Goal: Information Seeking & Learning: Learn about a topic

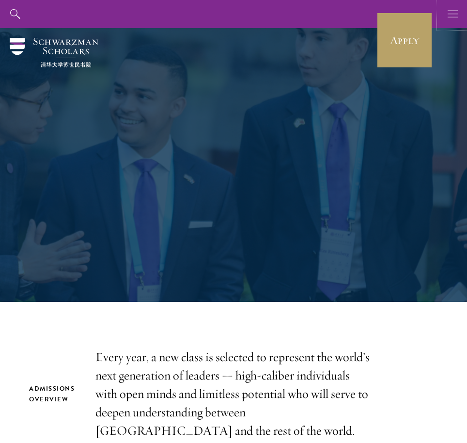
click at [449, 18] on icon "button" at bounding box center [453, 14] width 11 height 28
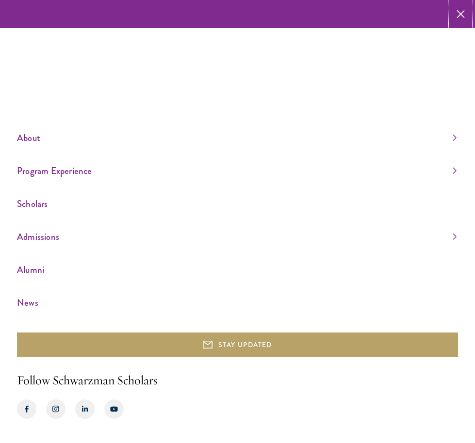
click at [460, 16] on icon "button" at bounding box center [460, 14] width 8 height 28
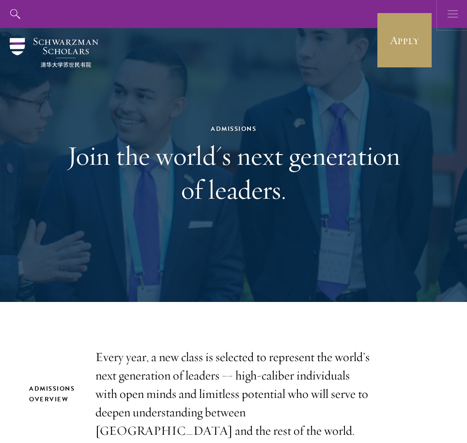
click at [449, 12] on icon "button" at bounding box center [453, 14] width 11 height 28
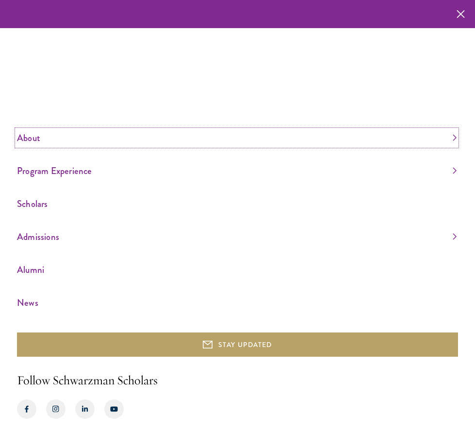
click at [58, 133] on link "About" at bounding box center [236, 138] width 439 height 16
click at [38, 93] on link "Overview" at bounding box center [30, 90] width 26 height 10
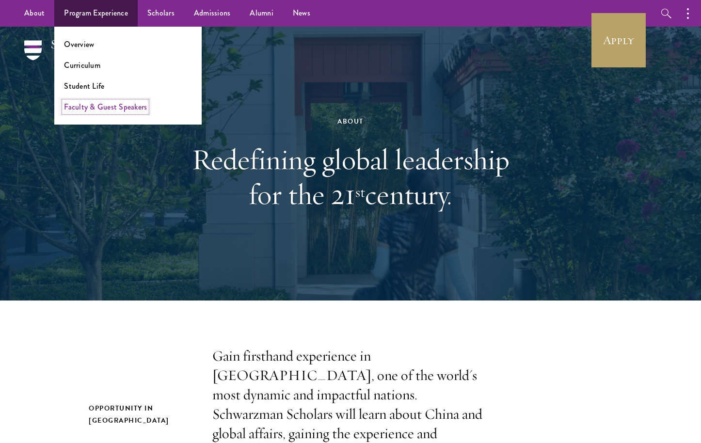
click at [100, 108] on link "Faculty & Guest Speakers" at bounding box center [105, 106] width 83 height 11
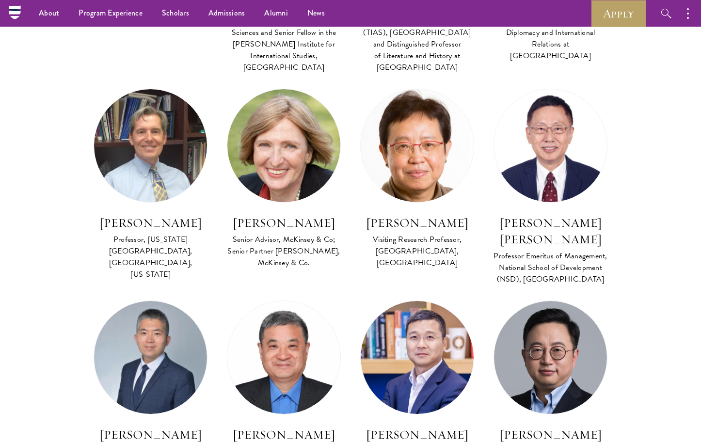
scroll to position [3358, 0]
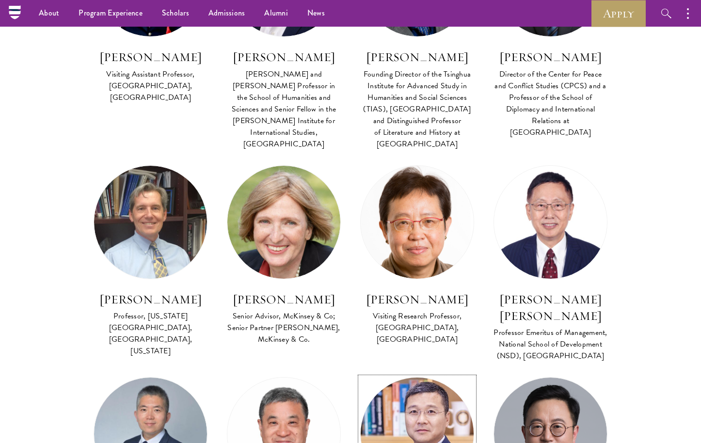
click at [395, 372] on img at bounding box center [417, 434] width 124 height 124
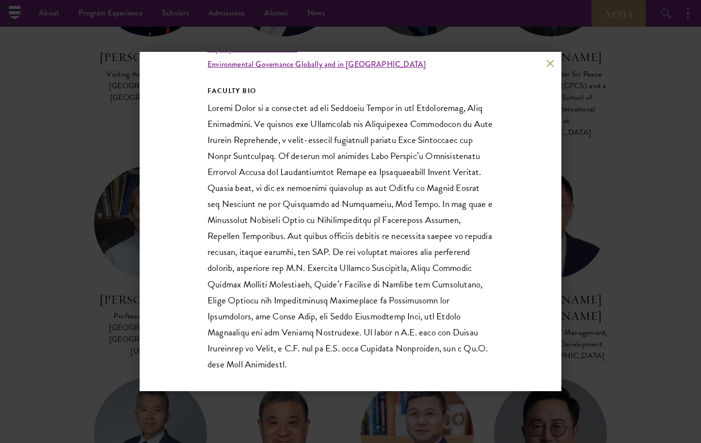
scroll to position [201, 0]
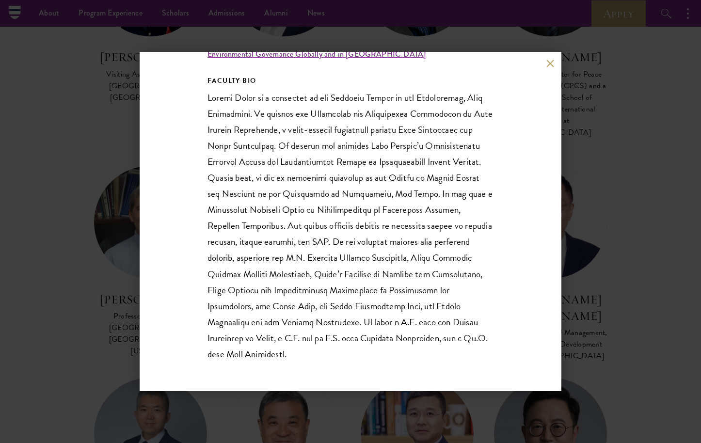
click at [75, 210] on div "Zhang Junjie Professor, Nicholas School of the Environment, Duke University; Di…" at bounding box center [350, 221] width 701 height 443
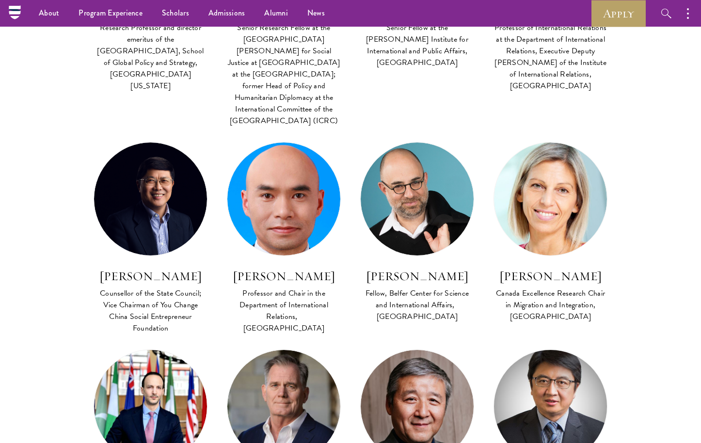
scroll to position [2925, 0]
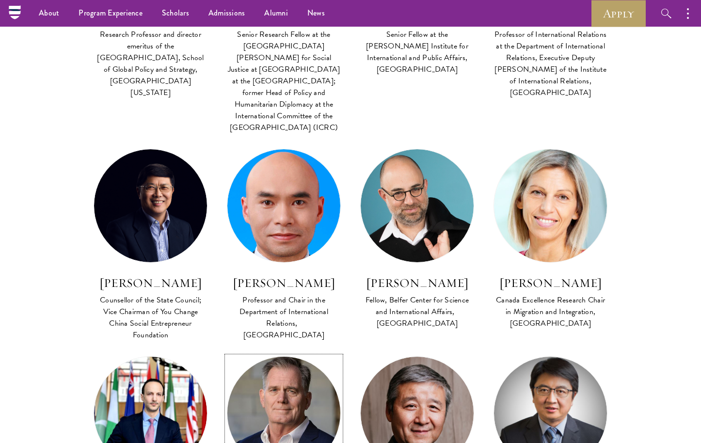
click at [278, 351] on img at bounding box center [284, 413] width 124 height 124
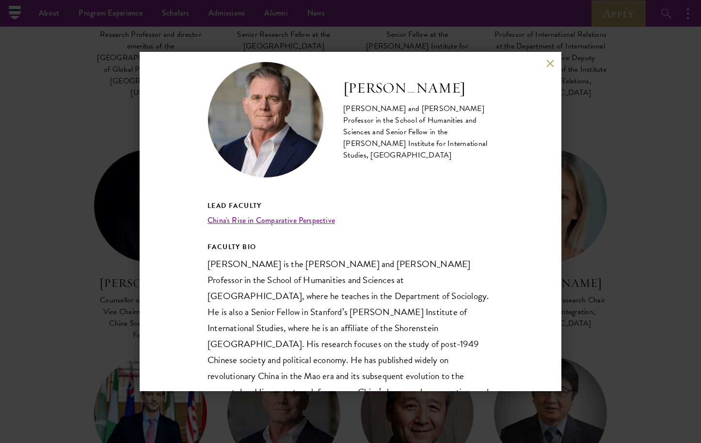
scroll to position [90, 0]
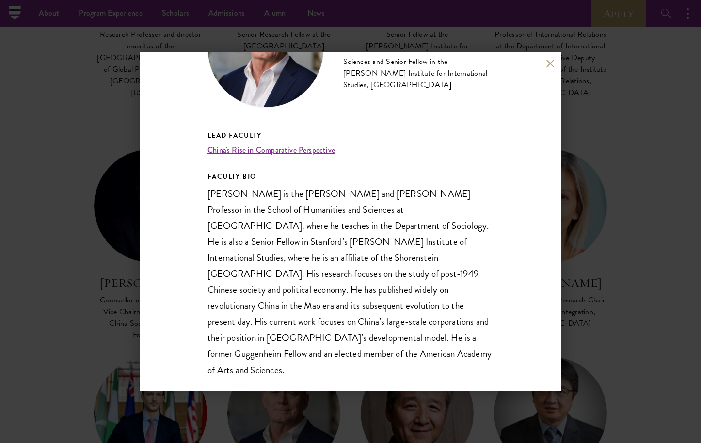
click at [97, 199] on div "Andrew Walder Denise O’Leary and Kent Thiry Professor in the School of Humaniti…" at bounding box center [350, 221] width 701 height 443
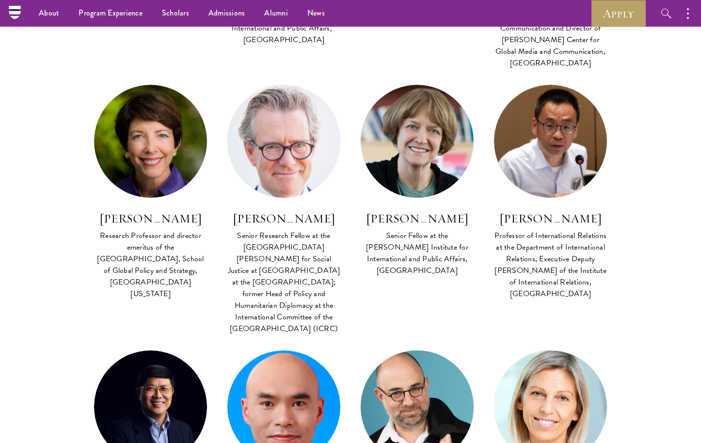
scroll to position [2721, 0]
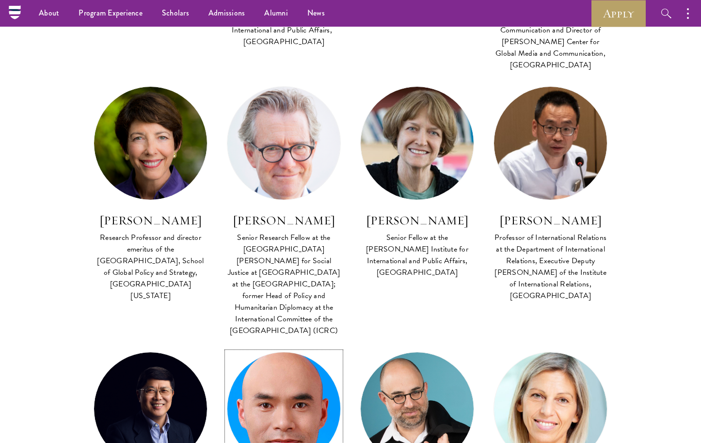
click at [288, 347] on img at bounding box center [284, 409] width 124 height 124
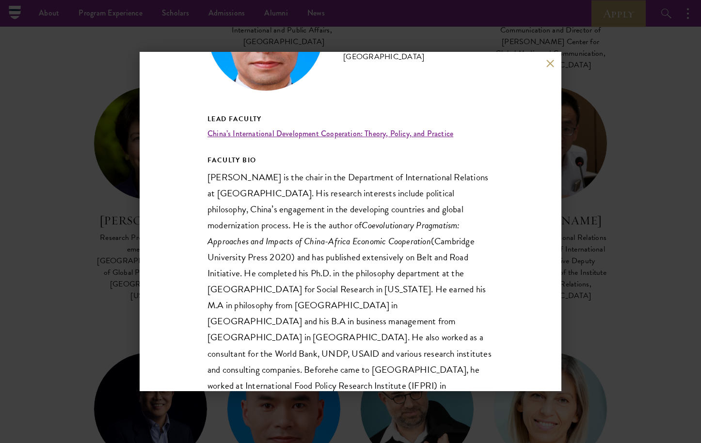
scroll to position [122, 0]
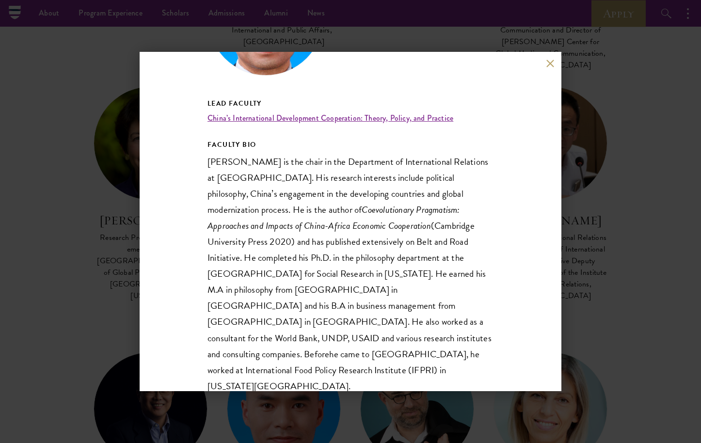
click at [94, 203] on div "Tang Xiaoyang Professor and Chair in the Department of International Relations,…" at bounding box center [350, 221] width 701 height 443
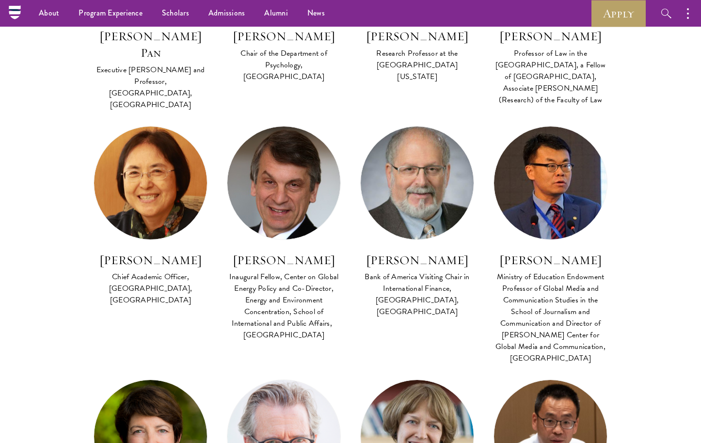
scroll to position [2421, 0]
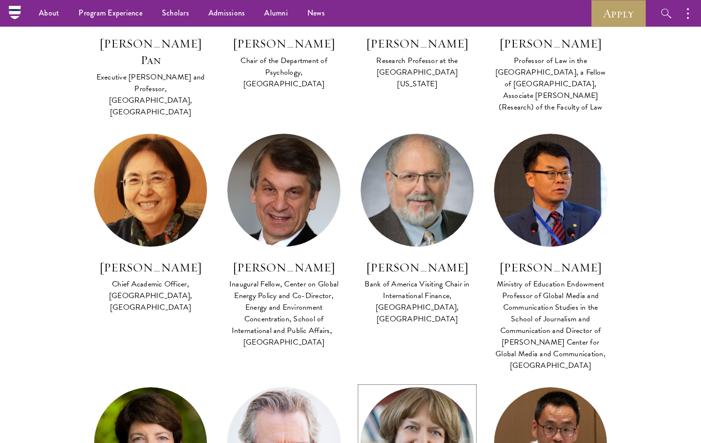
click at [414, 382] on img at bounding box center [417, 444] width 124 height 124
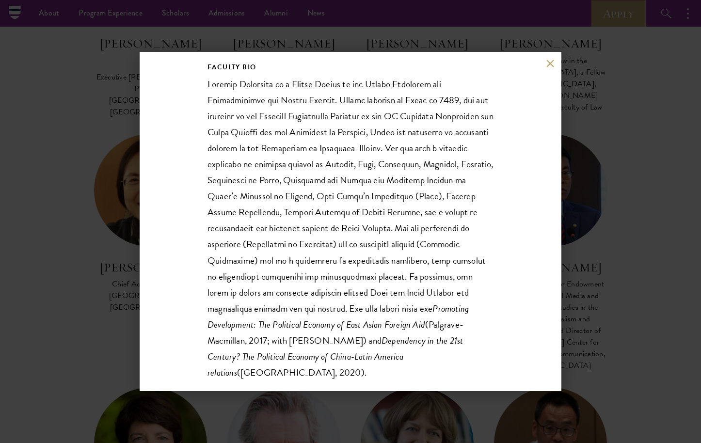
scroll to position [202, 0]
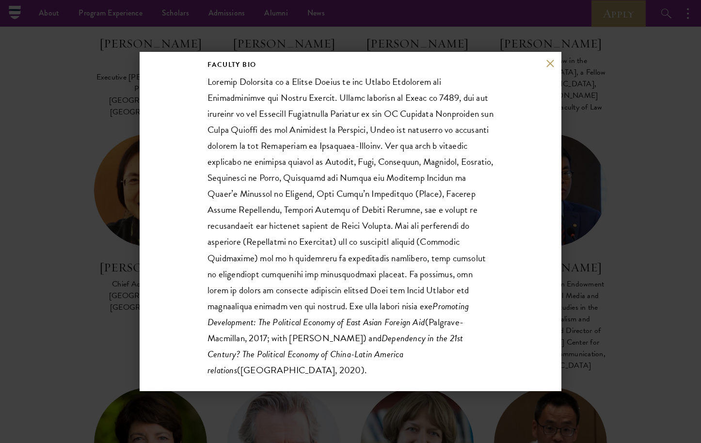
click at [632, 202] on div "Barbara Stallings Senior Fellow at the Watson Institute for International and P…" at bounding box center [350, 221] width 701 height 443
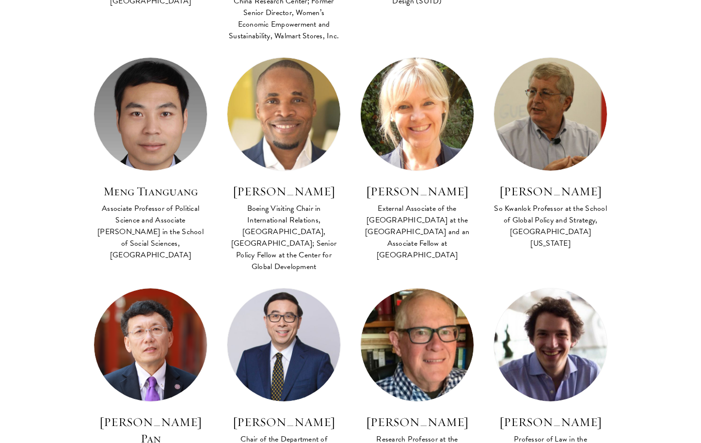
scroll to position [2045, 0]
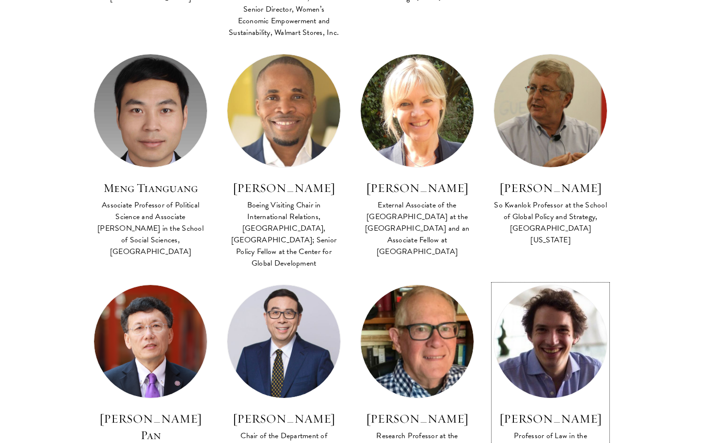
click at [563, 279] on img at bounding box center [550, 341] width 124 height 124
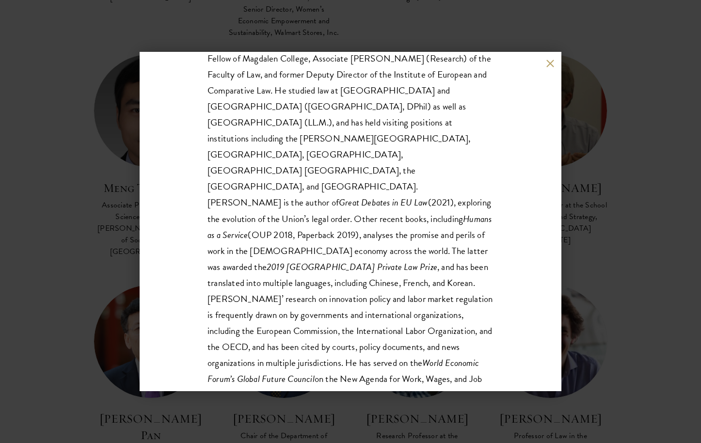
click at [338, 213] on p "Jeremias Adams-Prassl is Professor of Law in the University of Oxford, a Fellow…" at bounding box center [351, 354] width 286 height 641
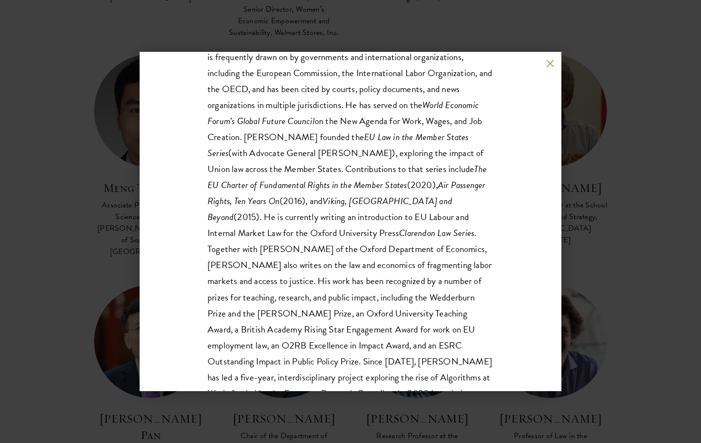
scroll to position [465, 0]
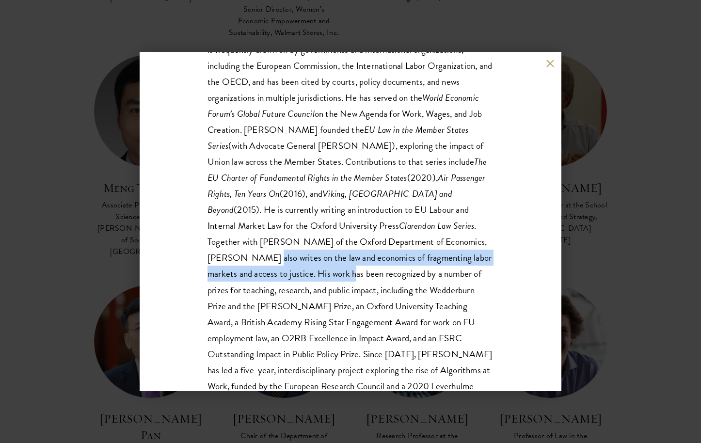
drag, startPoint x: 312, startPoint y: 209, endPoint x: 403, endPoint y: 233, distance: 94.2
click at [403, 233] on p "Jeremias Adams-Prassl is Professor of Law in the University of Oxford, a Fellow…" at bounding box center [351, 89] width 286 height 641
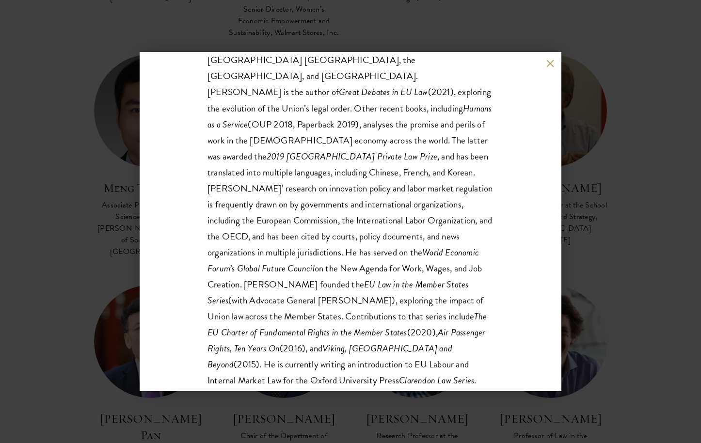
scroll to position [0, 0]
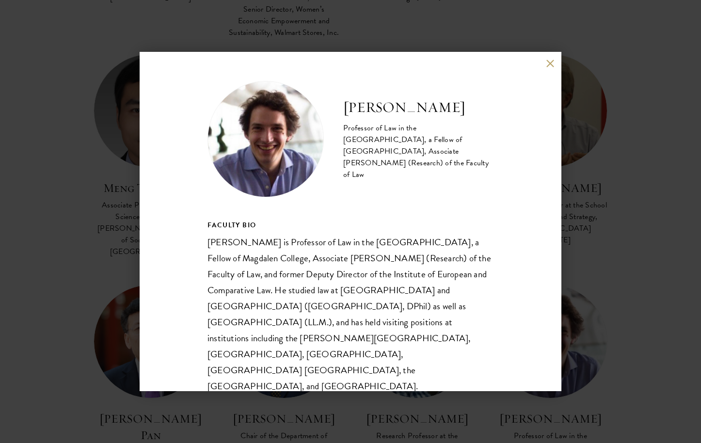
click at [618, 184] on div "Jeremias Adams-Prassl Professor of Law in the University of Oxford, a Fellow of…" at bounding box center [350, 221] width 701 height 443
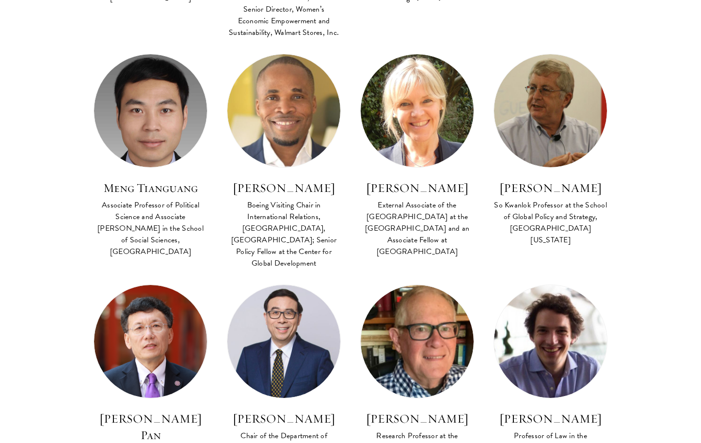
scroll to position [3365, 0]
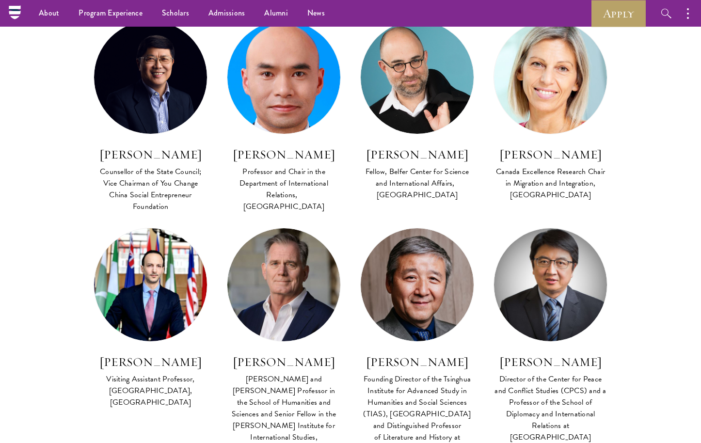
scroll to position [3052, 0]
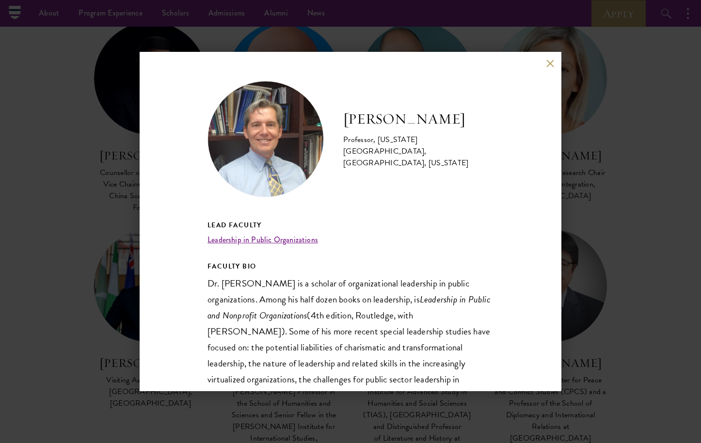
click at [87, 286] on div "Montgomery Van Wart Professor, California State University, San Bernardino, Cal…" at bounding box center [350, 221] width 701 height 443
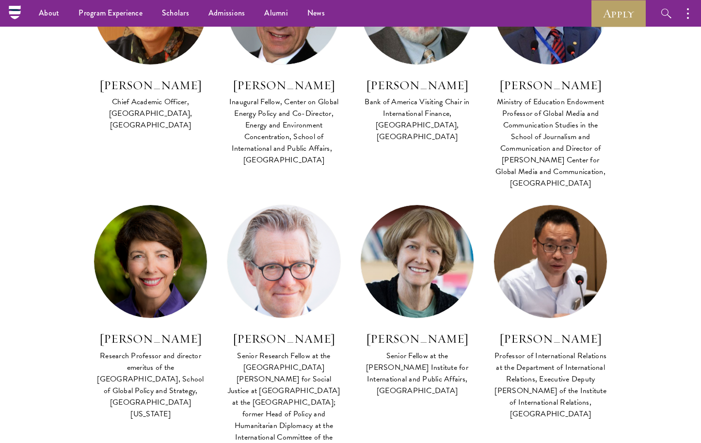
scroll to position [2443, 0]
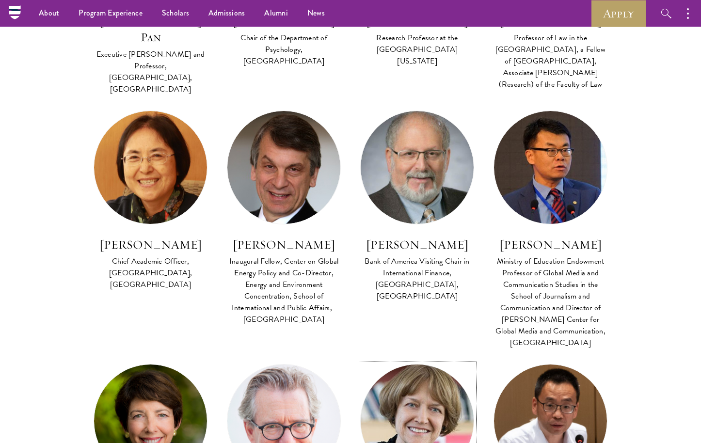
click at [417, 359] on img at bounding box center [417, 421] width 124 height 124
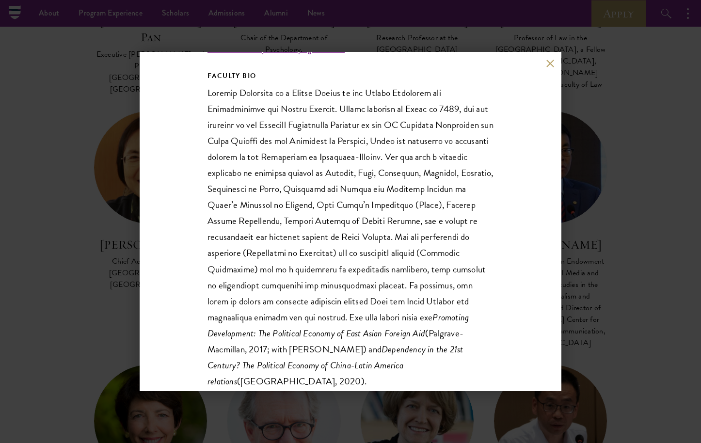
scroll to position [202, 0]
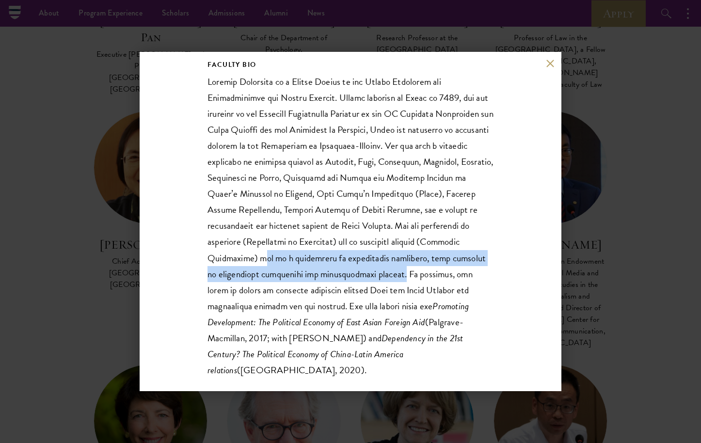
drag, startPoint x: 256, startPoint y: 259, endPoint x: 387, endPoint y: 272, distance: 131.6
click at [387, 272] on p "Promoting Development: The Political Economy of East Asian Foreign Aid (Palgrav…" at bounding box center [351, 226] width 286 height 305
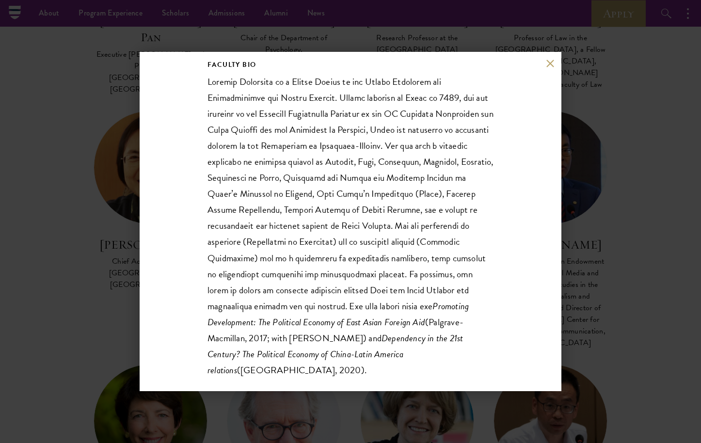
click at [583, 243] on div "Barbara Stallings Senior Fellow at the Watson Institute for International and P…" at bounding box center [350, 221] width 701 height 443
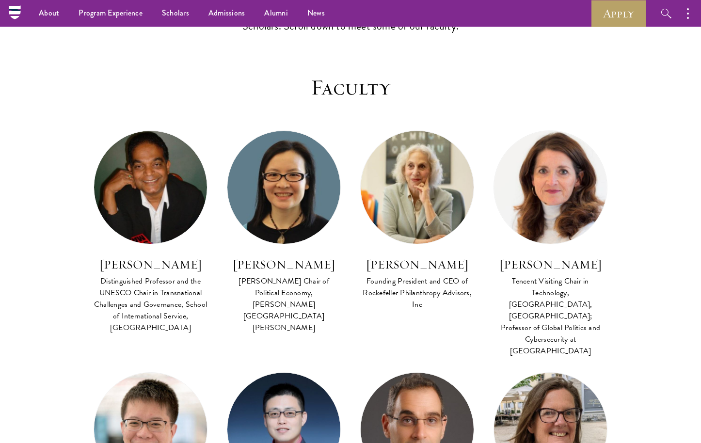
scroll to position [305, 0]
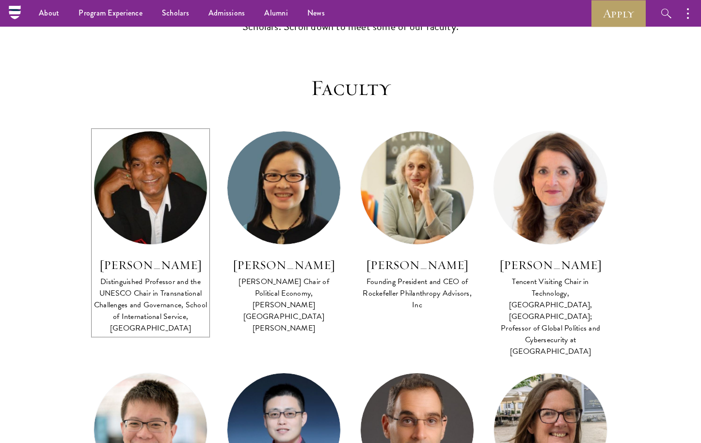
click at [161, 204] on img at bounding box center [150, 188] width 124 height 124
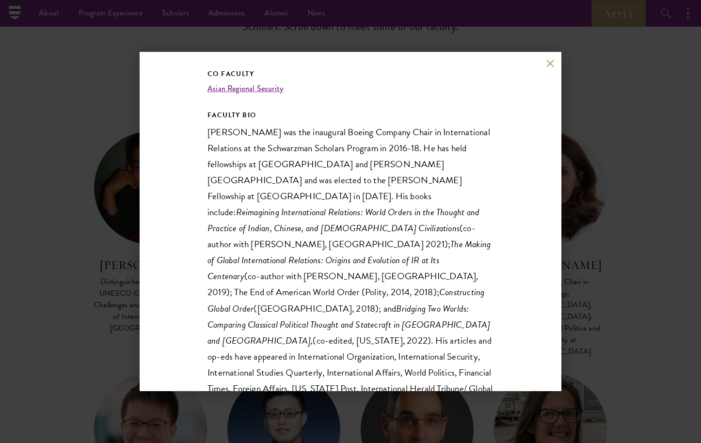
scroll to position [146, 0]
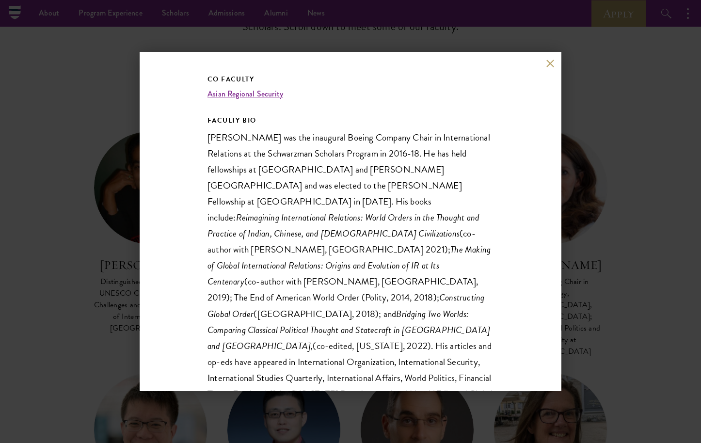
click at [134, 257] on div "Amitav Acharya Distinguished Professor and the UNESCO Chair in Transnational Ch…" at bounding box center [350, 221] width 701 height 443
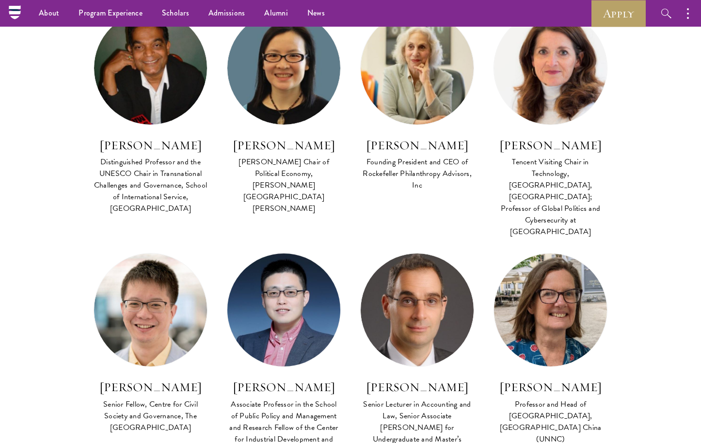
scroll to position [231, 0]
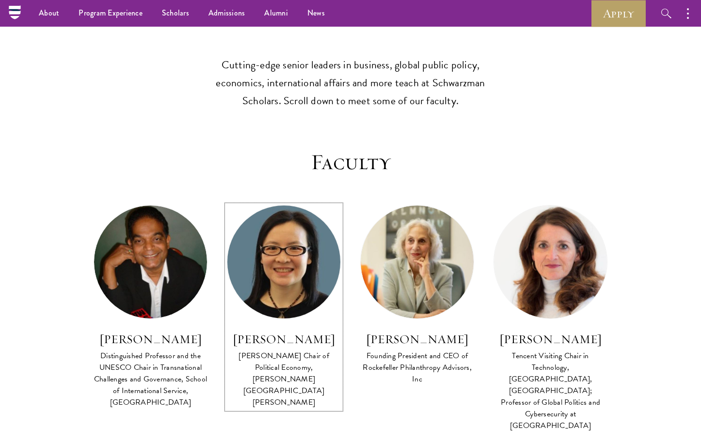
click at [288, 256] on img at bounding box center [284, 262] width 124 height 124
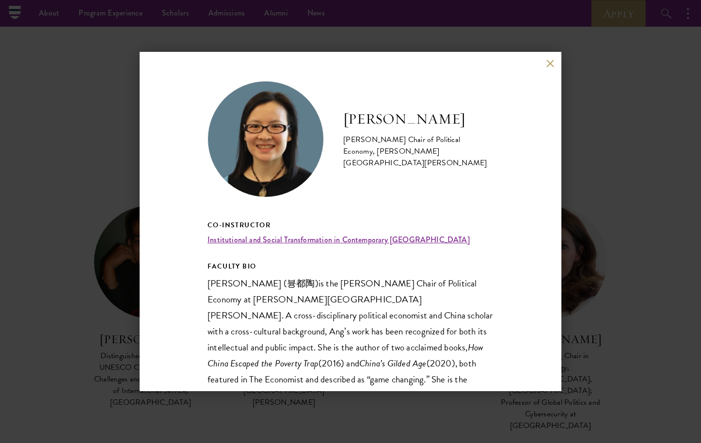
click at [124, 210] on div "Yuen Yuen Ang Alfred Chandler Chair of Political Economy, Johns Hopkins Univers…" at bounding box center [350, 221] width 701 height 443
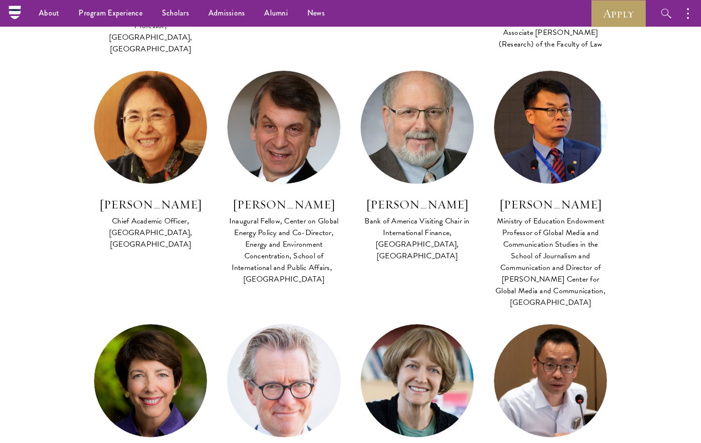
scroll to position [1999, 0]
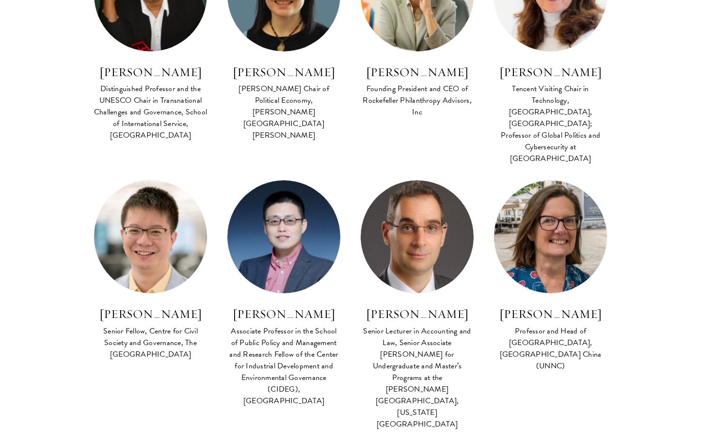
scroll to position [506, 0]
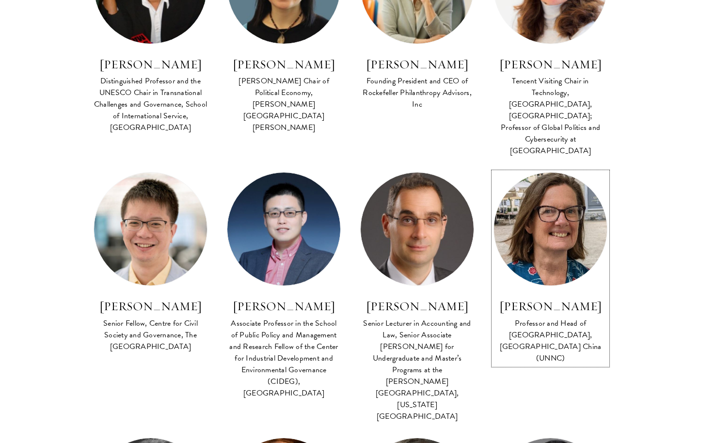
click at [555, 202] on img at bounding box center [550, 229] width 124 height 124
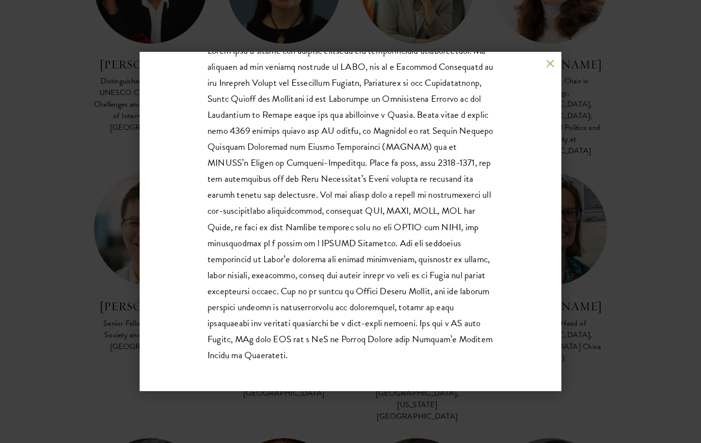
scroll to position [193, 0]
click at [551, 64] on button at bounding box center [550, 63] width 8 height 8
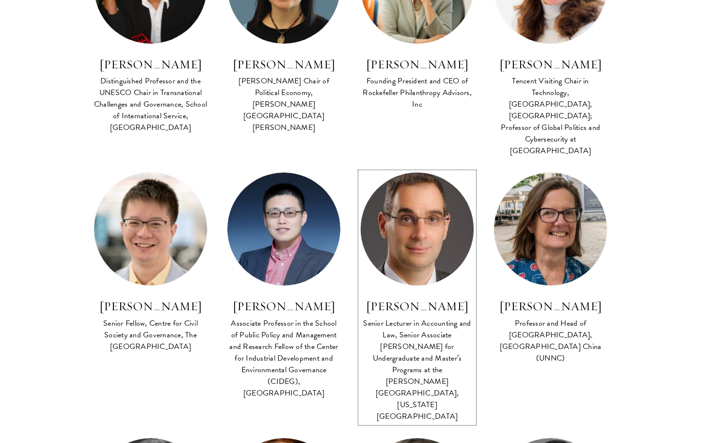
click at [454, 201] on img at bounding box center [417, 229] width 124 height 124
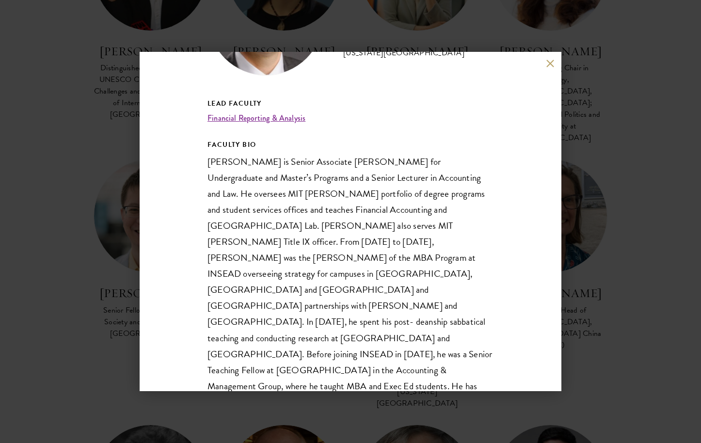
scroll to position [521, 0]
click at [550, 65] on button at bounding box center [550, 63] width 8 height 8
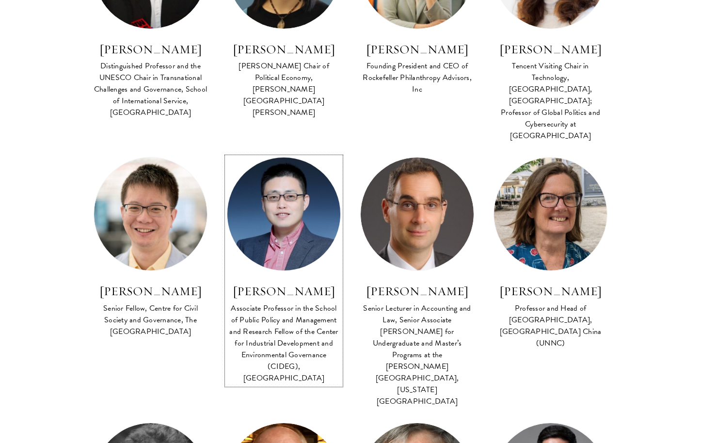
click at [304, 214] on img at bounding box center [284, 214] width 124 height 124
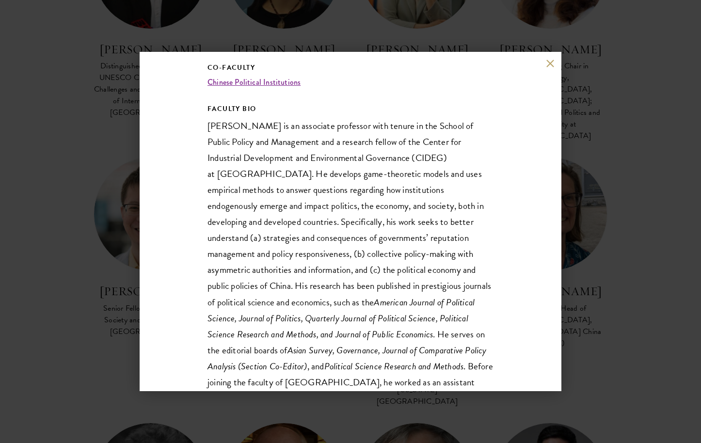
scroll to position [196, 0]
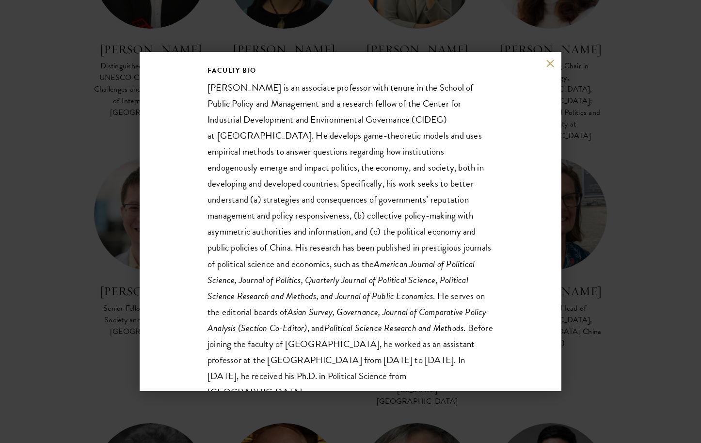
click at [548, 62] on button at bounding box center [550, 63] width 8 height 8
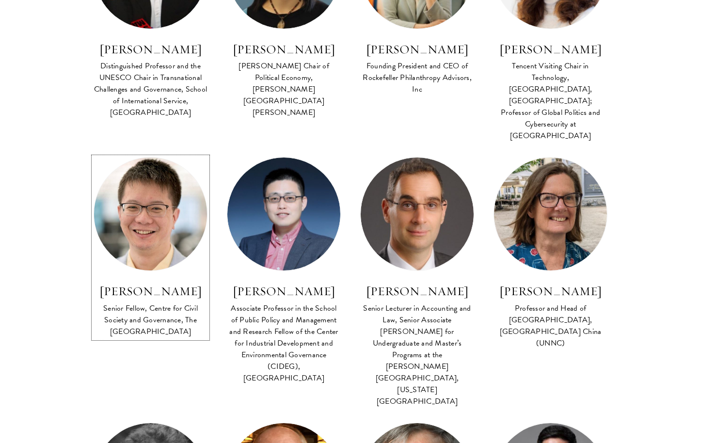
click at [161, 217] on img at bounding box center [150, 214] width 124 height 124
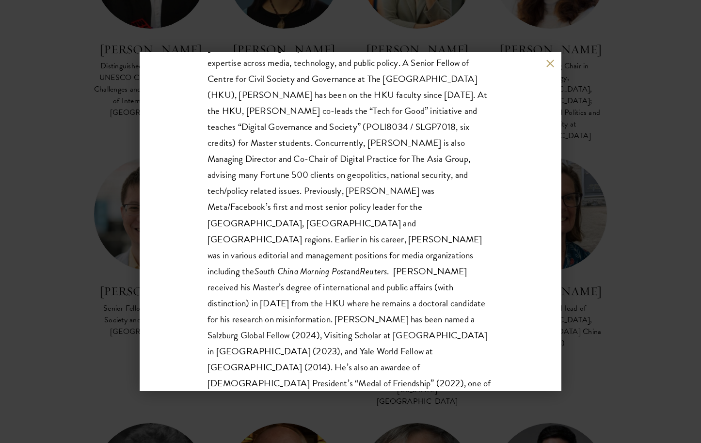
scroll to position [200, 0]
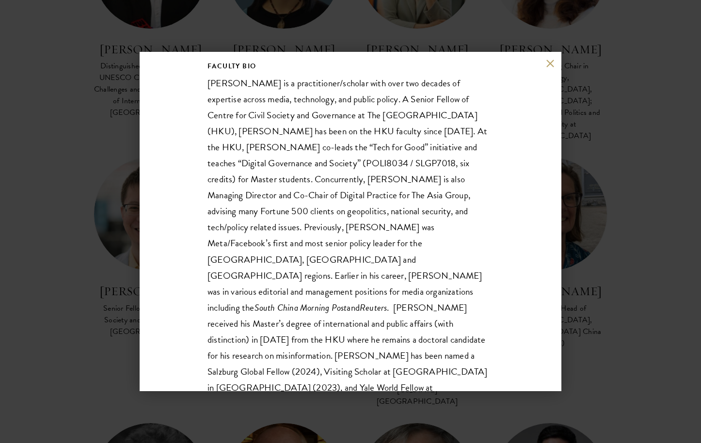
click at [546, 63] on button at bounding box center [550, 63] width 8 height 8
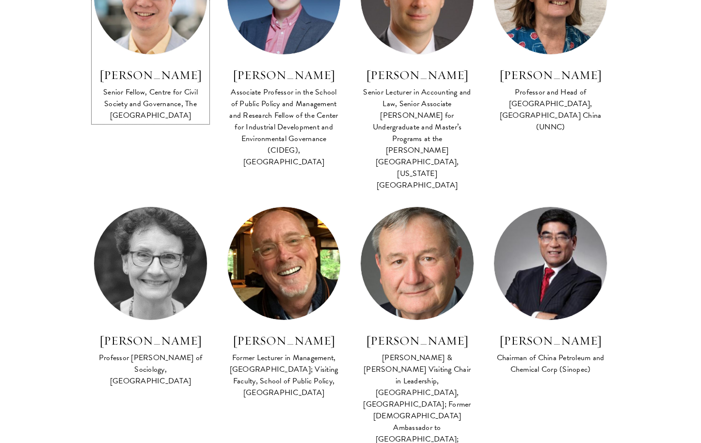
scroll to position [749, 0]
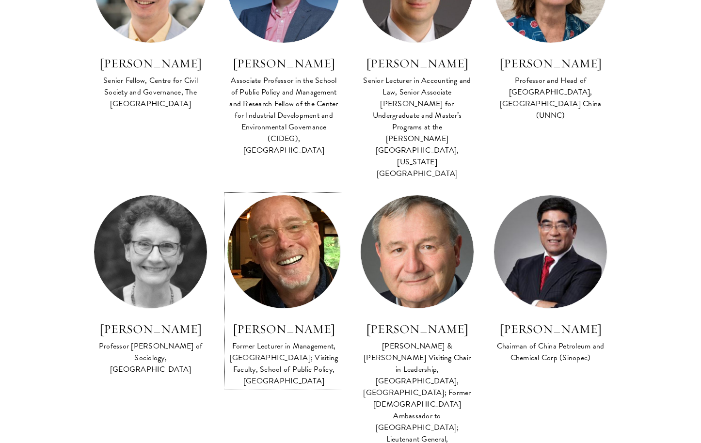
click at [295, 223] on img at bounding box center [284, 252] width 124 height 124
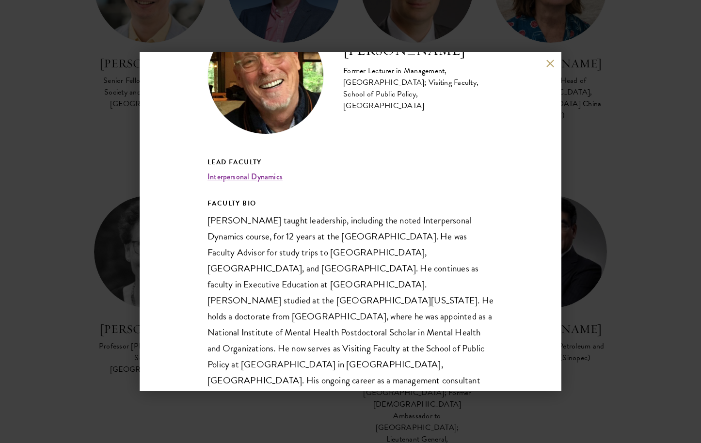
scroll to position [73, 0]
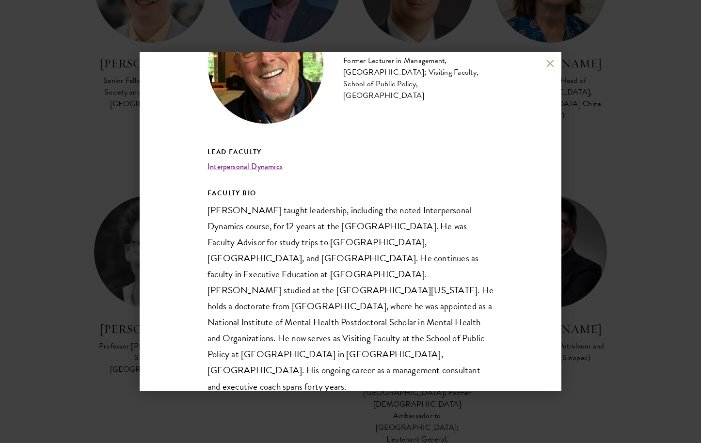
click at [546, 69] on div "Gary Dexter Former Lecturer in Management, Stanford Graduate School of Business…" at bounding box center [351, 221] width 422 height 339
click at [547, 66] on button at bounding box center [550, 63] width 8 height 8
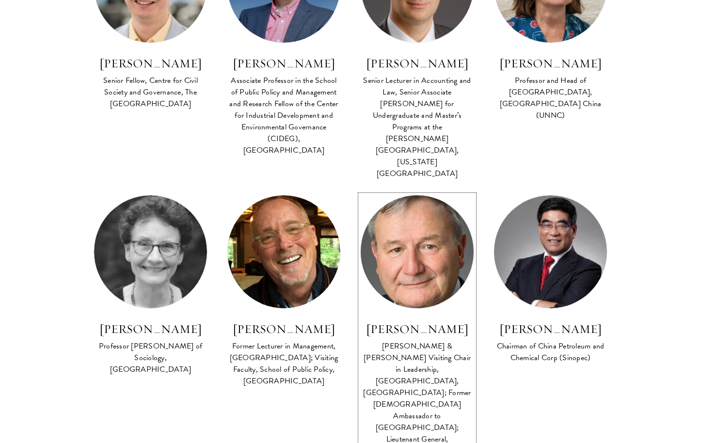
click at [404, 232] on img at bounding box center [417, 252] width 124 height 124
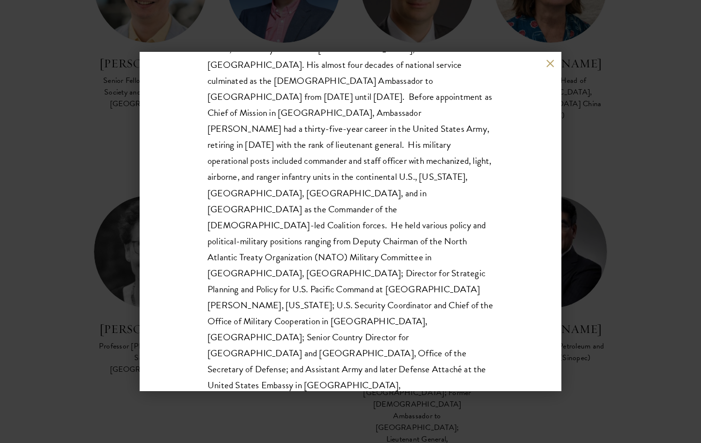
scroll to position [314, 0]
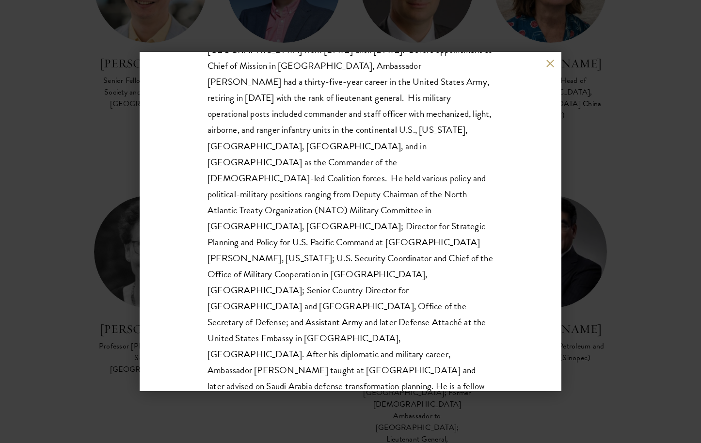
click at [548, 60] on button at bounding box center [550, 63] width 8 height 8
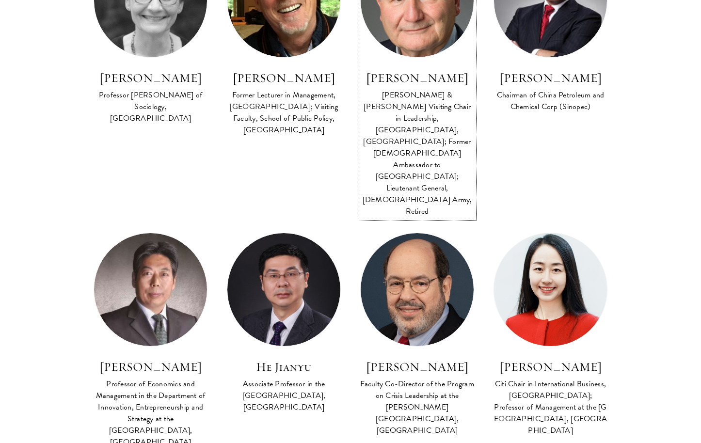
scroll to position [1016, 0]
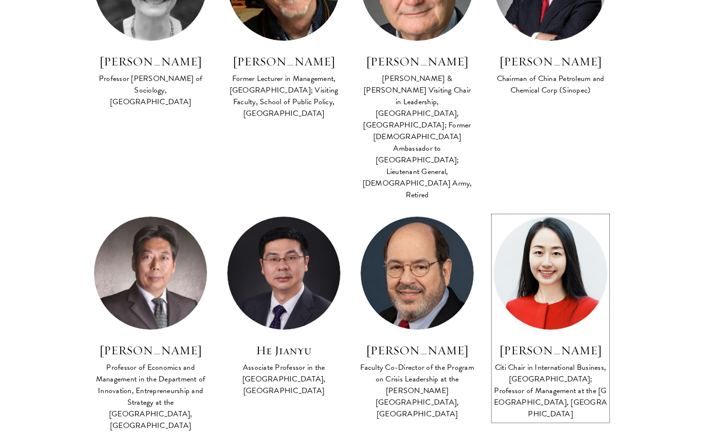
click at [548, 211] on img at bounding box center [550, 273] width 124 height 124
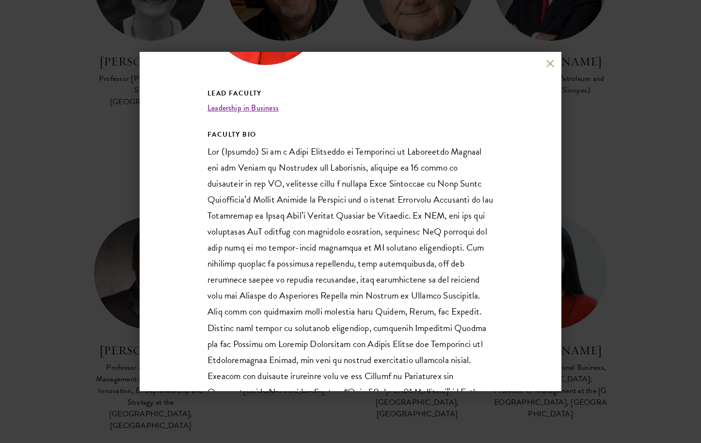
scroll to position [143, 0]
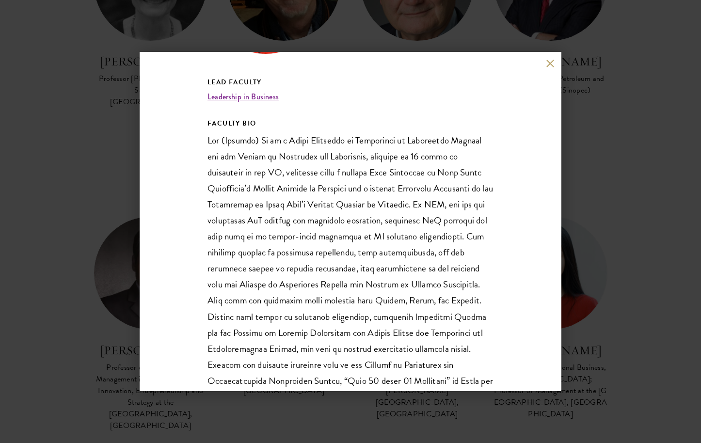
click at [551, 60] on button at bounding box center [550, 63] width 8 height 8
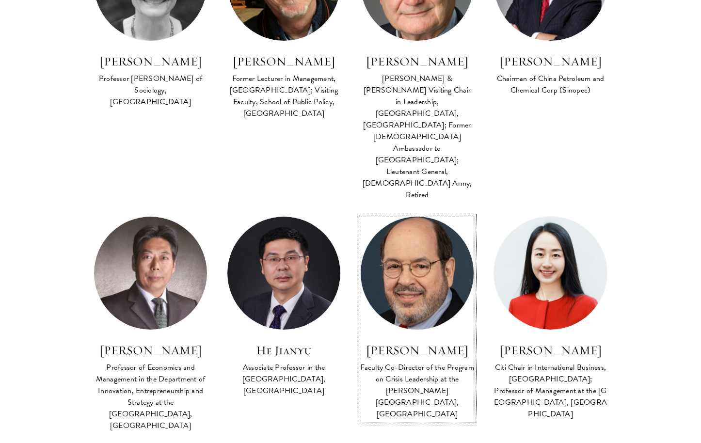
click at [430, 211] on img at bounding box center [417, 273] width 124 height 124
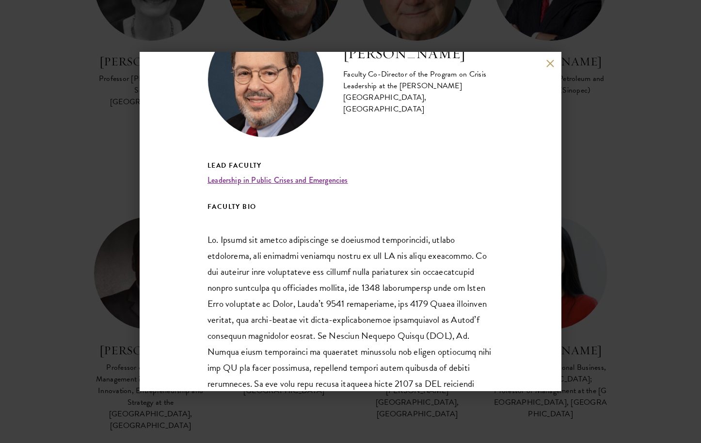
scroll to position [79, 0]
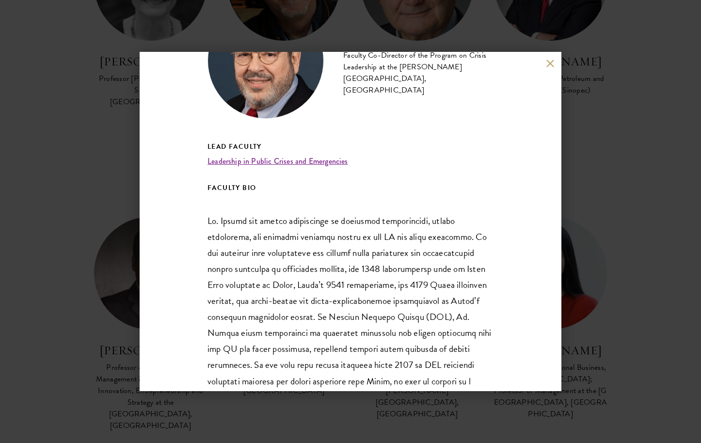
click at [546, 62] on button at bounding box center [550, 63] width 8 height 8
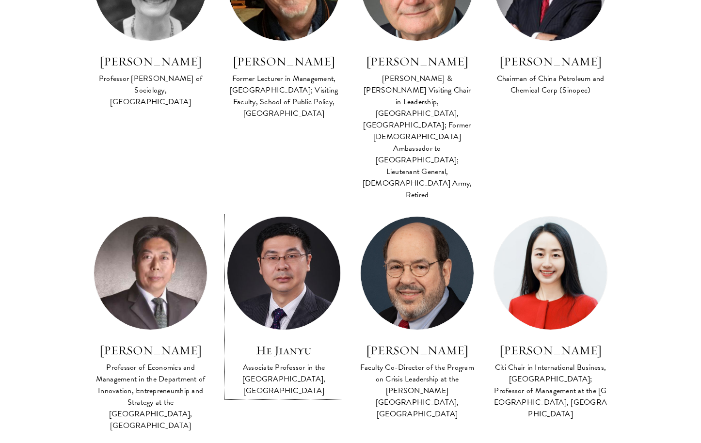
click at [280, 211] on img at bounding box center [284, 273] width 124 height 124
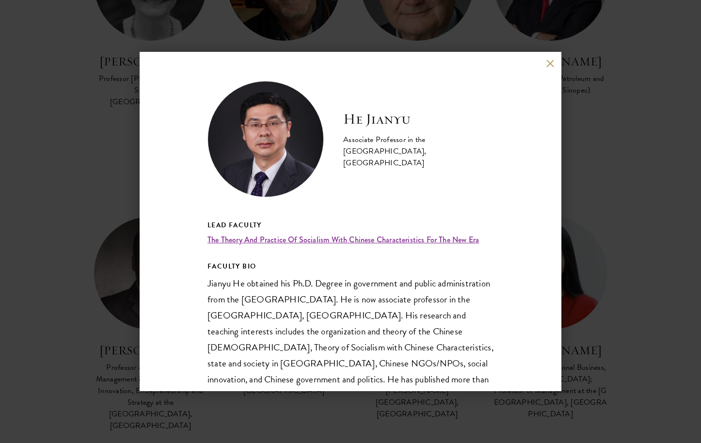
click at [545, 63] on div "He Jianyu Associate Professor in the School of Marxism, Tsinghua University Lea…" at bounding box center [351, 221] width 422 height 339
click at [546, 62] on button at bounding box center [550, 63] width 8 height 8
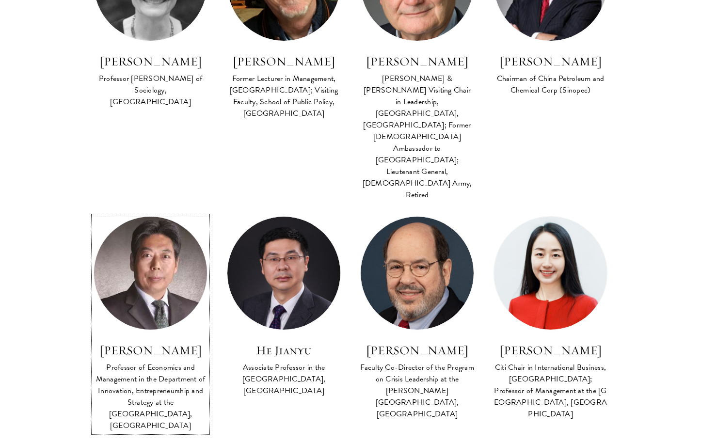
click at [172, 211] on img at bounding box center [150, 273] width 124 height 124
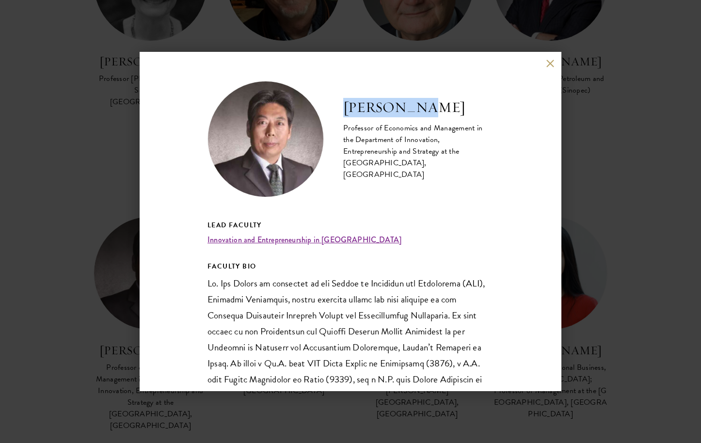
drag, startPoint x: 346, startPoint y: 108, endPoint x: 398, endPoint y: 117, distance: 52.2
click at [441, 107] on h2 "Gao Xudong" at bounding box center [418, 107] width 150 height 19
copy h2 "Gao Xudong"
click at [549, 66] on button at bounding box center [550, 63] width 8 height 8
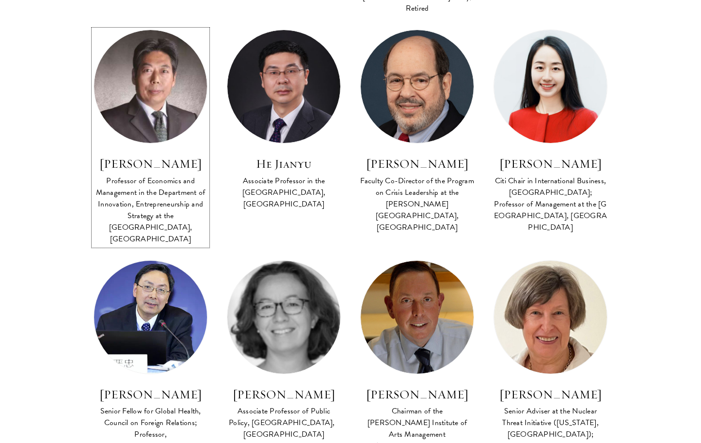
scroll to position [1231, 0]
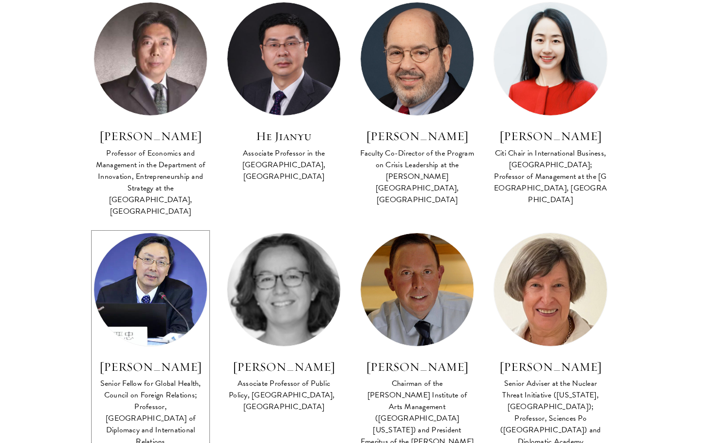
click at [172, 227] on img at bounding box center [150, 289] width 124 height 124
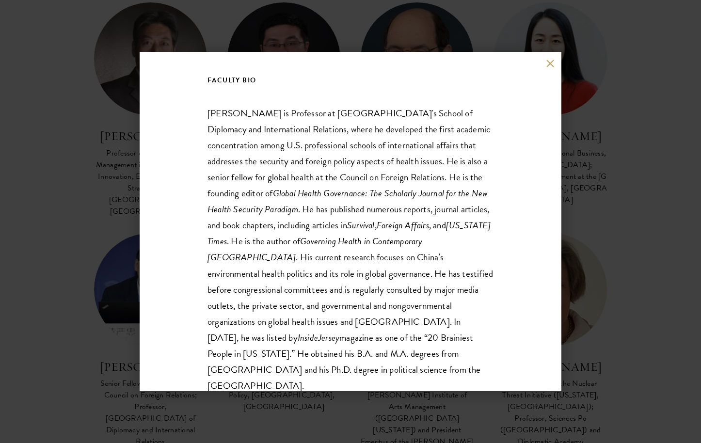
scroll to position [177, 0]
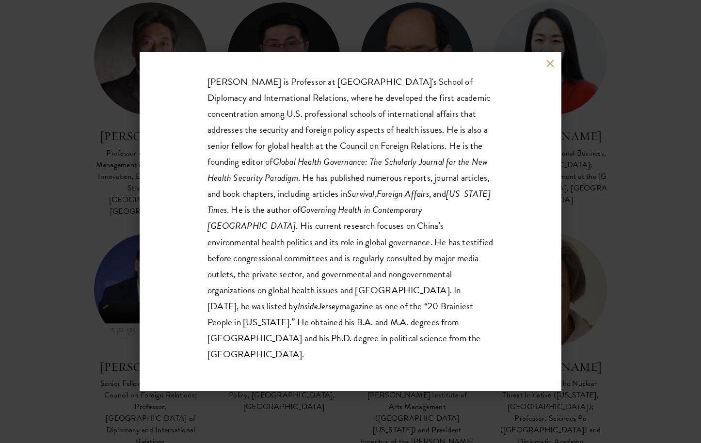
click at [551, 62] on button at bounding box center [550, 63] width 8 height 8
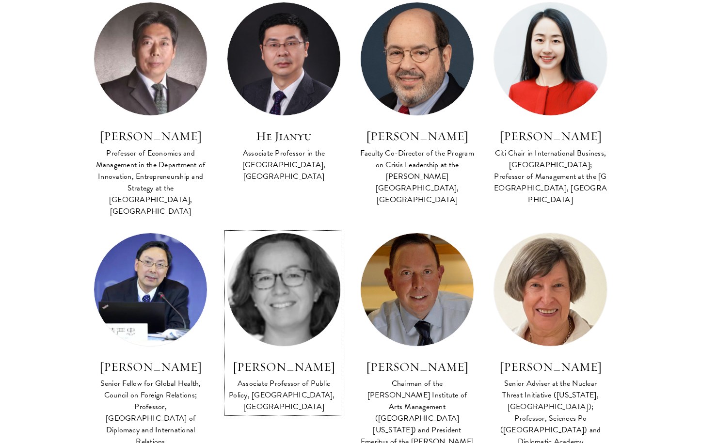
click at [278, 227] on img at bounding box center [284, 289] width 124 height 124
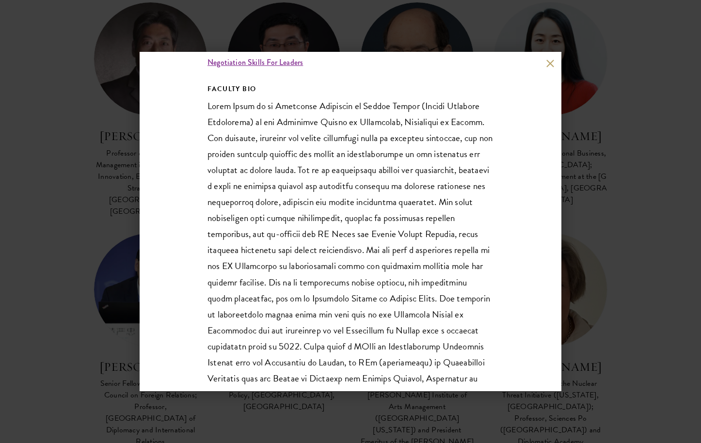
scroll to position [248, 0]
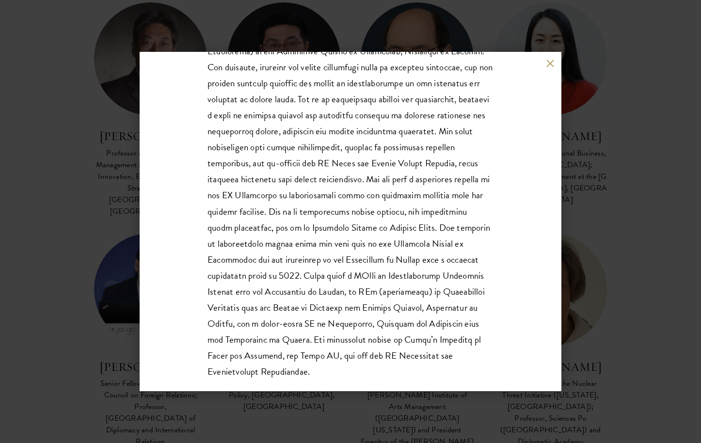
click at [287, 241] on p at bounding box center [351, 203] width 286 height 353
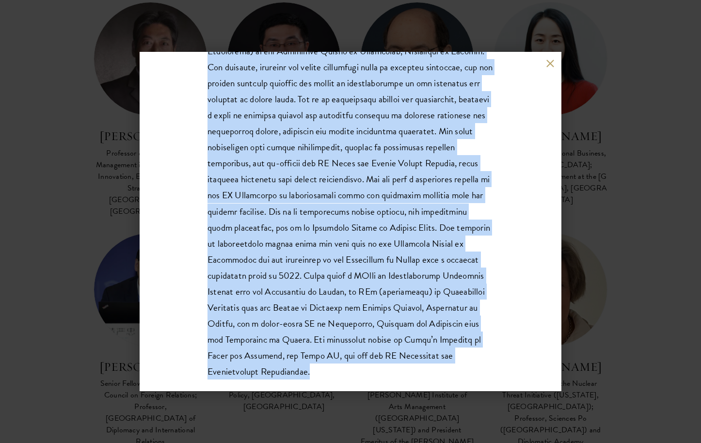
click at [287, 241] on p at bounding box center [351, 203] width 286 height 353
click at [291, 257] on p at bounding box center [351, 203] width 286 height 353
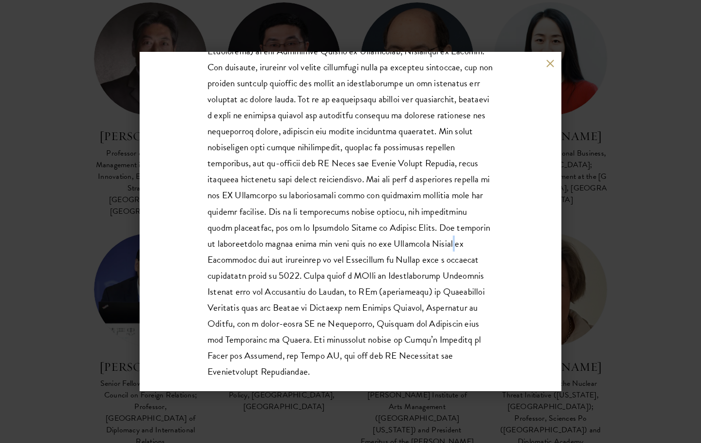
click at [291, 257] on p at bounding box center [351, 203] width 286 height 353
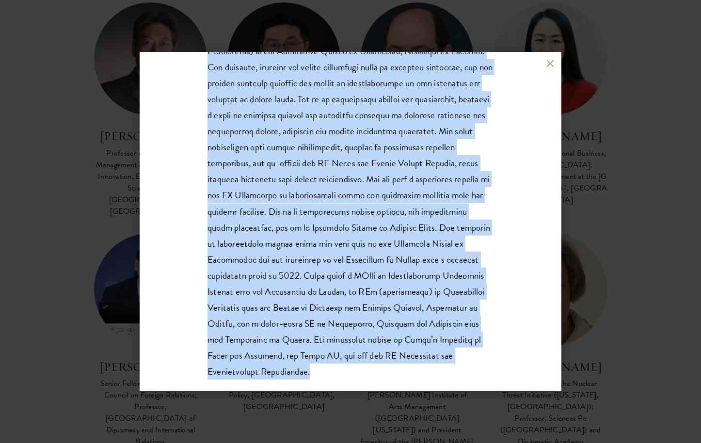
click at [291, 257] on p at bounding box center [351, 203] width 286 height 353
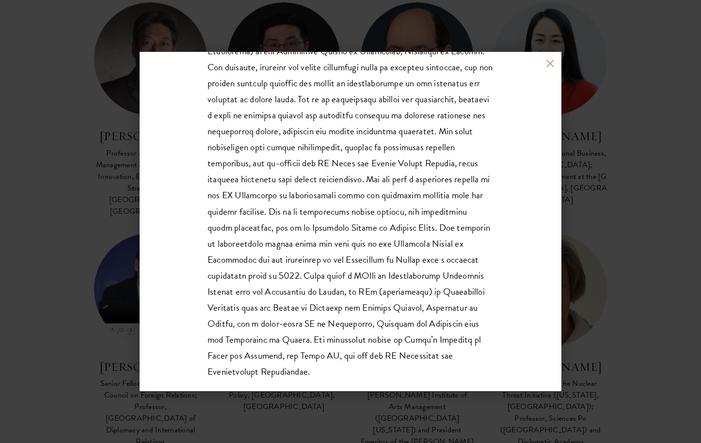
click at [324, 251] on p at bounding box center [351, 203] width 286 height 353
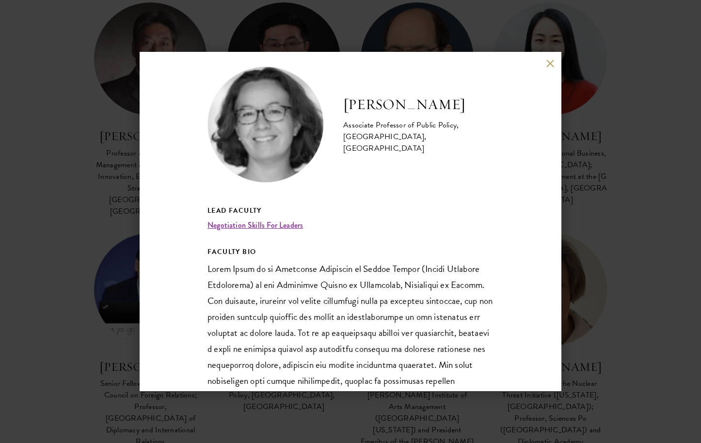
scroll to position [7, 0]
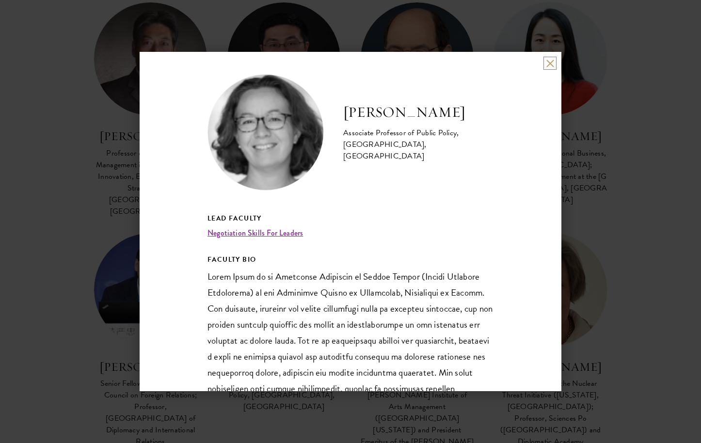
click at [547, 64] on button at bounding box center [550, 63] width 8 height 8
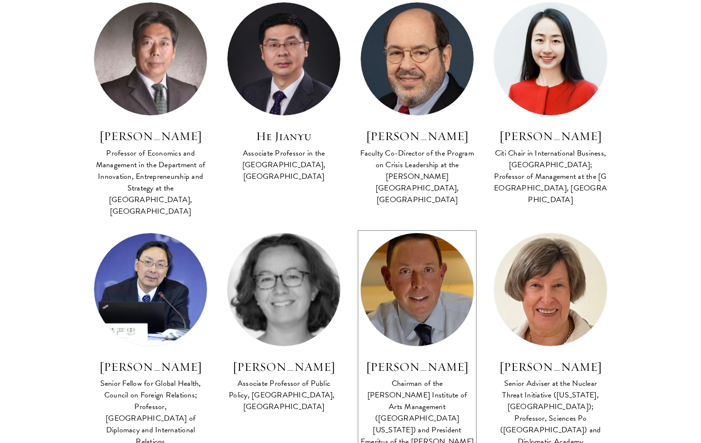
click at [391, 227] on img at bounding box center [417, 289] width 124 height 124
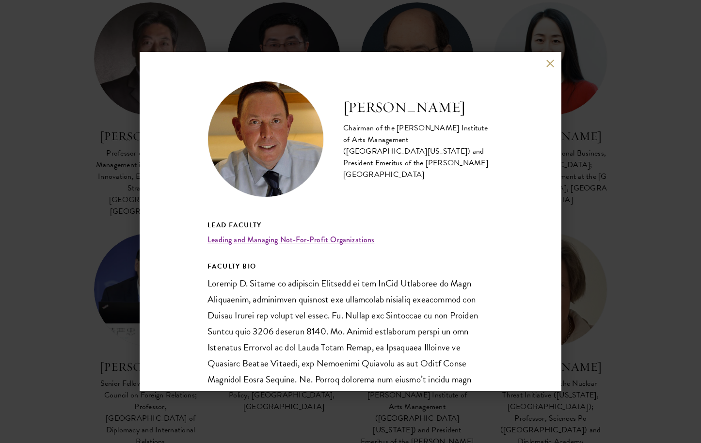
click at [547, 64] on button at bounding box center [550, 63] width 8 height 8
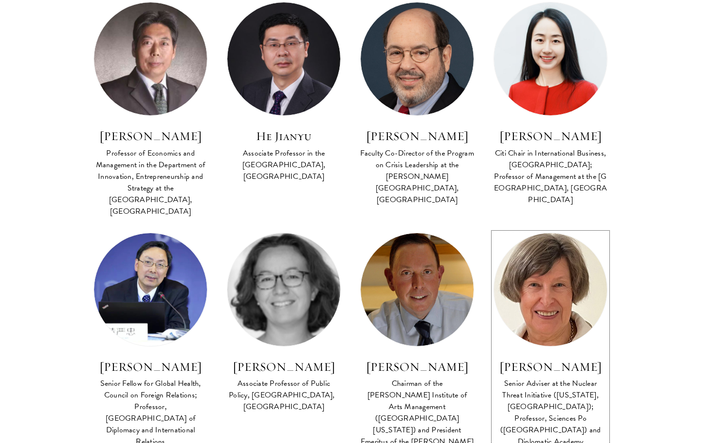
click at [536, 227] on img at bounding box center [550, 289] width 124 height 124
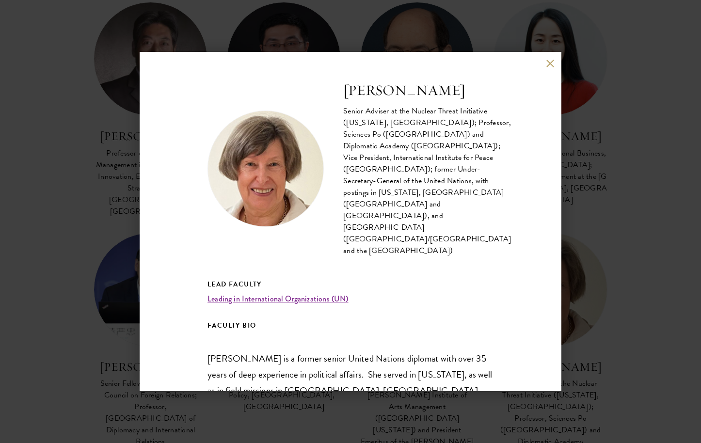
click at [547, 62] on button at bounding box center [550, 63] width 8 height 8
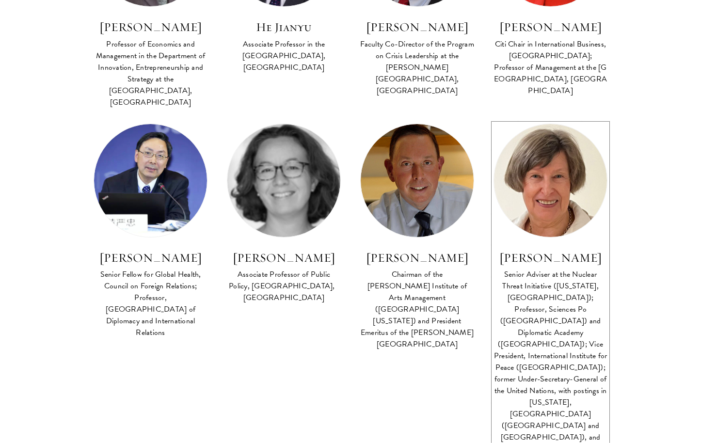
scroll to position [1426, 0]
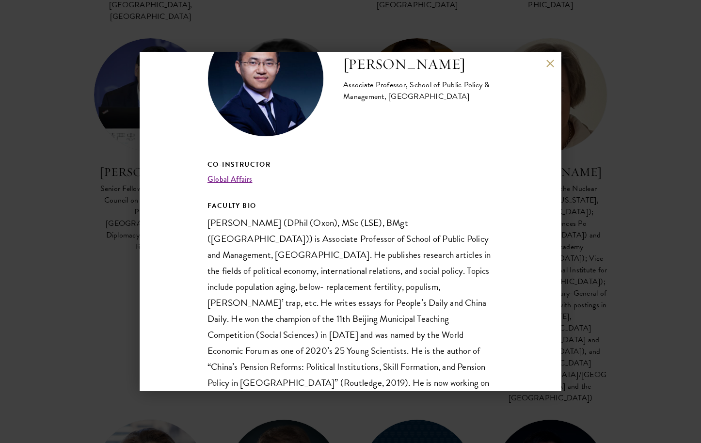
scroll to position [106, 0]
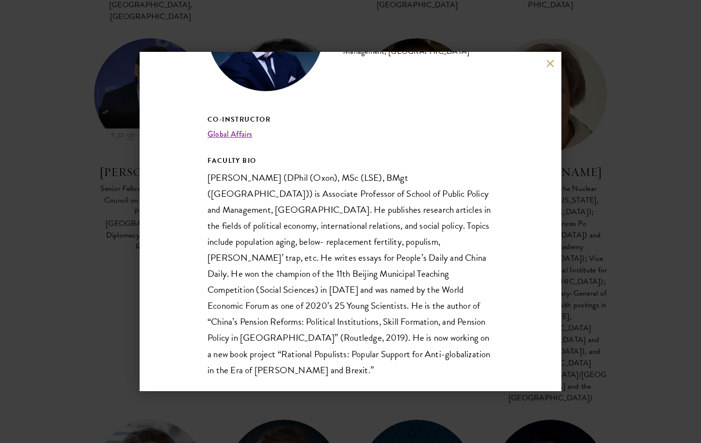
click at [550, 60] on button at bounding box center [550, 63] width 8 height 8
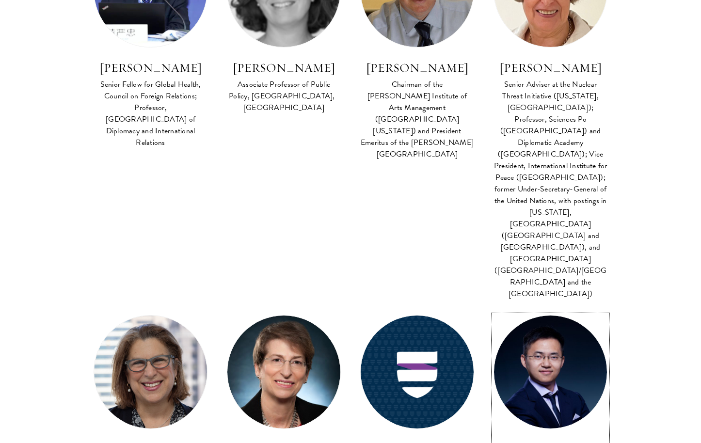
scroll to position [1558, 0]
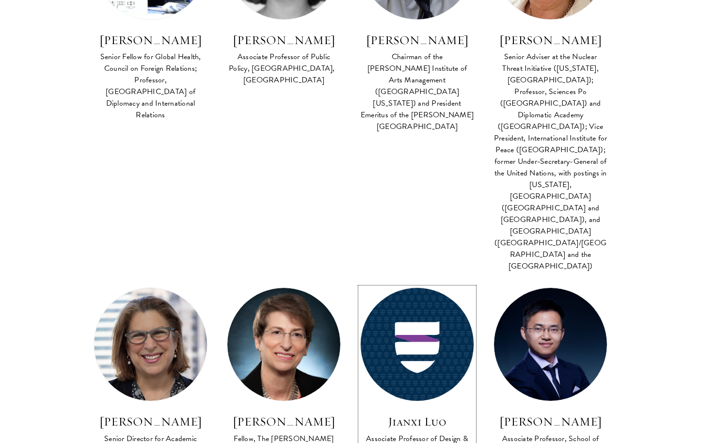
click at [443, 283] on img at bounding box center [417, 345] width 124 height 124
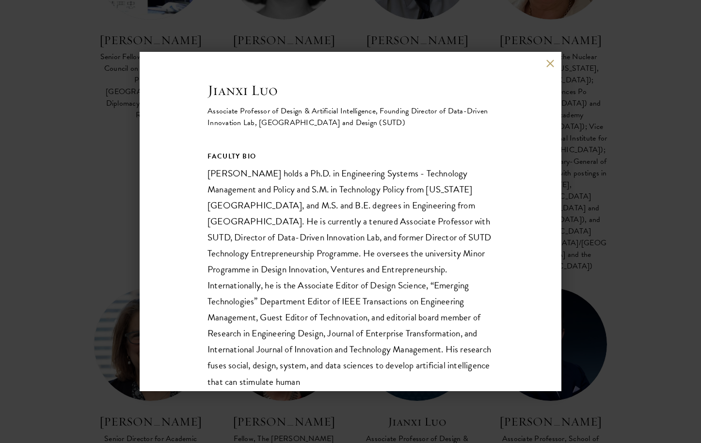
click at [544, 65] on div "Jianxi Luo Associate Professor of Design & Artificial Intelligence, Founding Di…" at bounding box center [351, 221] width 422 height 339
click at [547, 64] on button at bounding box center [550, 63] width 8 height 8
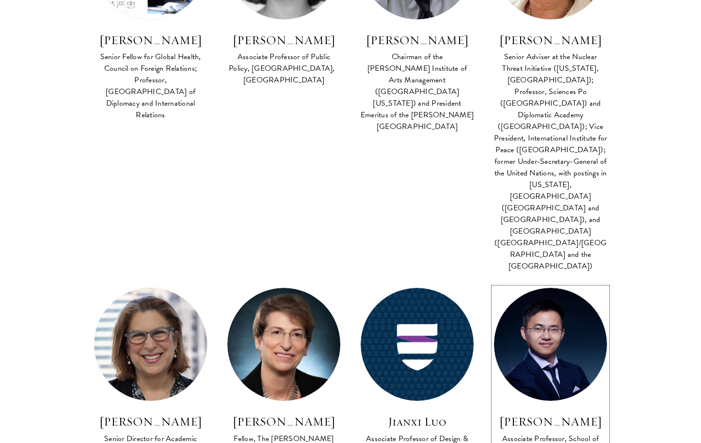
click at [551, 288] on img at bounding box center [550, 344] width 113 height 113
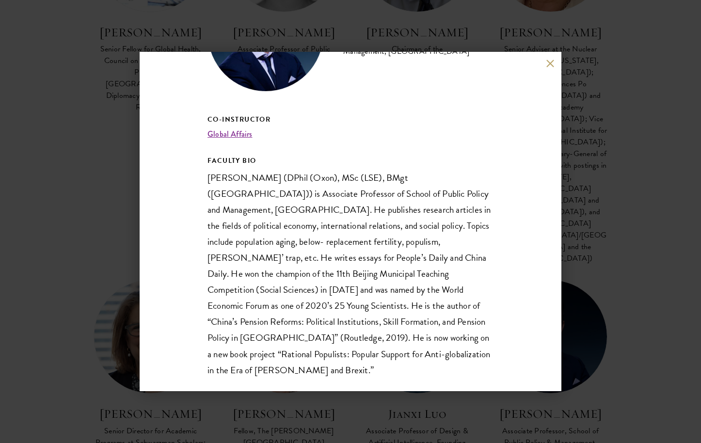
scroll to position [1569, 0]
click at [549, 60] on button at bounding box center [550, 63] width 8 height 8
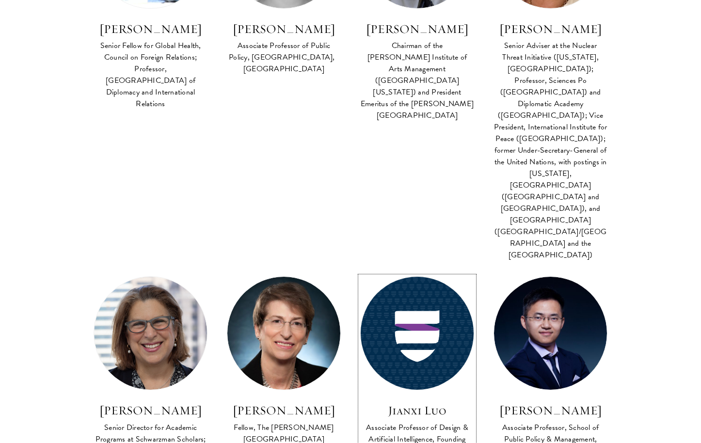
click at [453, 272] on img at bounding box center [417, 334] width 124 height 124
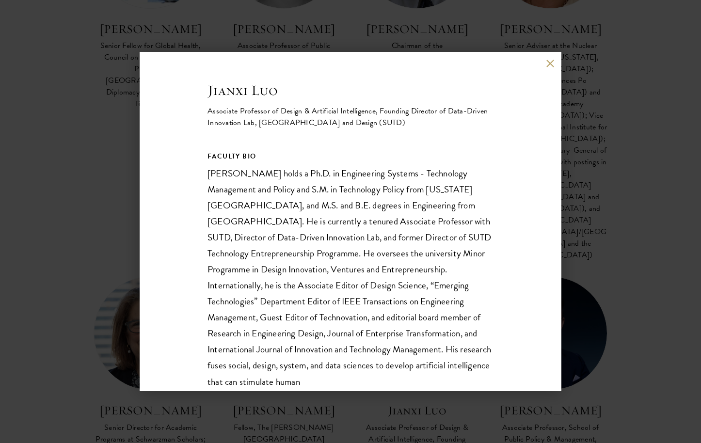
click at [546, 63] on button at bounding box center [550, 63] width 8 height 8
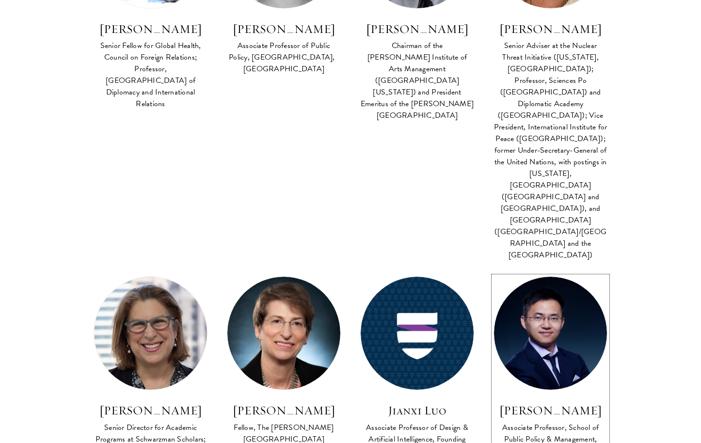
click at [547, 277] on img at bounding box center [550, 333] width 113 height 113
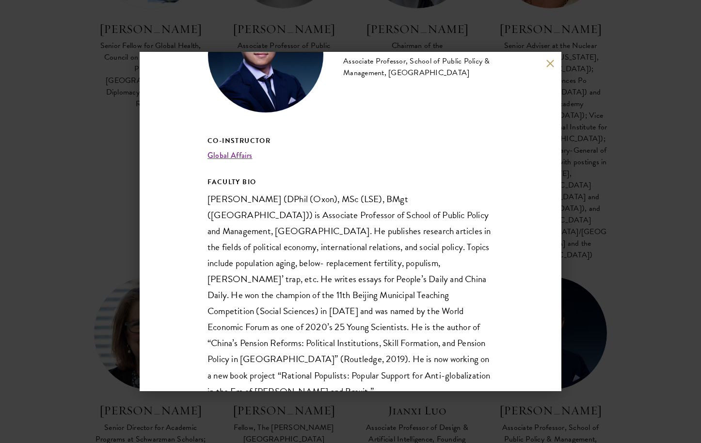
scroll to position [93, 0]
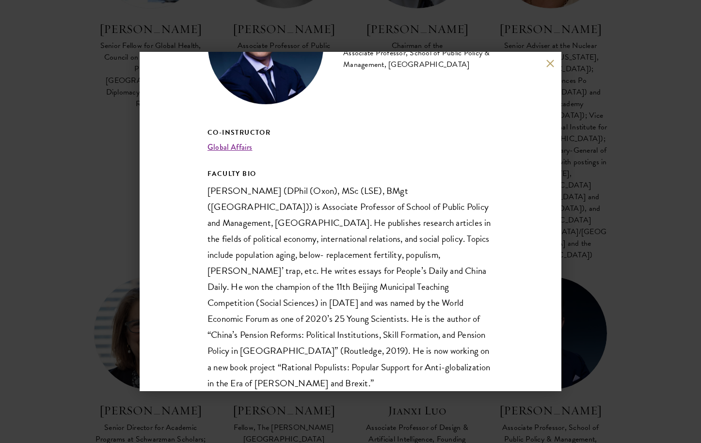
click at [550, 62] on button at bounding box center [550, 63] width 8 height 8
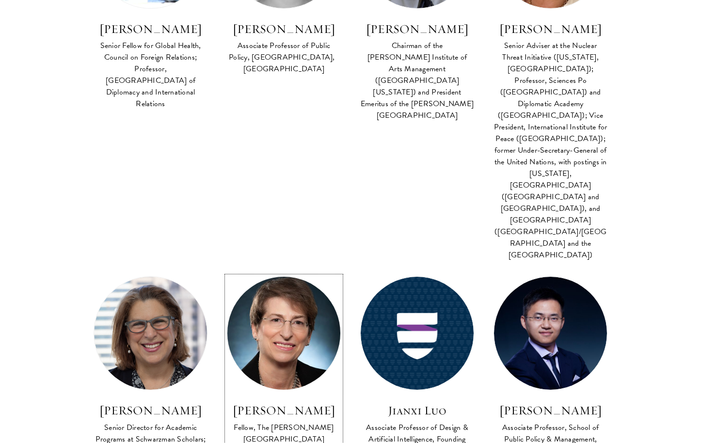
click at [298, 272] on img at bounding box center [284, 334] width 124 height 124
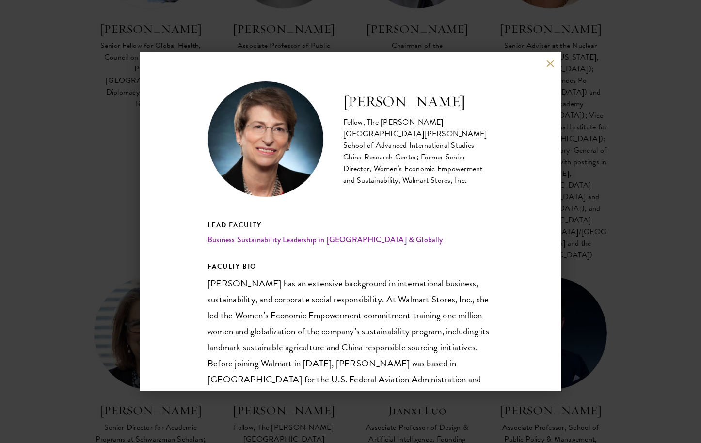
click at [383, 101] on h2 "Beth Keck" at bounding box center [418, 101] width 150 height 19
copy div "Beth Keck"
click at [552, 64] on button at bounding box center [550, 63] width 8 height 8
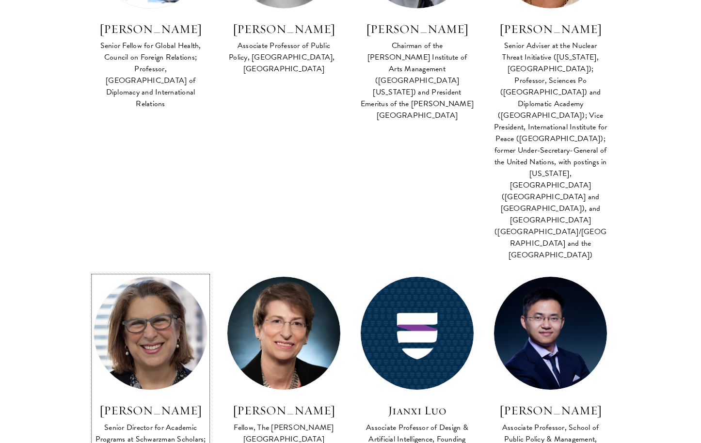
click at [137, 272] on img at bounding box center [150, 334] width 124 height 124
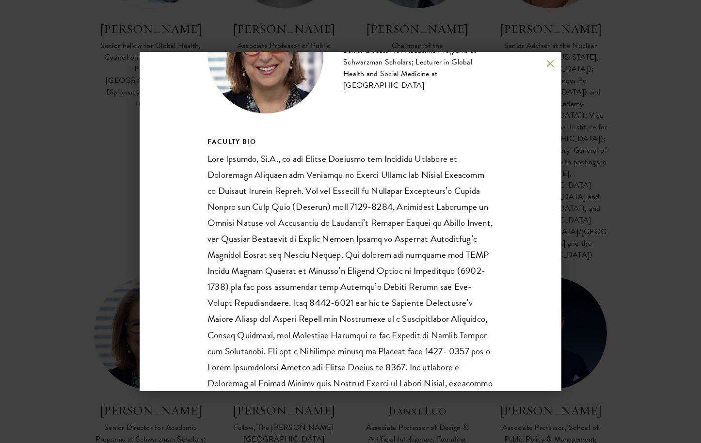
scroll to position [83, 0]
click at [546, 66] on button at bounding box center [550, 63] width 8 height 8
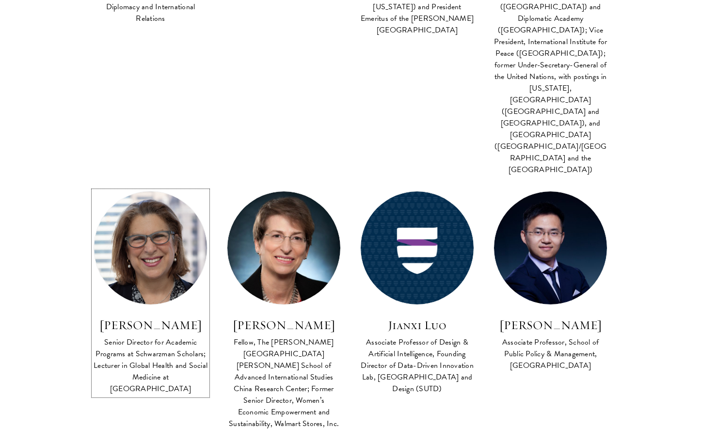
scroll to position [1735, 0]
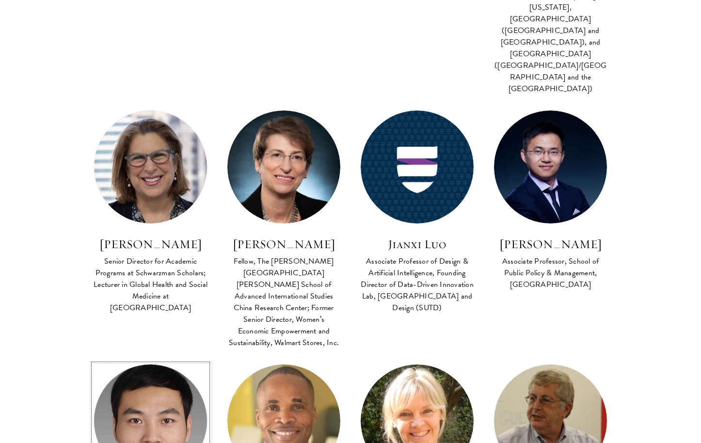
click at [128, 359] on img at bounding box center [150, 421] width 124 height 124
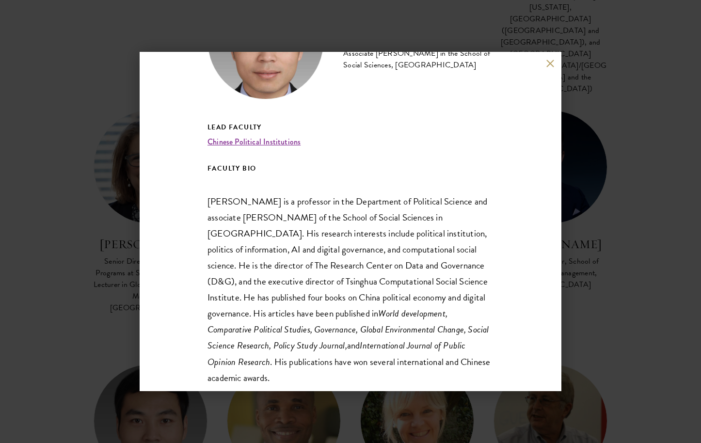
scroll to position [14, 0]
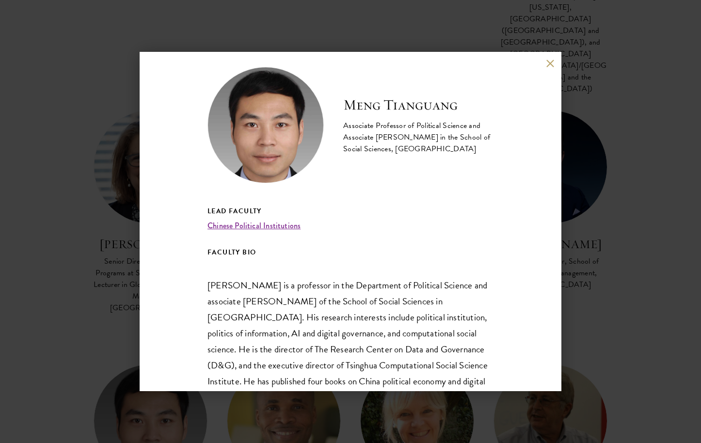
click at [547, 64] on button at bounding box center [550, 63] width 8 height 8
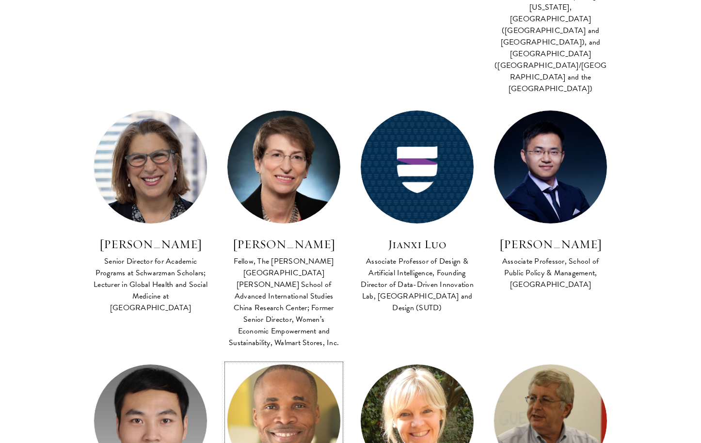
click at [274, 359] on img at bounding box center [284, 421] width 124 height 124
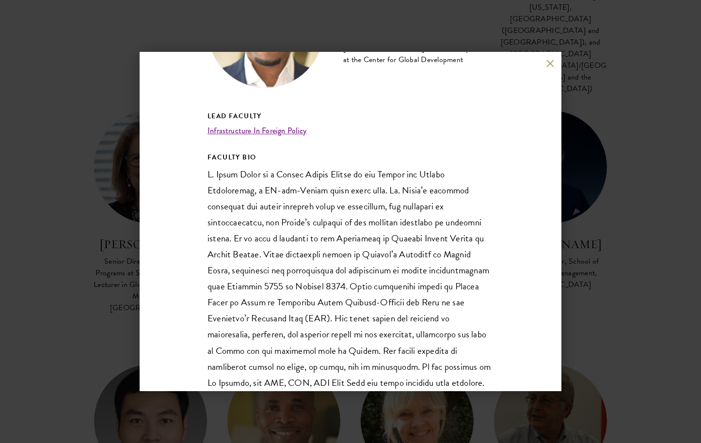
scroll to position [110, 0]
click at [550, 64] on button at bounding box center [550, 63] width 8 height 8
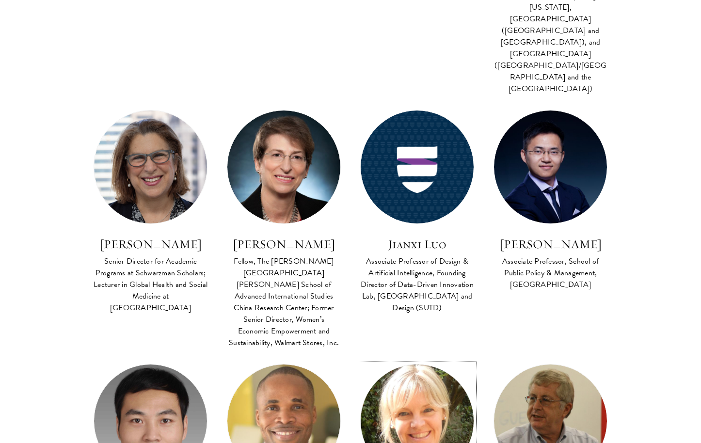
click at [463, 359] on img at bounding box center [417, 421] width 124 height 124
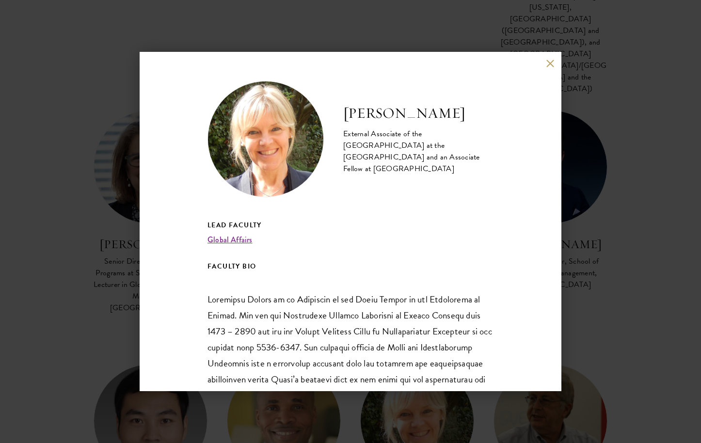
click at [549, 69] on div "Katherine Morton External Associate of the China Centre at the University of Ox…" at bounding box center [351, 221] width 422 height 339
click at [548, 64] on button at bounding box center [550, 63] width 8 height 8
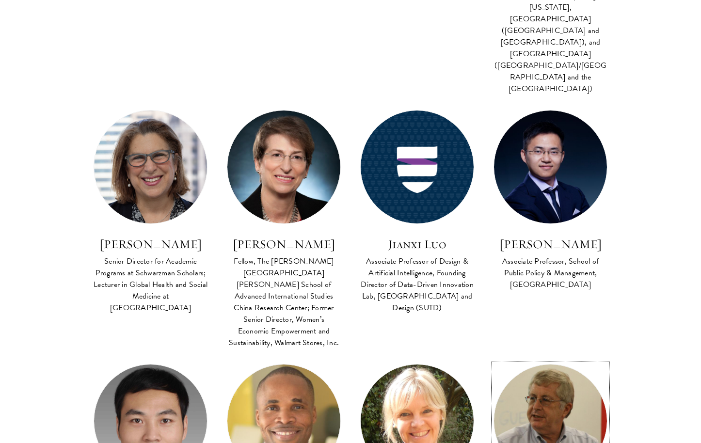
click at [553, 365] on img at bounding box center [550, 421] width 113 height 113
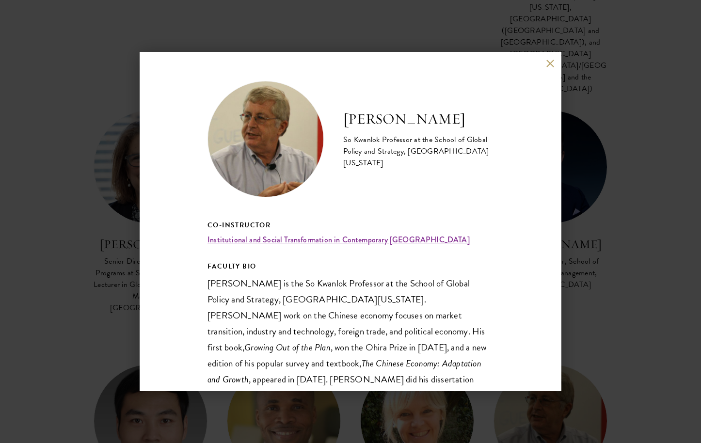
click at [548, 64] on button at bounding box center [550, 63] width 8 height 8
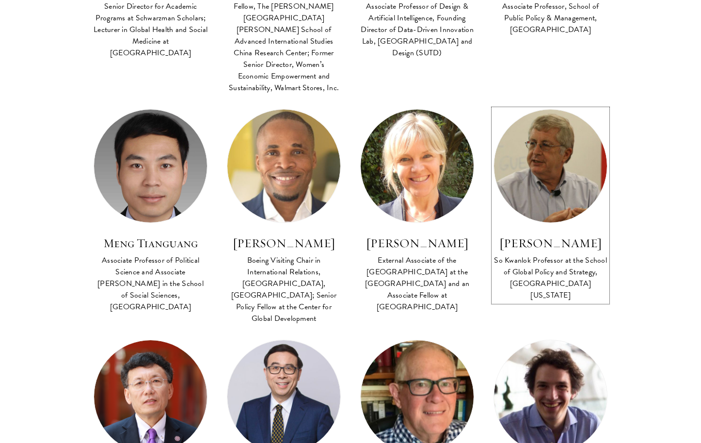
scroll to position [2029, 0]
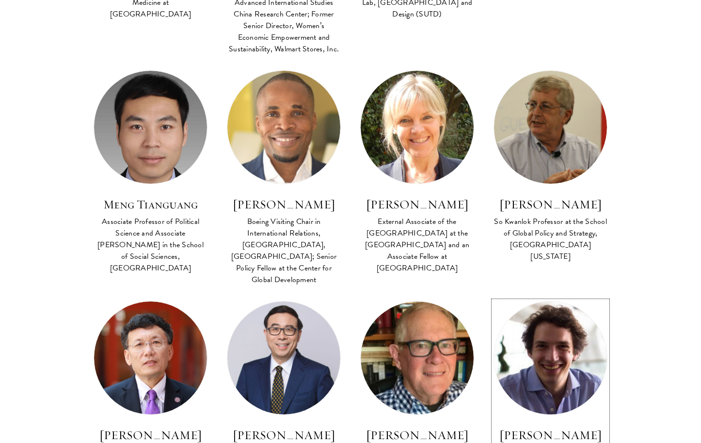
click at [547, 296] on img at bounding box center [550, 358] width 124 height 124
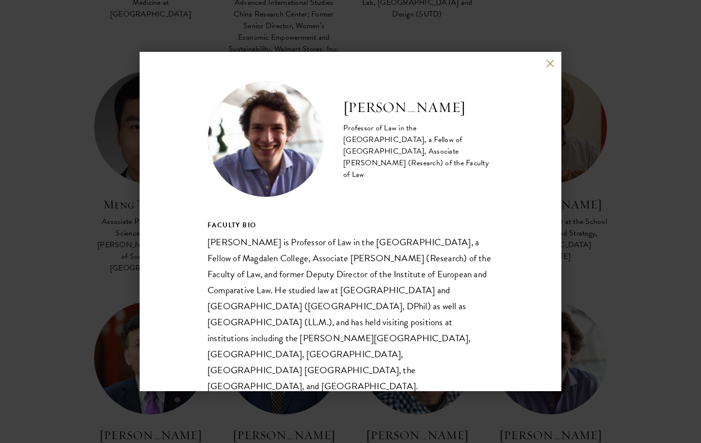
click at [547, 64] on button at bounding box center [550, 63] width 8 height 8
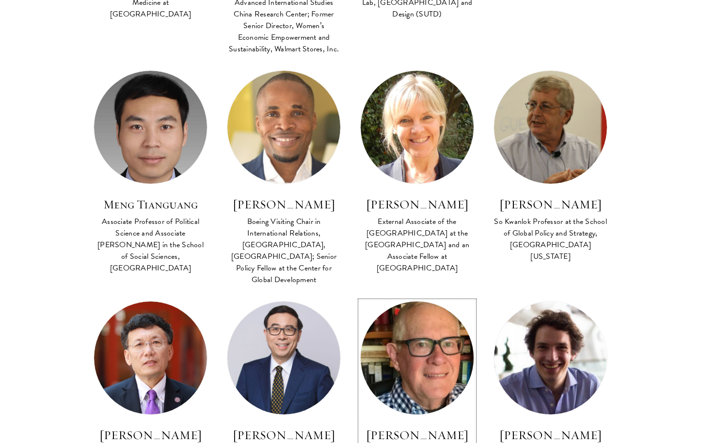
click at [449, 296] on img at bounding box center [417, 358] width 124 height 124
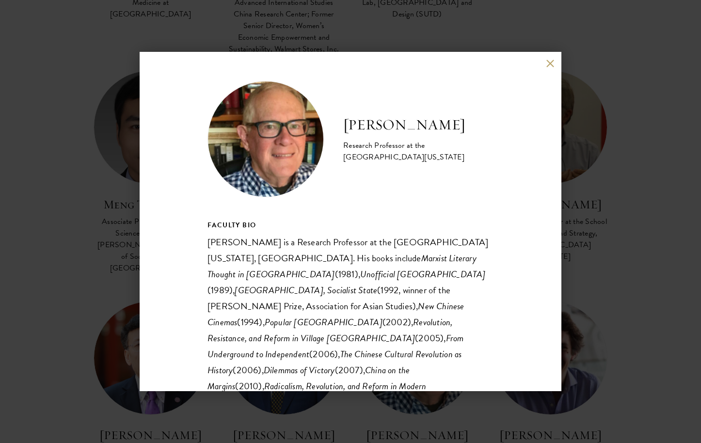
click at [546, 64] on button at bounding box center [550, 63] width 8 height 8
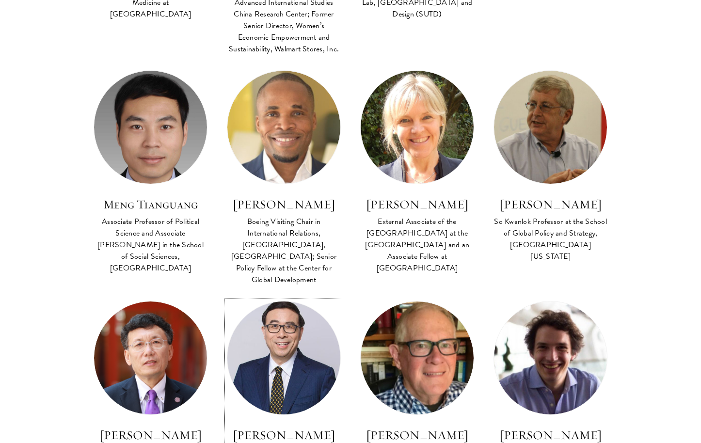
click at [322, 296] on img at bounding box center [284, 358] width 124 height 124
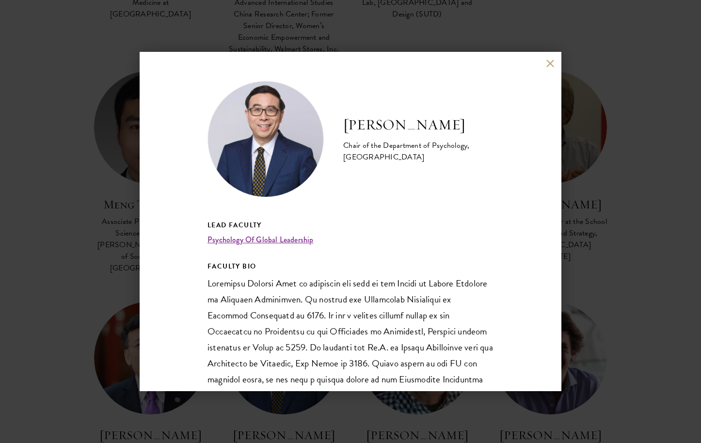
click at [546, 63] on button at bounding box center [550, 63] width 8 height 8
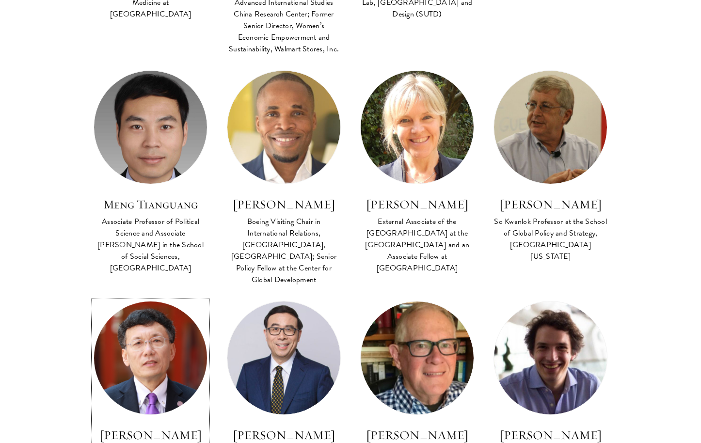
click at [165, 296] on img at bounding box center [150, 358] width 124 height 124
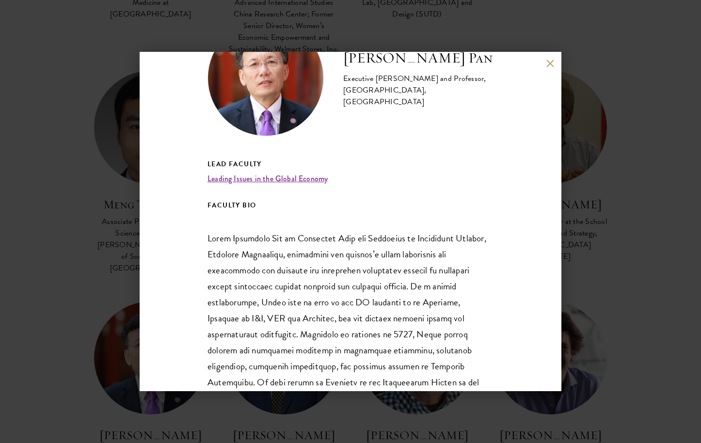
scroll to position [35, 0]
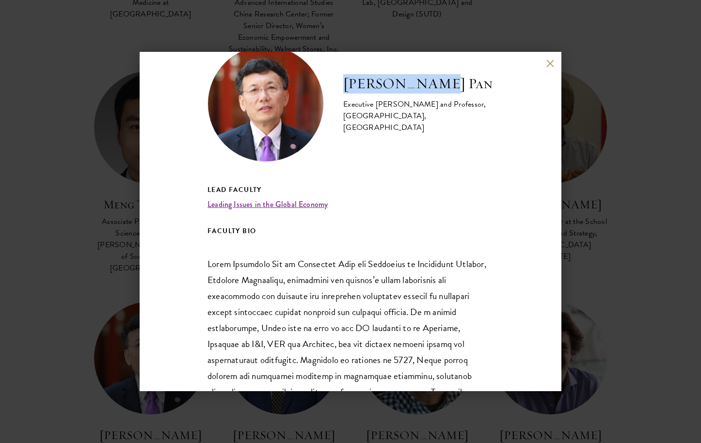
drag, startPoint x: 431, startPoint y: 93, endPoint x: 343, endPoint y: 95, distance: 88.3
click at [343, 94] on h2 "[PERSON_NAME] Pan" at bounding box center [418, 83] width 150 height 19
click at [350, 94] on h2 "[PERSON_NAME] Pan" at bounding box center [418, 83] width 150 height 19
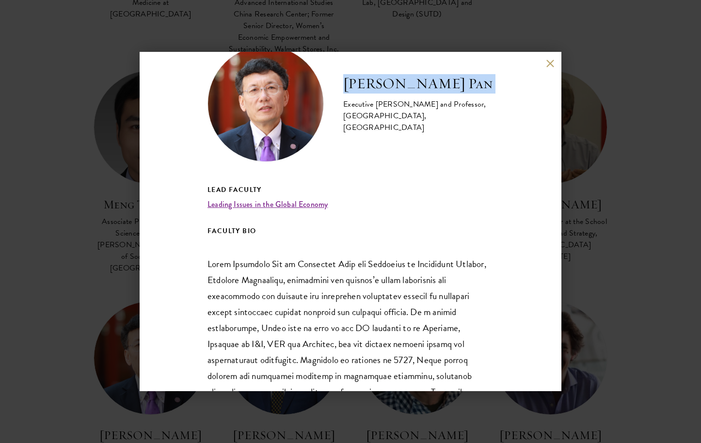
click at [350, 94] on h2 "[PERSON_NAME] Pan" at bounding box center [418, 83] width 150 height 19
click at [551, 62] on button at bounding box center [550, 63] width 8 height 8
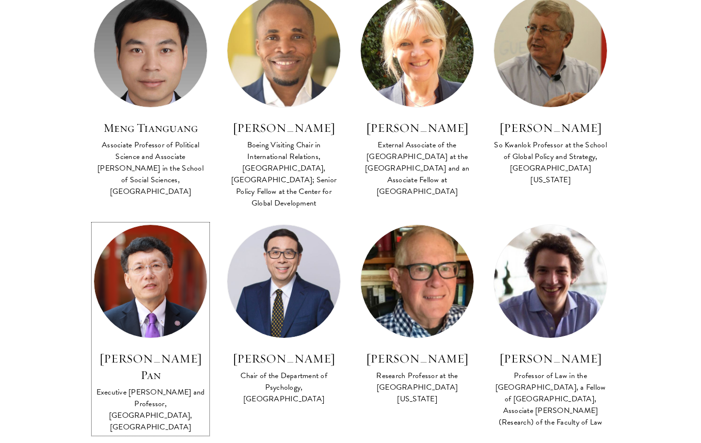
scroll to position [2166, 0]
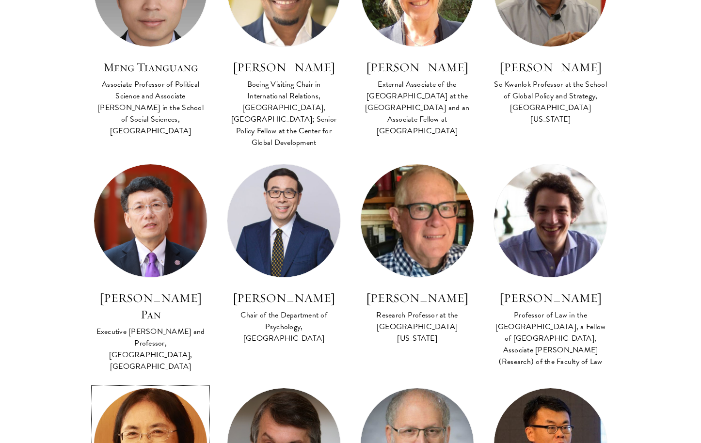
click at [151, 383] on img at bounding box center [150, 445] width 124 height 124
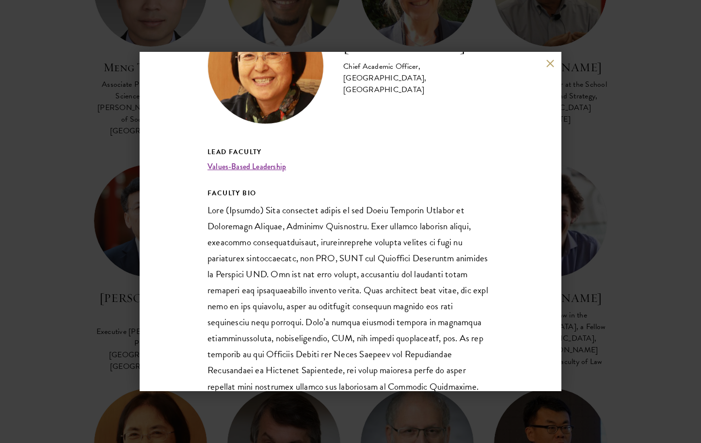
scroll to position [75, 0]
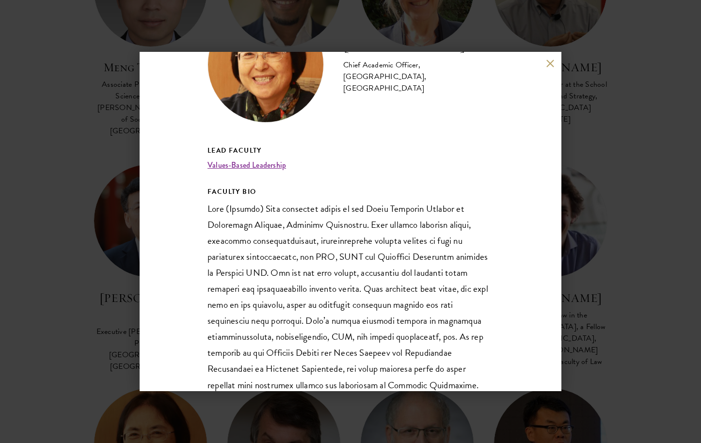
click at [546, 65] on button at bounding box center [550, 63] width 8 height 8
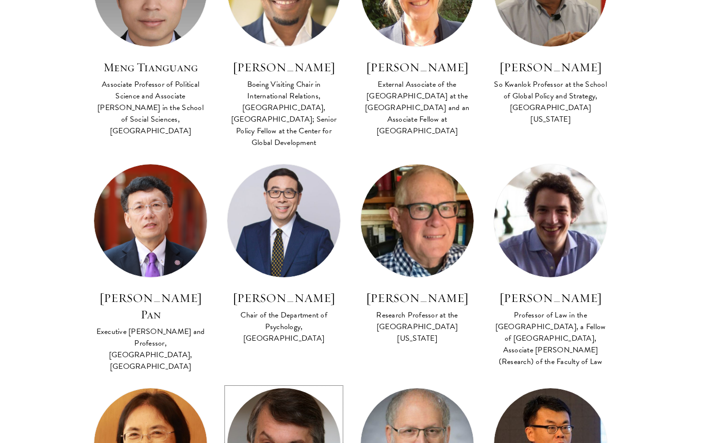
click at [254, 383] on img at bounding box center [284, 445] width 124 height 124
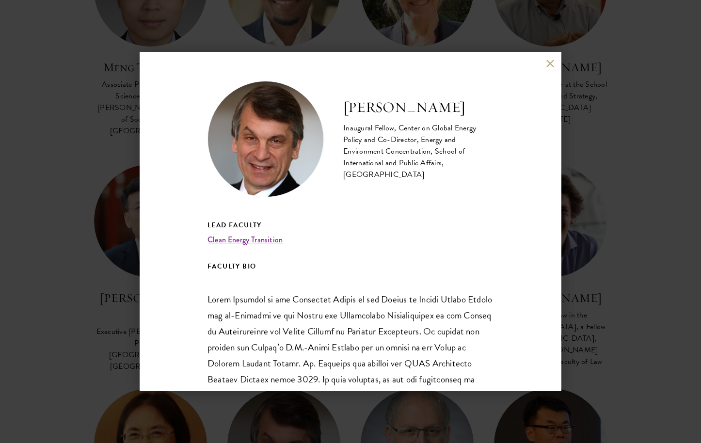
drag, startPoint x: 550, startPoint y: 62, endPoint x: 543, endPoint y: 68, distance: 9.6
click at [550, 62] on button at bounding box center [550, 63] width 8 height 8
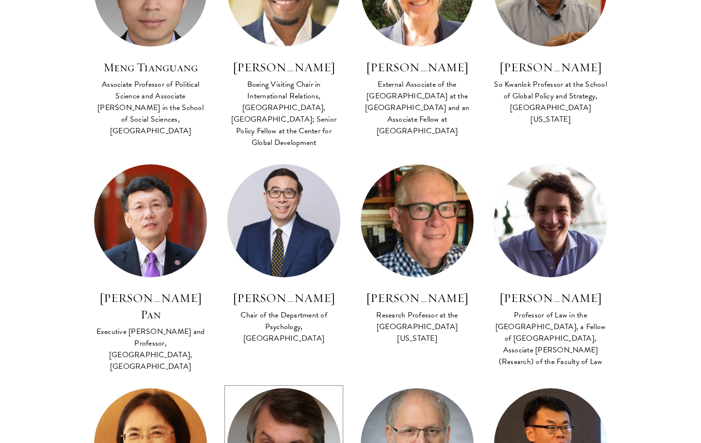
click at [249, 383] on img at bounding box center [284, 445] width 124 height 124
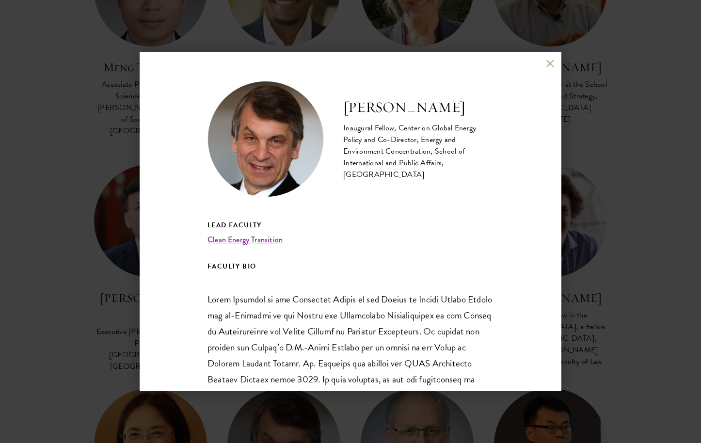
click at [547, 58] on div "David Sandalow Inaugural Fellow, Center on Global Energy Policy and Co-Director…" at bounding box center [351, 221] width 422 height 339
click at [549, 62] on button at bounding box center [550, 63] width 8 height 8
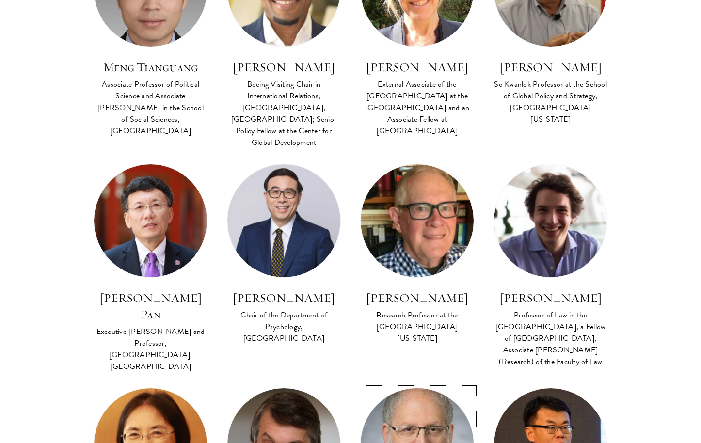
click at [411, 383] on img at bounding box center [417, 445] width 124 height 124
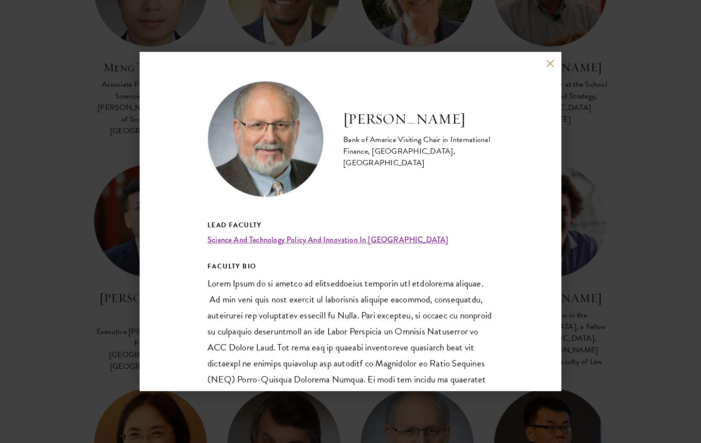
click at [546, 64] on button at bounding box center [550, 63] width 8 height 8
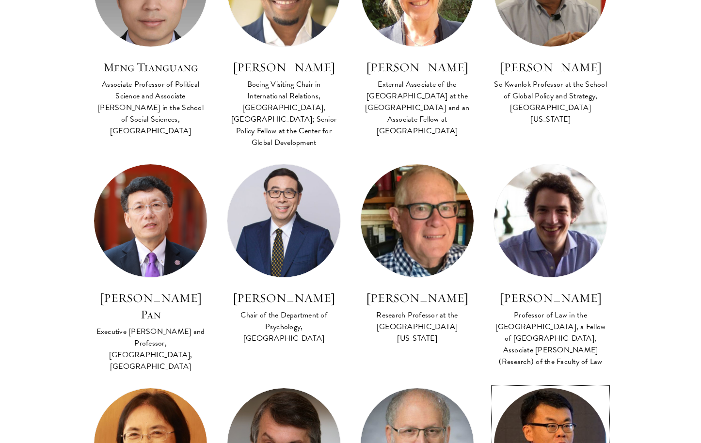
click at [545, 383] on img at bounding box center [550, 445] width 124 height 124
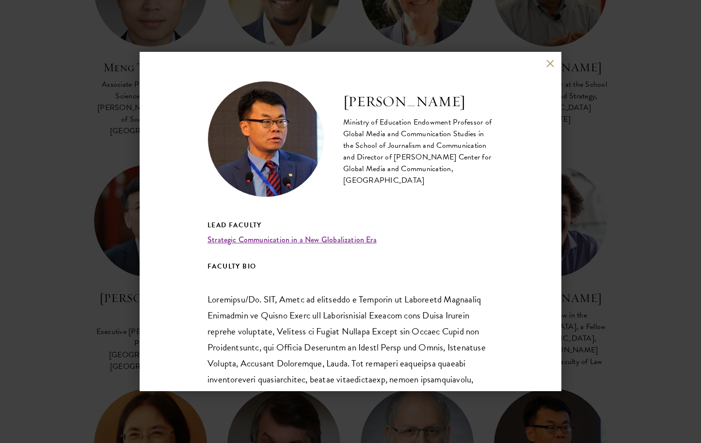
click at [544, 65] on div "Shi Anbin Ministry of Education Endowment Professor of Global Media and Communi…" at bounding box center [351, 221] width 422 height 339
click at [546, 63] on button at bounding box center [550, 63] width 8 height 8
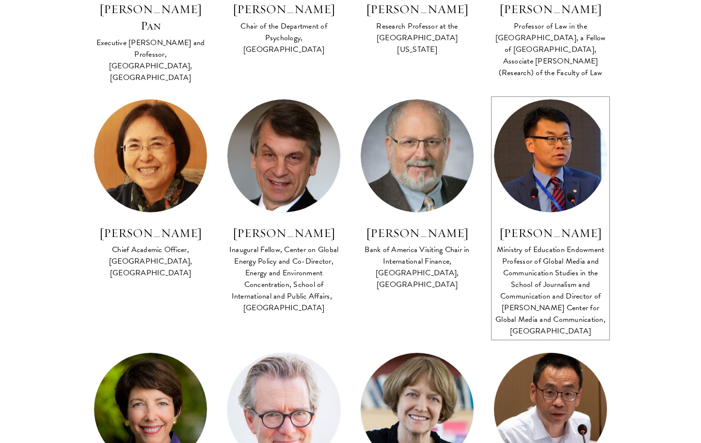
scroll to position [2517, 0]
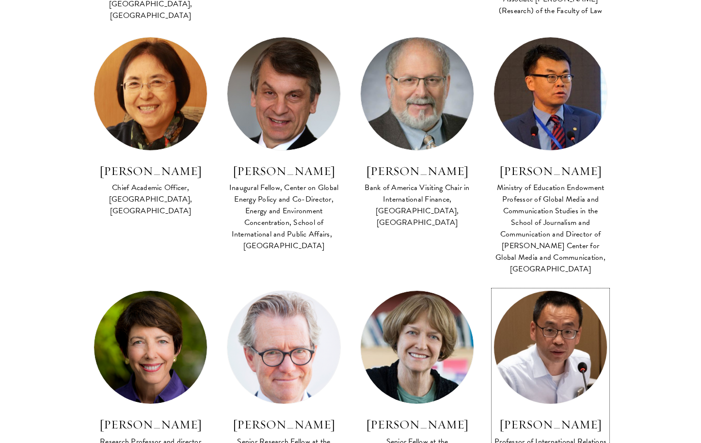
click at [547, 286] on img at bounding box center [550, 348] width 124 height 124
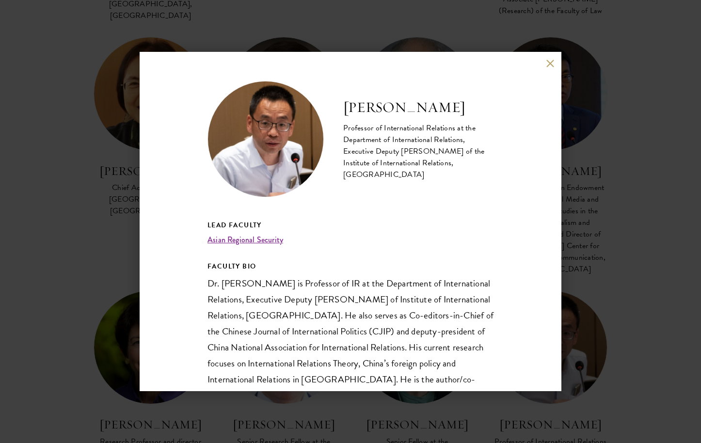
click at [547, 63] on button at bounding box center [550, 63] width 8 height 8
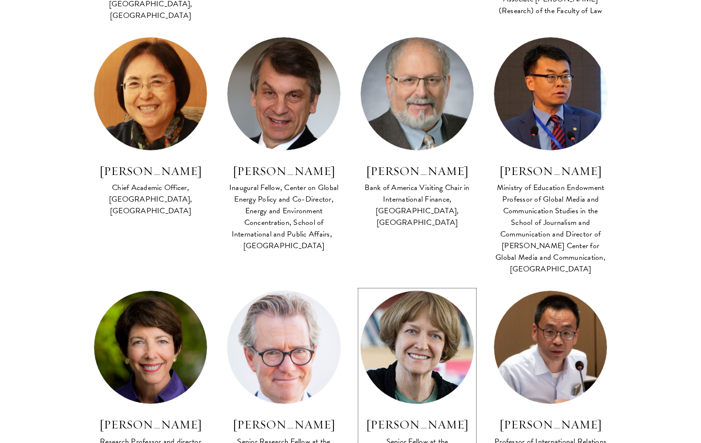
click at [417, 286] on img at bounding box center [417, 348] width 124 height 124
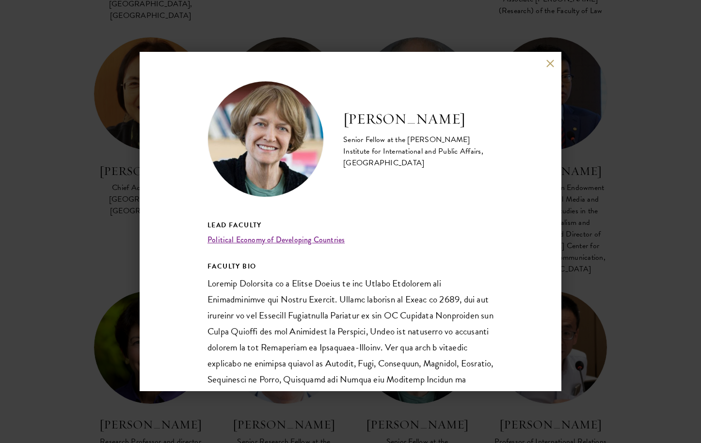
click at [547, 64] on button at bounding box center [550, 63] width 8 height 8
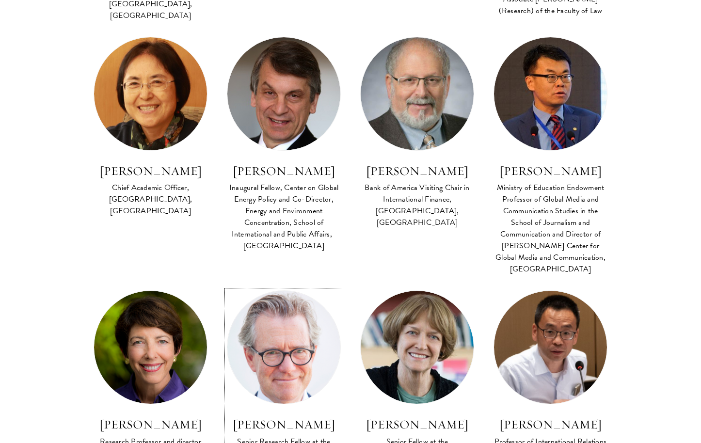
click at [288, 291] on img at bounding box center [283, 347] width 113 height 113
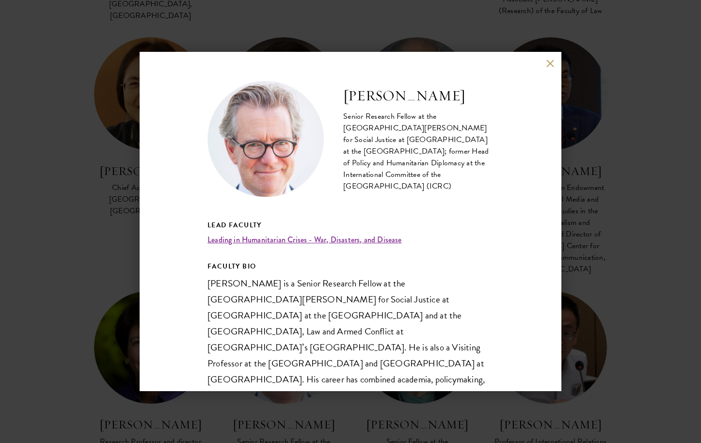
click at [547, 64] on button at bounding box center [550, 63] width 8 height 8
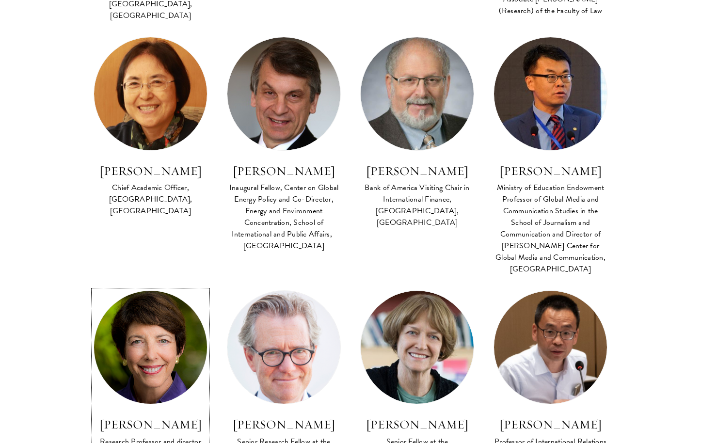
click at [152, 286] on img at bounding box center [150, 348] width 124 height 124
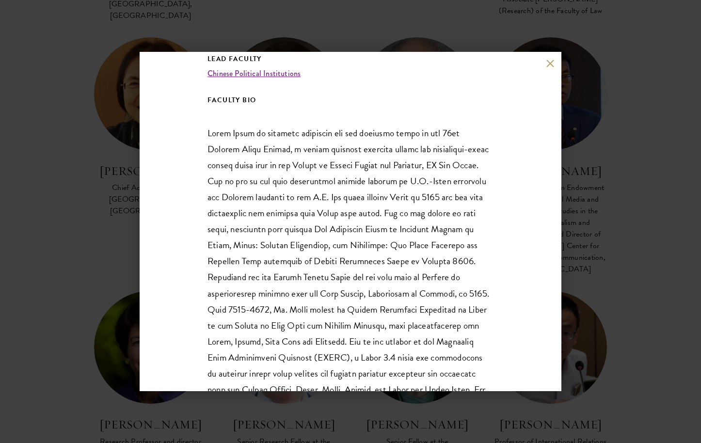
scroll to position [167, 0]
click at [433, 157] on p at bounding box center [351, 332] width 286 height 417
click at [390, 176] on p at bounding box center [351, 332] width 286 height 417
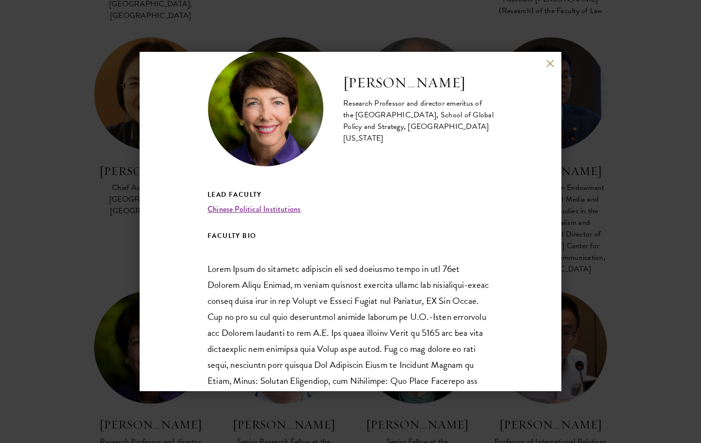
scroll to position [0, 0]
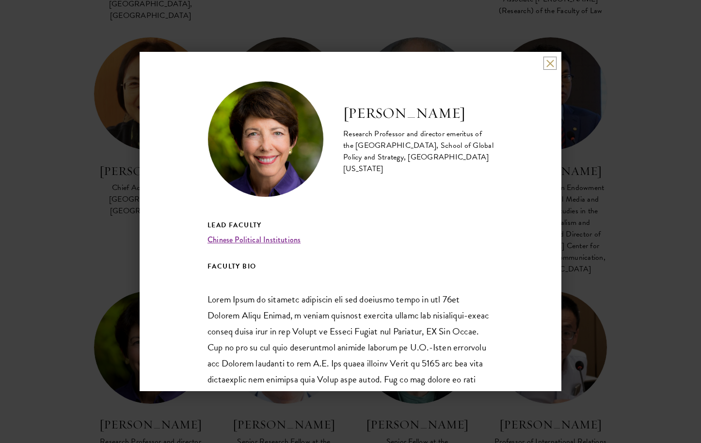
click at [551, 66] on button at bounding box center [550, 63] width 8 height 8
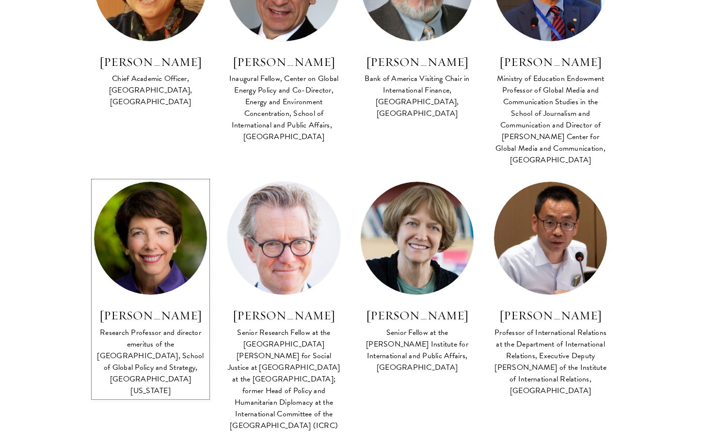
scroll to position [2628, 0]
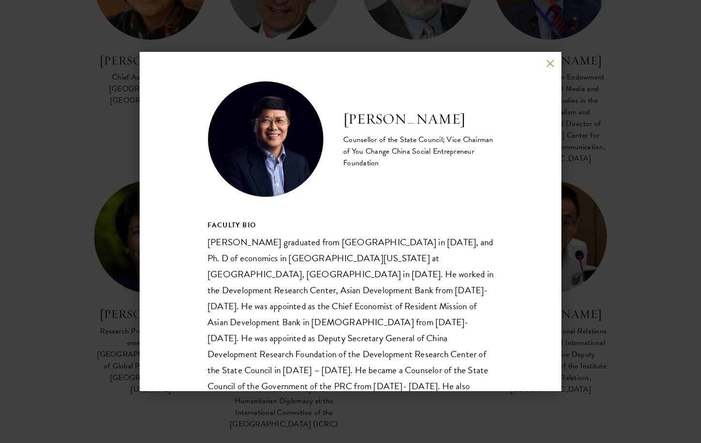
click at [548, 64] on button at bounding box center [550, 63] width 8 height 8
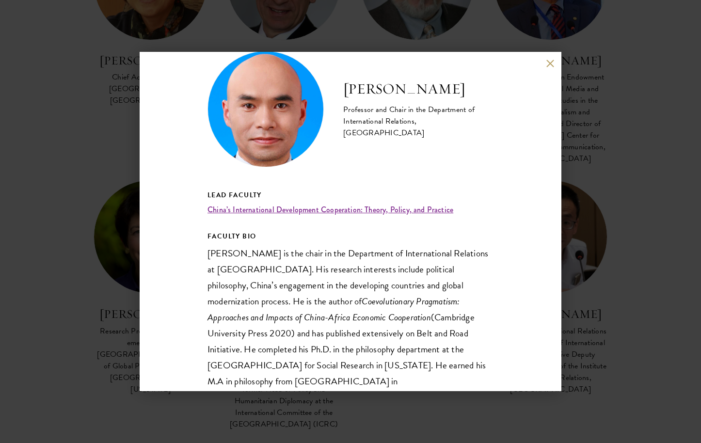
scroll to position [55, 0]
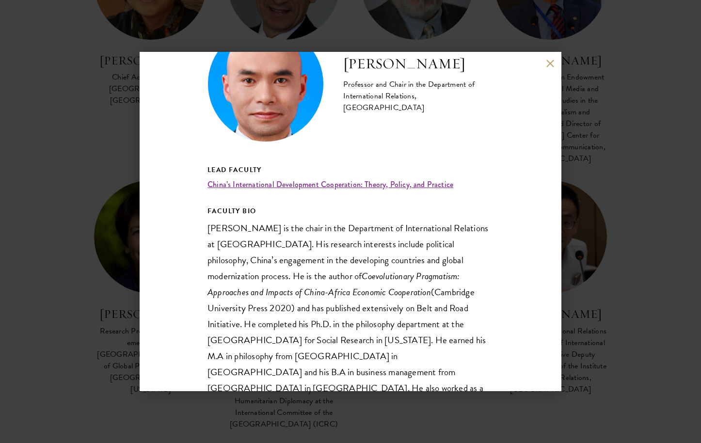
click at [363, 72] on h2 "Tang Xiaoyang" at bounding box center [418, 63] width 150 height 19
copy div "Tang Xiaoyang"
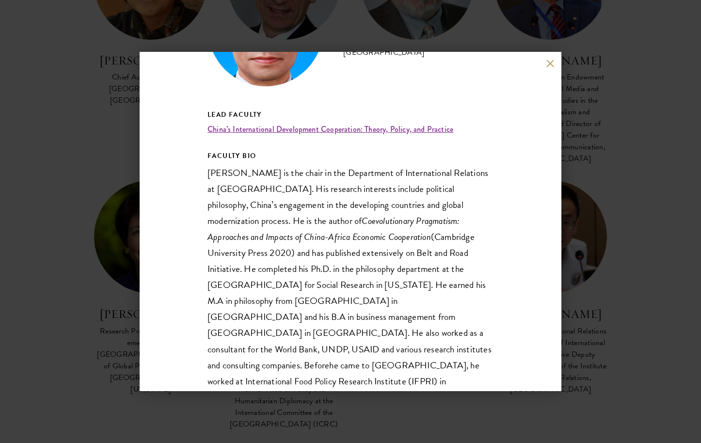
scroll to position [122, 0]
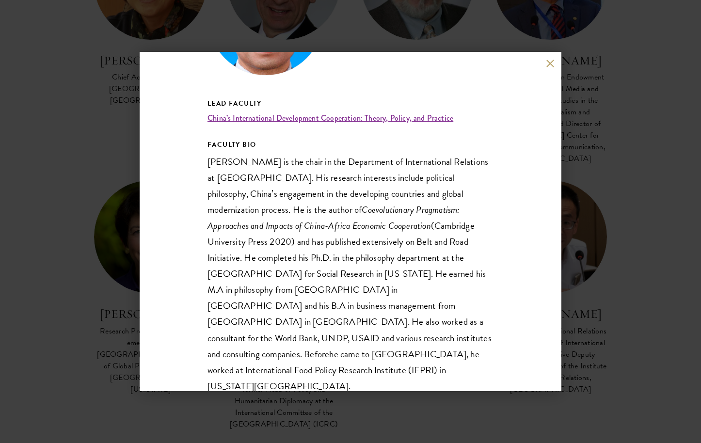
click at [634, 151] on div "Tang Xiaoyang Professor and Chair in the Department of International Relations,…" at bounding box center [350, 221] width 701 height 443
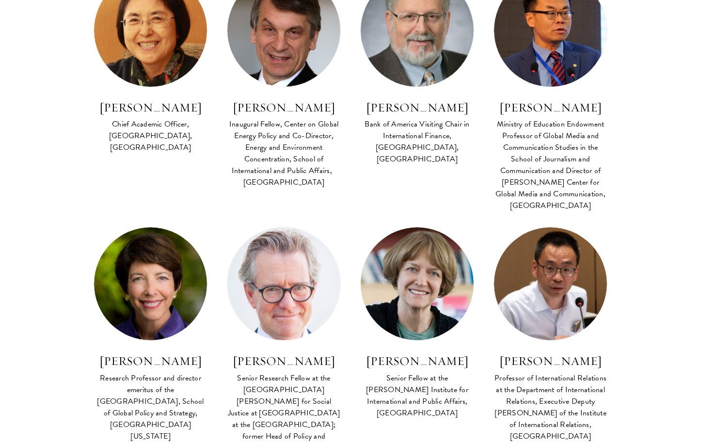
scroll to position [2749, 0]
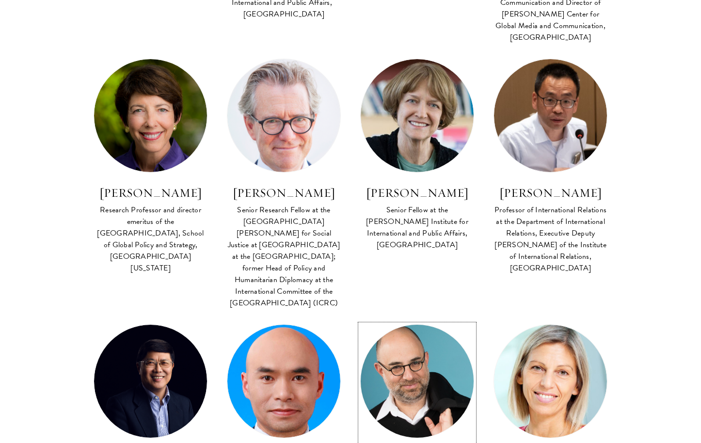
click at [413, 320] on img at bounding box center [417, 382] width 124 height 124
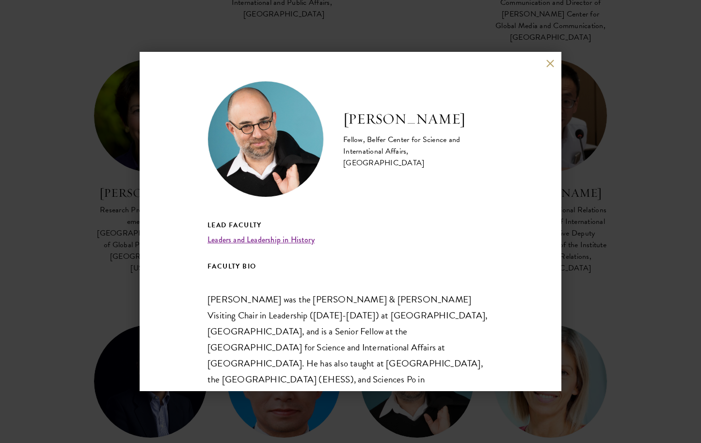
click at [579, 180] on div "Moshik Temkin Fellow, Belfer Center for Science and International Affairs,  Har…" at bounding box center [350, 221] width 701 height 443
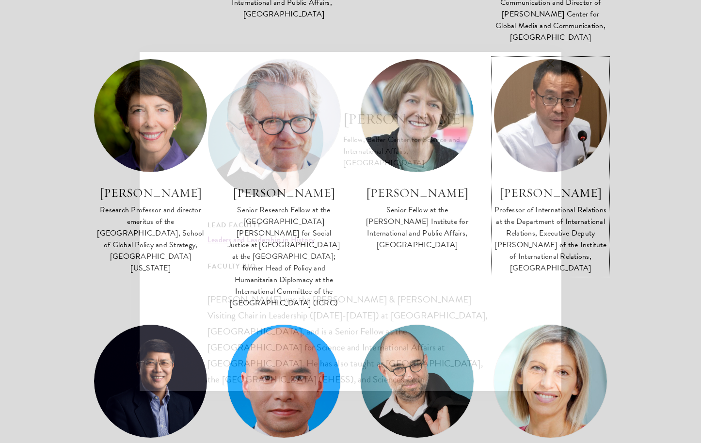
click at [541, 204] on div "Professor of International Relations at the Department of International Relatio…" at bounding box center [551, 239] width 114 height 70
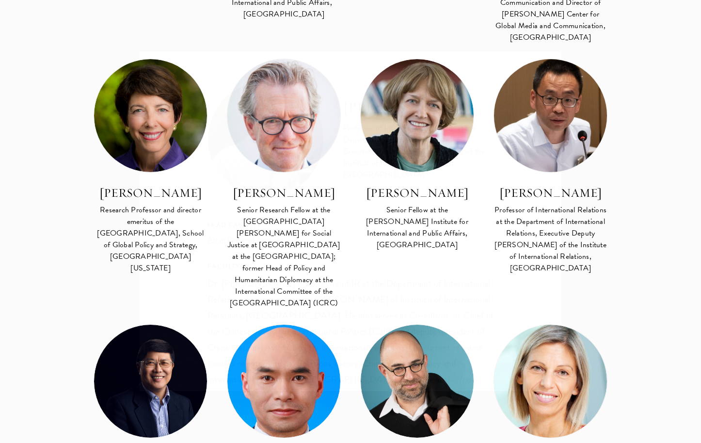
scroll to position [2567, 0]
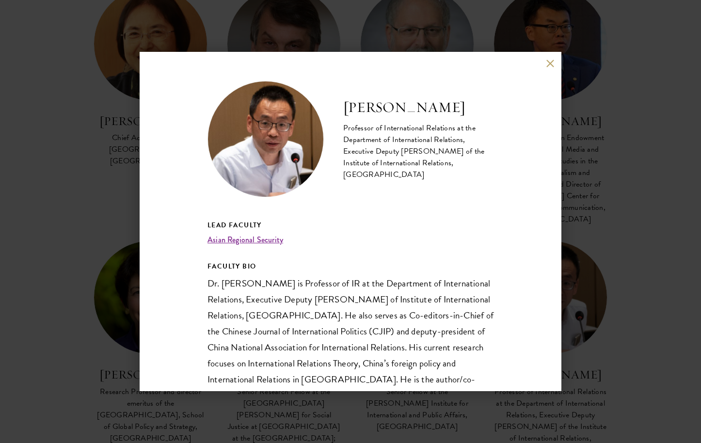
click at [548, 64] on button at bounding box center [550, 63] width 8 height 8
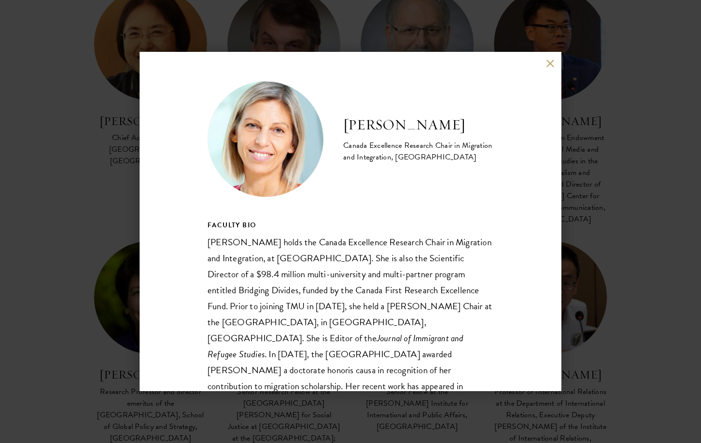
click at [553, 57] on div "Anna Triandafyllidou Canada Excellence Research Chair in Migration and Integrat…" at bounding box center [351, 221] width 422 height 339
click at [551, 59] on button at bounding box center [550, 63] width 8 height 8
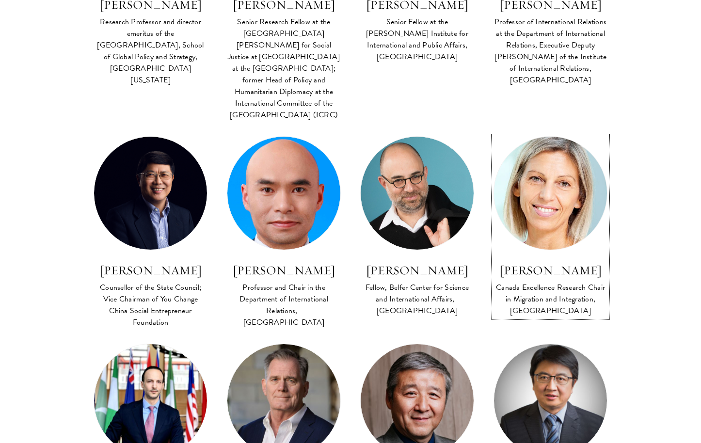
scroll to position [2948, 0]
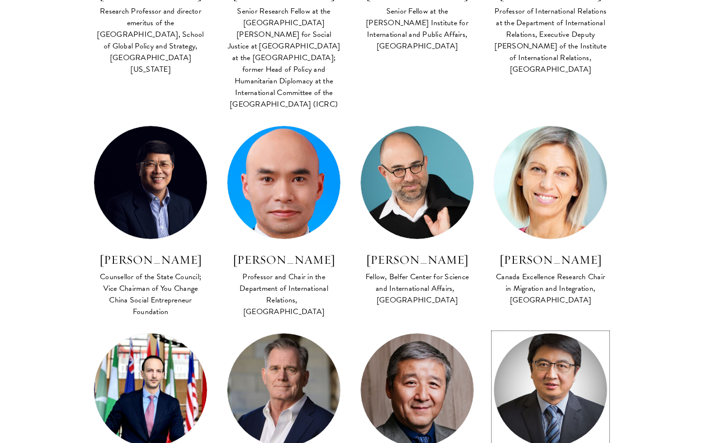
click at [542, 328] on img at bounding box center [550, 390] width 124 height 124
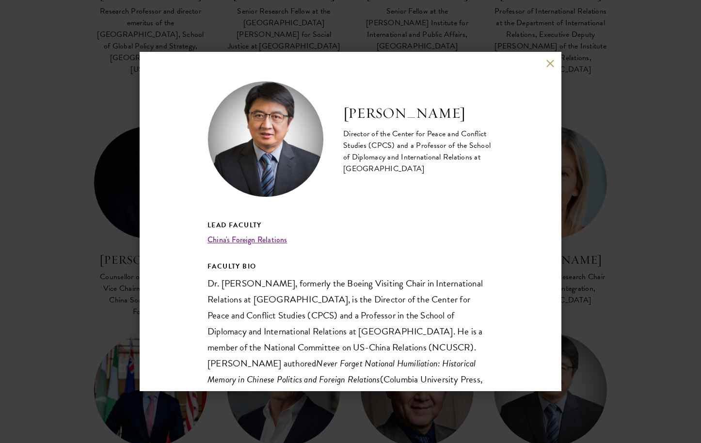
click at [550, 64] on button at bounding box center [550, 63] width 8 height 8
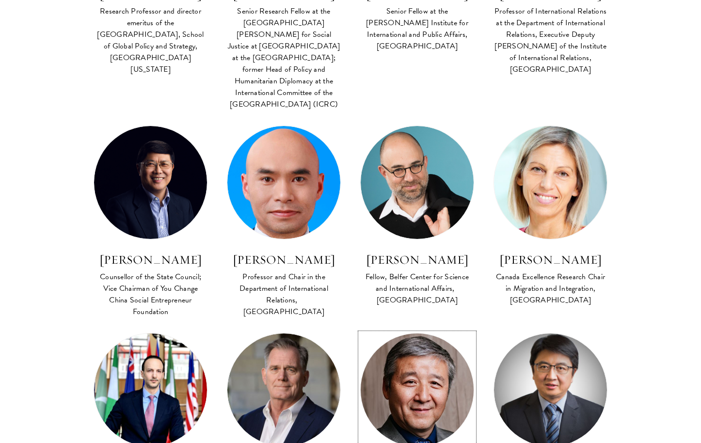
click at [442, 328] on img at bounding box center [417, 390] width 124 height 124
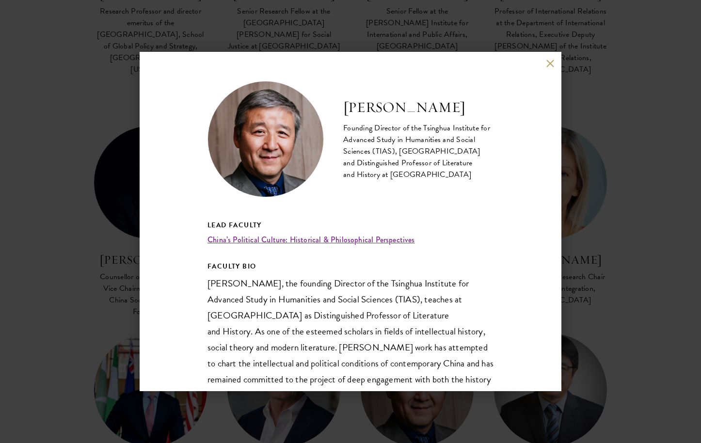
click at [546, 63] on button at bounding box center [550, 63] width 8 height 8
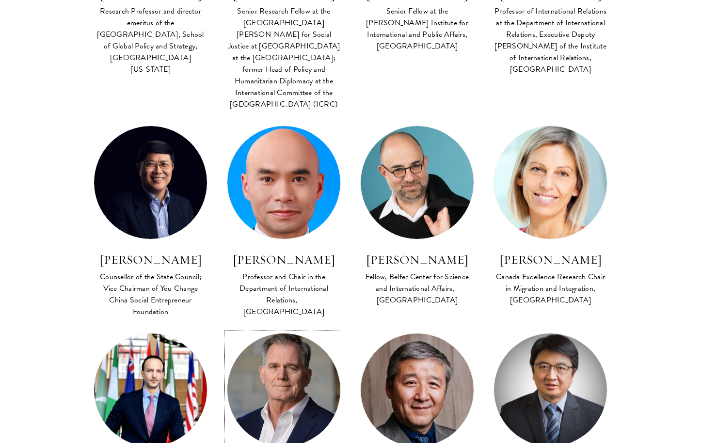
click at [274, 328] on img at bounding box center [284, 390] width 124 height 124
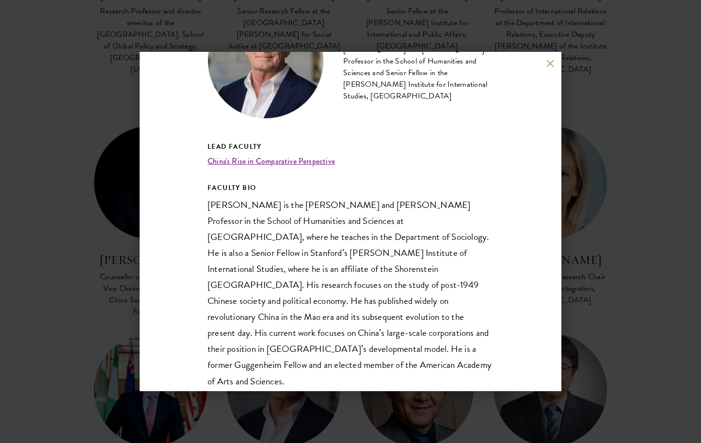
scroll to position [79, 0]
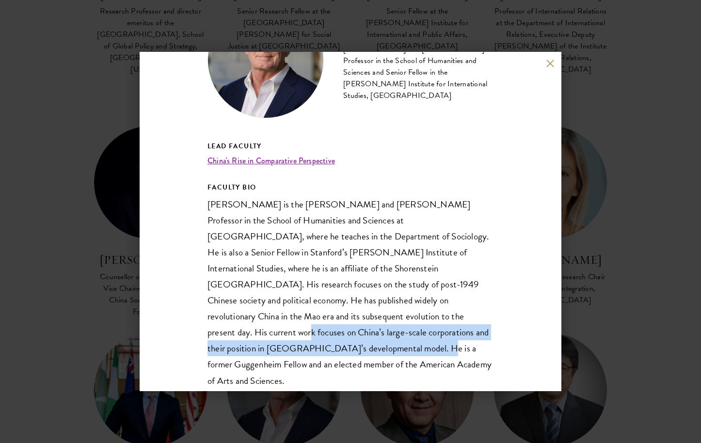
drag, startPoint x: 359, startPoint y: 317, endPoint x: 230, endPoint y: 351, distance: 133.5
click at [230, 351] on p "Andrew G. Walder is the Denise O’Leary and Kent Thiry Professor in the School o…" at bounding box center [351, 292] width 286 height 193
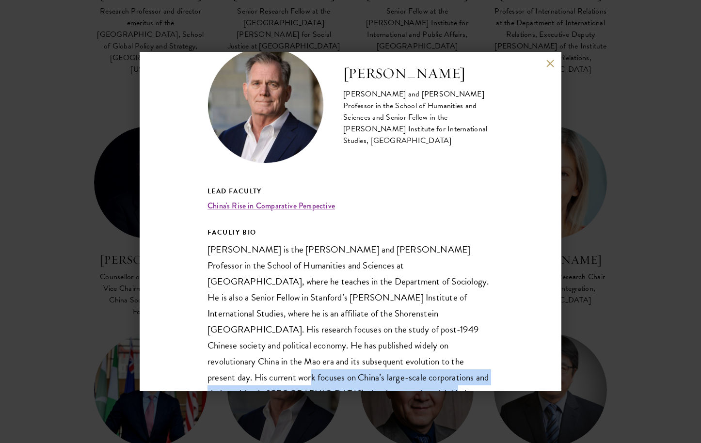
scroll to position [31, 0]
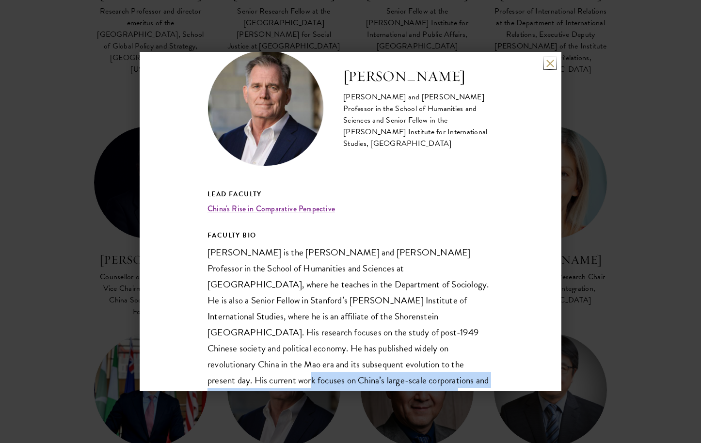
click at [550, 61] on button at bounding box center [550, 63] width 8 height 8
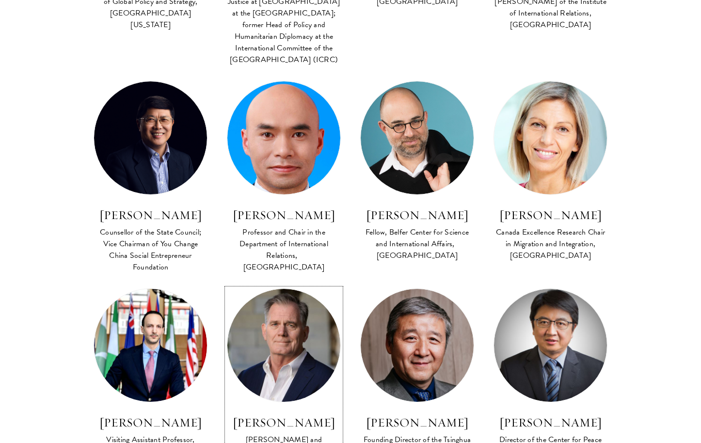
scroll to position [3081, 0]
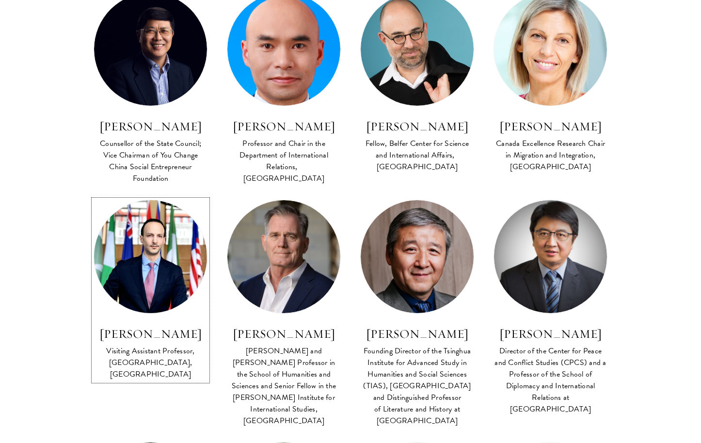
click at [153, 194] on img at bounding box center [150, 256] width 124 height 124
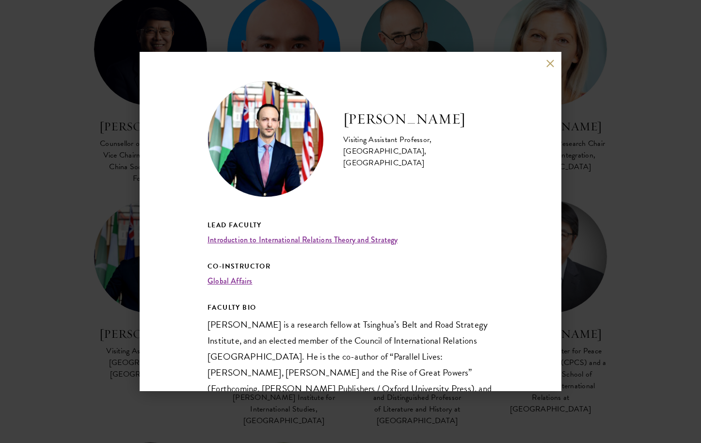
click at [551, 64] on button at bounding box center [550, 63] width 8 height 8
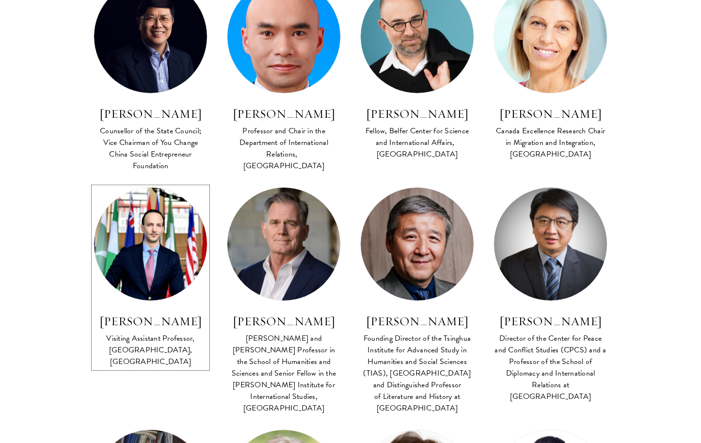
scroll to position [3164, 0]
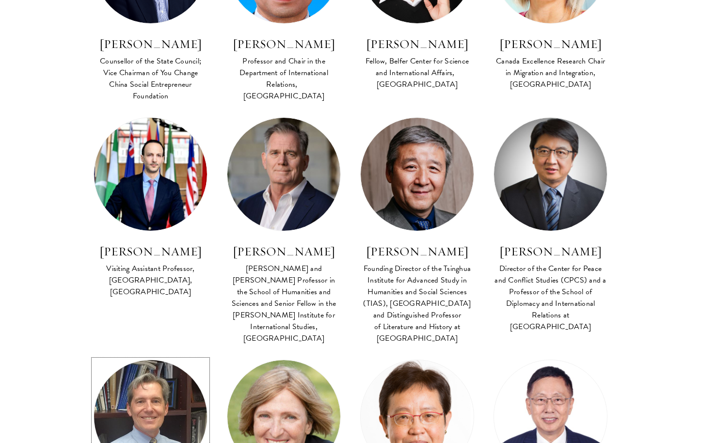
click at [175, 354] on img at bounding box center [150, 416] width 124 height 124
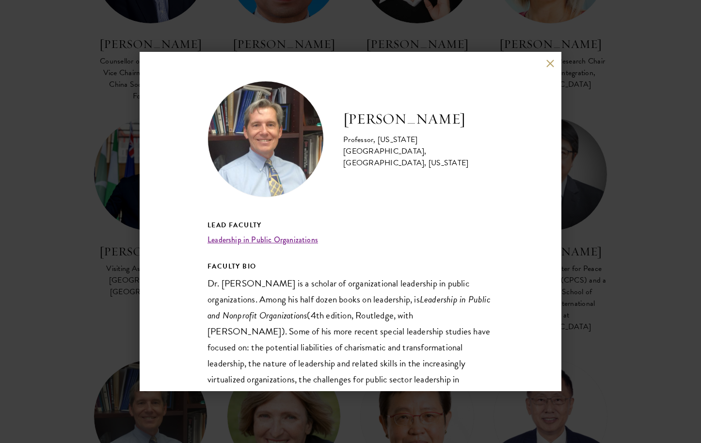
click at [552, 61] on button at bounding box center [550, 63] width 8 height 8
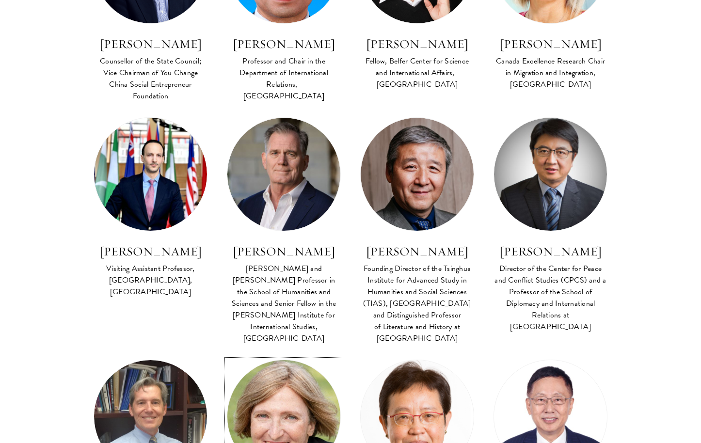
click at [243, 360] on link "Lola R. Woetzel Senior Advisor, McKinsey & Co; Senior Partner Emerita, McKinsey…" at bounding box center [284, 450] width 114 height 181
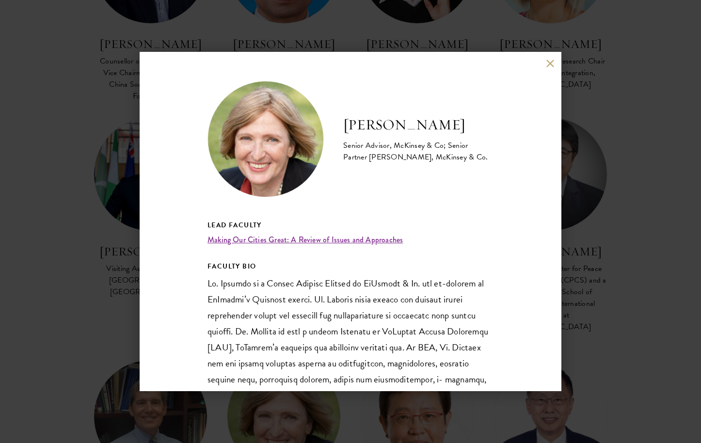
click at [551, 64] on button at bounding box center [550, 63] width 8 height 8
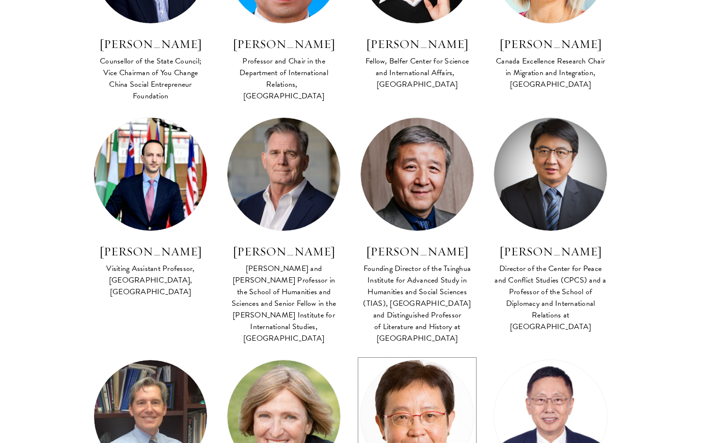
click at [412, 354] on img at bounding box center [417, 416] width 124 height 124
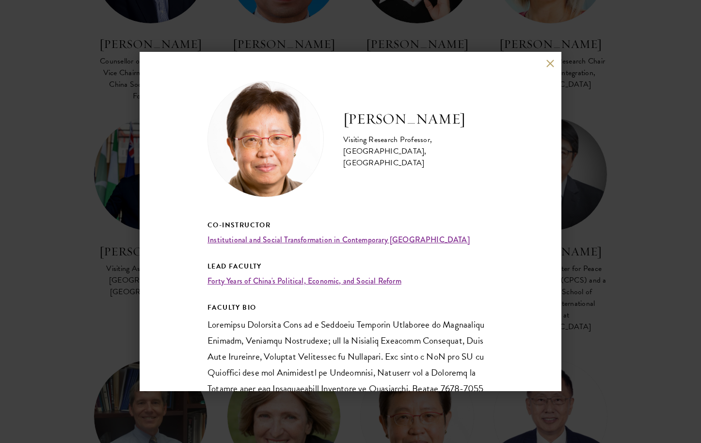
click at [549, 65] on button at bounding box center [550, 63] width 8 height 8
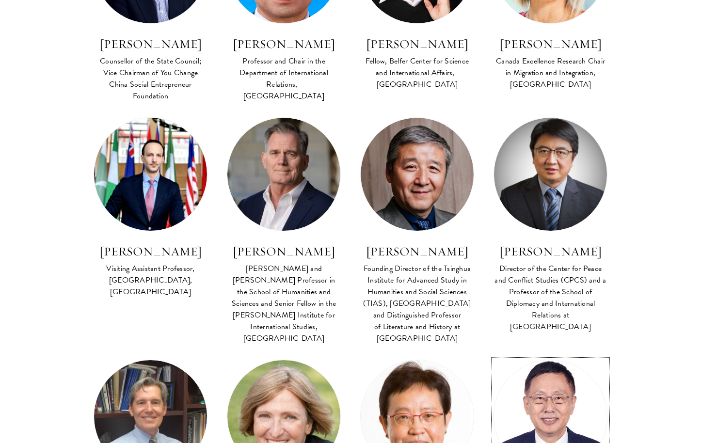
click at [557, 354] on img at bounding box center [550, 416] width 124 height 124
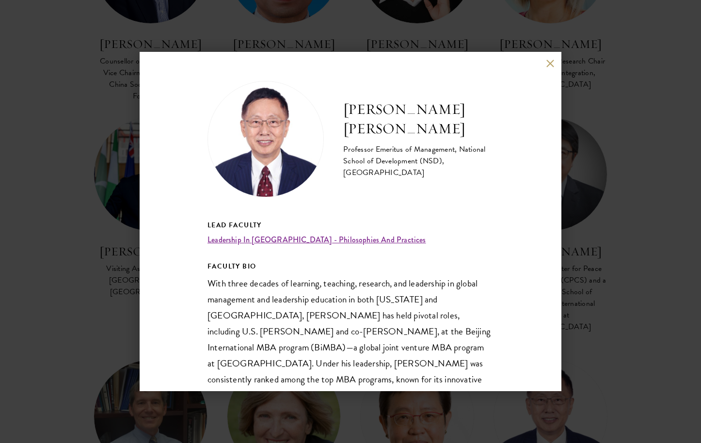
click at [552, 63] on button at bounding box center [550, 63] width 8 height 8
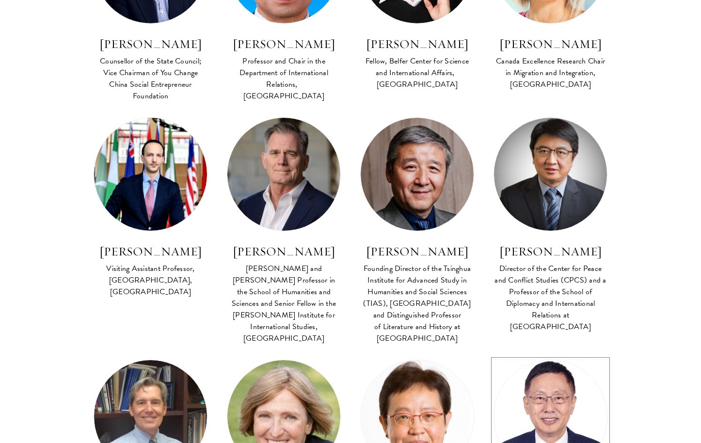
click at [557, 354] on img at bounding box center [550, 416] width 124 height 124
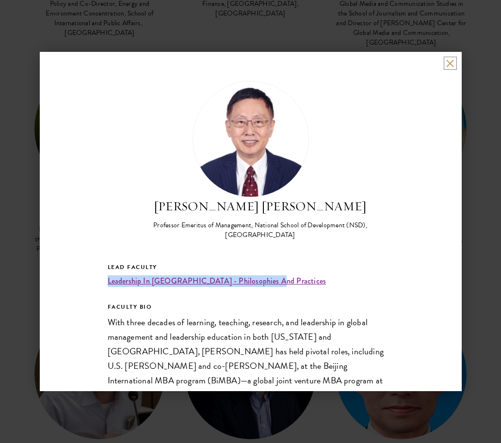
click at [447, 65] on button at bounding box center [450, 63] width 8 height 8
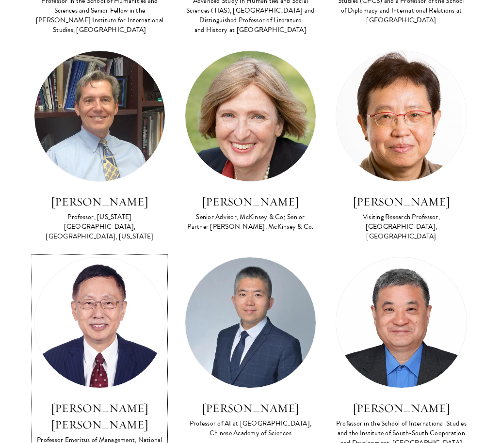
scroll to position [4083, 0]
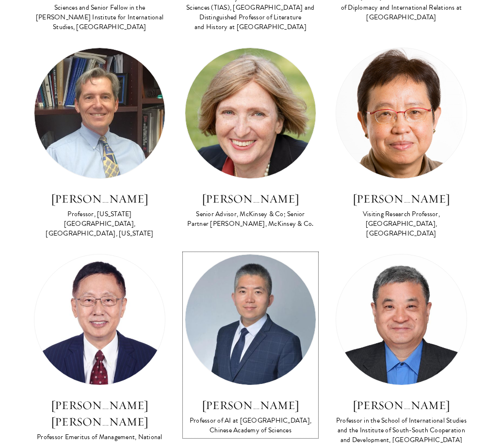
click at [271, 255] on img at bounding box center [250, 320] width 130 height 130
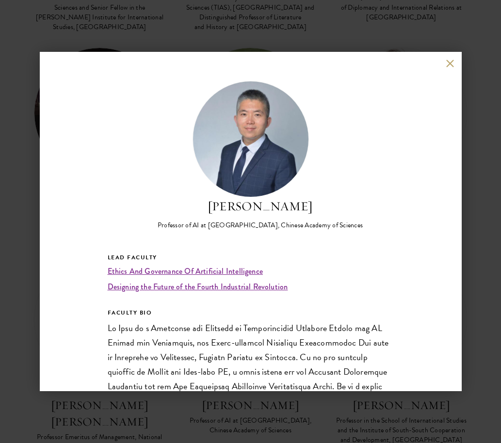
click at [448, 66] on button at bounding box center [450, 63] width 8 height 8
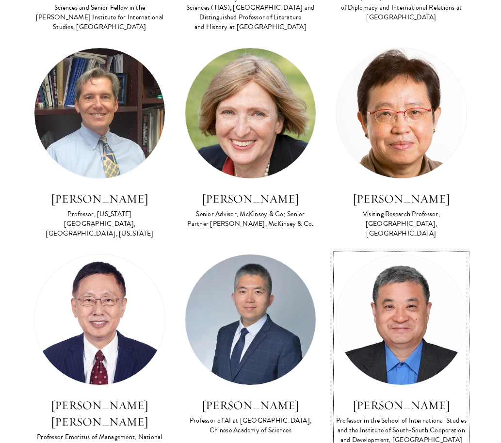
click at [385, 255] on img at bounding box center [401, 320] width 130 height 130
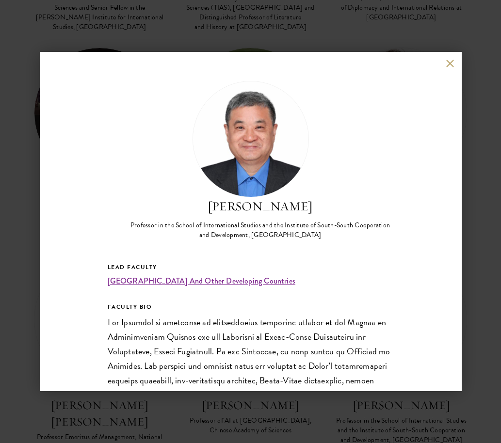
click at [448, 67] on button at bounding box center [450, 63] width 8 height 8
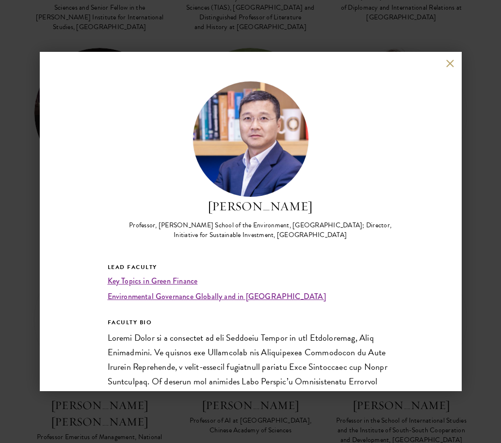
drag, startPoint x: 450, startPoint y: 64, endPoint x: 384, endPoint y: 152, distance: 110.9
click at [450, 63] on button at bounding box center [450, 63] width 8 height 8
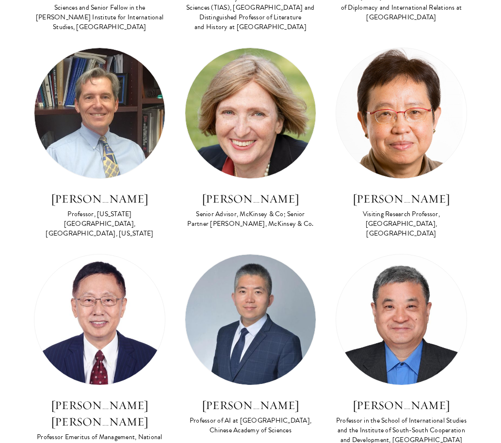
scroll to position [4167, 0]
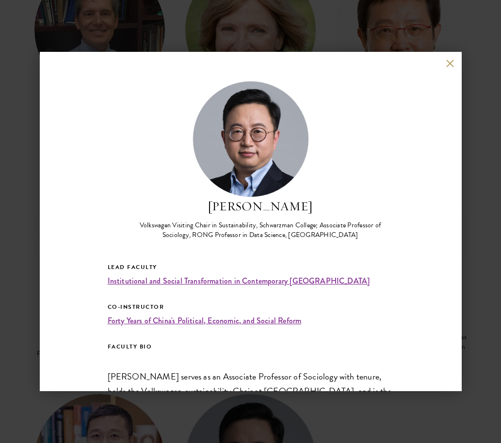
click at [451, 61] on button at bounding box center [450, 63] width 8 height 8
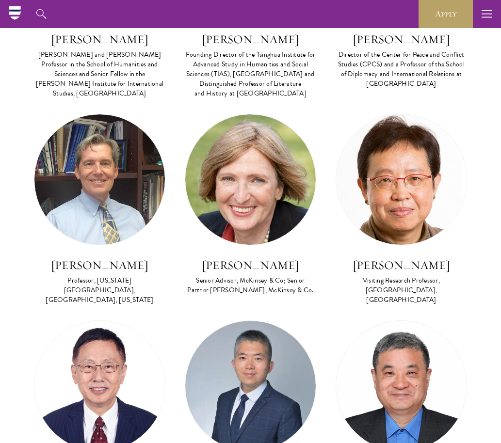
scroll to position [3959, 0]
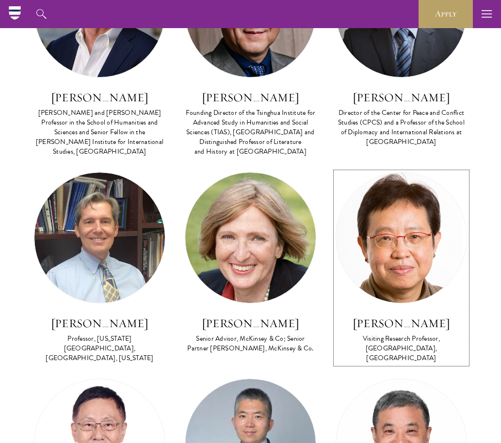
click at [392, 173] on img at bounding box center [401, 238] width 130 height 130
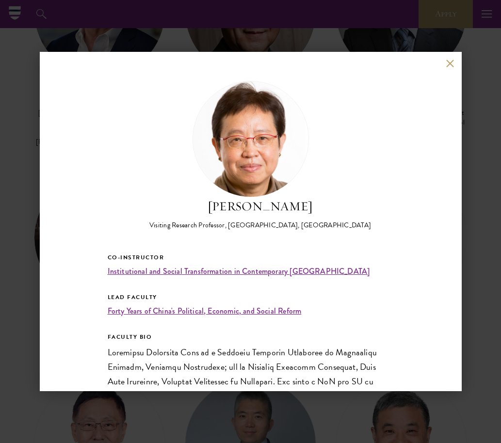
click at [448, 59] on button at bounding box center [450, 63] width 8 height 8
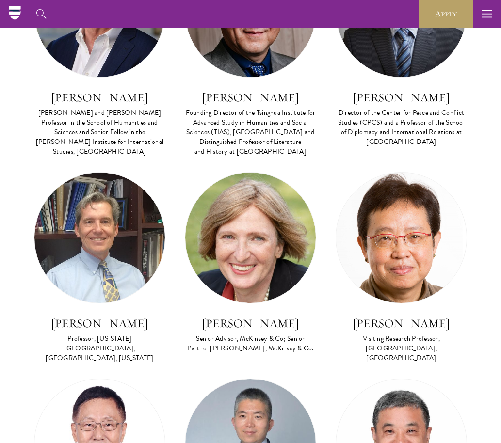
scroll to position [3286, 0]
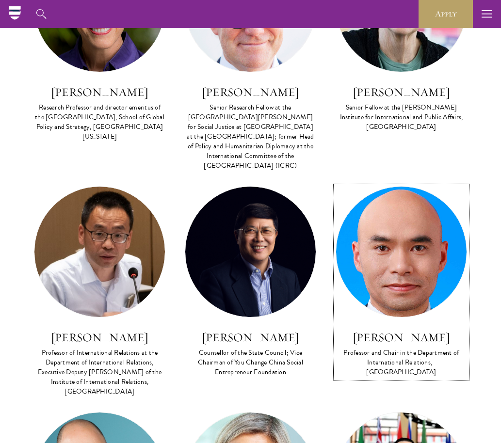
click at [387, 187] on img at bounding box center [401, 252] width 130 height 130
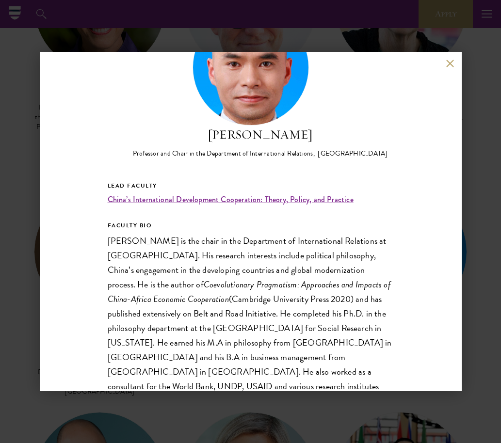
scroll to position [133, 0]
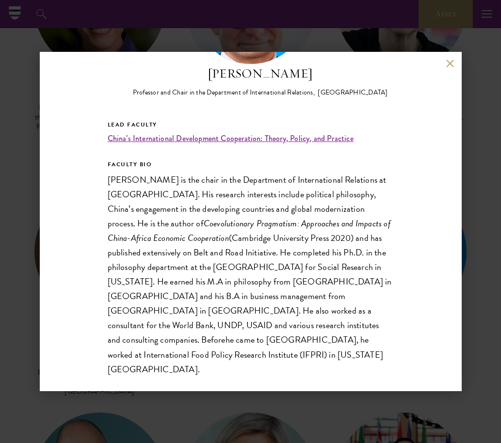
click at [224, 212] on p "Professor Tang Xiaoyang is the chair in the Department of International Relatio…" at bounding box center [251, 275] width 286 height 204
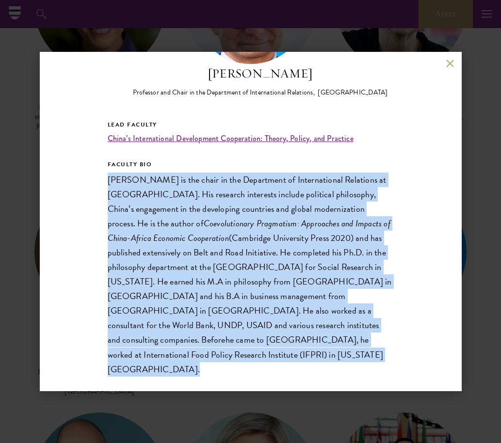
click at [224, 212] on p "Professor Tang Xiaoyang is the chair in the Department of International Relatio…" at bounding box center [251, 275] width 286 height 204
click at [451, 62] on button at bounding box center [450, 63] width 8 height 8
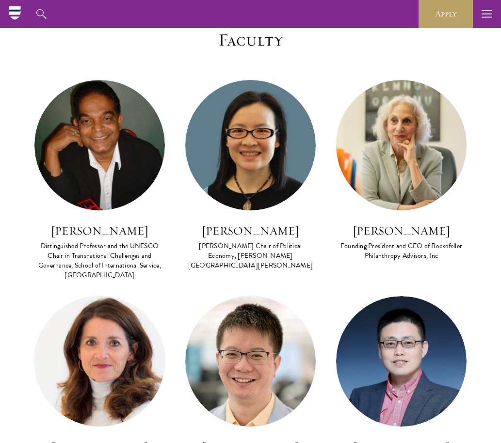
scroll to position [478, 0]
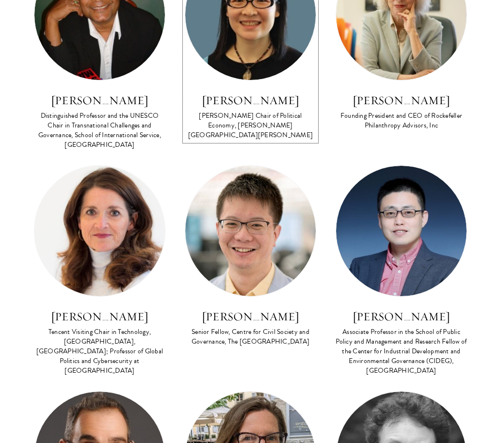
click at [250, 66] on img at bounding box center [250, 15] width 130 height 130
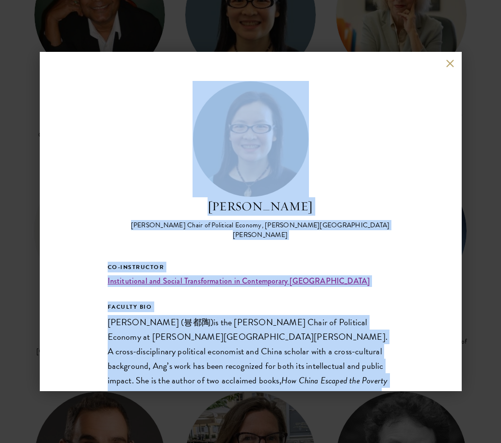
click at [368, 175] on div "Yuen Yuen Ang Alfred Chandler Chair of Political Economy, Johns Hopkins Univers…" at bounding box center [251, 160] width 286 height 159
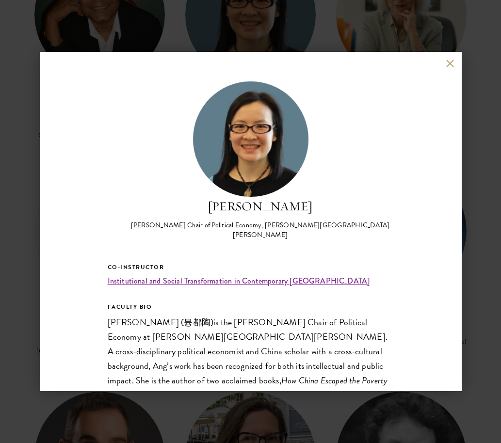
click at [439, 63] on div "Yuen Yuen Ang Alfred Chandler Chair of Political Economy, Johns Hopkins Univers…" at bounding box center [251, 221] width 422 height 339
click at [446, 64] on button at bounding box center [450, 63] width 8 height 8
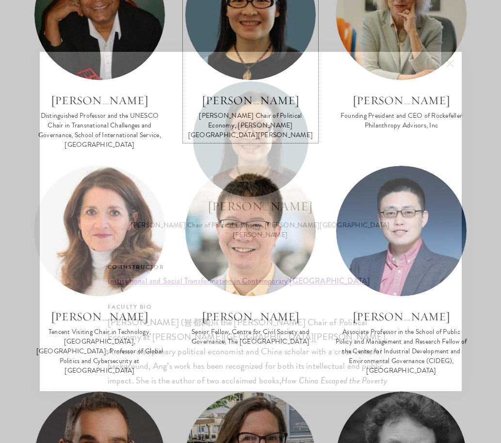
scroll to position [427, 0]
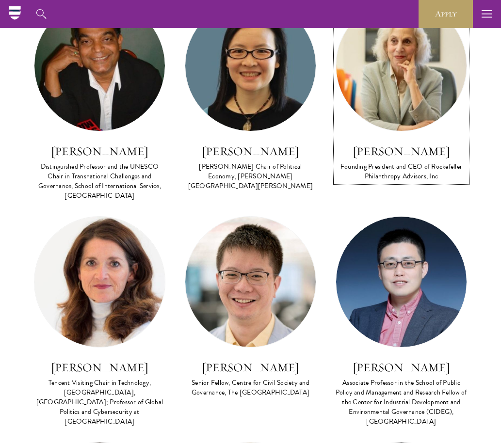
click at [426, 61] on img at bounding box center [401, 65] width 130 height 130
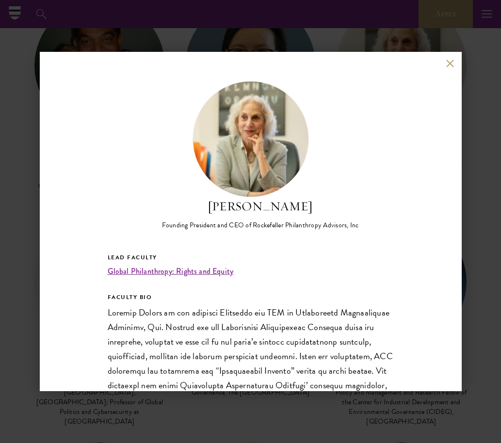
click at [446, 64] on button at bounding box center [450, 63] width 8 height 8
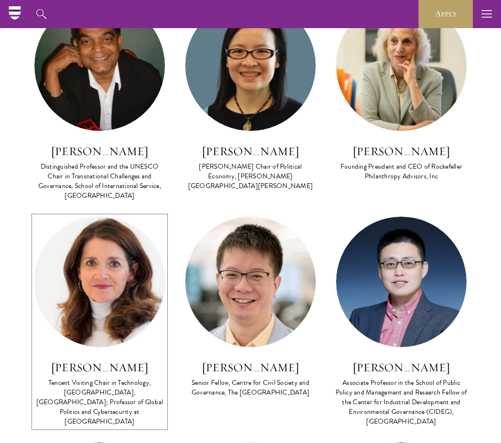
click at [161, 248] on link "Madeline Carr Tencent Visiting Chair in Technology, Schwarzman College, Tsinghu…" at bounding box center [99, 321] width 131 height 211
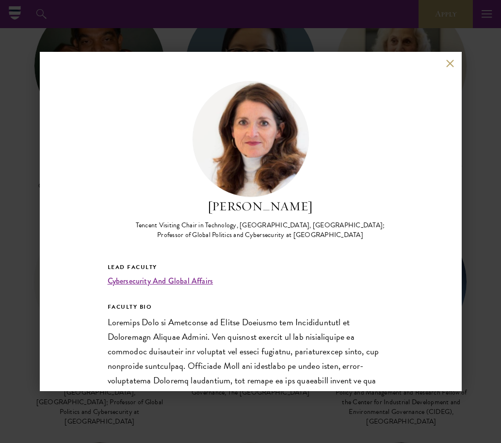
click at [447, 64] on button at bounding box center [450, 63] width 8 height 8
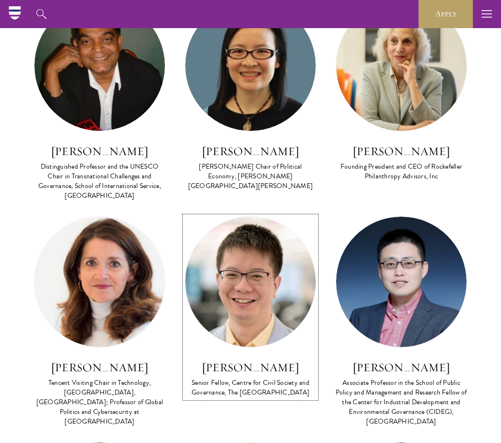
click at [236, 276] on img at bounding box center [250, 282] width 130 height 130
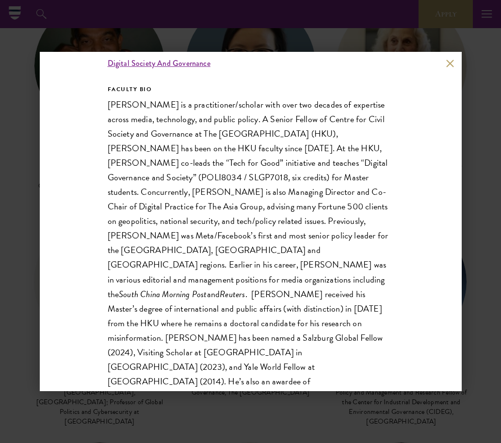
scroll to position [209, 0]
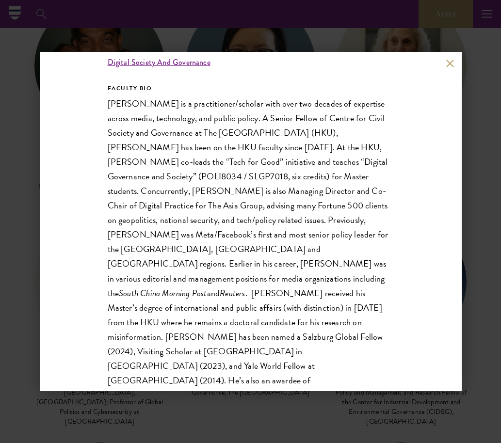
click at [224, 218] on p "George Chen is a practitioner/scholar with over two decades of expertise across…" at bounding box center [251, 285] width 286 height 379
click at [161, 216] on p "George Chen is a practitioner/scholar with over two decades of expertise across…" at bounding box center [251, 285] width 286 height 379
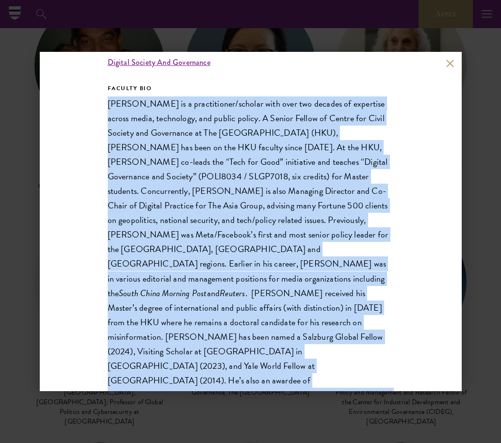
click at [161, 216] on p "George Chen is a practitioner/scholar with over two decades of expertise across…" at bounding box center [251, 285] width 286 height 379
click at [202, 219] on p "George Chen is a practitioner/scholar with over two decades of expertise across…" at bounding box center [251, 285] width 286 height 379
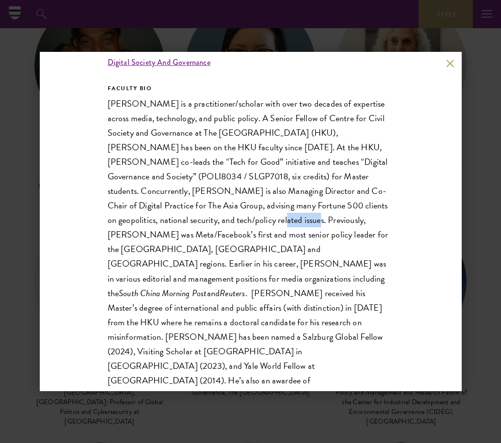
click at [202, 219] on p "George Chen is a practitioner/scholar with over two decades of expertise across…" at bounding box center [251, 285] width 286 height 379
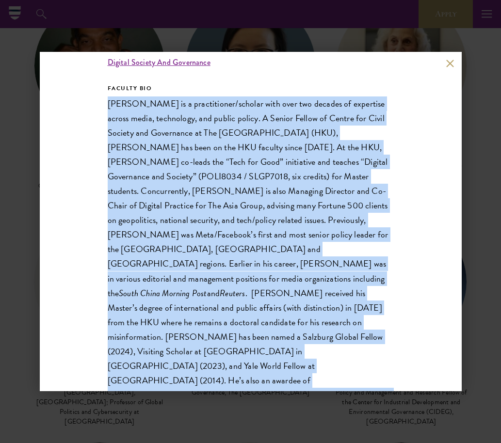
click at [202, 219] on p "George Chen is a practitioner/scholar with over two decades of expertise across…" at bounding box center [251, 285] width 286 height 379
click at [197, 228] on p "George Chen is a practitioner/scholar with over two decades of expertise across…" at bounding box center [251, 285] width 286 height 379
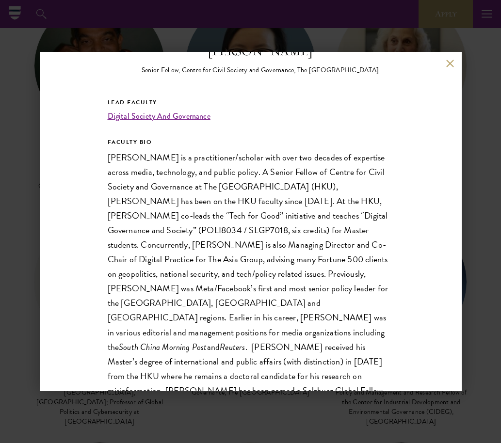
scroll to position [19, 0]
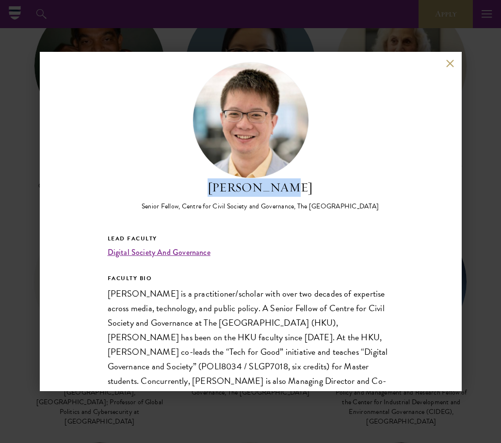
drag, startPoint x: 213, startPoint y: 192, endPoint x: 312, endPoint y: 182, distance: 98.9
click at [312, 182] on h2 "George Chen" at bounding box center [260, 187] width 237 height 18
copy h2 "George Chen"
click at [446, 63] on button at bounding box center [450, 63] width 8 height 8
click at [447, 63] on button at bounding box center [450, 63] width 8 height 8
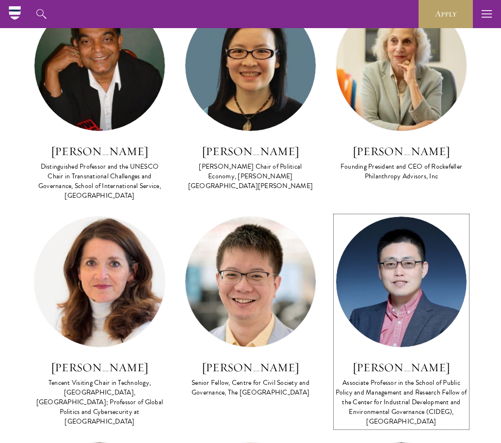
click at [382, 271] on img at bounding box center [401, 282] width 130 height 130
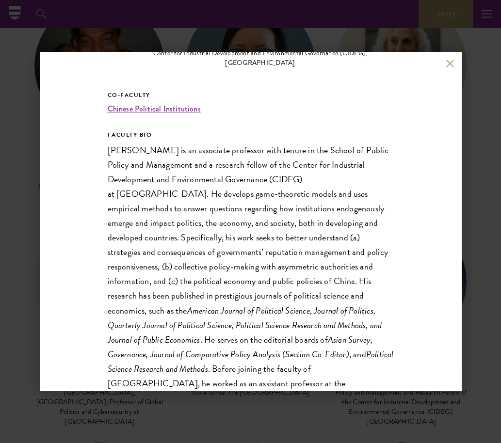
scroll to position [165, 0]
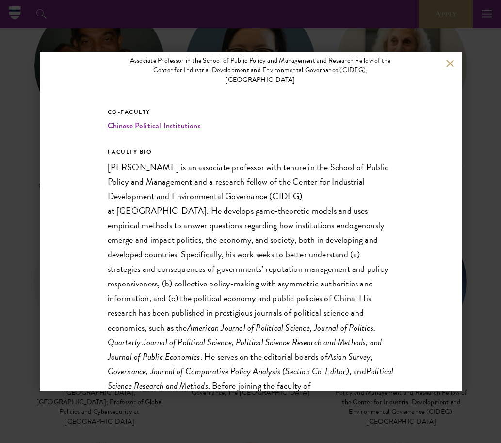
click at [452, 64] on button at bounding box center [450, 63] width 8 height 8
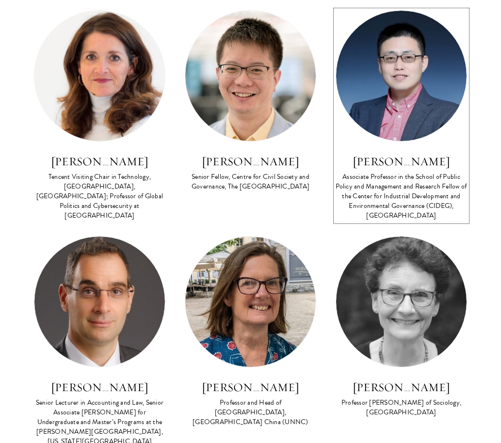
scroll to position [692, 0]
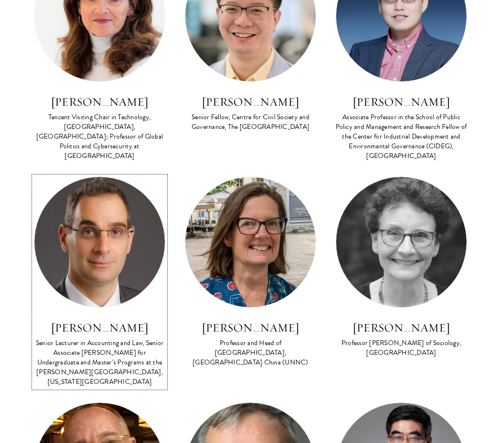
click at [113, 230] on img at bounding box center [99, 242] width 130 height 130
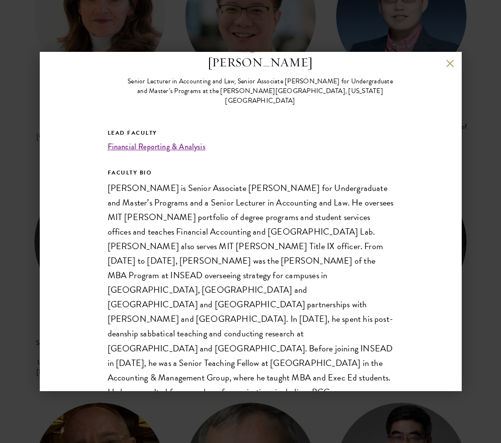
scroll to position [152, 0]
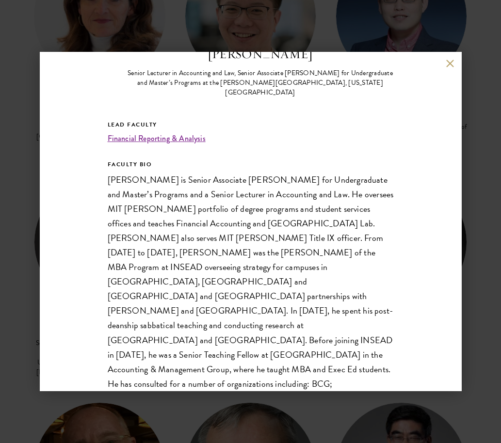
click at [448, 62] on button at bounding box center [450, 63] width 8 height 8
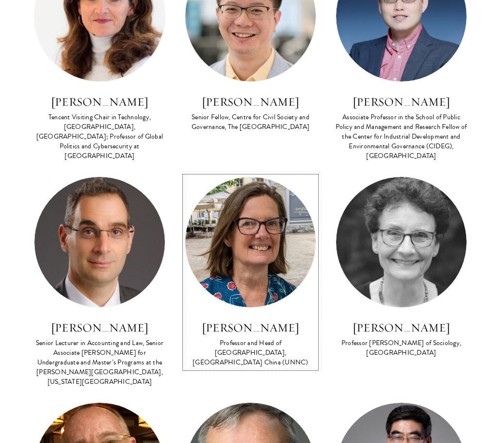
click at [246, 222] on img at bounding box center [250, 242] width 130 height 130
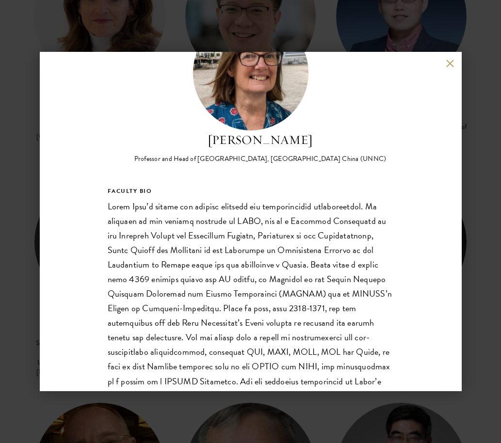
scroll to position [81, 0]
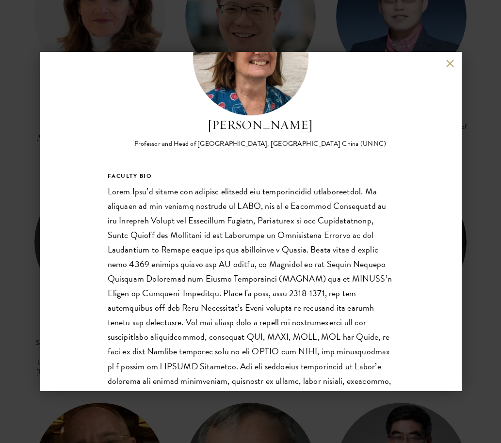
click at [445, 63] on div "Sarah Cook Professor and Head of School of Economics, University of Nottingham …" at bounding box center [251, 221] width 422 height 339
click at [449, 66] on button at bounding box center [450, 63] width 8 height 8
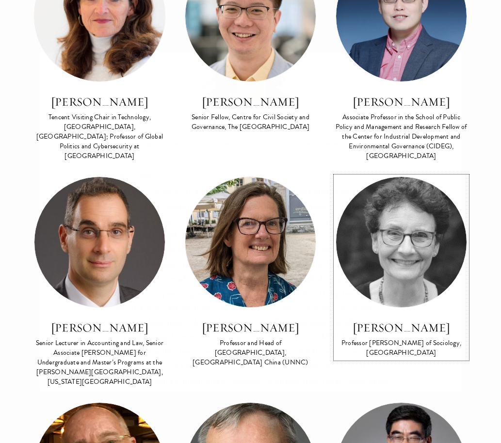
click at [393, 208] on img at bounding box center [401, 242] width 130 height 130
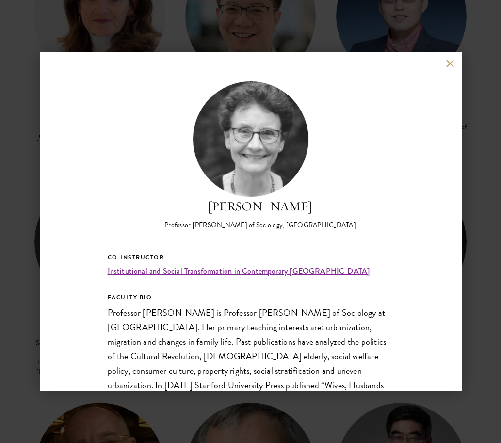
click at [445, 63] on div "Deborah Davis Professor Emerita of Sociology, Yale University Co-Instructor Ins…" at bounding box center [251, 221] width 422 height 339
click at [447, 63] on button at bounding box center [450, 63] width 8 height 8
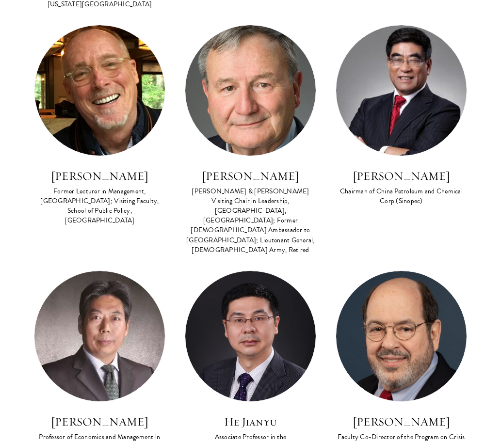
scroll to position [1082, 0]
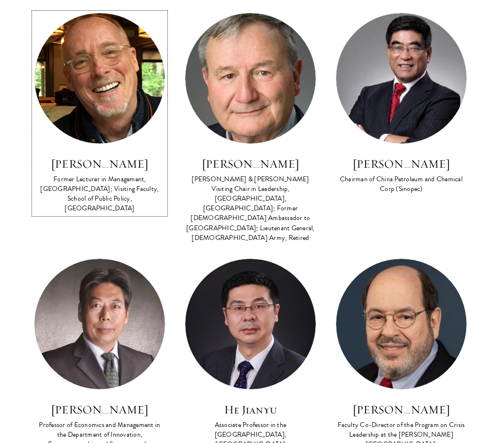
click at [110, 125] on img at bounding box center [99, 78] width 130 height 130
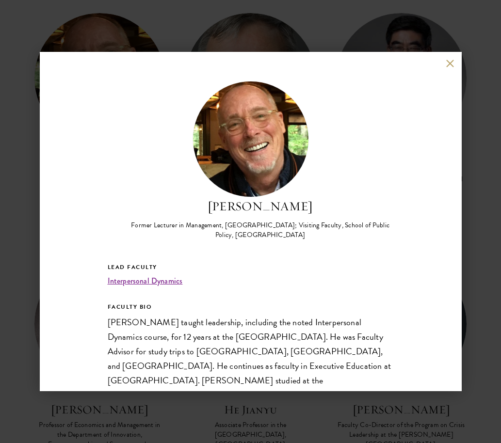
click at [447, 64] on button at bounding box center [450, 63] width 8 height 8
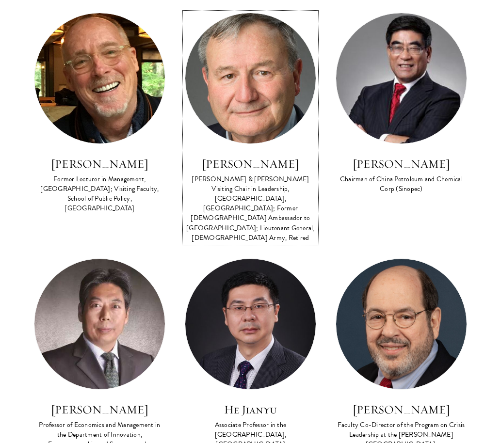
click at [260, 113] on img at bounding box center [250, 78] width 130 height 130
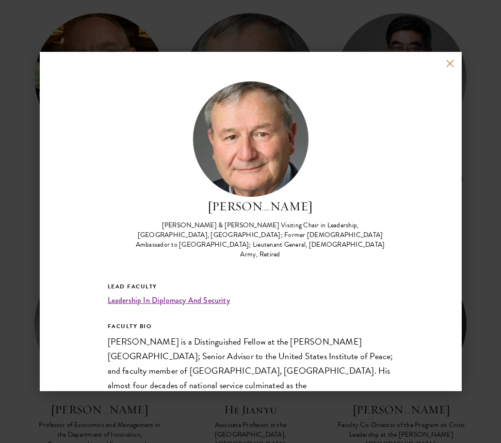
click at [445, 67] on div "Karl Eikenberry Johnson & Johnson Visiting Chair in Leadership, Schwarzman Coll…" at bounding box center [251, 221] width 422 height 339
click at [449, 66] on button at bounding box center [450, 63] width 8 height 8
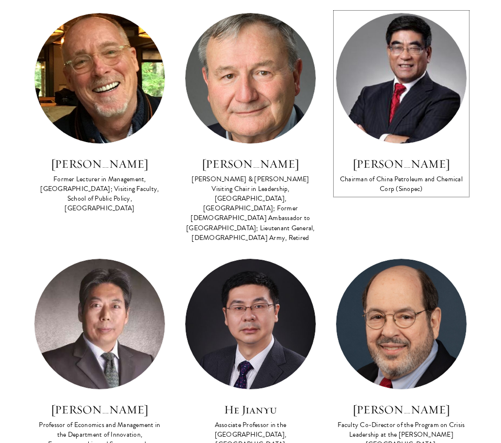
click at [389, 112] on img at bounding box center [401, 78] width 130 height 130
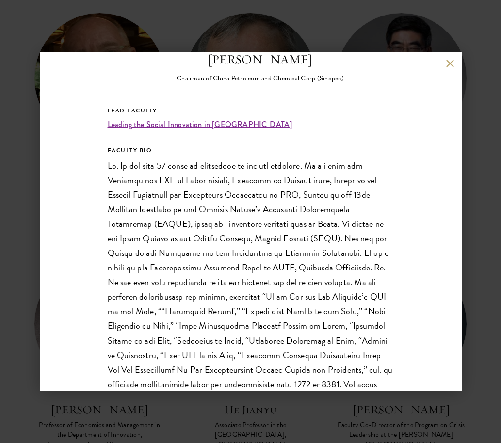
scroll to position [149, 0]
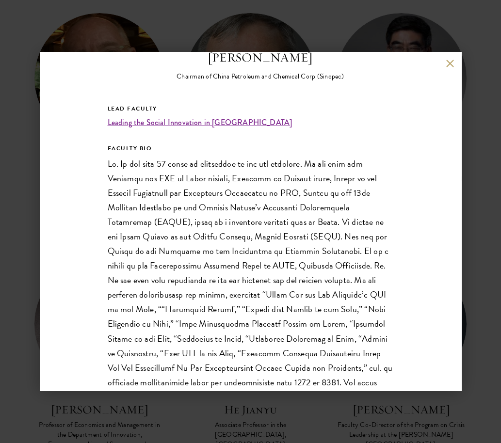
click at [450, 65] on button at bounding box center [450, 63] width 8 height 8
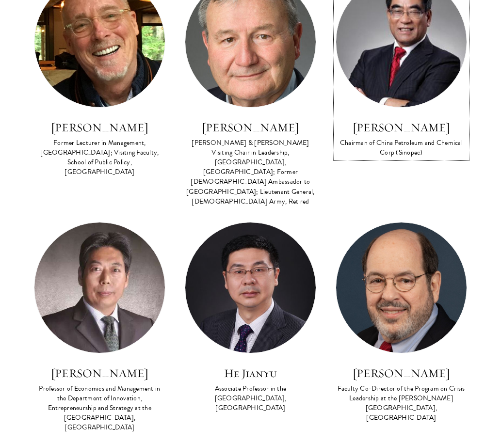
scroll to position [1224, 0]
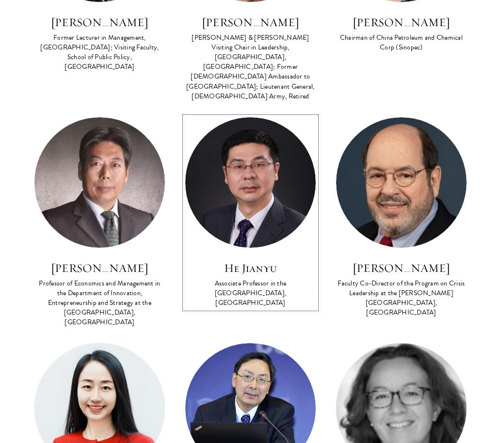
click at [269, 164] on img at bounding box center [250, 182] width 130 height 130
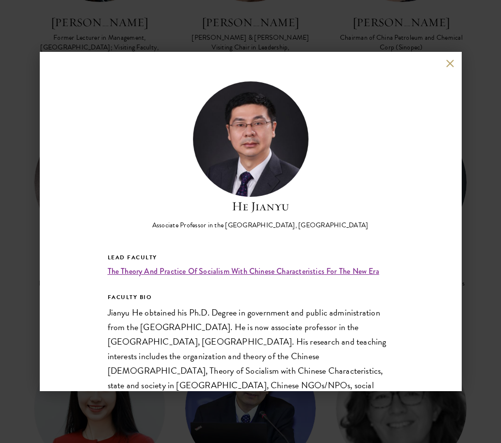
click at [450, 63] on button at bounding box center [450, 63] width 8 height 8
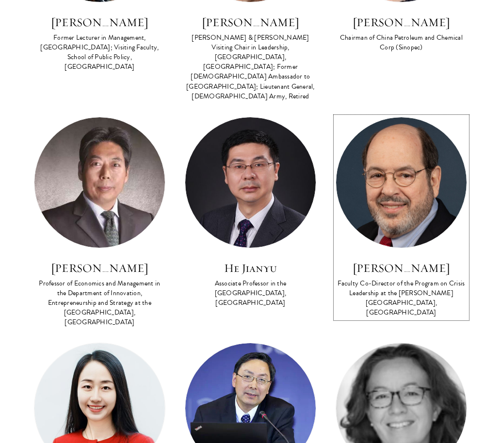
click at [407, 134] on img at bounding box center [401, 182] width 130 height 130
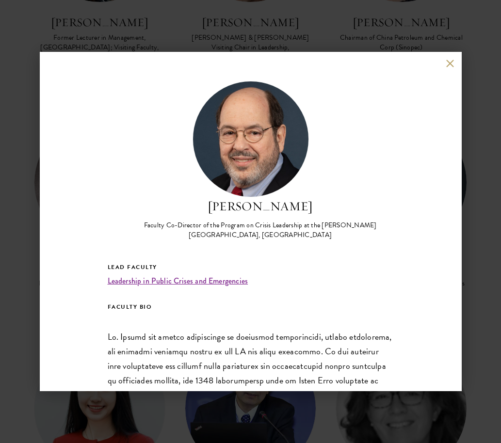
click at [450, 61] on button at bounding box center [450, 63] width 8 height 8
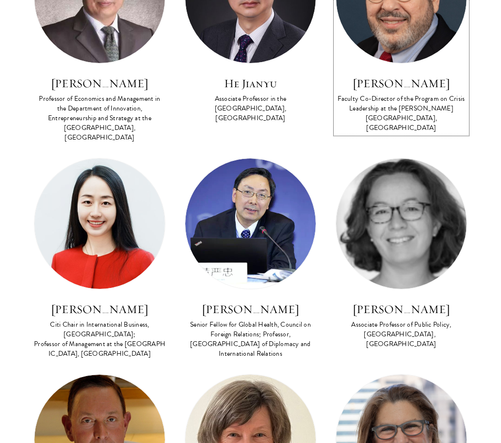
scroll to position [1418, 0]
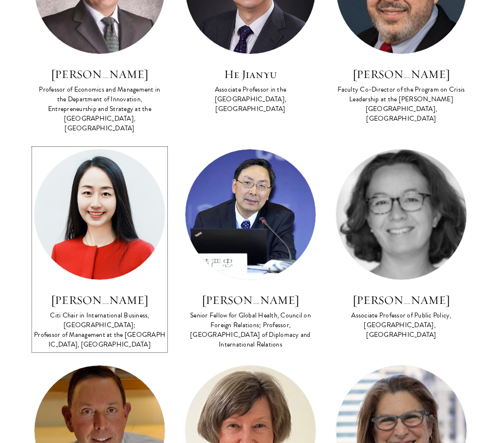
click at [128, 202] on img at bounding box center [99, 214] width 130 height 130
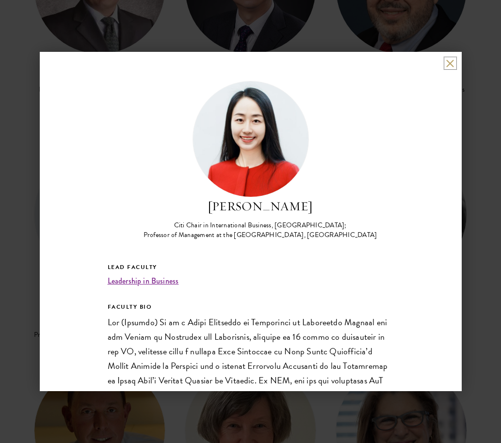
click at [451, 65] on button at bounding box center [450, 63] width 8 height 8
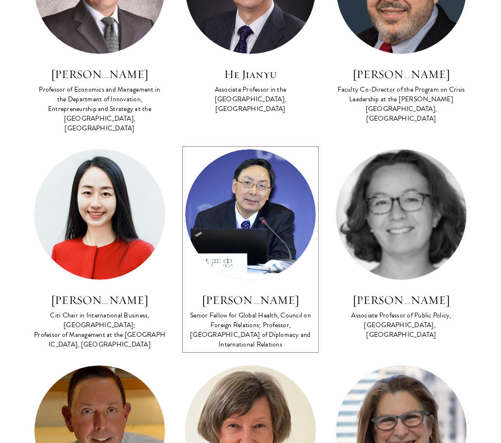
click at [266, 221] on img at bounding box center [250, 214] width 130 height 130
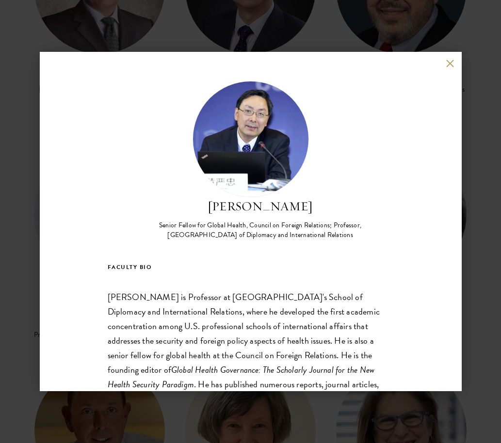
click at [452, 64] on button at bounding box center [450, 63] width 8 height 8
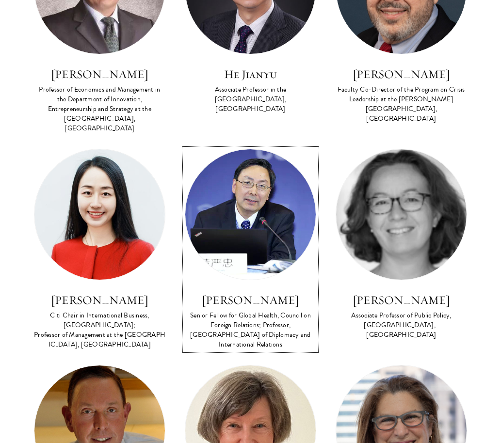
click at [257, 176] on img at bounding box center [250, 214] width 130 height 130
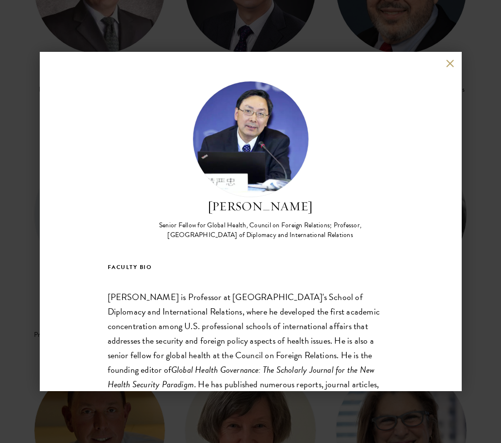
click at [450, 63] on button at bounding box center [450, 63] width 8 height 8
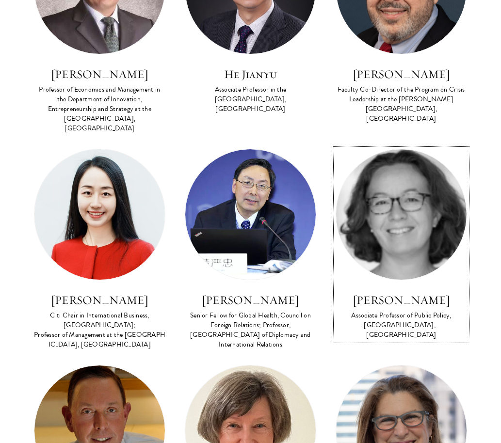
click at [395, 197] on img at bounding box center [401, 214] width 130 height 130
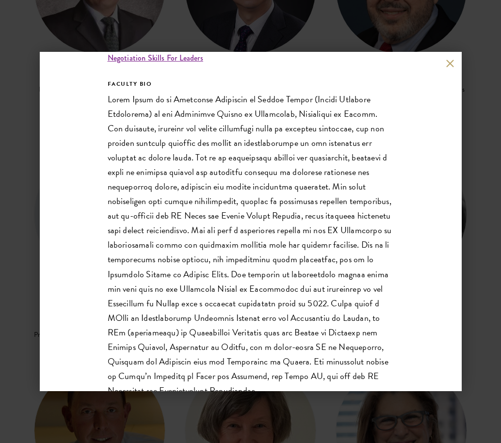
scroll to position [241, 0]
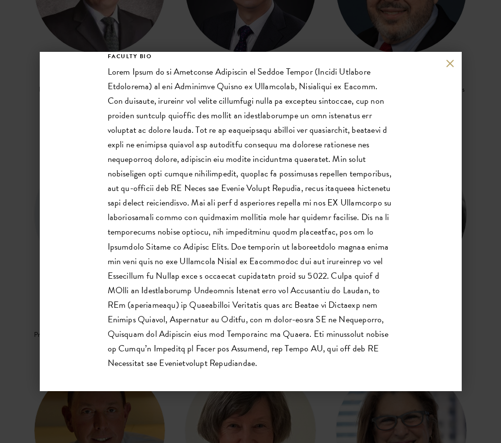
click at [281, 135] on p at bounding box center [251, 217] width 286 height 306
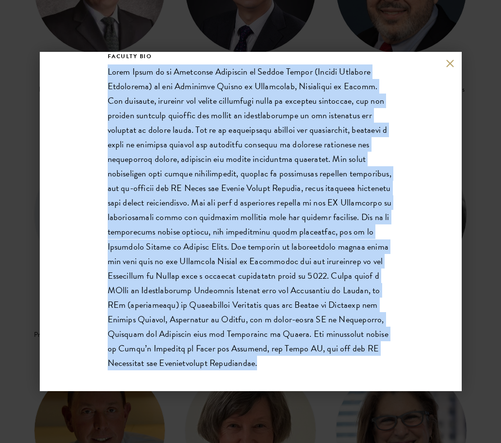
click at [281, 135] on p at bounding box center [251, 217] width 286 height 306
click at [266, 183] on p at bounding box center [251, 217] width 286 height 306
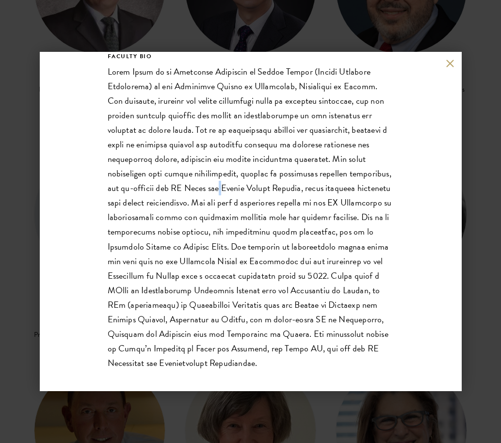
click at [266, 183] on p at bounding box center [251, 217] width 286 height 306
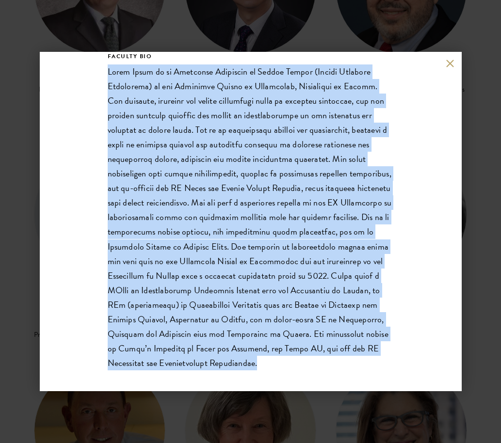
click at [266, 183] on p at bounding box center [251, 217] width 286 height 306
click at [181, 179] on p at bounding box center [251, 217] width 286 height 306
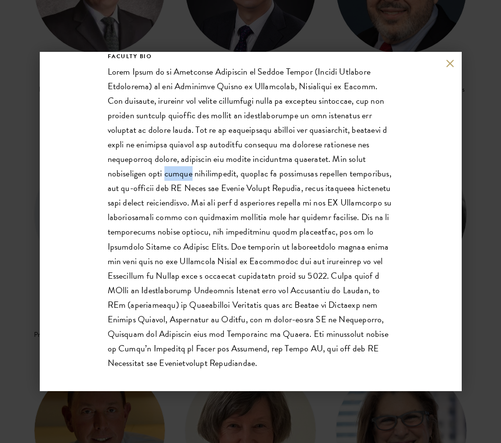
click at [181, 179] on p at bounding box center [251, 217] width 286 height 306
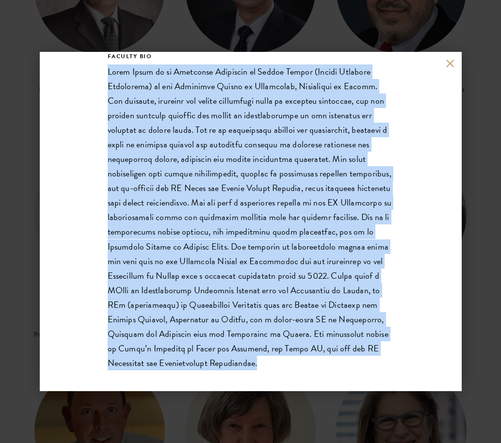
click at [181, 179] on p at bounding box center [251, 217] width 286 height 306
click at [111, 189] on p at bounding box center [251, 217] width 286 height 306
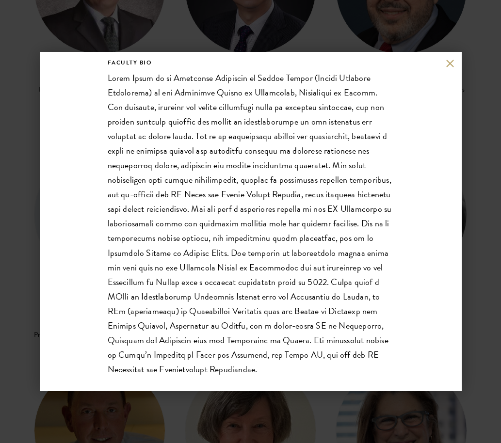
scroll to position [232, 0]
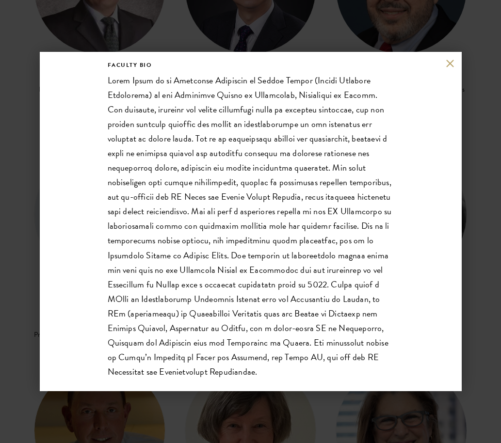
click at [153, 183] on p at bounding box center [251, 226] width 286 height 306
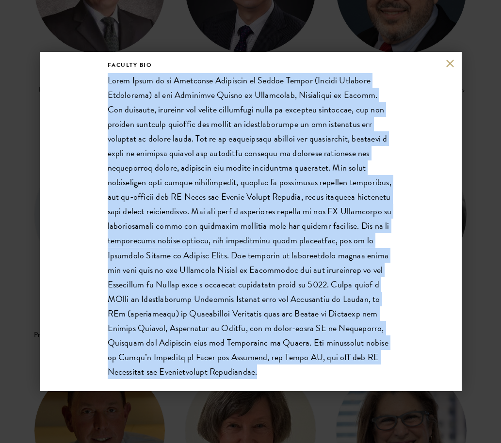
click at [153, 183] on p at bounding box center [251, 226] width 286 height 306
click at [184, 172] on p at bounding box center [251, 226] width 286 height 306
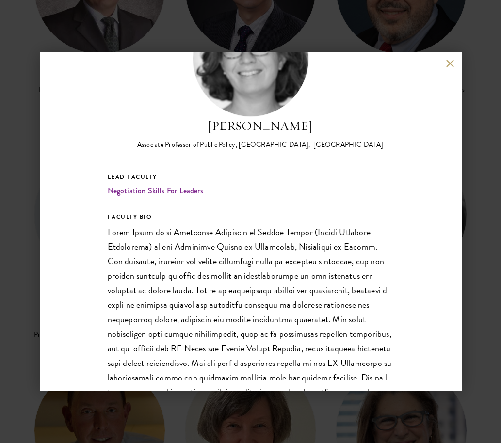
scroll to position [62, 0]
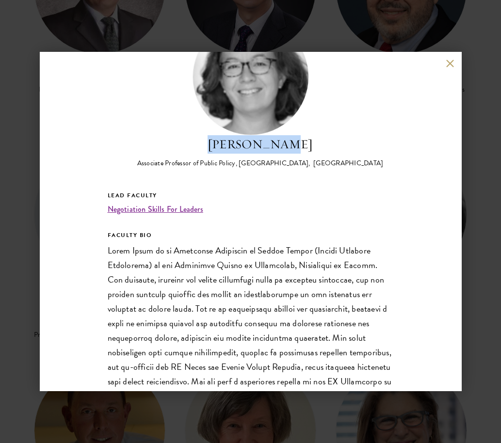
drag, startPoint x: 224, startPoint y: 146, endPoint x: 355, endPoint y: 141, distance: 131.5
click at [355, 141] on h2 "Emily Jones" at bounding box center [260, 144] width 246 height 18
copy h2 "Emily Jones"
click at [442, 66] on div "Emily Jones Associate Professor of Public Policy, Blavatnik School of Governmen…" at bounding box center [251, 221] width 422 height 339
click at [450, 65] on button at bounding box center [450, 63] width 8 height 8
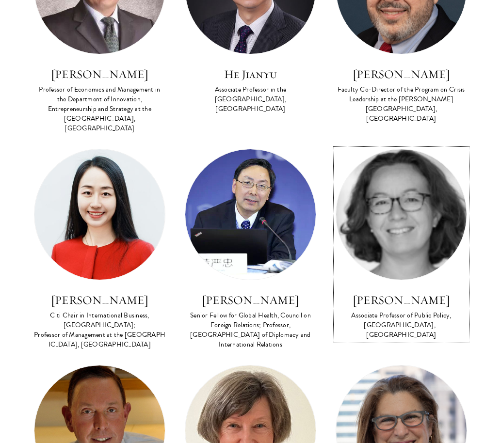
scroll to position [1670, 0]
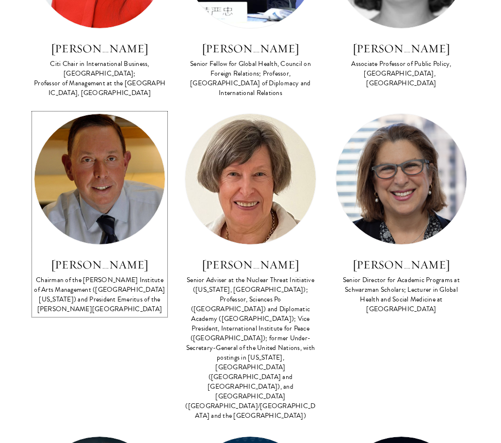
click at [150, 184] on img at bounding box center [99, 179] width 130 height 130
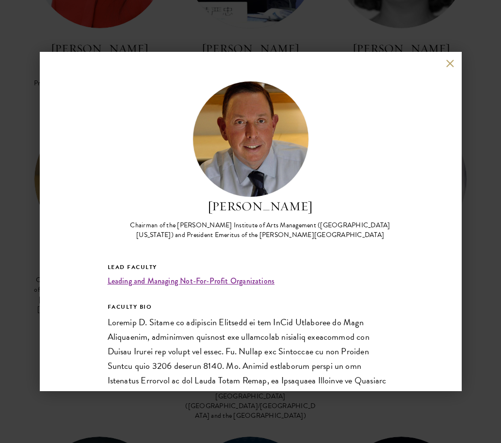
click at [449, 64] on button at bounding box center [450, 63] width 8 height 8
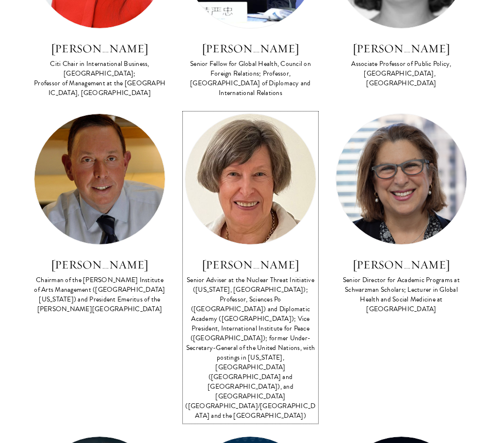
click at [265, 190] on img at bounding box center [250, 179] width 130 height 130
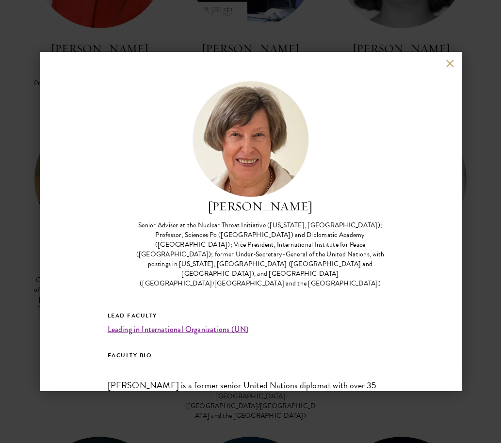
click at [450, 65] on button at bounding box center [450, 63] width 8 height 8
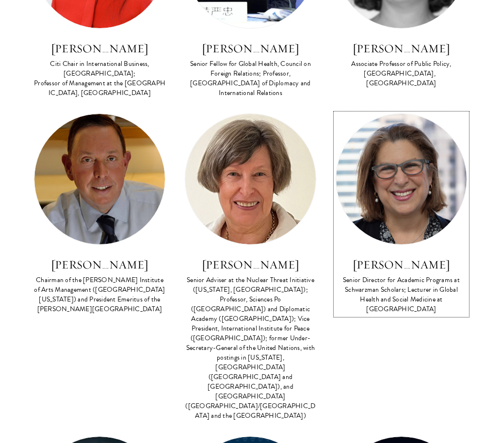
click at [414, 169] on img at bounding box center [401, 179] width 130 height 130
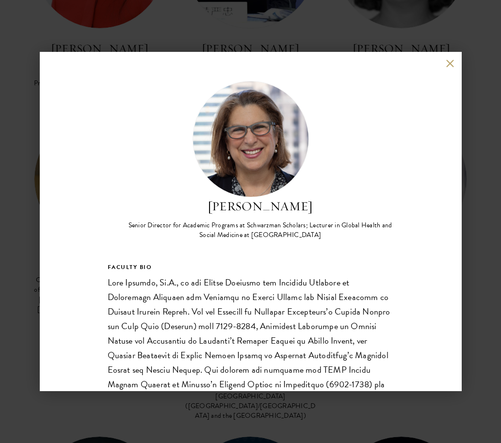
click at [450, 67] on div "Joan Kaufman Senior Director for Academic Programs at Schwarzman Scholars; Lect…" at bounding box center [251, 221] width 422 height 339
click at [448, 68] on div "Joan Kaufman Senior Director for Academic Programs at Schwarzman Scholars; Lect…" at bounding box center [251, 221] width 422 height 339
click at [450, 64] on button at bounding box center [450, 63] width 8 height 8
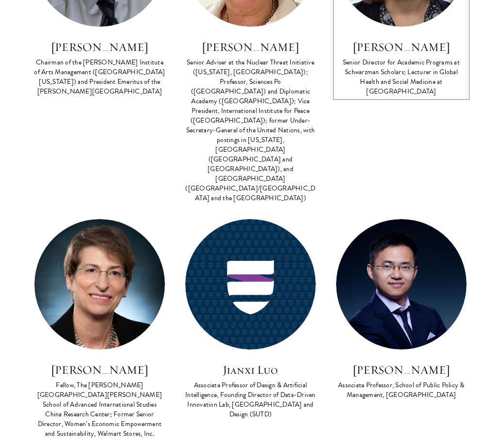
scroll to position [1889, 0]
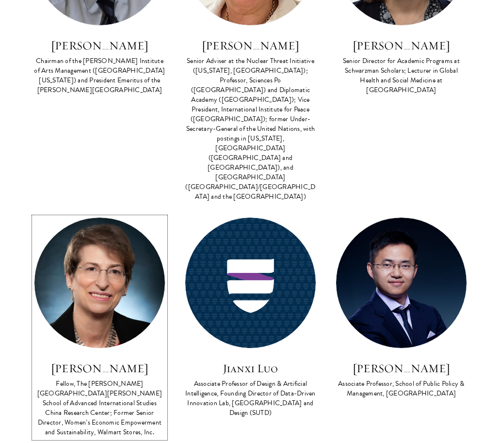
click at [102, 218] on img at bounding box center [99, 283] width 130 height 130
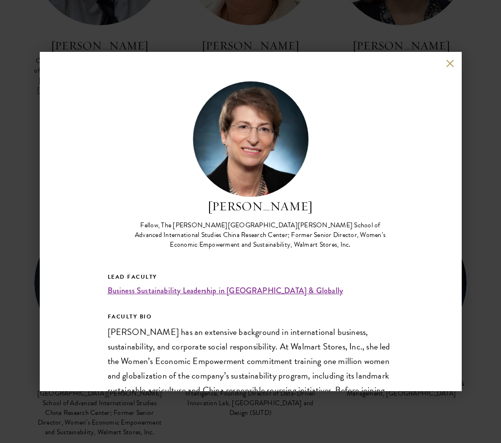
click at [448, 64] on button at bounding box center [450, 63] width 8 height 8
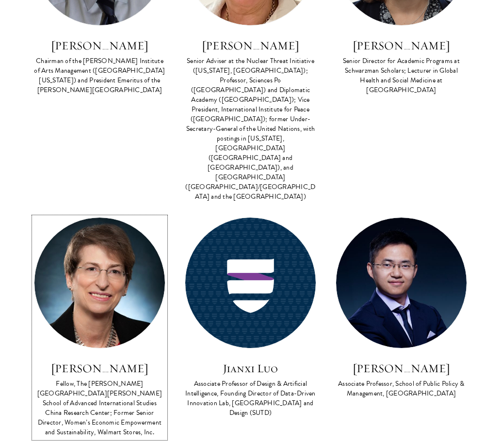
click at [78, 232] on img at bounding box center [99, 283] width 130 height 130
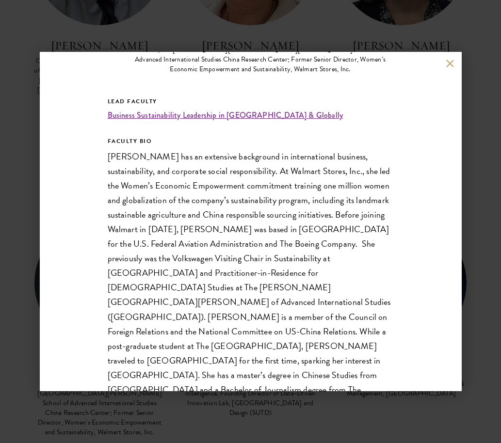
scroll to position [181, 0]
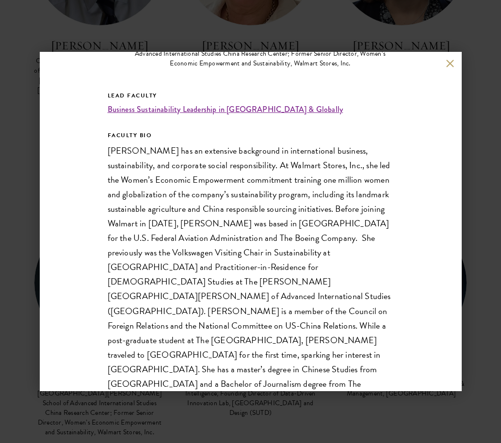
click at [250, 194] on p "Beth Keck has an extensive background in international business, sustainability…" at bounding box center [251, 275] width 286 height 262
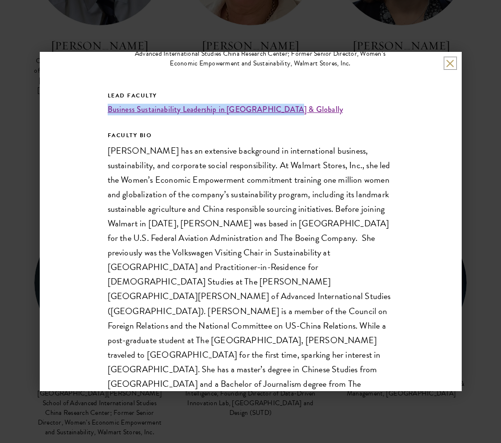
click at [448, 64] on button at bounding box center [450, 63] width 8 height 8
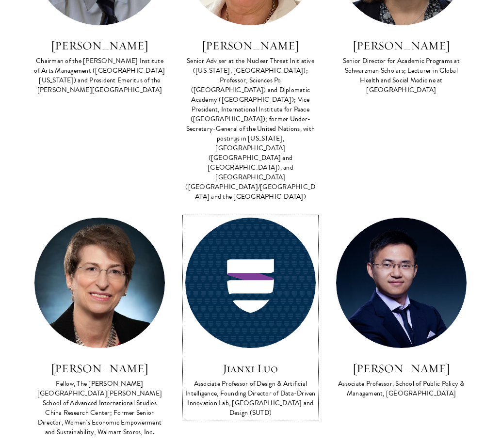
click at [277, 218] on img at bounding box center [250, 283] width 130 height 130
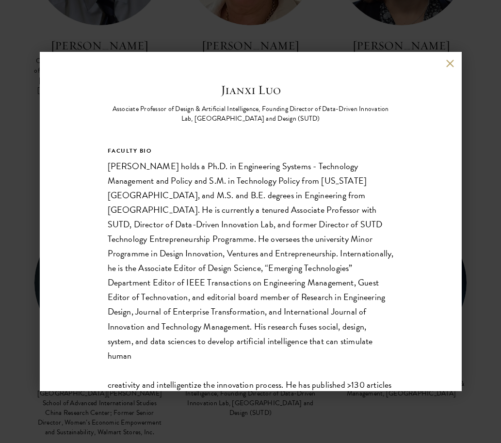
click at [448, 63] on button at bounding box center [450, 63] width 8 height 8
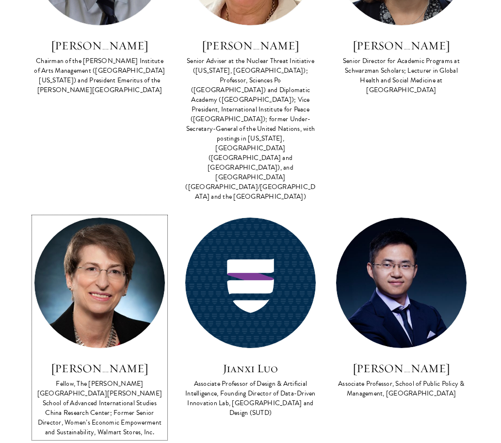
click at [80, 271] on link "Beth Keck Fellow, The Johns Hopkins University School of Advanced International…" at bounding box center [99, 327] width 131 height 221
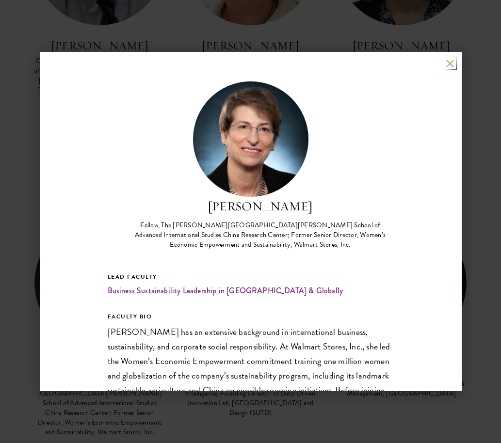
click at [449, 63] on button at bounding box center [450, 63] width 8 height 8
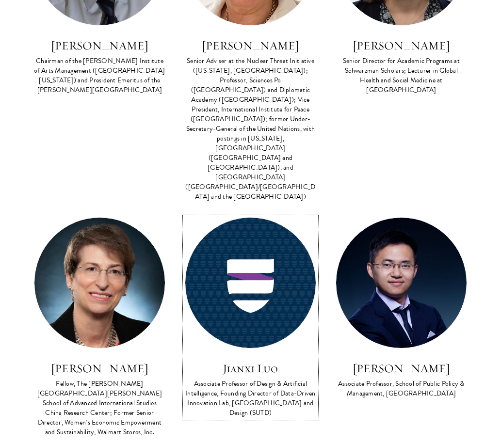
click at [229, 240] on img at bounding box center [250, 283] width 130 height 130
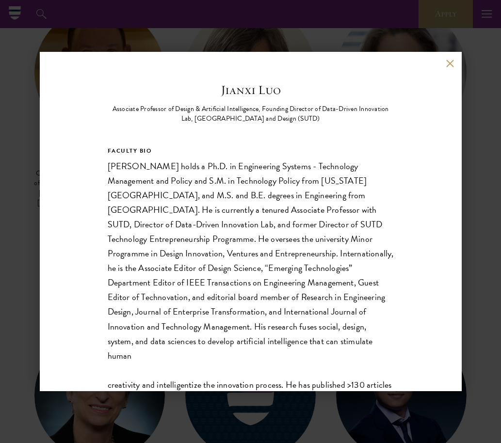
click at [450, 62] on button at bounding box center [450, 63] width 8 height 8
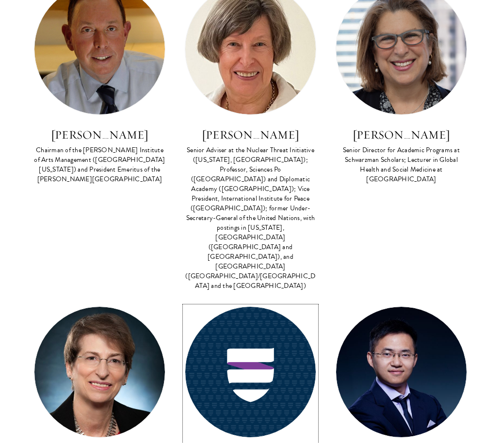
scroll to position [1962, 0]
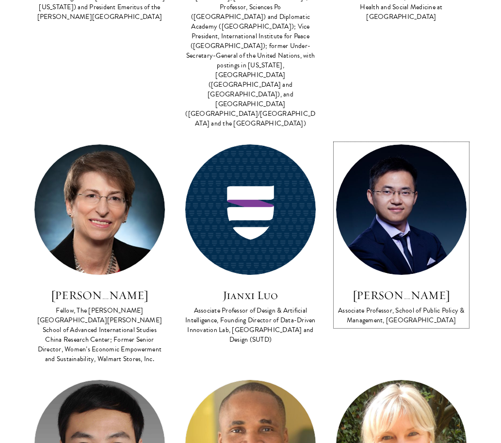
click at [383, 176] on img at bounding box center [401, 210] width 130 height 130
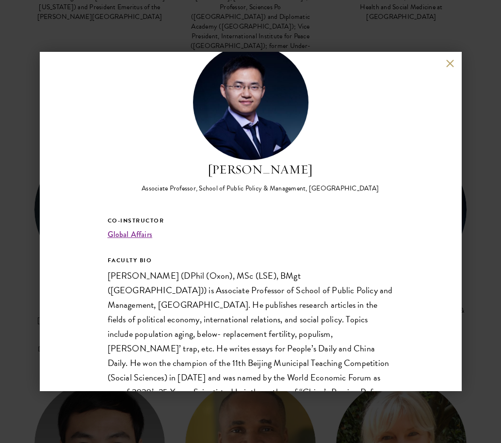
scroll to position [59, 0]
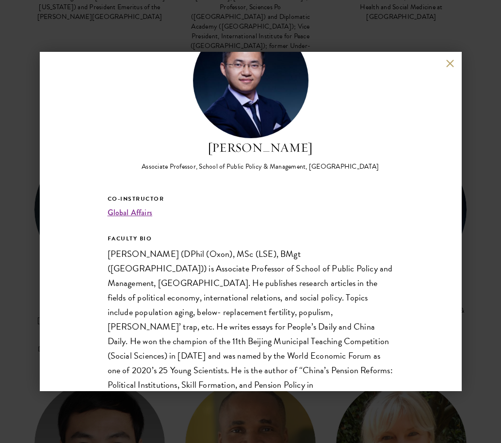
click at [448, 63] on button at bounding box center [450, 63] width 8 height 8
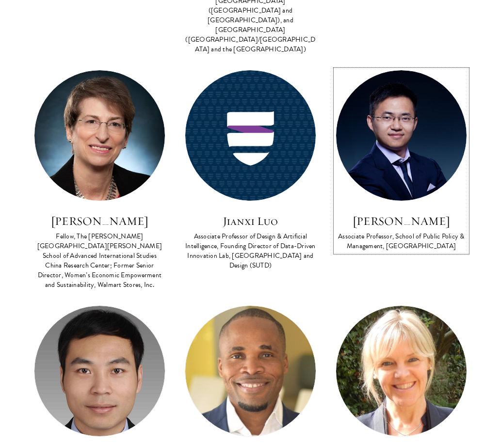
scroll to position [2064, 0]
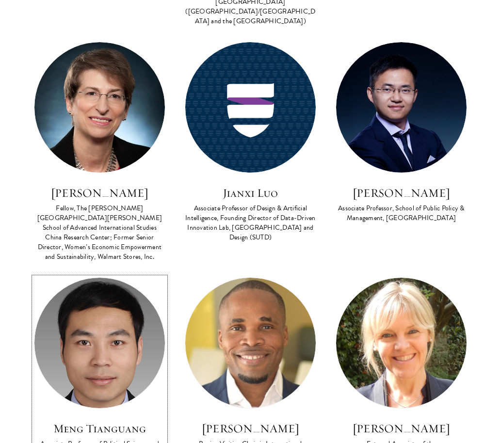
click at [116, 278] on img at bounding box center [99, 343] width 130 height 130
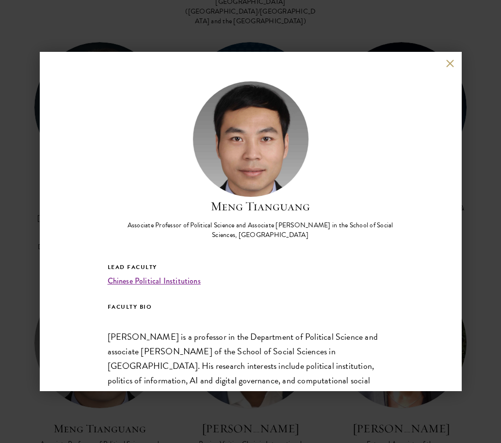
click at [451, 59] on button at bounding box center [450, 63] width 8 height 8
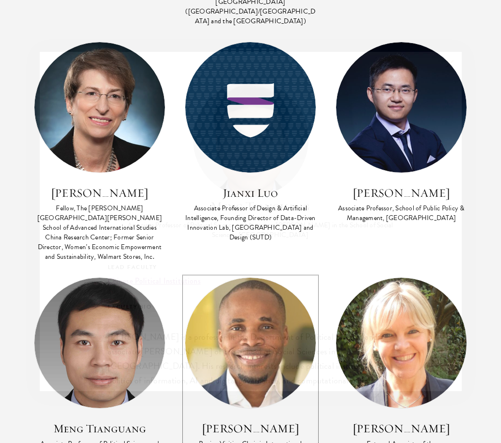
click at [260, 278] on img at bounding box center [250, 343] width 130 height 130
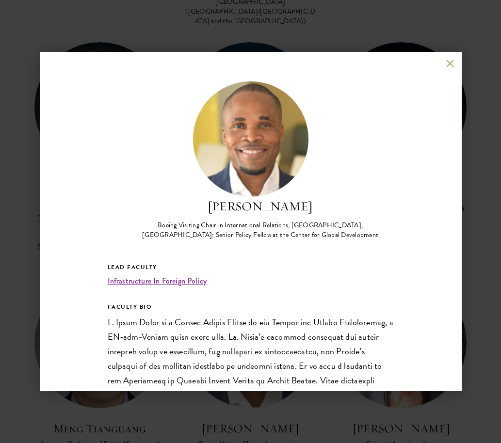
click at [446, 64] on button at bounding box center [450, 63] width 8 height 8
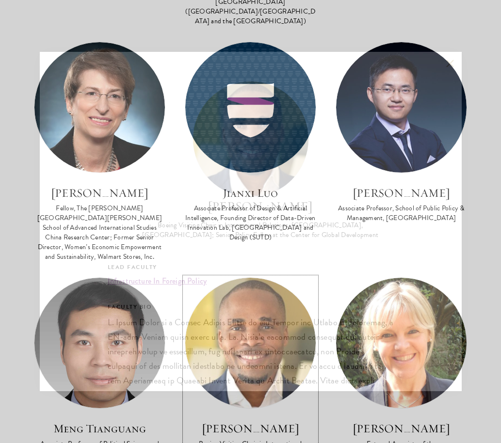
click at [370, 278] on img at bounding box center [401, 343] width 130 height 130
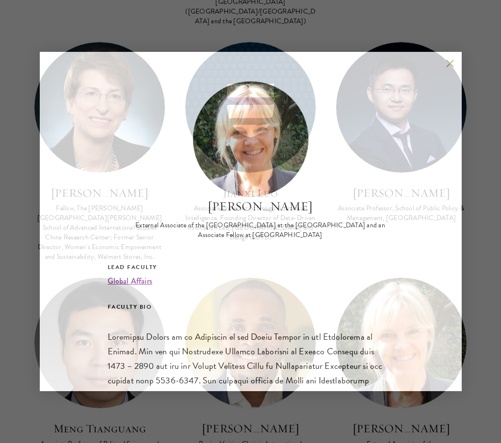
click at [370, 266] on h5 "Lead Faculty" at bounding box center [251, 267] width 286 height 11
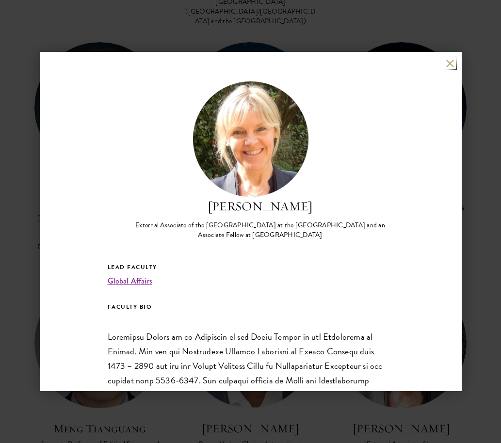
click at [450, 63] on button at bounding box center [450, 63] width 8 height 8
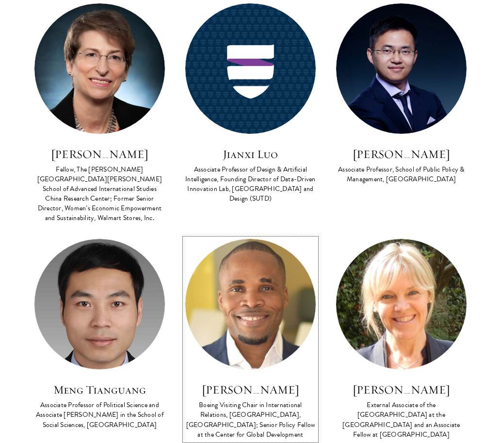
scroll to position [2296, 0]
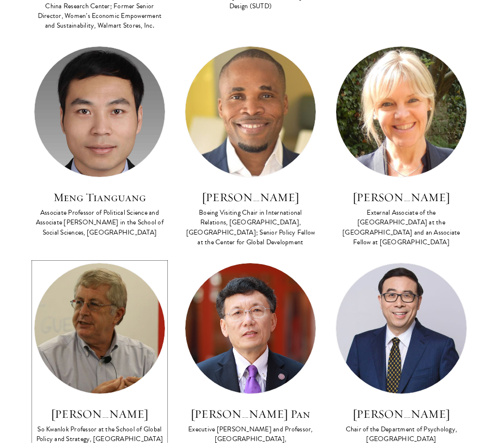
click at [104, 263] on img at bounding box center [99, 328] width 130 height 130
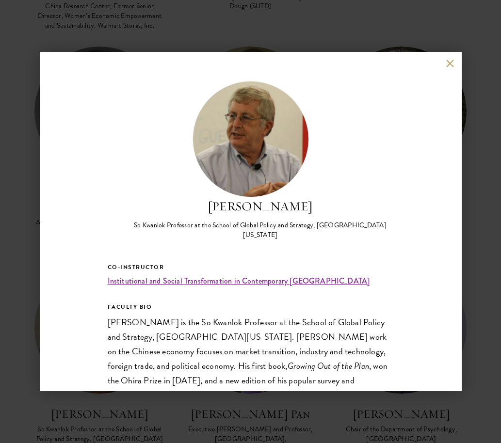
click at [447, 65] on button at bounding box center [450, 63] width 8 height 8
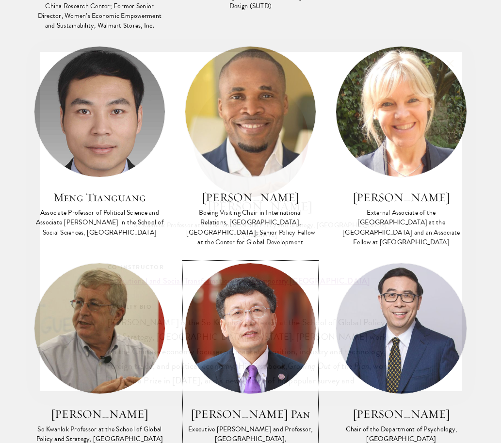
click at [272, 263] on img at bounding box center [250, 328] width 130 height 130
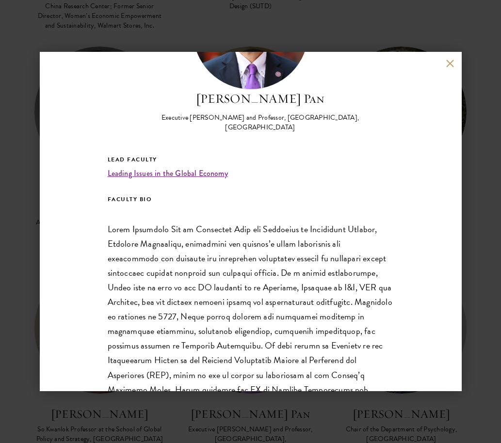
scroll to position [110, 0]
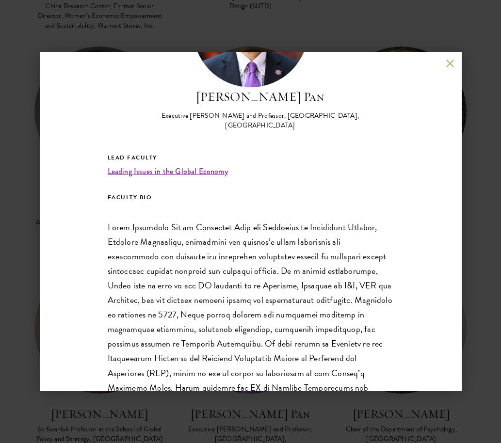
click at [250, 268] on p at bounding box center [251, 329] width 286 height 219
click at [203, 269] on p at bounding box center [251, 329] width 286 height 219
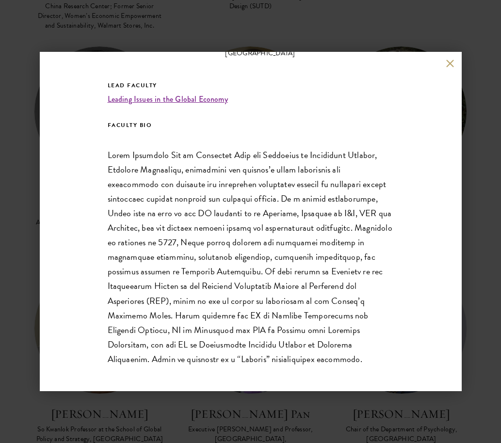
scroll to position [191, 0]
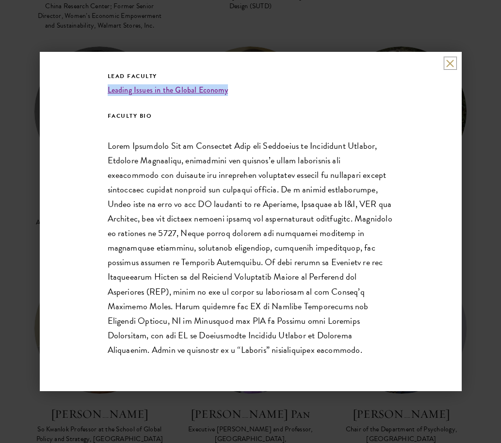
click at [452, 61] on button at bounding box center [450, 63] width 8 height 8
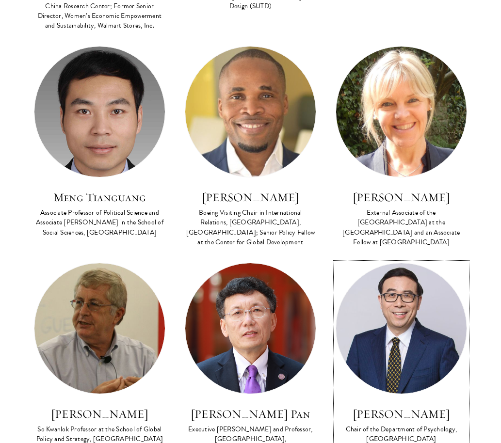
click at [410, 263] on img at bounding box center [401, 328] width 130 height 130
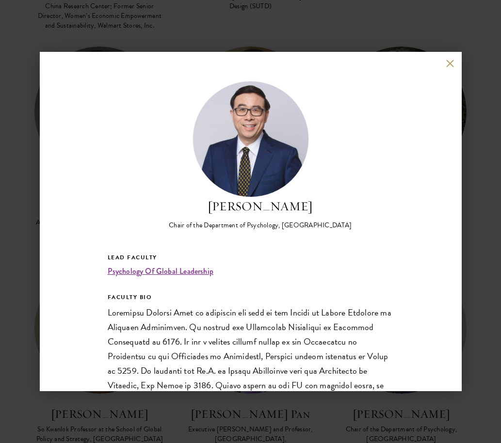
click at [447, 65] on button at bounding box center [450, 63] width 8 height 8
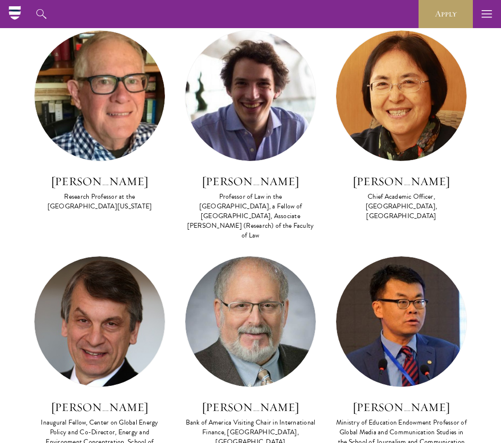
scroll to position [2734, 0]
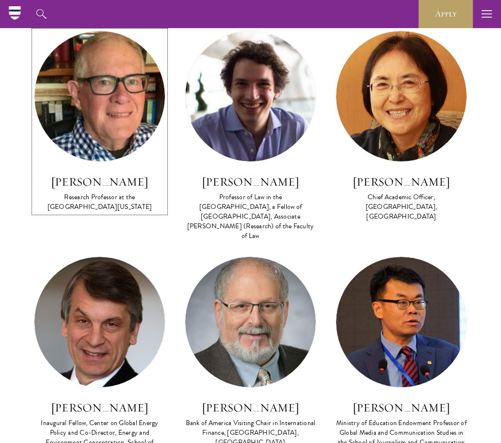
click at [106, 33] on img at bounding box center [99, 96] width 130 height 130
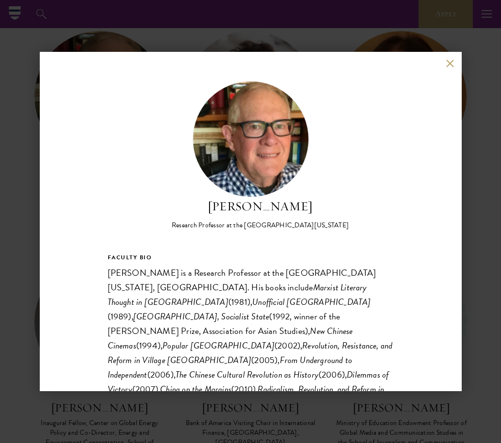
click at [449, 64] on button at bounding box center [450, 63] width 8 height 8
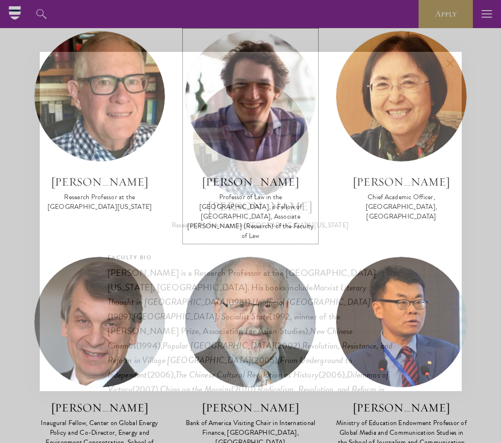
click at [257, 57] on img at bounding box center [250, 96] width 130 height 130
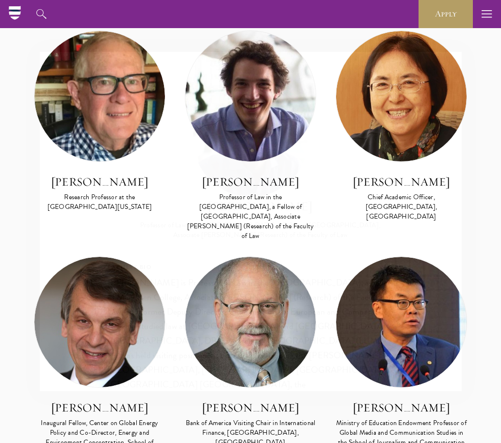
scroll to position [2678, 0]
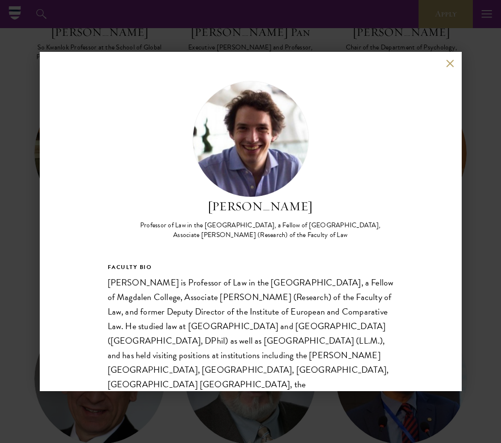
click at [449, 60] on button at bounding box center [450, 63] width 8 height 8
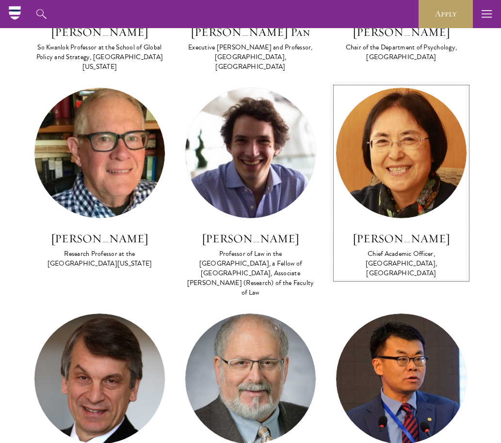
click at [417, 88] on img at bounding box center [401, 153] width 130 height 130
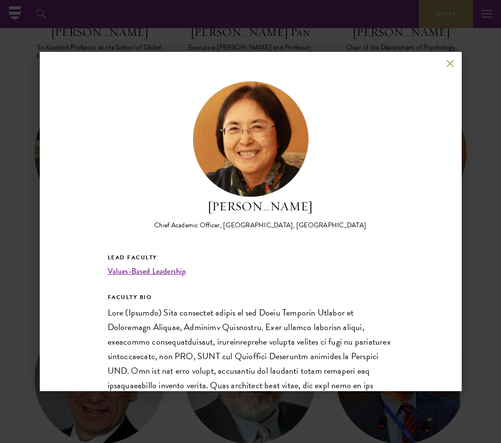
click at [449, 68] on div "June Qian Chief Academic Officer, Schwarzman College, Tsinghua University Lead …" at bounding box center [251, 221] width 422 height 339
click at [445, 64] on div "June Qian Chief Academic Officer, Schwarzman College, Tsinghua University Lead …" at bounding box center [251, 221] width 422 height 339
click at [447, 64] on button at bounding box center [450, 63] width 8 height 8
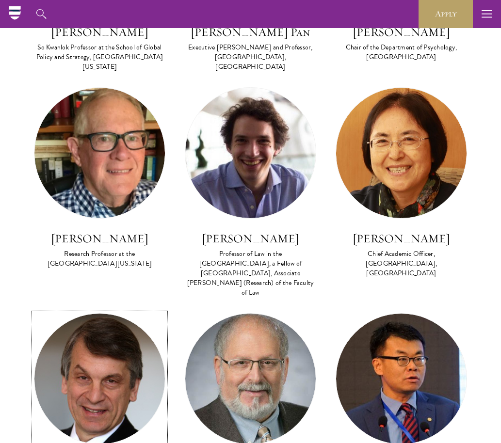
click at [104, 314] on img at bounding box center [99, 379] width 130 height 130
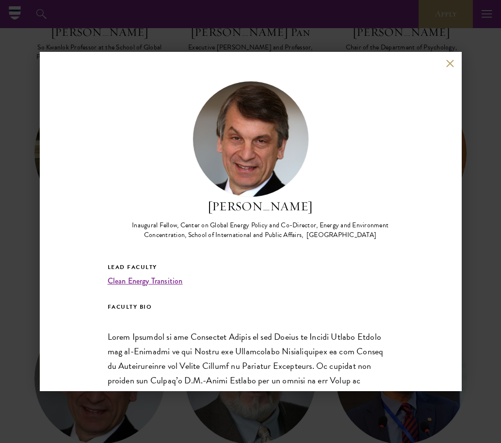
click at [445, 64] on div "David Sandalow Inaugural Fellow, Center on Global Energy Policy and Co-Director…" at bounding box center [251, 221] width 422 height 339
click at [453, 61] on button at bounding box center [450, 63] width 8 height 8
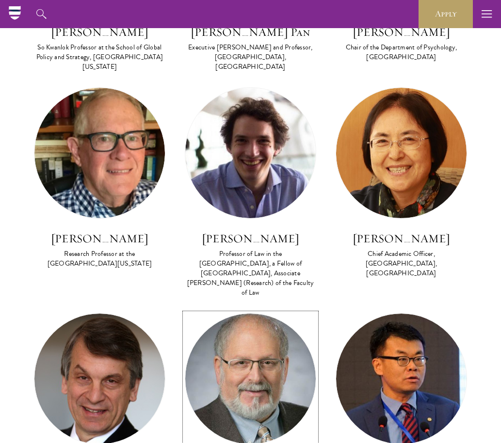
click at [273, 314] on img at bounding box center [250, 379] width 130 height 130
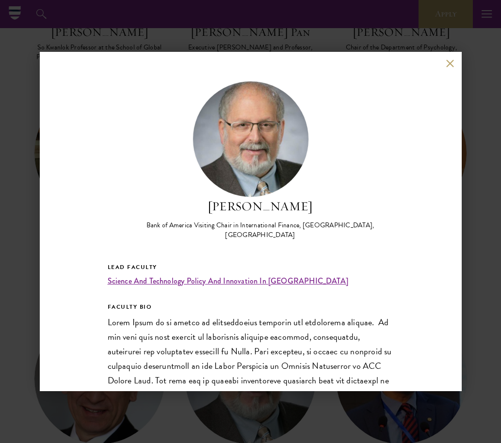
click at [445, 63] on div "Denis Simon Bank of America Visiting Chair in International Finance, Schwarzman…" at bounding box center [251, 221] width 422 height 339
click at [447, 63] on button at bounding box center [450, 63] width 8 height 8
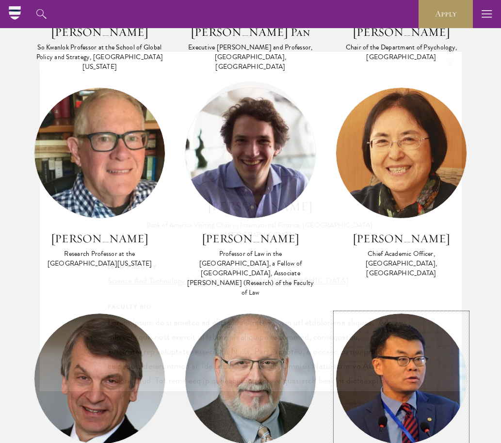
click at [406, 314] on img at bounding box center [401, 379] width 130 height 130
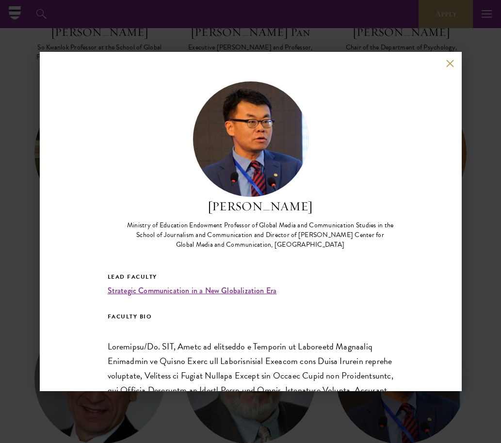
drag, startPoint x: 450, startPoint y: 64, endPoint x: 430, endPoint y: 96, distance: 38.1
click at [450, 64] on button at bounding box center [450, 63] width 8 height 8
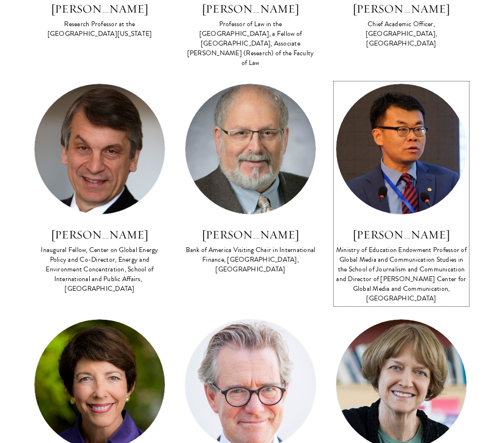
scroll to position [3126, 0]
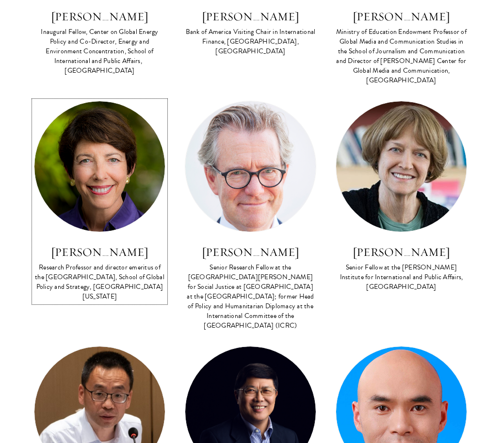
click at [136, 244] on h3 "Susan Shirk" at bounding box center [99, 252] width 131 height 16
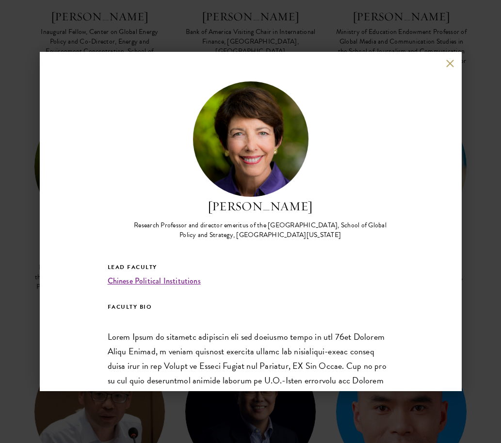
click at [449, 61] on button at bounding box center [450, 63] width 8 height 8
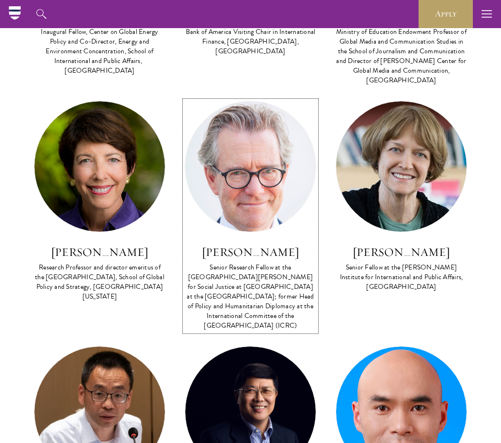
scroll to position [3120, 0]
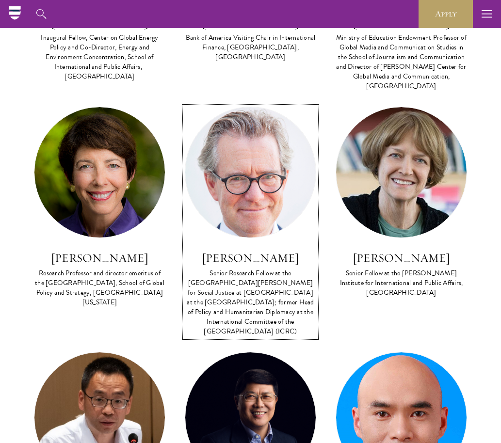
click at [274, 107] on img at bounding box center [250, 172] width 130 height 130
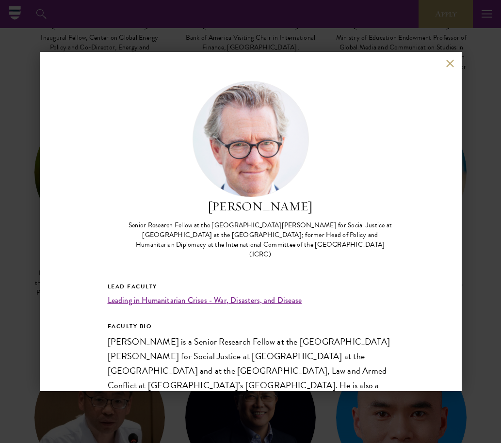
click at [448, 66] on button at bounding box center [450, 63] width 8 height 8
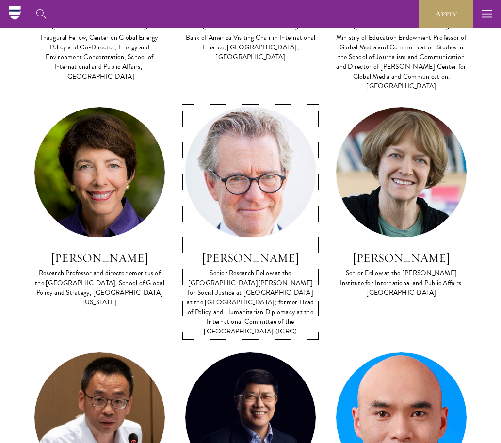
click at [440, 107] on img at bounding box center [401, 172] width 130 height 130
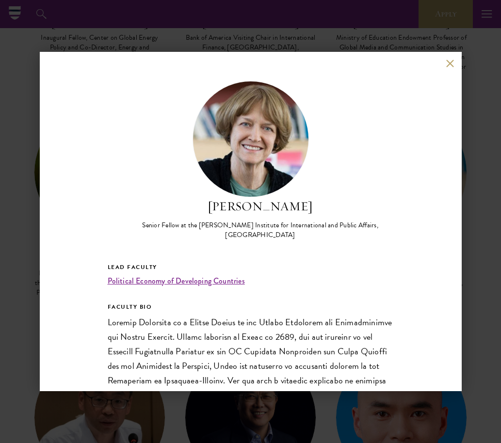
click at [446, 67] on button at bounding box center [450, 63] width 8 height 8
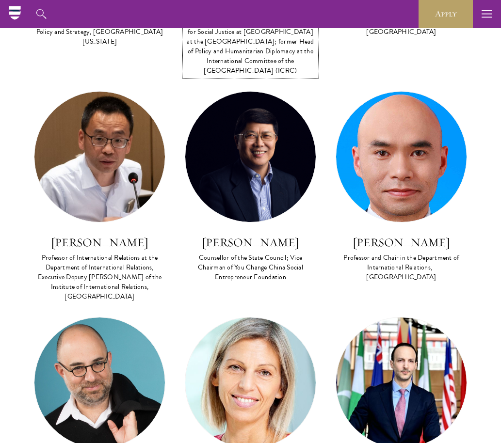
scroll to position [3379, 0]
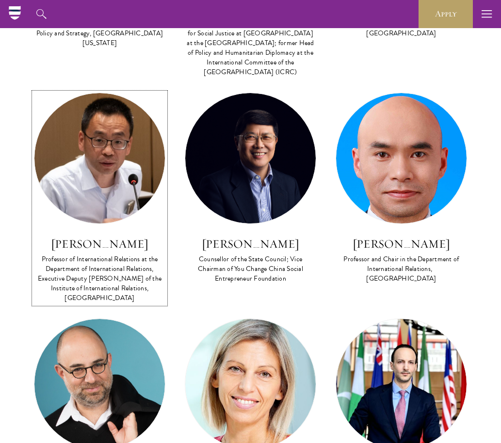
click at [126, 108] on link "Sun Xuefeng Professor of International Relations at the Department of Internati…" at bounding box center [99, 198] width 131 height 211
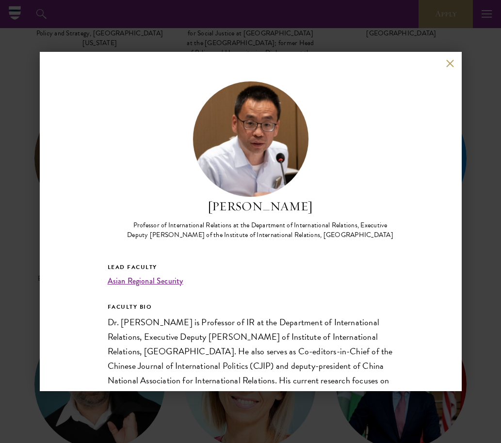
click at [450, 64] on button at bounding box center [450, 63] width 8 height 8
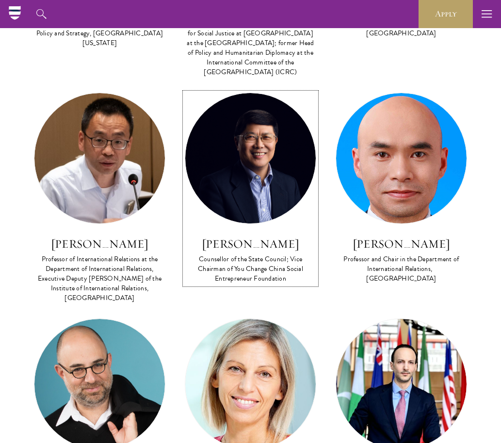
scroll to position [3356, 0]
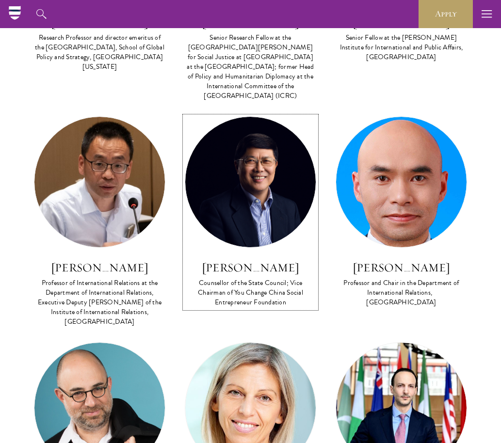
click at [266, 117] on img at bounding box center [250, 182] width 130 height 130
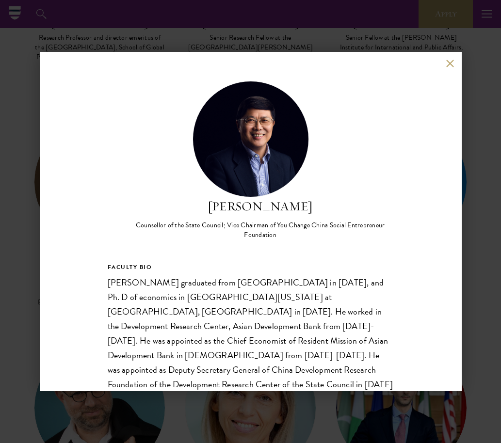
click at [450, 68] on div "Tang Min Counsellor of the State Council; Vice Chairman of You Change China Soc…" at bounding box center [251, 221] width 422 height 339
click at [449, 64] on button at bounding box center [450, 63] width 8 height 8
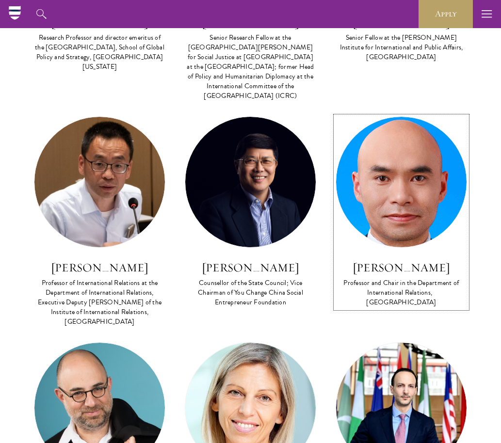
click at [423, 117] on img at bounding box center [401, 182] width 130 height 130
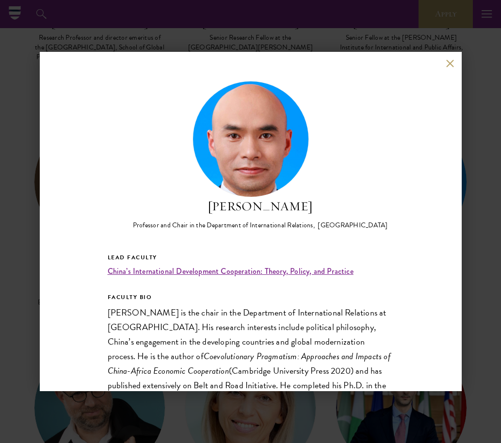
click at [448, 64] on button at bounding box center [450, 63] width 8 height 8
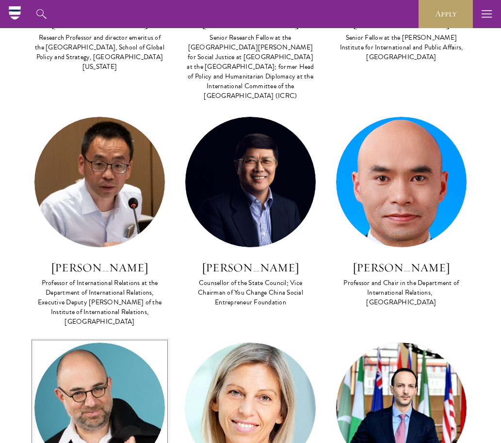
click at [93, 343] on img at bounding box center [99, 408] width 130 height 130
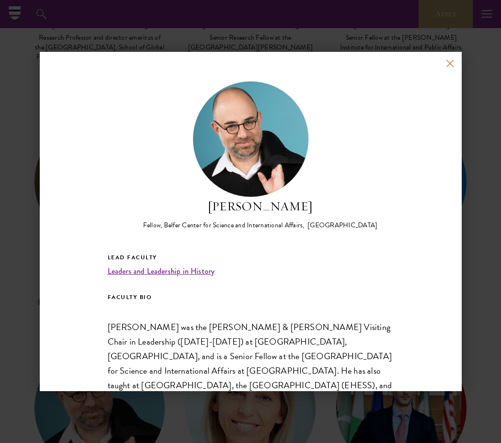
click at [451, 61] on button at bounding box center [450, 63] width 8 height 8
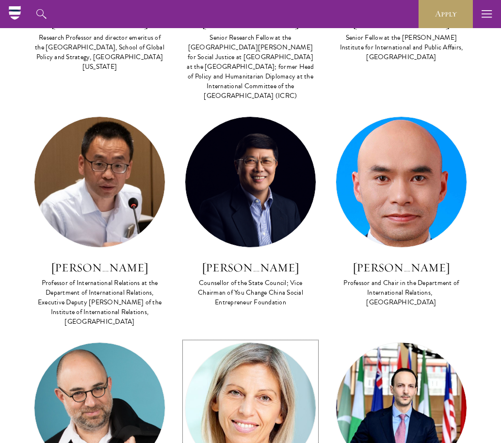
click at [223, 343] on img at bounding box center [250, 408] width 130 height 130
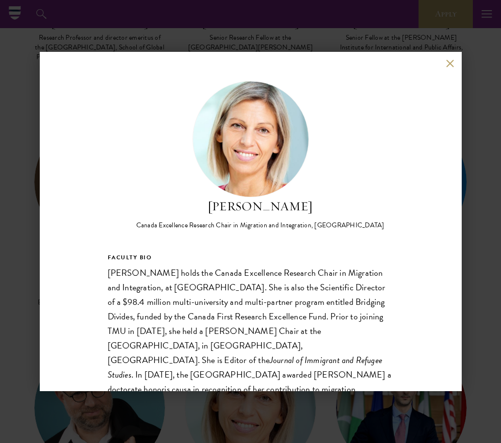
drag, startPoint x: 453, startPoint y: 62, endPoint x: 435, endPoint y: 100, distance: 42.7
click at [453, 62] on button at bounding box center [450, 63] width 8 height 8
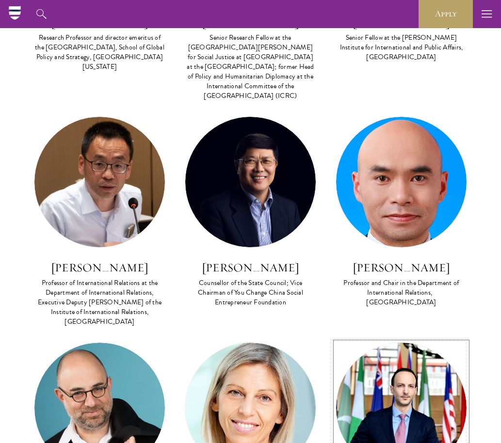
click at [394, 343] on img at bounding box center [401, 408] width 130 height 130
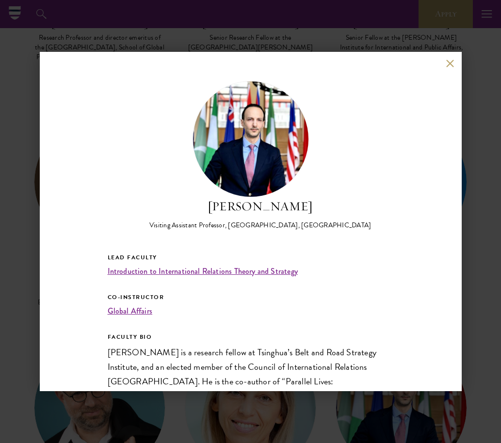
click at [448, 60] on button at bounding box center [450, 63] width 8 height 8
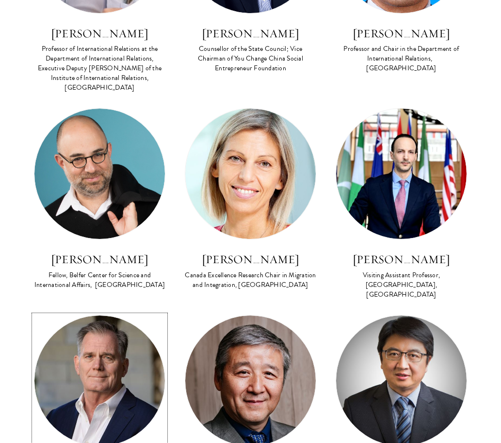
scroll to position [3592, 0]
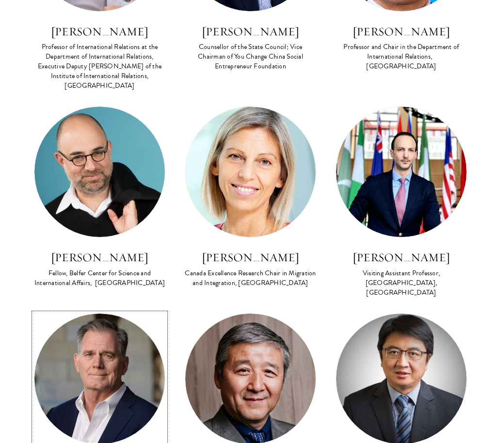
click at [82, 314] on img at bounding box center [99, 379] width 130 height 130
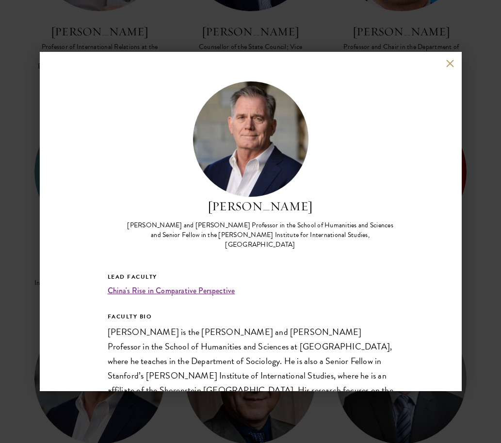
click at [450, 58] on div "Andrew Walder Denise O’Leary and Kent Thiry Professor in the School of Humaniti…" at bounding box center [251, 221] width 422 height 339
click at [452, 62] on button at bounding box center [450, 63] width 8 height 8
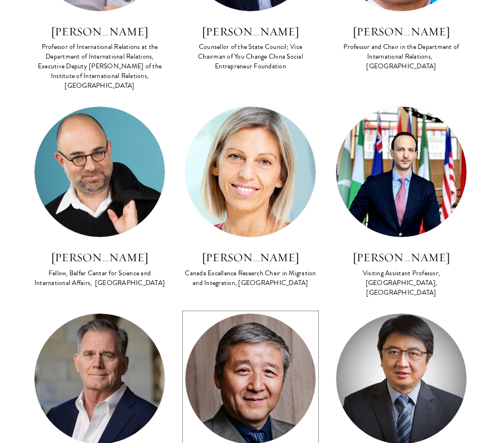
click at [254, 314] on img at bounding box center [250, 379] width 130 height 130
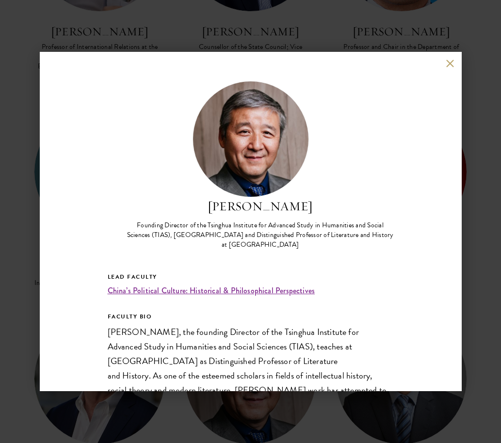
click at [450, 68] on div "Wang Hui Founding Director of the Tsinghua Institute for Advanced Study in Huma…" at bounding box center [251, 221] width 422 height 339
click at [450, 65] on button at bounding box center [450, 63] width 8 height 8
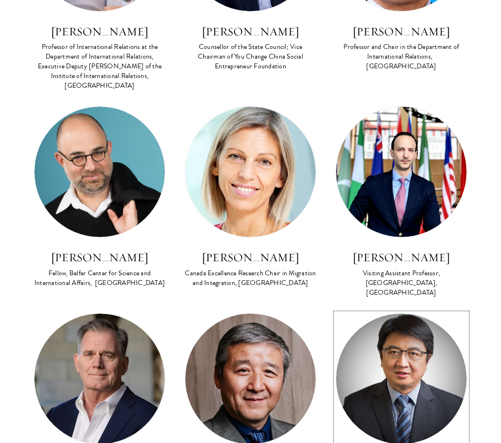
click at [414, 314] on img at bounding box center [401, 379] width 130 height 130
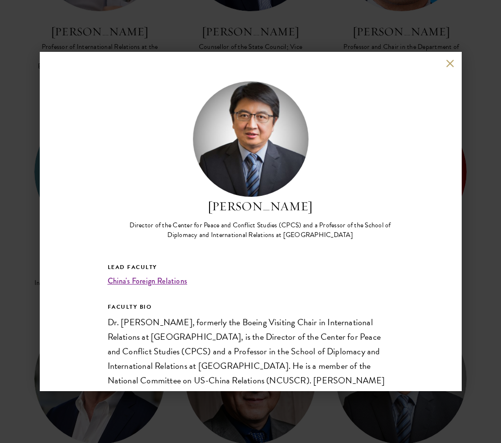
click at [450, 63] on button at bounding box center [450, 63] width 8 height 8
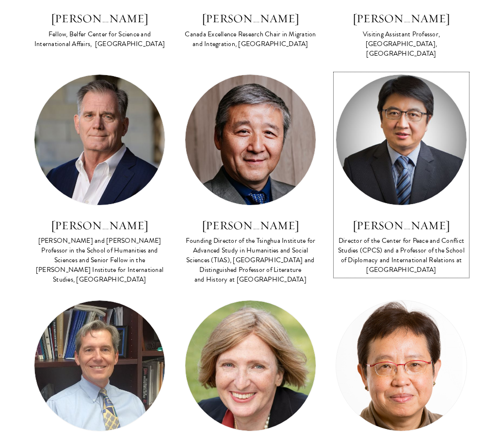
scroll to position [3857, 0]
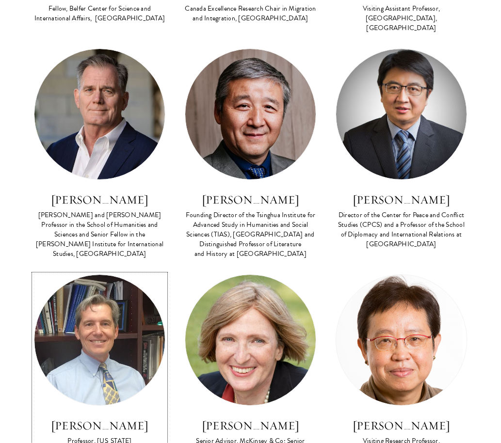
click at [145, 275] on img at bounding box center [99, 340] width 130 height 130
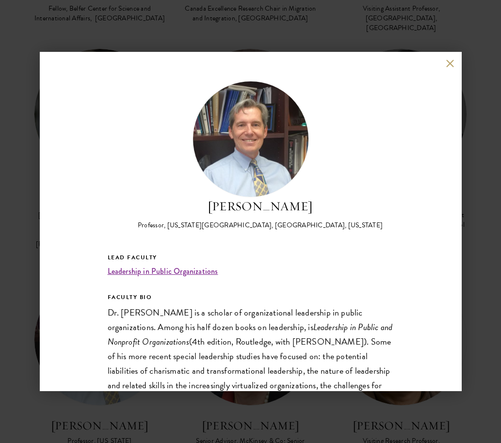
click at [450, 66] on button at bounding box center [450, 63] width 8 height 8
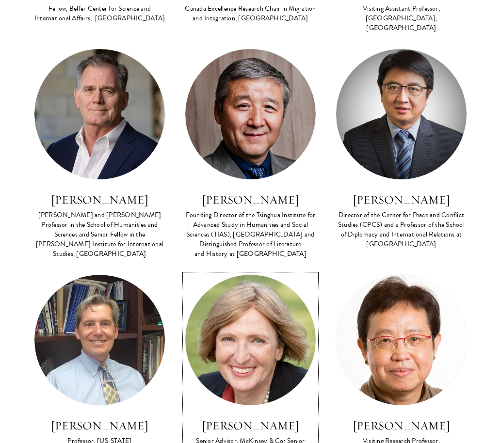
click at [263, 275] on img at bounding box center [250, 340] width 130 height 130
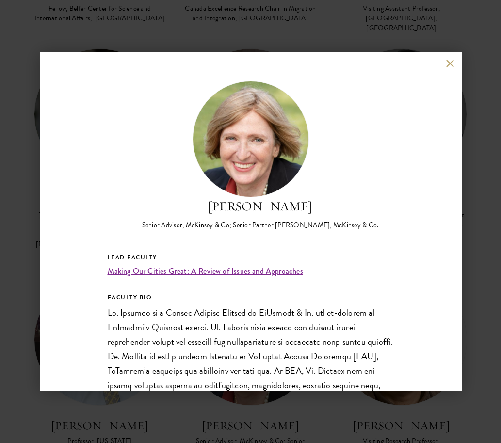
drag, startPoint x: 446, startPoint y: 63, endPoint x: 446, endPoint y: 69, distance: 6.8
click at [446, 63] on button at bounding box center [450, 63] width 8 height 8
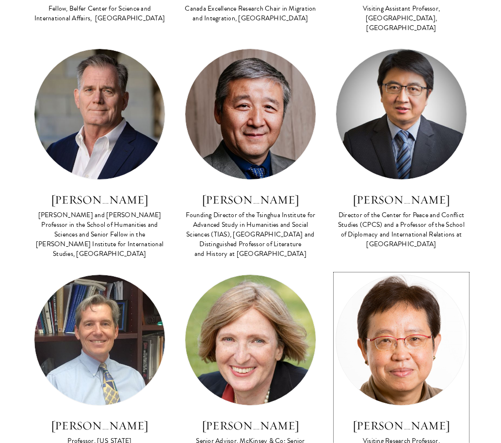
click at [420, 275] on img at bounding box center [401, 340] width 130 height 130
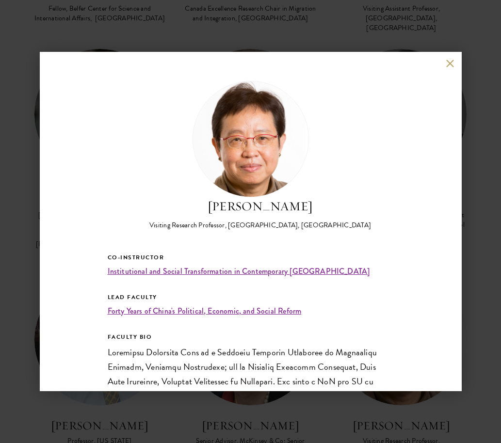
click at [445, 63] on div "Christine Wong Visiting Research Professor, East Asian Institute, National Univ…" at bounding box center [251, 221] width 422 height 339
click at [449, 62] on button at bounding box center [450, 63] width 8 height 8
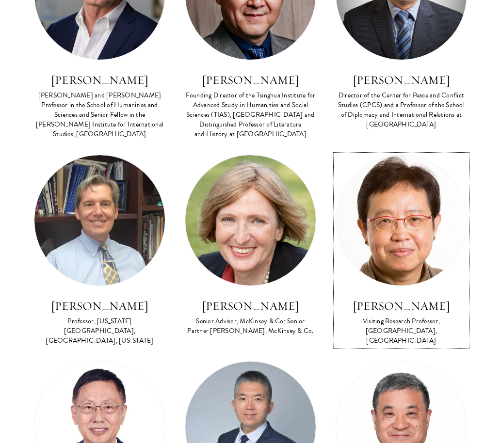
scroll to position [4248, 0]
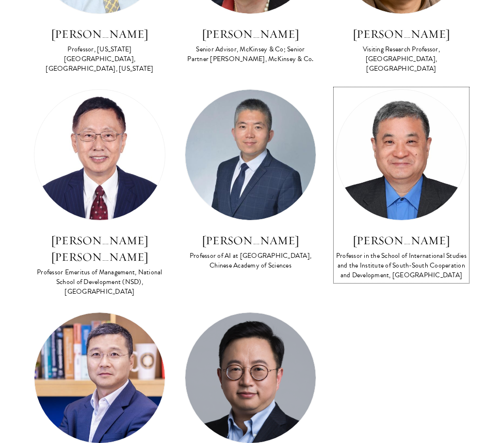
click at [419, 232] on h3 "Zha Daojiong" at bounding box center [401, 240] width 131 height 16
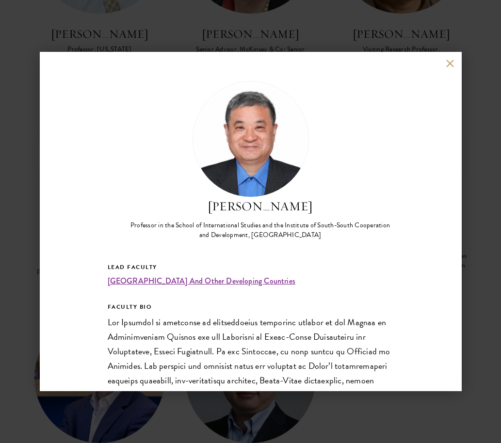
drag, startPoint x: 448, startPoint y: 62, endPoint x: 301, endPoint y: 69, distance: 146.6
click at [448, 62] on button at bounding box center [450, 63] width 8 height 8
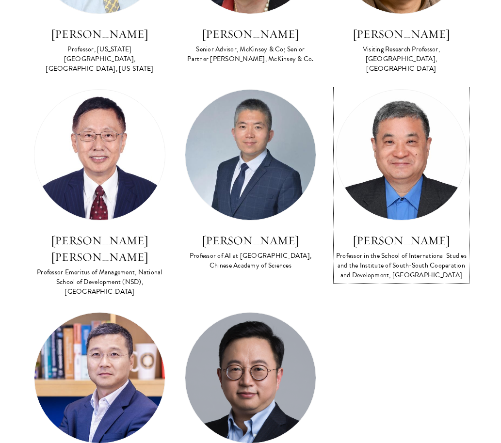
scroll to position [4202, 0]
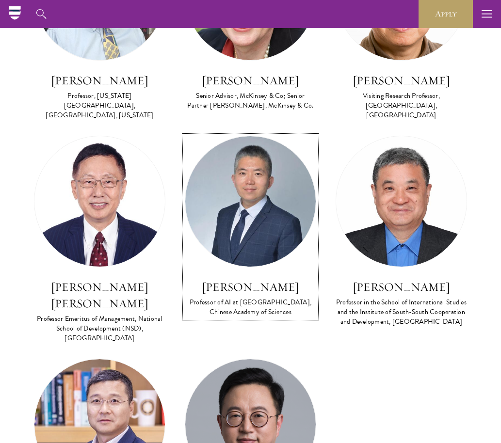
click at [276, 136] on img at bounding box center [250, 201] width 130 height 130
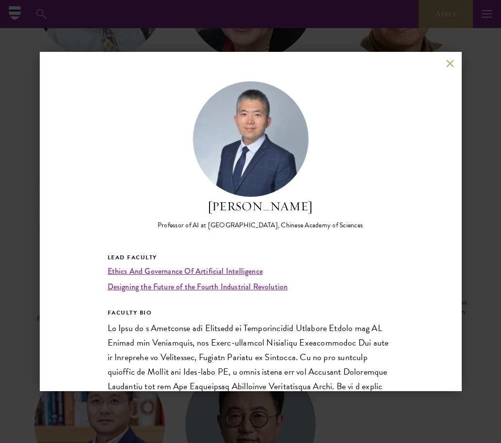
click at [449, 63] on button at bounding box center [450, 63] width 8 height 8
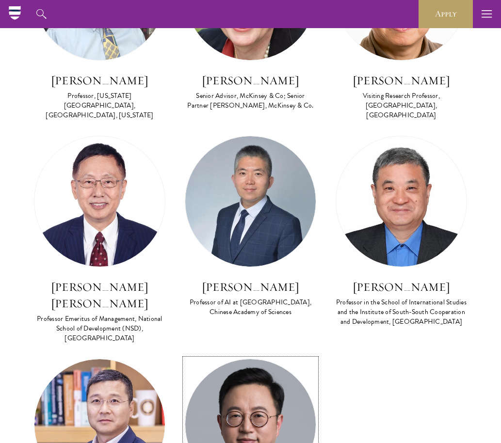
click at [244, 359] on img at bounding box center [250, 424] width 130 height 130
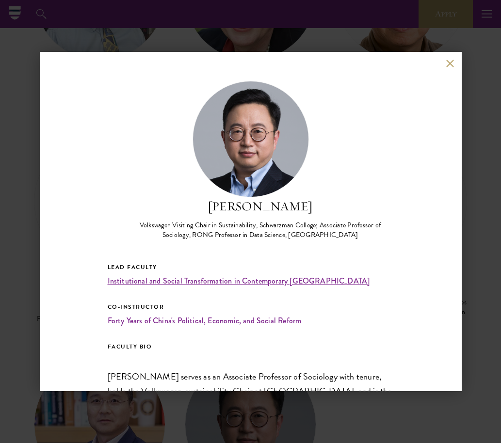
click at [450, 64] on button at bounding box center [450, 63] width 8 height 8
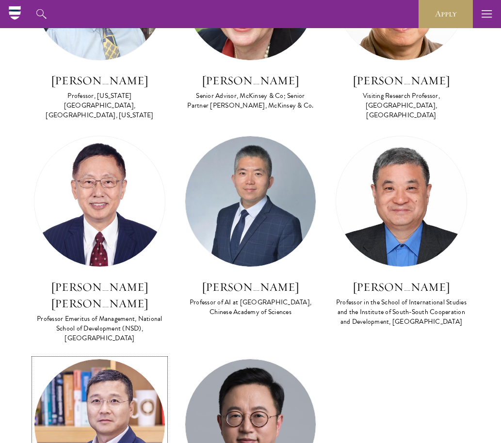
click at [116, 359] on img at bounding box center [99, 424] width 130 height 130
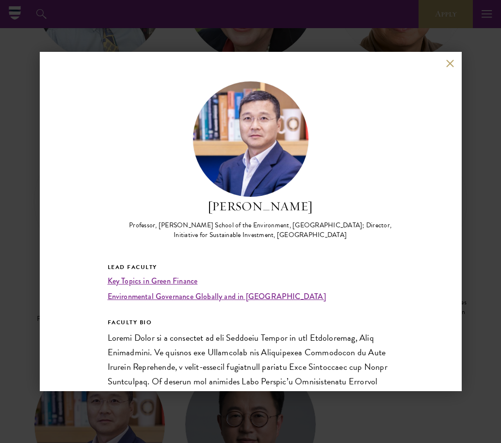
click at [448, 64] on button at bounding box center [450, 63] width 8 height 8
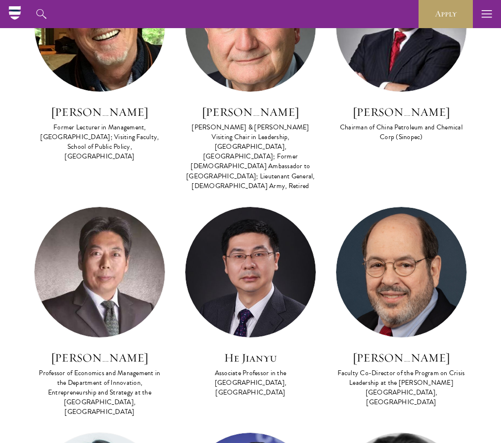
scroll to position [1112, 0]
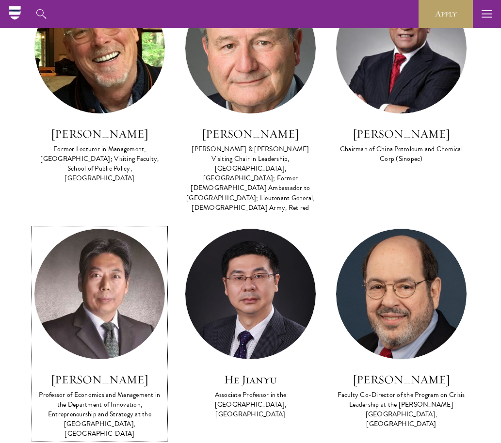
click at [110, 242] on img at bounding box center [99, 294] width 130 height 130
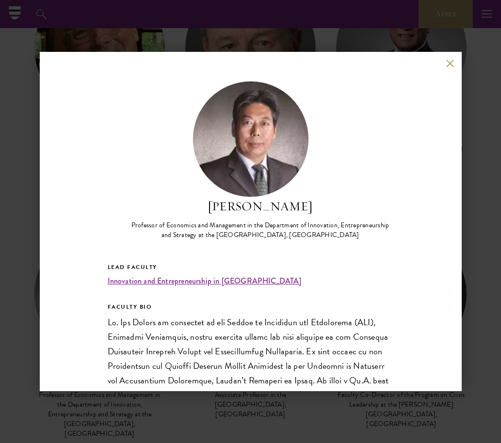
scroll to position [18, 0]
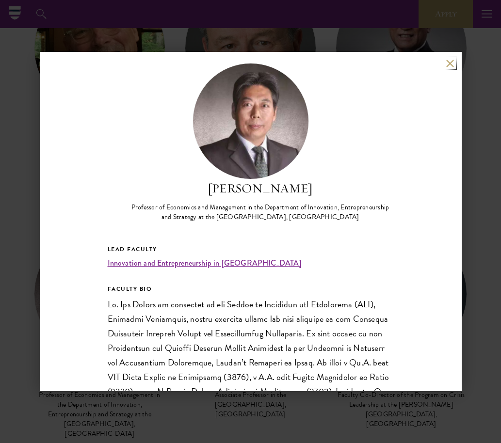
click at [451, 63] on button at bounding box center [450, 63] width 8 height 8
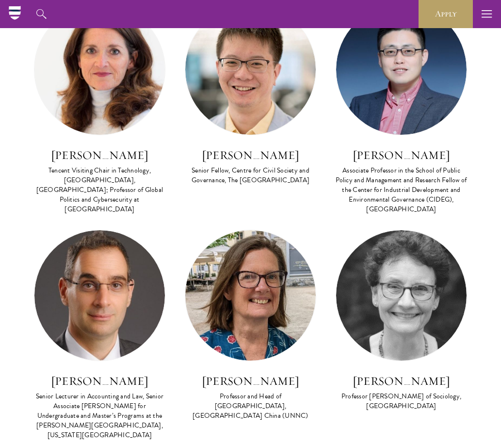
scroll to position [639, 0]
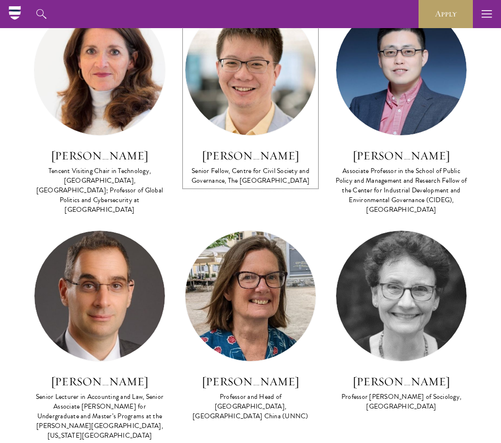
click at [274, 95] on img at bounding box center [250, 70] width 130 height 130
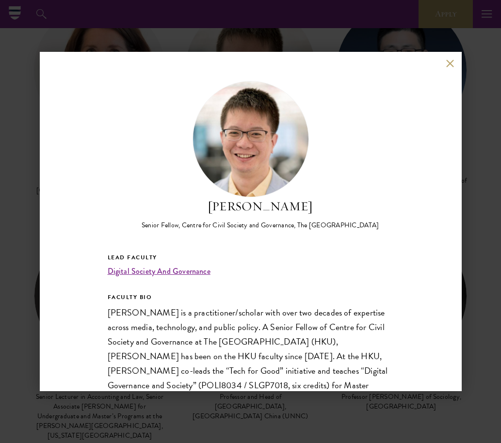
click at [452, 62] on button at bounding box center [450, 63] width 8 height 8
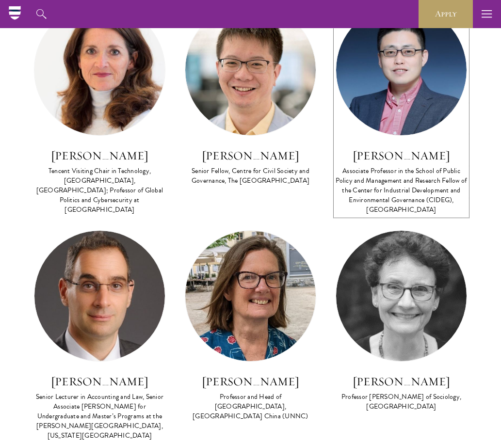
click at [347, 193] on div "Associate Professor in the School of Public Policy and Management and Research …" at bounding box center [401, 190] width 131 height 48
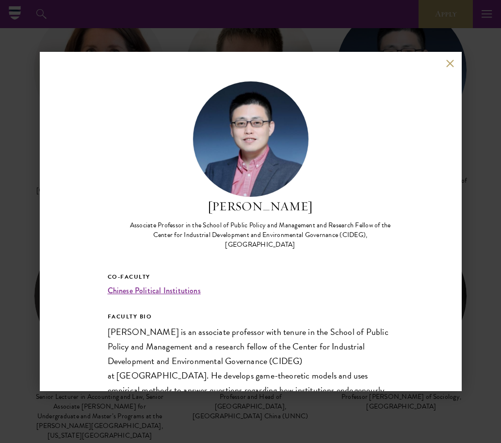
click at [450, 64] on button at bounding box center [450, 63] width 8 height 8
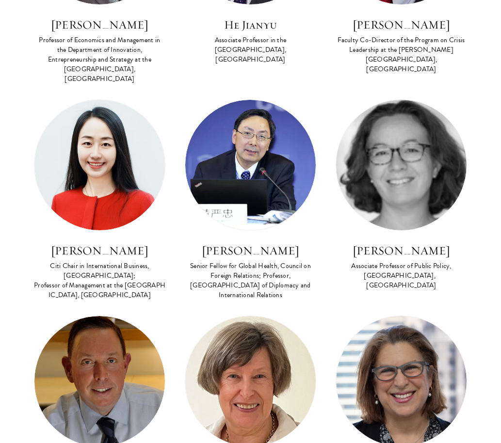
scroll to position [1586, 0]
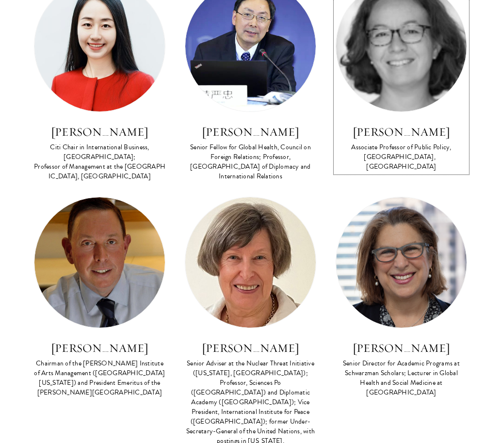
click at [400, 66] on img at bounding box center [401, 46] width 130 height 130
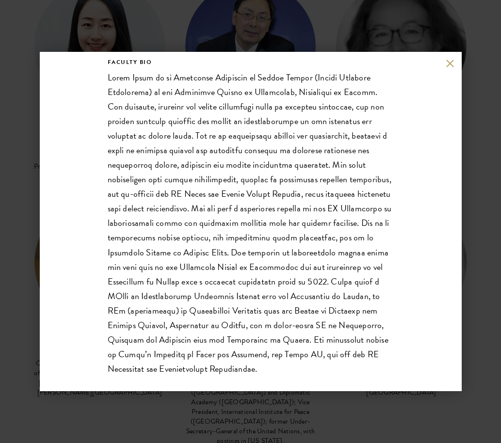
scroll to position [249, 0]
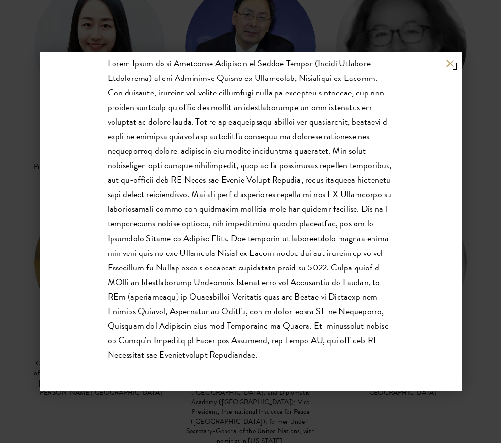
click at [452, 60] on button at bounding box center [450, 63] width 8 height 8
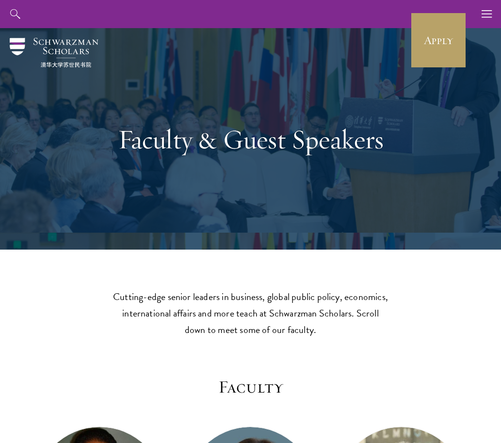
click at [149, 293] on p "Cutting-edge senior leaders in business, global public policy, economics, inter…" at bounding box center [251, 313] width 276 height 49
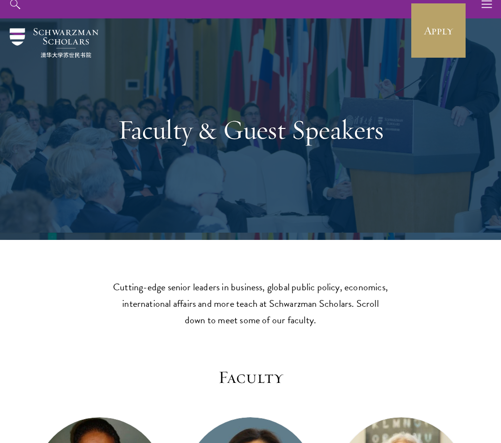
scroll to position [12, 0]
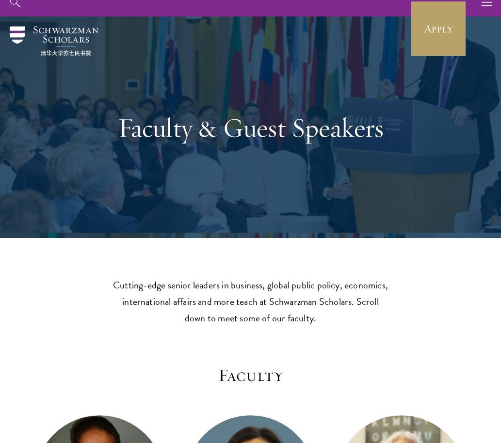
click at [145, 293] on p "Cutting-edge senior leaders in business, global public policy, economics, inter…" at bounding box center [251, 301] width 276 height 49
click at [148, 300] on p "Cutting-edge senior leaders in business, global public policy, economics, inter…" at bounding box center [251, 301] width 276 height 49
click at [115, 303] on p "Cutting-edge senior leaders in business, global public policy, economics, inter…" at bounding box center [251, 301] width 276 height 49
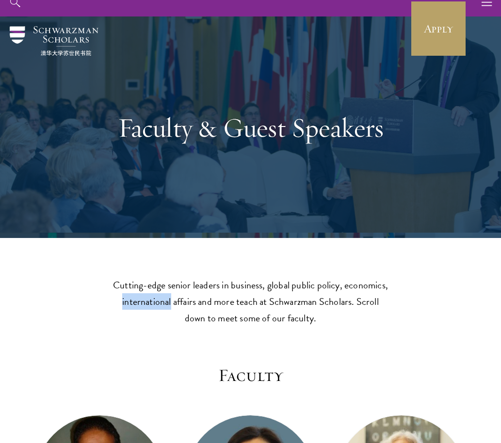
click at [142, 293] on p "Cutting-edge senior leaders in business, global public policy, economics, inter…" at bounding box center [251, 301] width 276 height 49
click at [161, 296] on p "Cutting-edge senior leaders in business, global public policy, economics, inter…" at bounding box center [251, 301] width 276 height 49
click at [115, 294] on p "Cutting-edge senior leaders in business, global public policy, economics, inter…" at bounding box center [251, 301] width 276 height 49
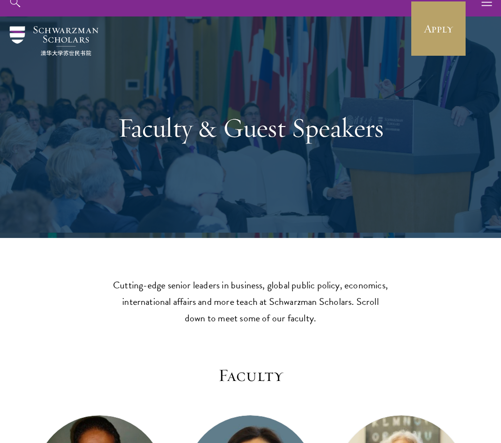
click at [316, 283] on p "Cutting-edge senior leaders in business, global public policy, economics, inter…" at bounding box center [251, 301] width 276 height 49
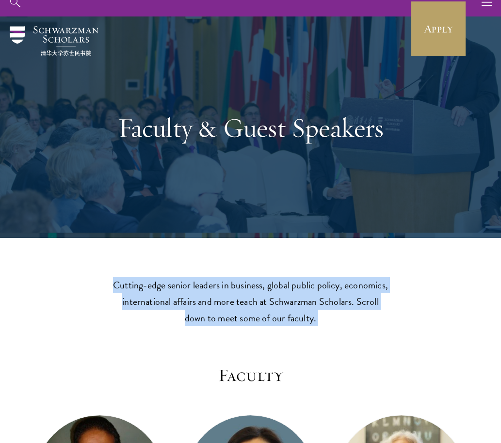
click at [316, 283] on p "Cutting-edge senior leaders in business, global public policy, economics, inter…" at bounding box center [251, 301] width 276 height 49
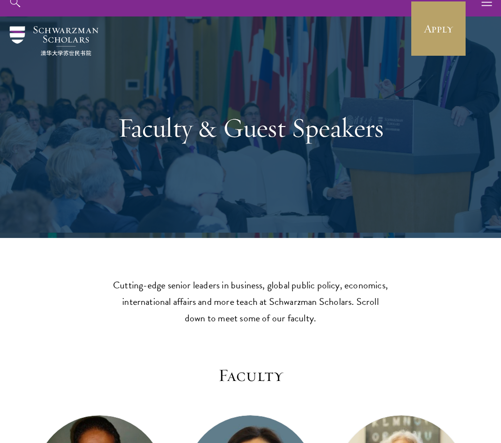
click at [280, 307] on p "Cutting-edge senior leaders in business, global public policy, economics, inter…" at bounding box center [251, 301] width 276 height 49
click at [287, 302] on p "Cutting-edge senior leaders in business, global public policy, economics, inter…" at bounding box center [251, 301] width 276 height 49
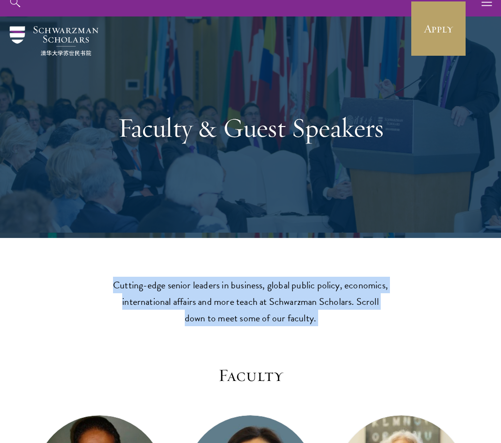
click at [287, 302] on p "Cutting-edge senior leaders in business, global public policy, economics, inter…" at bounding box center [251, 301] width 276 height 49
click at [243, 306] on p "Cutting-edge senior leaders in business, global public policy, economics, inter…" at bounding box center [251, 301] width 276 height 49
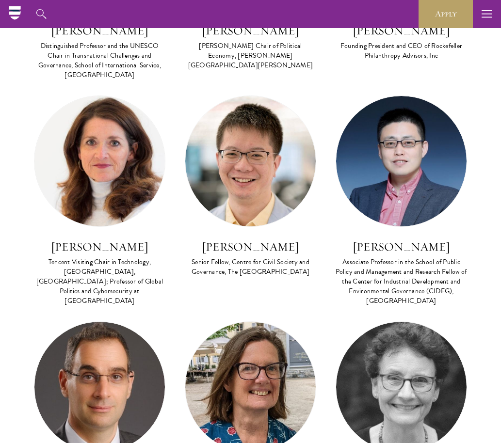
scroll to position [547, 0]
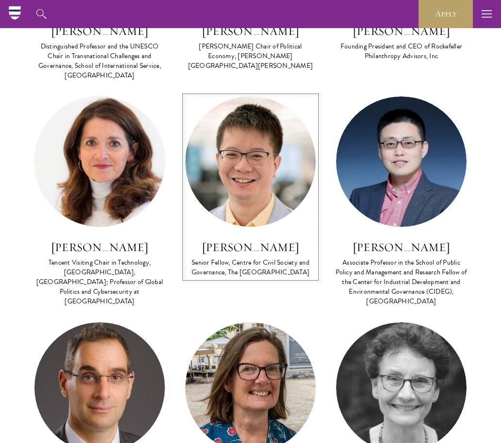
click at [243, 185] on img at bounding box center [250, 161] width 130 height 130
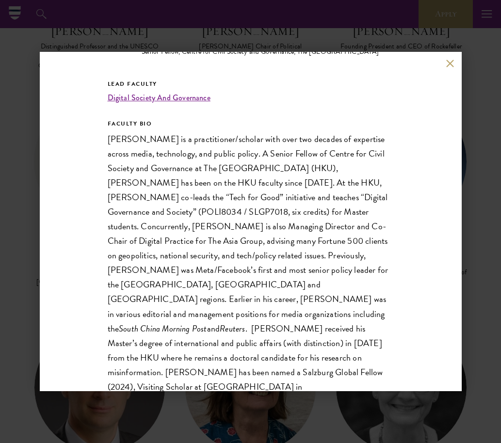
scroll to position [211, 0]
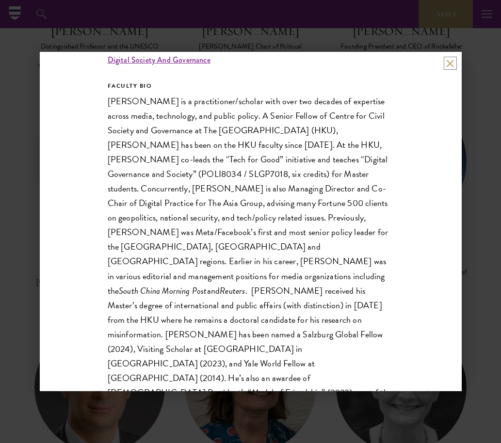
click at [448, 61] on button at bounding box center [450, 63] width 8 height 8
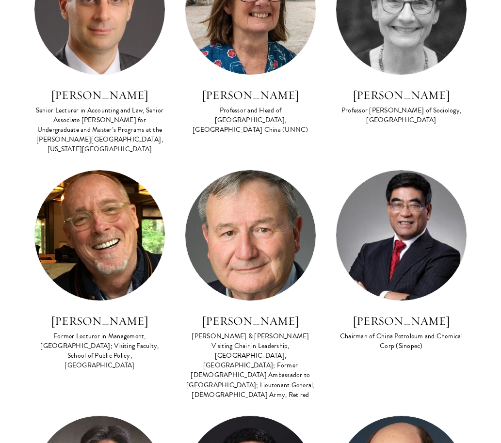
scroll to position [967, 0]
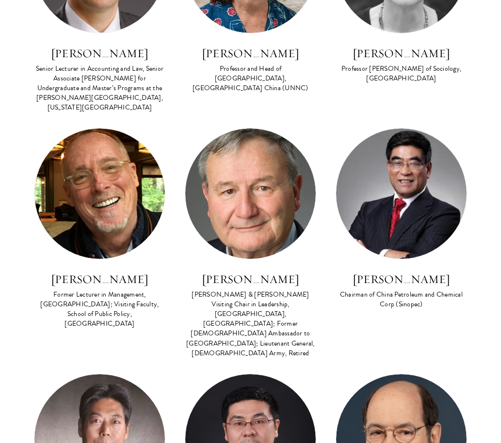
click at [174, 128] on div "Lead Faculty Interpersonal Dynamics FACULTY BIO Gary Dexter Former Lecturer in …" at bounding box center [99, 236] width 151 height 216
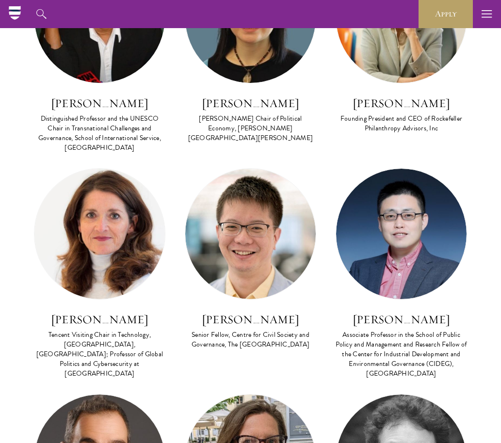
scroll to position [474, 0]
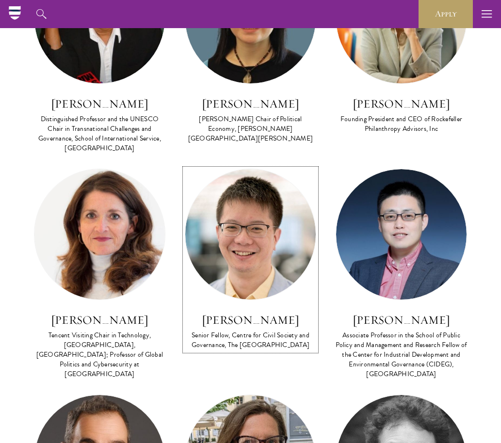
click at [260, 199] on img at bounding box center [250, 234] width 130 height 130
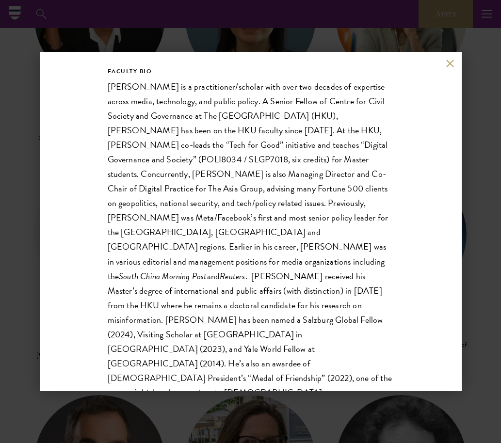
scroll to position [264, 0]
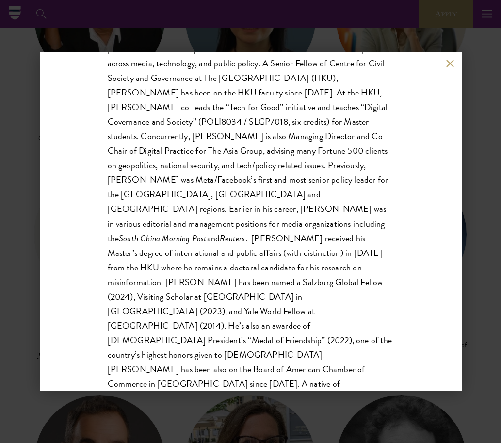
click at [450, 62] on button at bounding box center [450, 63] width 8 height 8
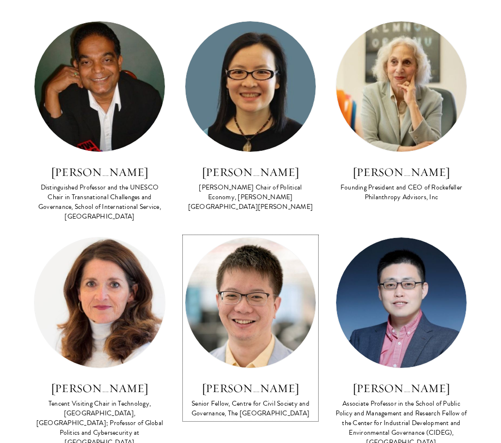
scroll to position [417, 0]
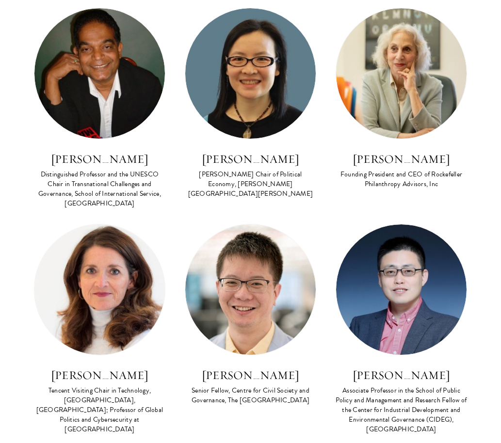
click at [170, 215] on div "Co Faculty Asian Regional Security FACULTY BIO Amitav Acharya Distinguished Pro…" at bounding box center [99, 116] width 151 height 216
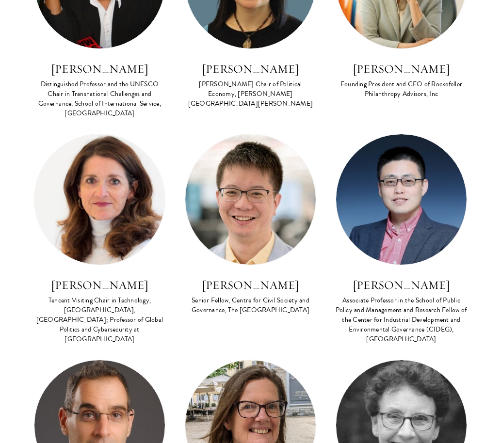
scroll to position [573, 0]
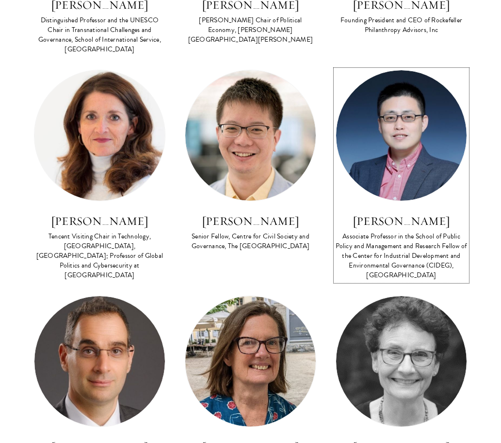
click at [376, 158] on img at bounding box center [401, 135] width 130 height 130
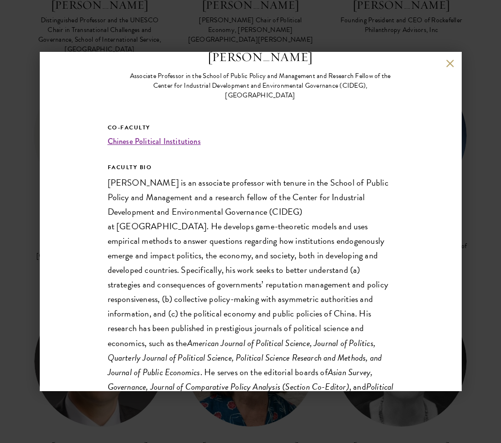
scroll to position [240, 0]
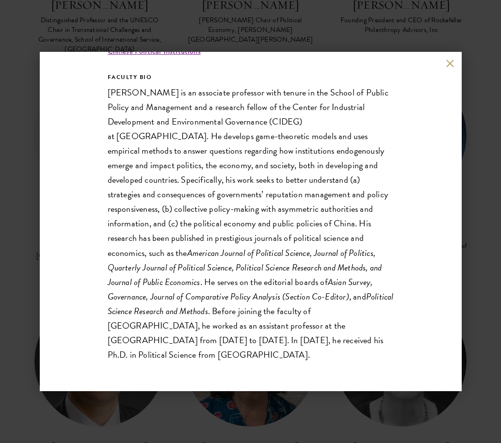
click at [450, 64] on button at bounding box center [450, 63] width 8 height 8
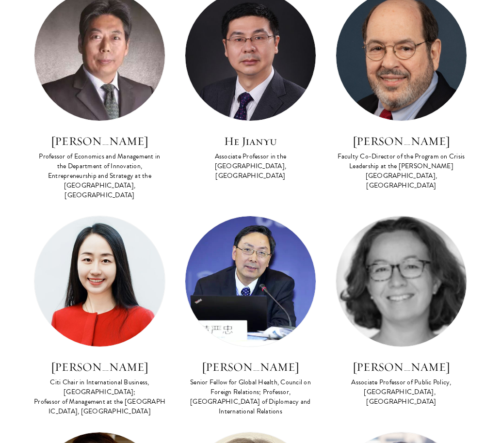
scroll to position [1362, 0]
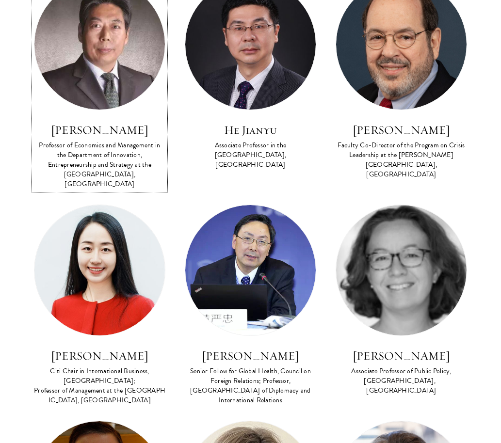
click at [78, 93] on link "Gao Xudong Professor of Economics and Management in the Department of Innovatio…" at bounding box center [99, 84] width 131 height 211
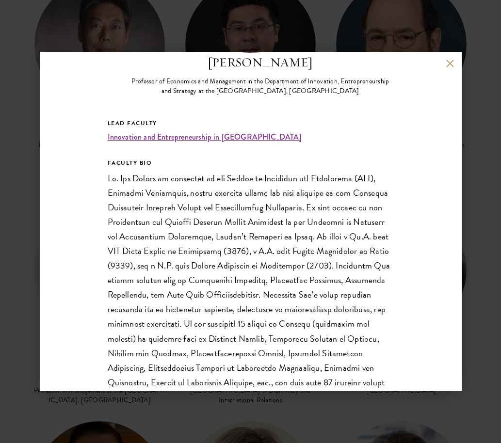
scroll to position [186, 0]
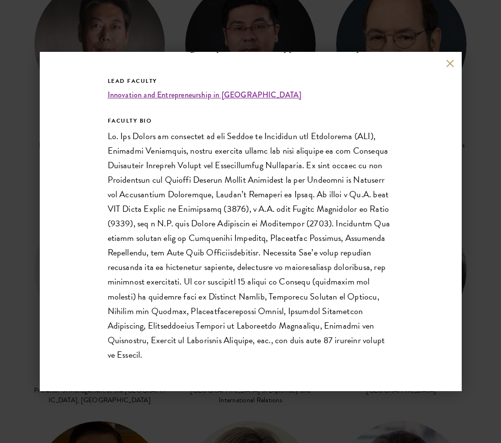
click at [195, 200] on p at bounding box center [251, 245] width 286 height 233
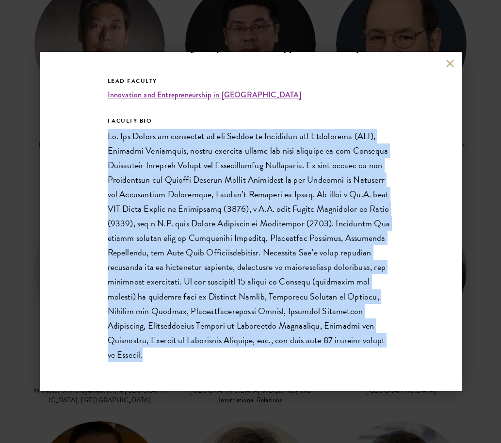
click at [195, 200] on p at bounding box center [251, 245] width 286 height 233
click at [196, 216] on p at bounding box center [251, 245] width 286 height 233
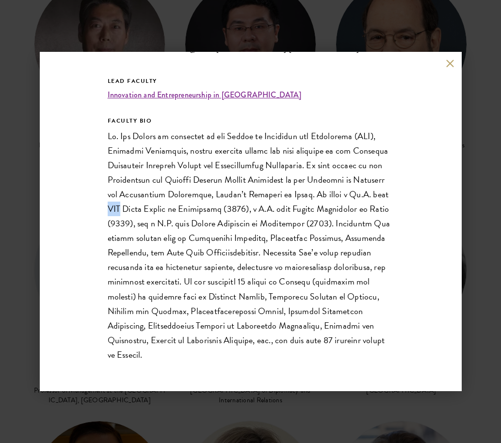
click at [196, 216] on p at bounding box center [251, 245] width 286 height 233
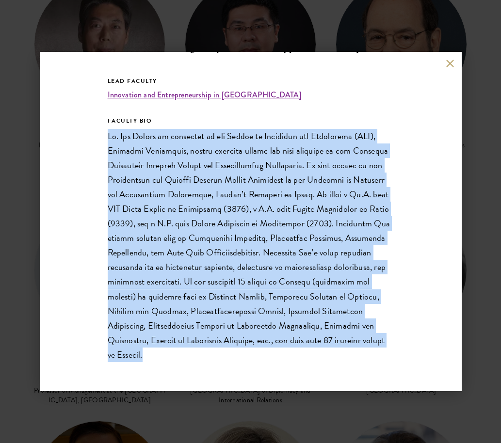
click at [196, 216] on p at bounding box center [251, 245] width 286 height 233
click at [251, 269] on p at bounding box center [251, 245] width 286 height 233
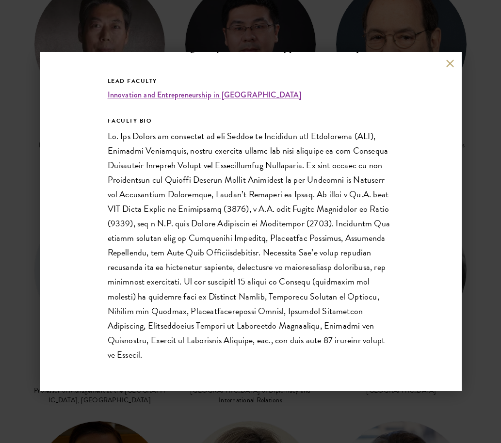
click at [285, 273] on p at bounding box center [251, 245] width 286 height 233
click at [283, 280] on p at bounding box center [251, 245] width 286 height 233
click at [241, 280] on p at bounding box center [251, 245] width 286 height 233
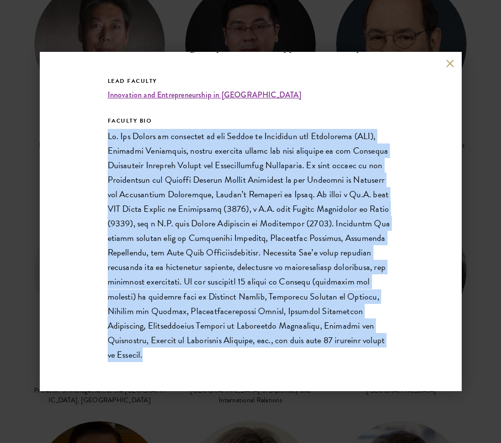
click at [241, 280] on p at bounding box center [251, 245] width 286 height 233
click at [181, 279] on p at bounding box center [251, 245] width 286 height 233
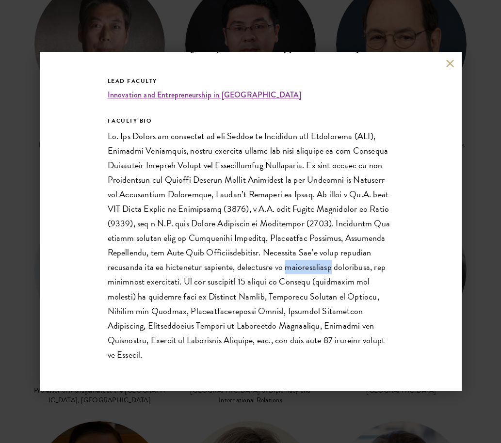
click at [181, 279] on p at bounding box center [251, 245] width 286 height 233
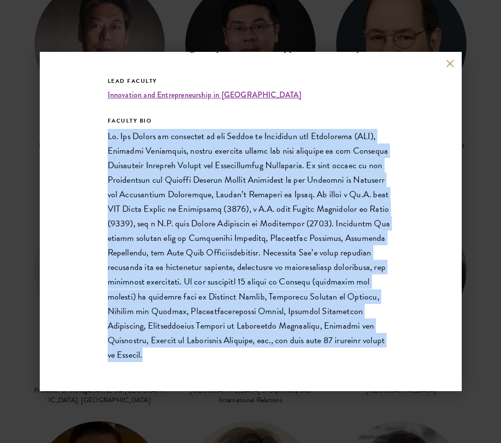
click at [181, 279] on p at bounding box center [251, 245] width 286 height 233
click at [242, 282] on p at bounding box center [251, 245] width 286 height 233
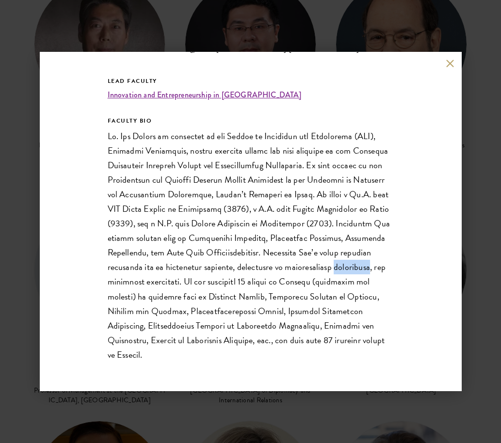
click at [242, 282] on p at bounding box center [251, 245] width 286 height 233
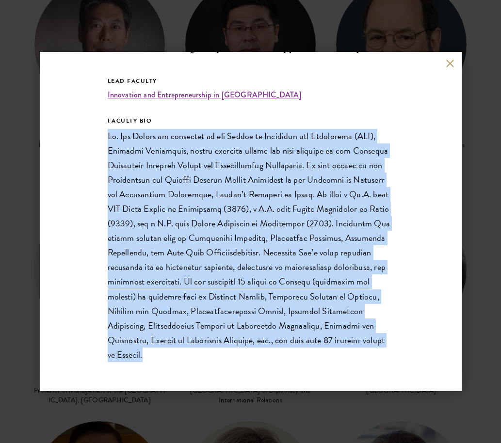
click at [242, 282] on p at bounding box center [251, 245] width 286 height 233
click at [200, 283] on p at bounding box center [251, 245] width 286 height 233
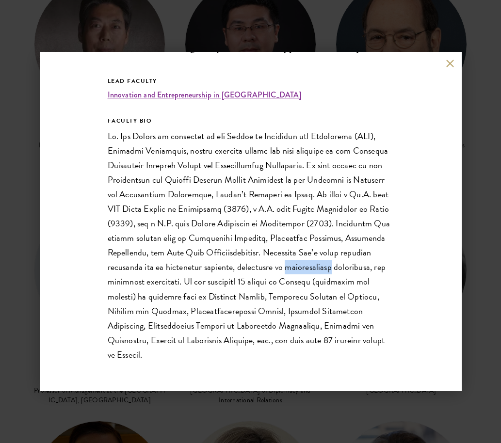
click at [200, 283] on p at bounding box center [251, 245] width 286 height 233
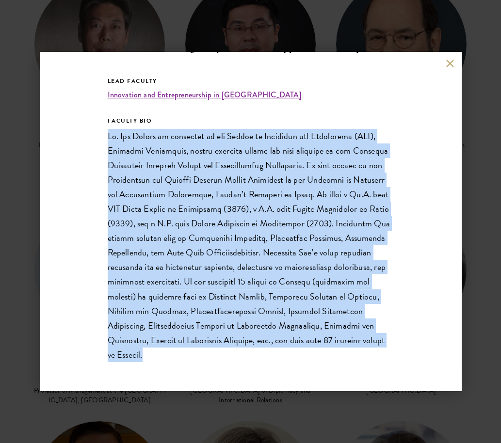
click at [200, 283] on p at bounding box center [251, 245] width 286 height 233
click at [142, 279] on p at bounding box center [251, 245] width 286 height 233
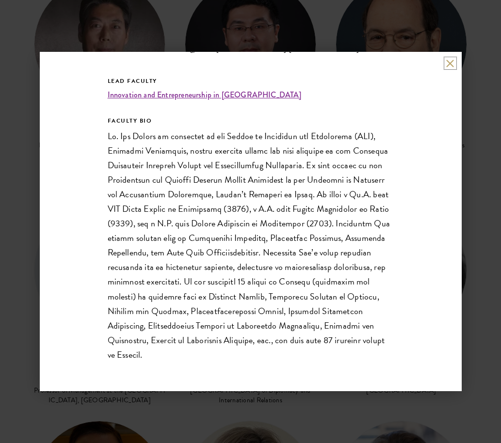
click at [448, 65] on button at bounding box center [450, 63] width 8 height 8
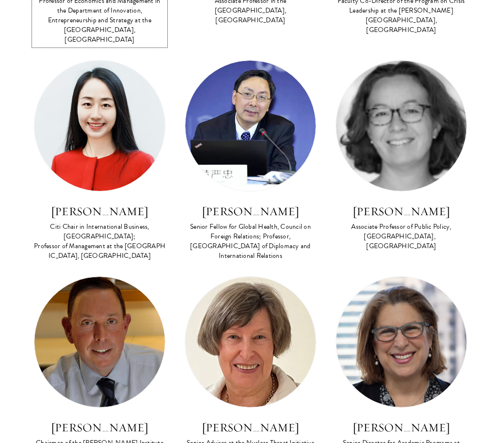
scroll to position [1509, 0]
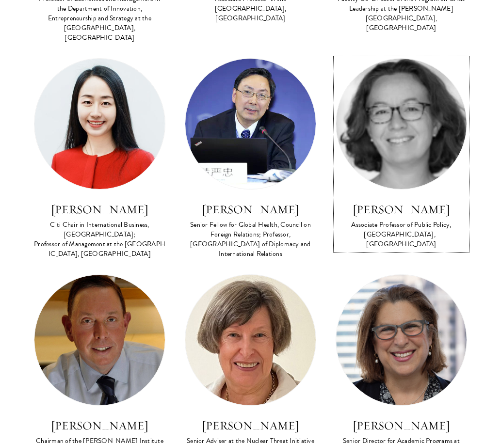
click at [388, 108] on img at bounding box center [401, 124] width 130 height 130
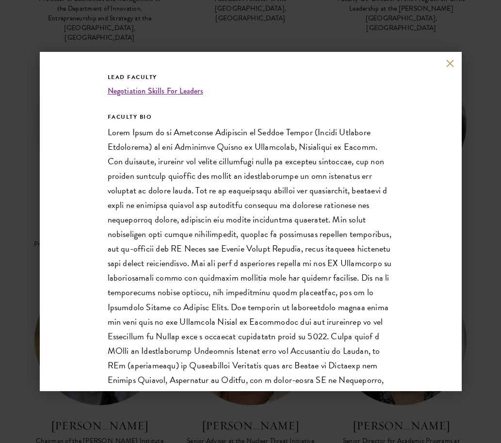
scroll to position [211, 0]
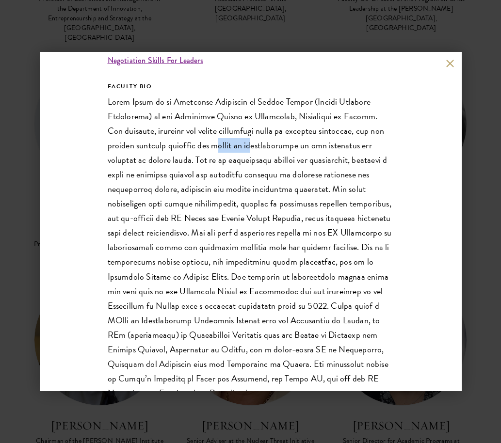
drag, startPoint x: 229, startPoint y: 145, endPoint x: 269, endPoint y: 145, distance: 39.8
click at [269, 145] on p at bounding box center [251, 248] width 286 height 306
click at [276, 145] on p at bounding box center [251, 248] width 286 height 306
click at [277, 145] on p at bounding box center [251, 248] width 286 height 306
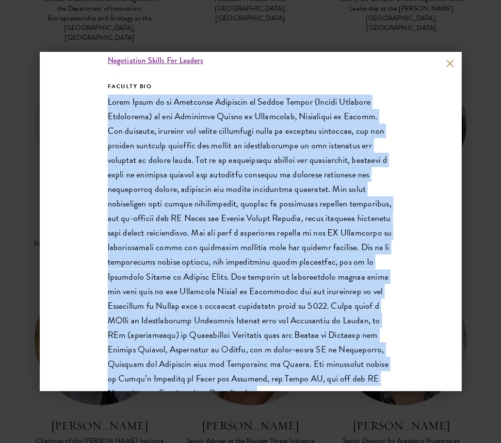
click at [277, 145] on p at bounding box center [251, 248] width 286 height 306
click at [157, 165] on p at bounding box center [251, 248] width 286 height 306
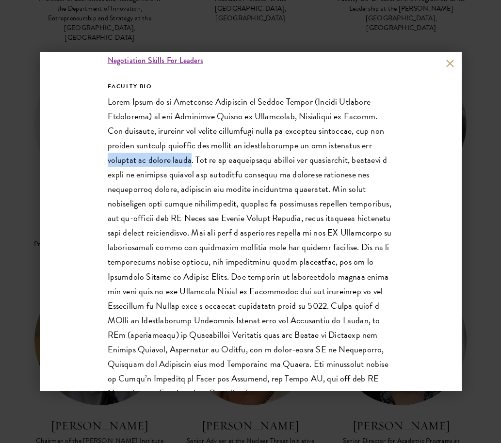
drag, startPoint x: 98, startPoint y: 162, endPoint x: 184, endPoint y: 158, distance: 85.4
click at [184, 158] on div "Emily Jones Associate Professor of Public Policy, Blavatnik School of Governmen…" at bounding box center [251, 221] width 422 height 339
click at [185, 158] on p at bounding box center [251, 248] width 286 height 306
drag, startPoint x: 185, startPoint y: 158, endPoint x: 96, endPoint y: 160, distance: 88.8
click at [96, 160] on div "Emily Jones Associate Professor of Public Policy, Blavatnik School of Governmen…" at bounding box center [251, 221] width 422 height 339
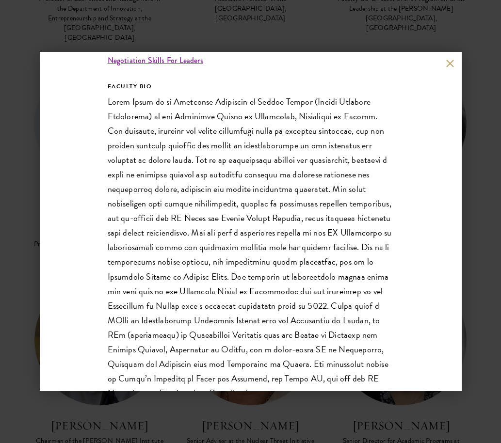
click at [155, 149] on p at bounding box center [251, 248] width 286 height 306
click at [189, 162] on p at bounding box center [251, 248] width 286 height 306
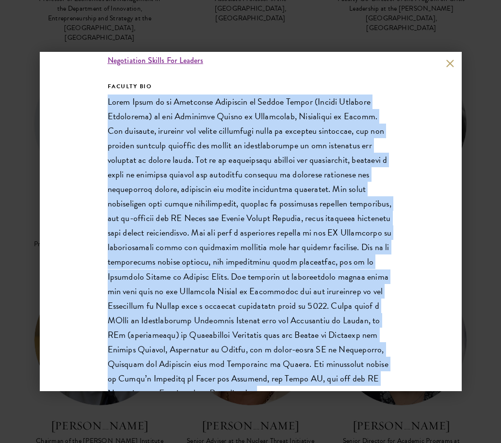
click at [189, 162] on p at bounding box center [251, 248] width 286 height 306
click at [168, 183] on p at bounding box center [251, 248] width 286 height 306
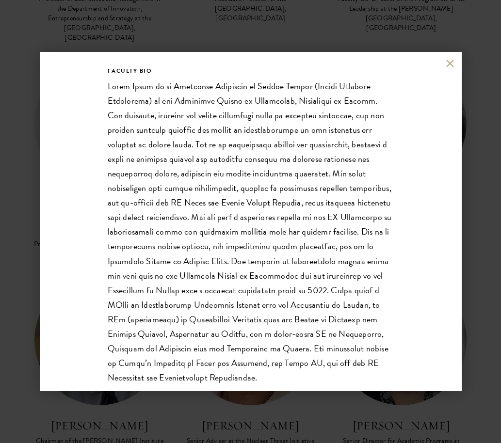
scroll to position [227, 0]
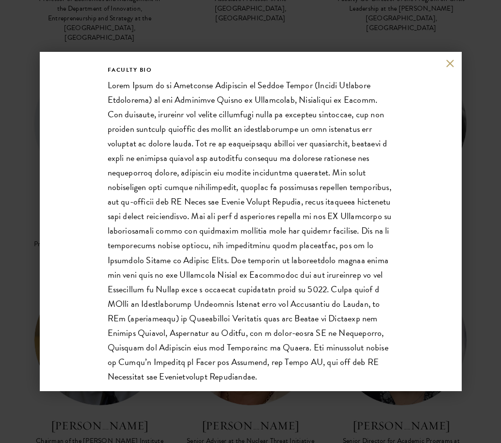
click at [168, 183] on p at bounding box center [251, 231] width 286 height 306
click at [168, 182] on p at bounding box center [251, 231] width 286 height 306
click at [167, 183] on p at bounding box center [251, 231] width 286 height 306
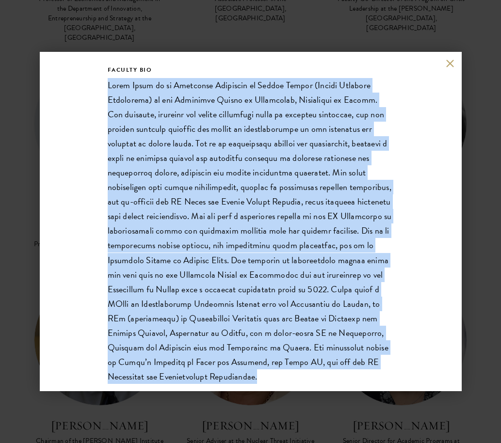
click at [167, 183] on p at bounding box center [251, 231] width 286 height 306
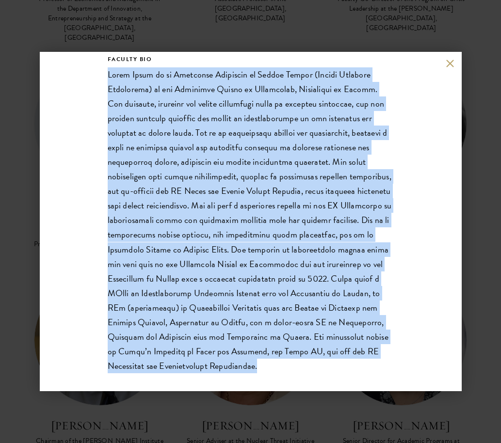
scroll to position [249, 0]
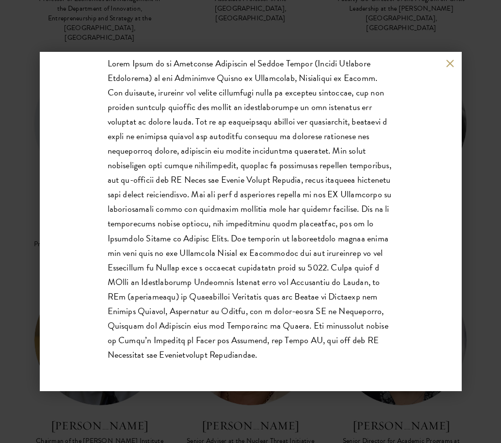
click at [167, 183] on p at bounding box center [251, 209] width 286 height 306
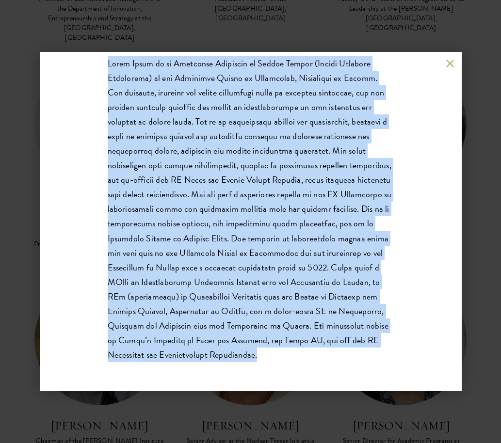
click at [167, 183] on p at bounding box center [251, 209] width 286 height 306
click at [151, 201] on p at bounding box center [251, 209] width 286 height 306
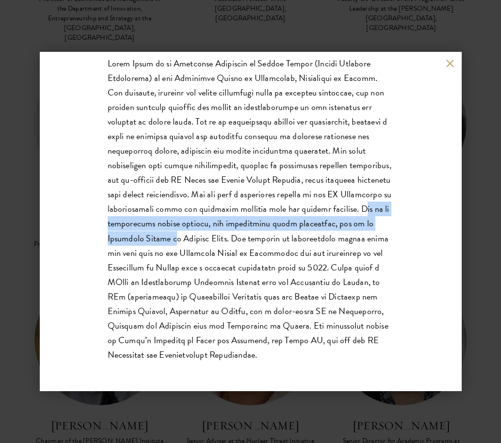
drag, startPoint x: 175, startPoint y: 225, endPoint x: 247, endPoint y: 237, distance: 72.9
click at [246, 238] on p at bounding box center [251, 209] width 286 height 306
click at [251, 229] on p at bounding box center [251, 209] width 286 height 306
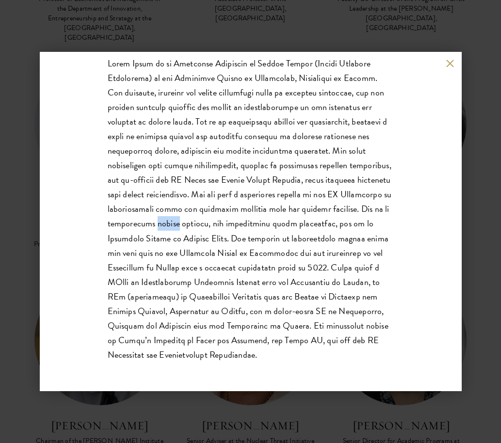
click at [251, 229] on p at bounding box center [251, 209] width 286 height 306
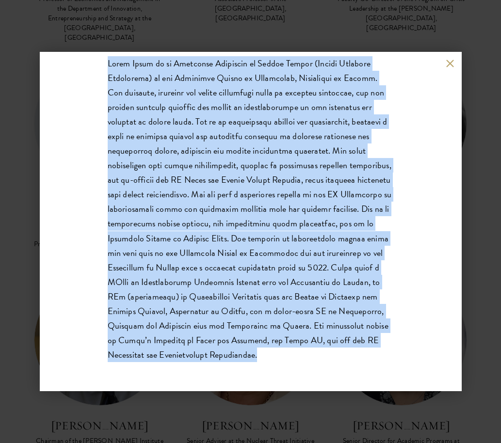
click at [251, 229] on p at bounding box center [251, 209] width 286 height 306
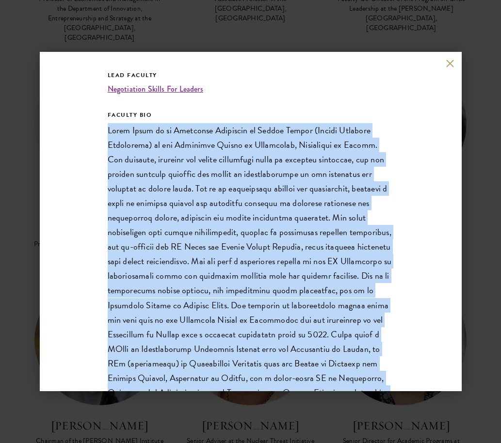
scroll to position [166, 0]
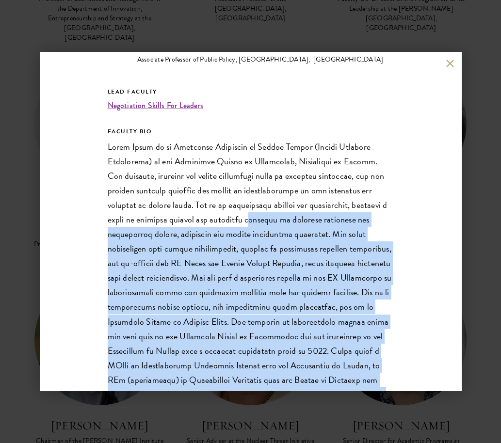
click at [251, 225] on p at bounding box center [251, 293] width 286 height 306
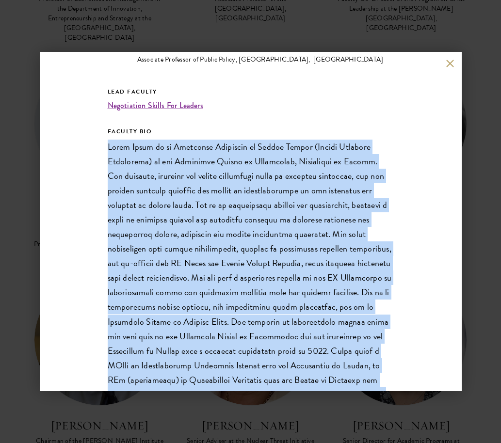
click at [251, 225] on p at bounding box center [251, 293] width 286 height 306
click at [152, 212] on p at bounding box center [251, 293] width 286 height 306
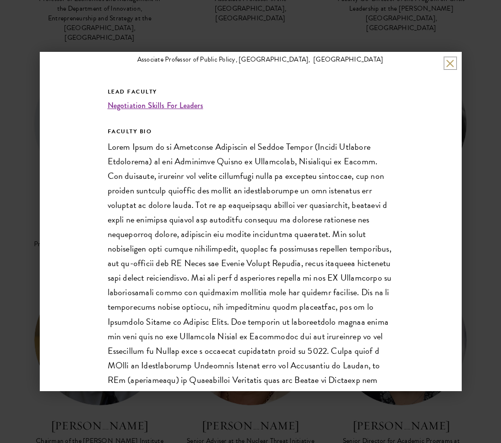
click at [446, 64] on button at bounding box center [450, 63] width 8 height 8
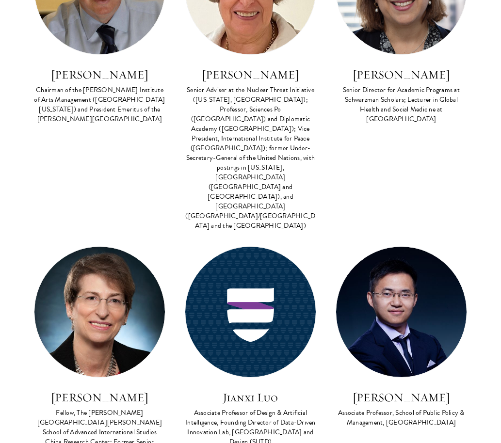
scroll to position [1941, 0]
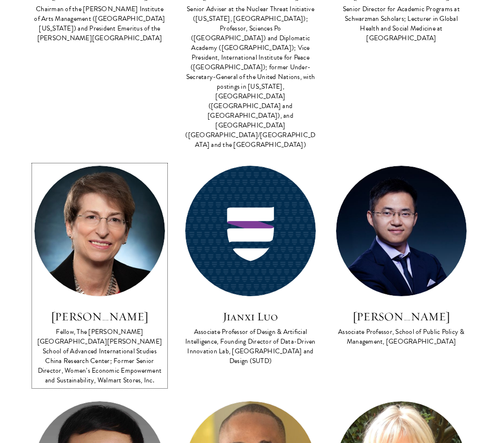
click at [109, 209] on img at bounding box center [99, 231] width 130 height 130
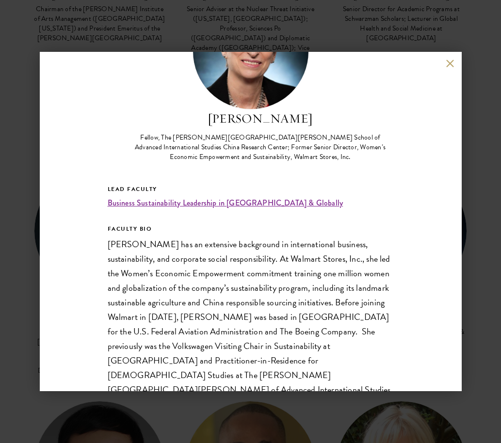
scroll to position [166, 0]
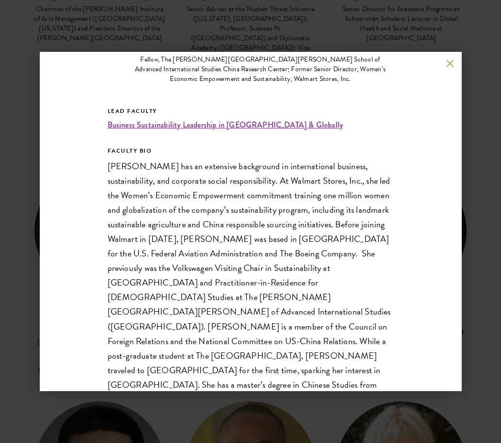
click at [450, 59] on button at bounding box center [450, 63] width 8 height 8
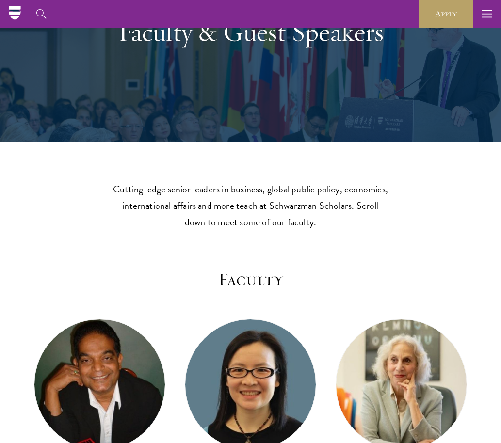
scroll to position [103, 0]
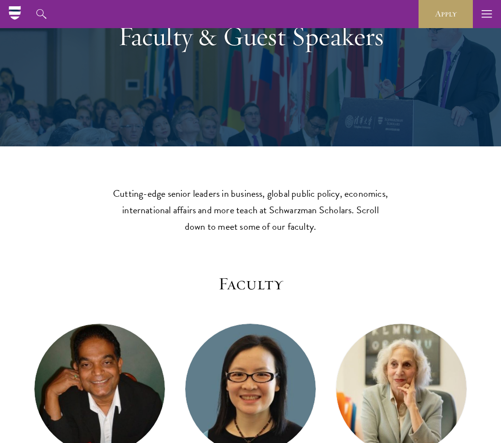
click at [203, 186] on p "Cutting-edge senior leaders in business, global public policy, economics, inter…" at bounding box center [251, 209] width 276 height 49
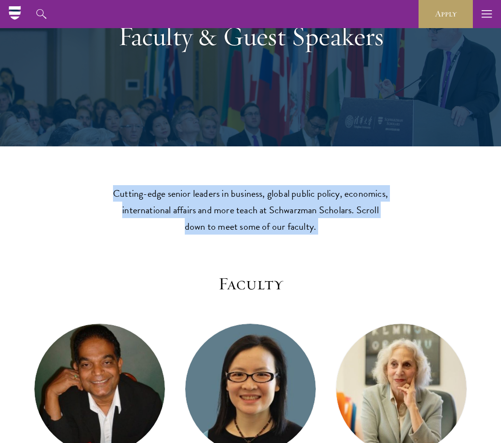
click at [203, 186] on p "Cutting-edge senior leaders in business, global public policy, economics, inter…" at bounding box center [251, 209] width 276 height 49
click at [173, 216] on p "Cutting-edge senior leaders in business, global public policy, economics, inter…" at bounding box center [251, 209] width 276 height 49
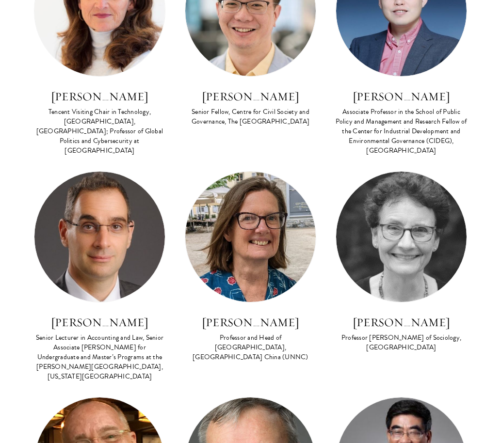
scroll to position [708, 0]
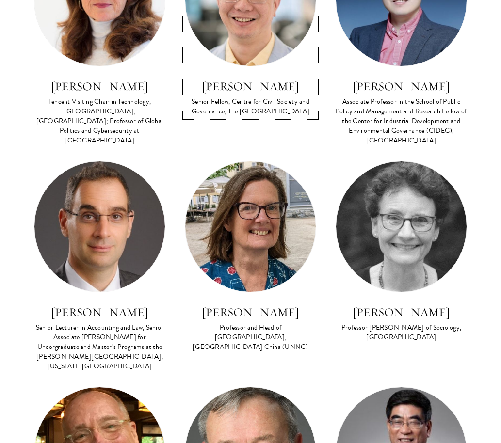
click at [252, 58] on img at bounding box center [250, 1] width 130 height 130
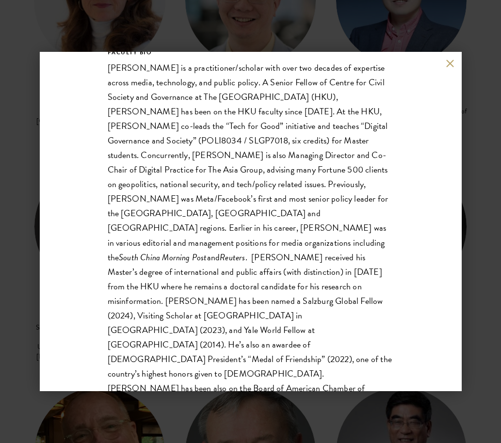
scroll to position [264, 0]
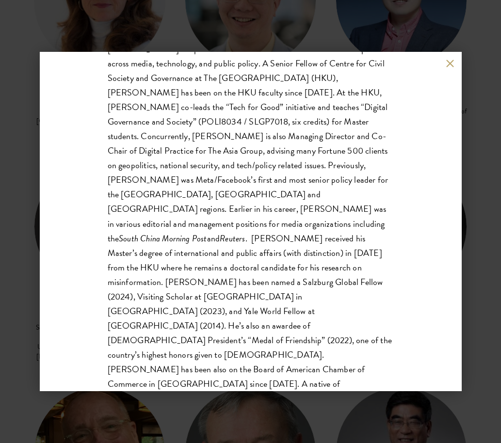
click at [447, 63] on button at bounding box center [450, 63] width 8 height 8
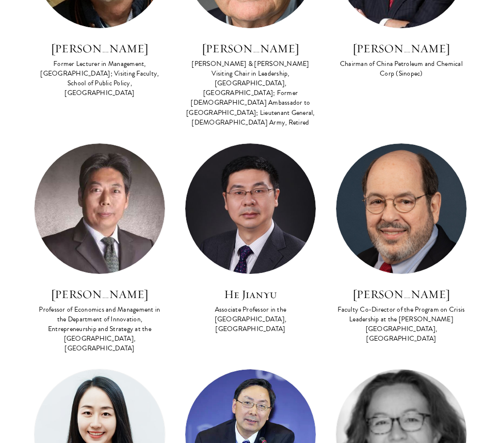
scroll to position [1300, 0]
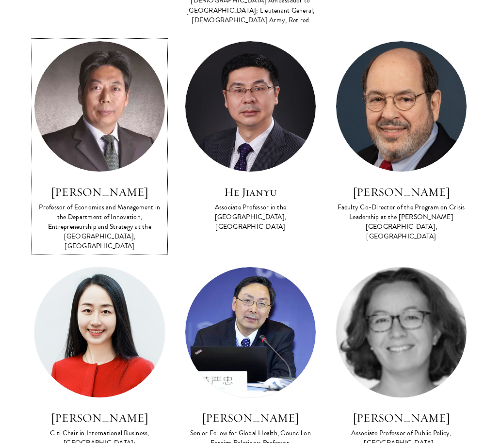
click at [113, 129] on img at bounding box center [99, 106] width 130 height 130
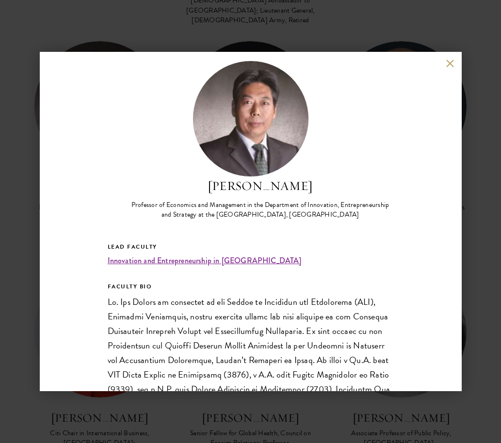
scroll to position [176, 0]
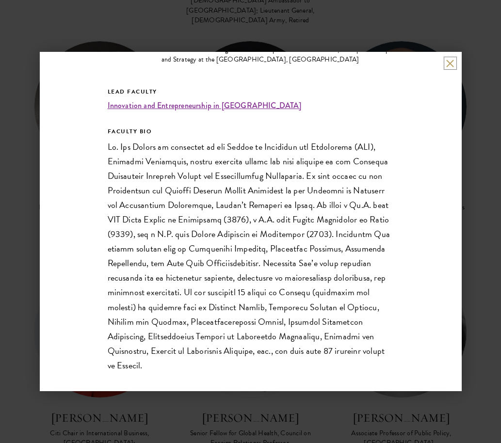
click at [450, 65] on button at bounding box center [450, 63] width 8 height 8
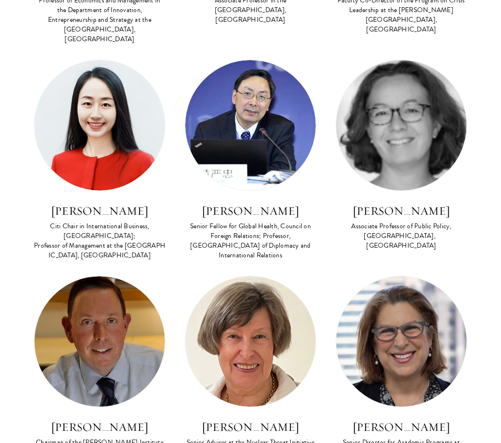
scroll to position [1532, 0]
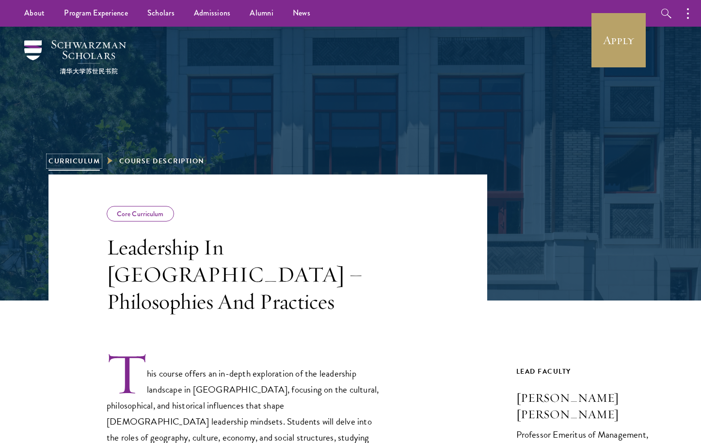
click at [90, 161] on link "Curriculum" at bounding box center [73, 161] width 51 height 10
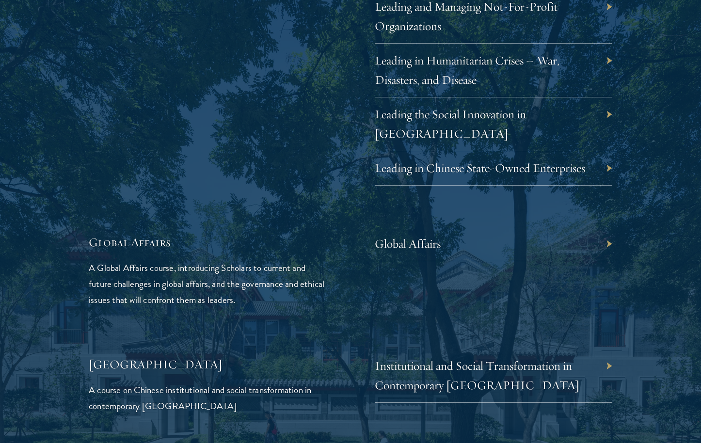
scroll to position [2133, 0]
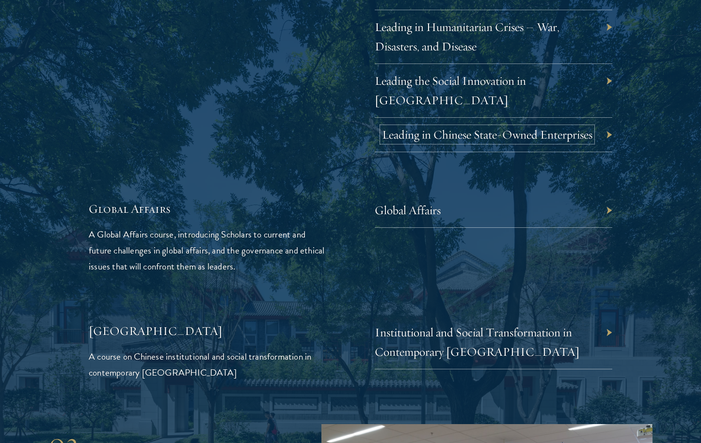
click at [466, 127] on link "Leading in Chinese State-Owned Enterprises" at bounding box center [487, 134] width 210 height 15
click at [328, 235] on div "Global Affairs A Global Affairs course, introducing Scholars to current and fut…" at bounding box center [351, 238] width 524 height 74
click at [471, 193] on div "Global Affairs" at bounding box center [494, 210] width 238 height 34
click at [399, 203] on link "Global Affairs" at bounding box center [415, 210] width 66 height 15
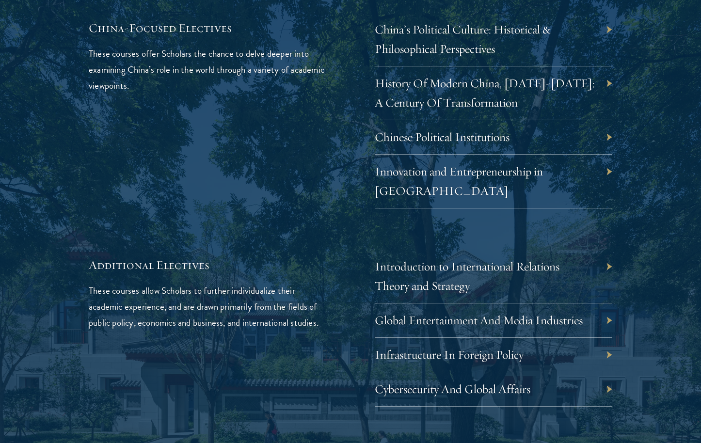
scroll to position [2914, 0]
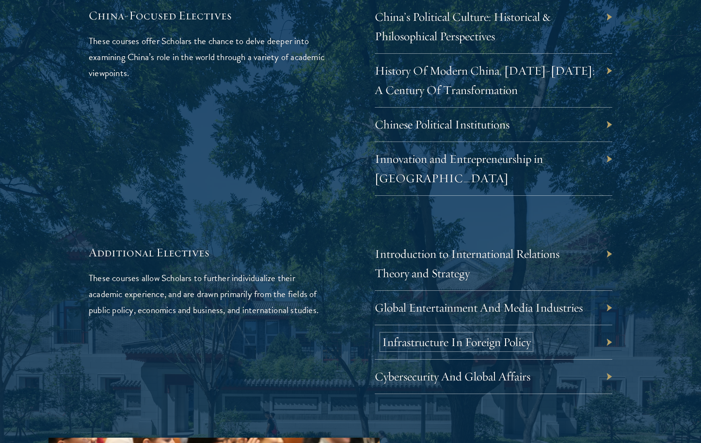
click at [434, 335] on link "Infrastructure In Foreign Policy" at bounding box center [456, 342] width 149 height 15
click at [393, 187] on div "Available elective courses for [DATE]-[DATE]: China-Focused Electives These cou…" at bounding box center [351, 166] width 524 height 455
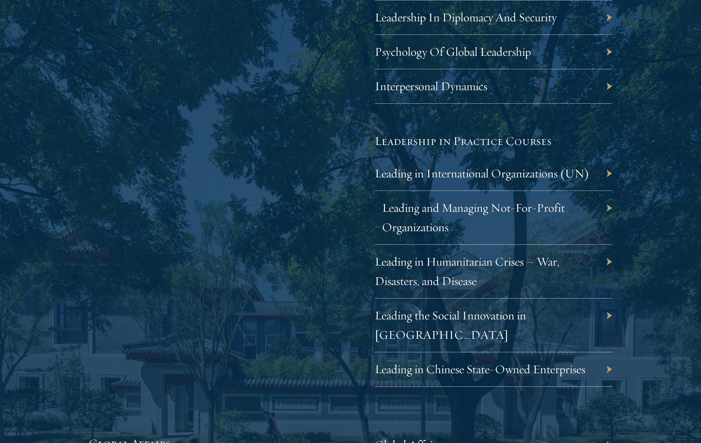
scroll to position [2011, 0]
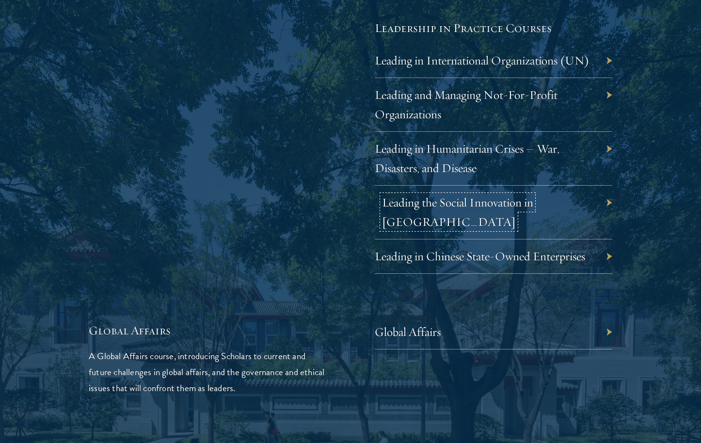
click at [471, 205] on link "Leading the Social Innovation in [GEOGRAPHIC_DATA]" at bounding box center [457, 212] width 151 height 34
click at [502, 249] on link "Leading in Chinese State-Owned Enterprises" at bounding box center [487, 256] width 210 height 15
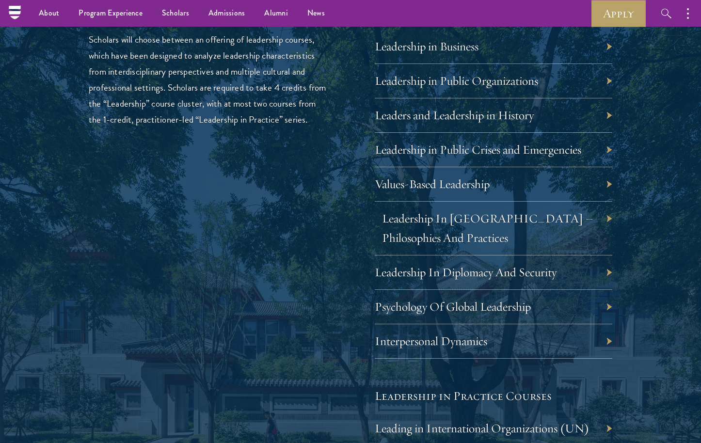
scroll to position [1642, 0]
click at [438, 217] on link "Leadership In [GEOGRAPHIC_DATA] – Philosophies And Practices" at bounding box center [487, 228] width 211 height 34
click at [342, 174] on div "Leadership Scholars will choose between an offering of leadership courses, whic…" at bounding box center [351, 324] width 524 height 636
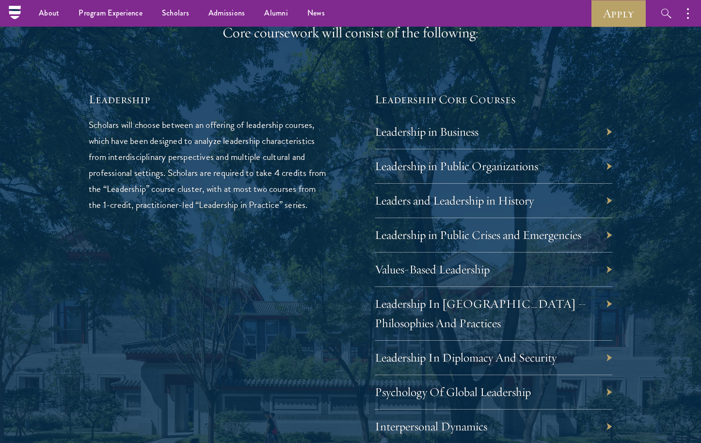
scroll to position [1549, 0]
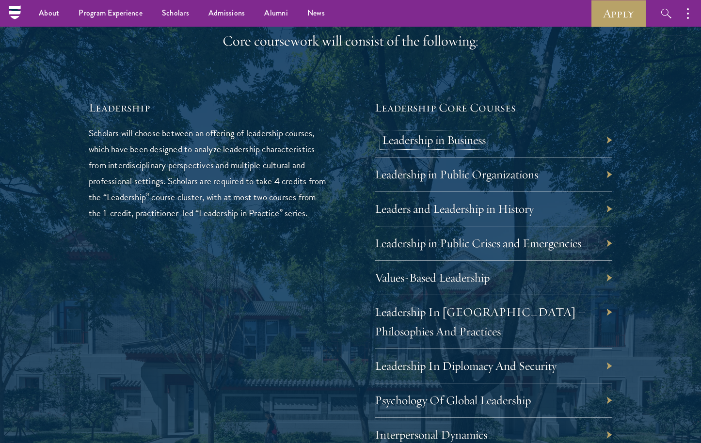
click at [430, 143] on link "Leadership in Business" at bounding box center [434, 139] width 104 height 15
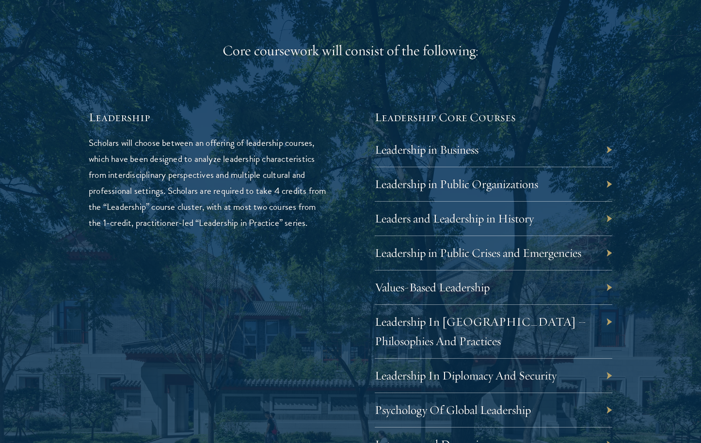
scroll to position [1109, 0]
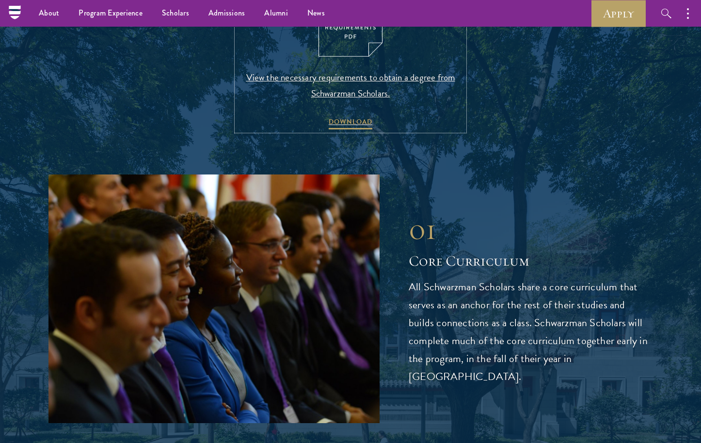
click at [343, 52] on img at bounding box center [351, 15] width 64 height 83
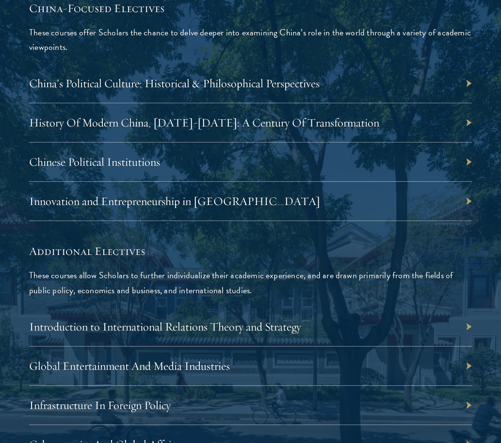
scroll to position [3430, 0]
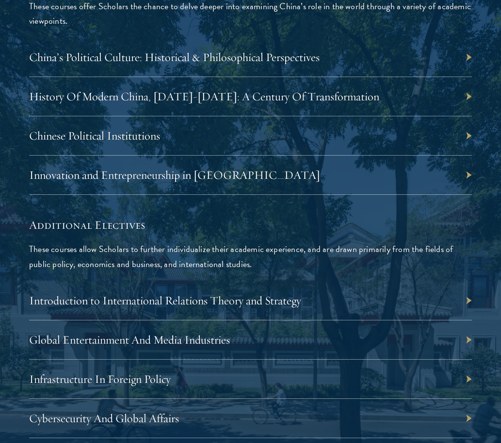
click at [242, 174] on div "Innovation and Entrepreneurship in [GEOGRAPHIC_DATA]" at bounding box center [250, 175] width 443 height 39
click at [193, 178] on link "Innovation and Entrepreneurship in [GEOGRAPHIC_DATA]" at bounding box center [179, 175] width 291 height 15
click at [120, 233] on h5 "Additional Electives" at bounding box center [250, 225] width 443 height 16
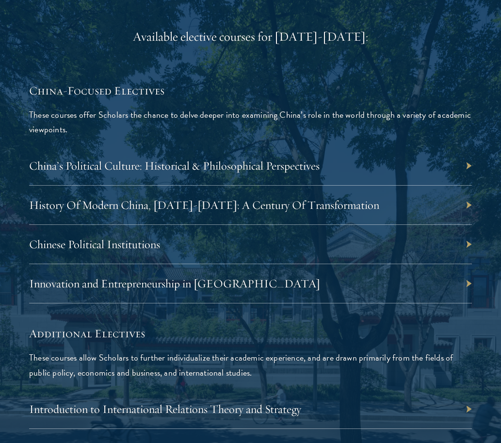
scroll to position [3344, 0]
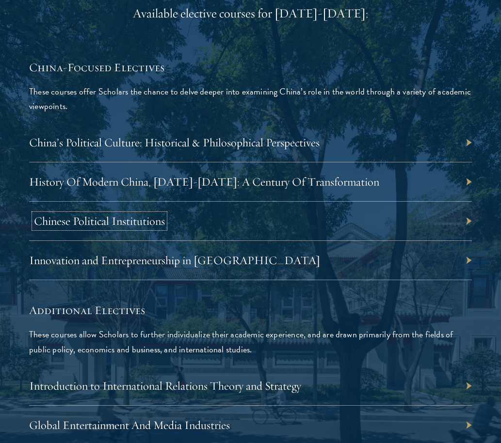
click at [147, 223] on link "Chinese Political Institutions" at bounding box center [99, 221] width 131 height 15
click at [147, 293] on div "Available elective courses for 2024-2025: China-Focused Electives These courses…" at bounding box center [250, 263] width 443 height 519
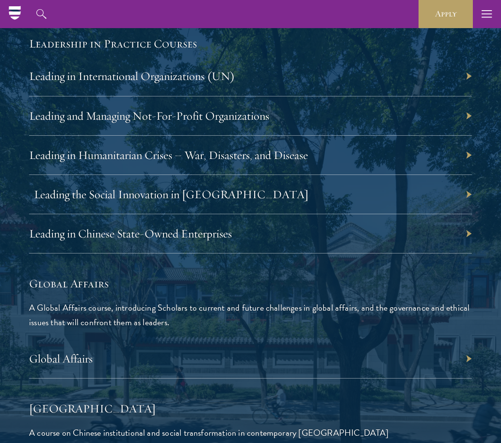
scroll to position [2251, 0]
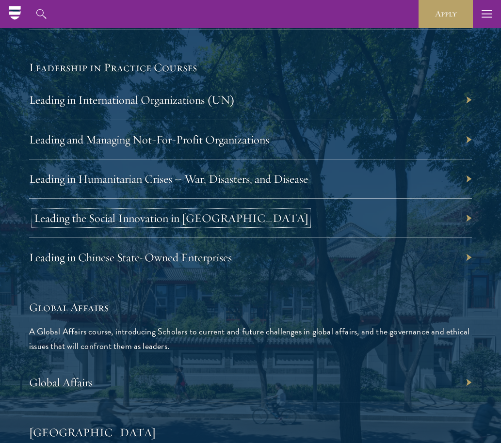
click at [182, 222] on link "Leading the Social Innovation in China" at bounding box center [171, 218] width 274 height 15
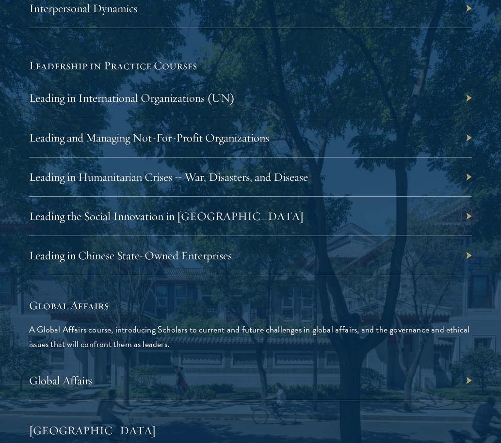
click at [11, 228] on div at bounding box center [250, 378] width 501 height 3660
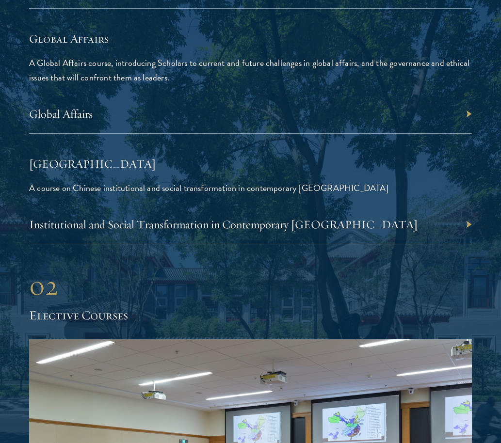
scroll to position [2603, 0]
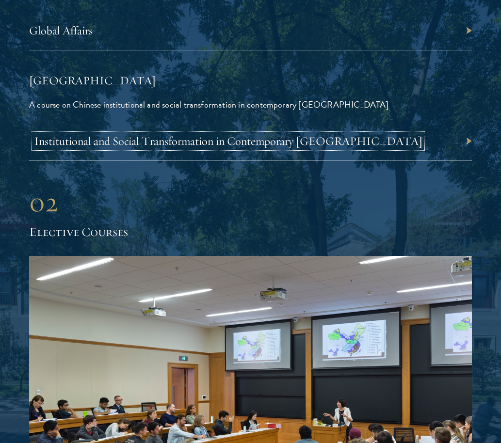
click at [184, 139] on link "Institutional and Social Transformation in Contemporary China" at bounding box center [228, 141] width 388 height 15
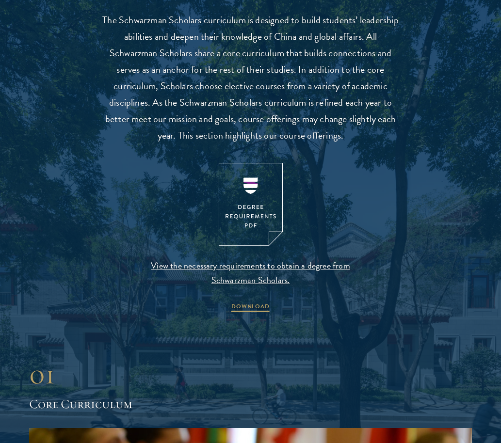
scroll to position [880, 0]
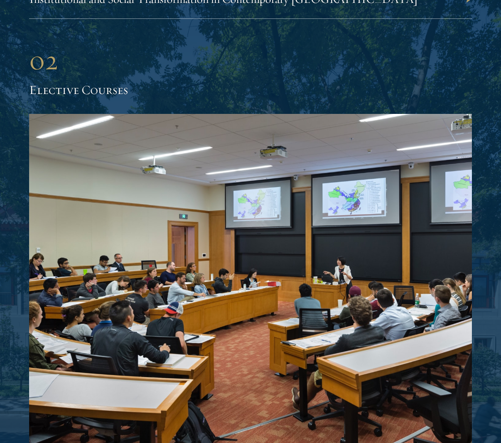
click at [302, 81] on h2 "Elective Courses" at bounding box center [250, 90] width 443 height 18
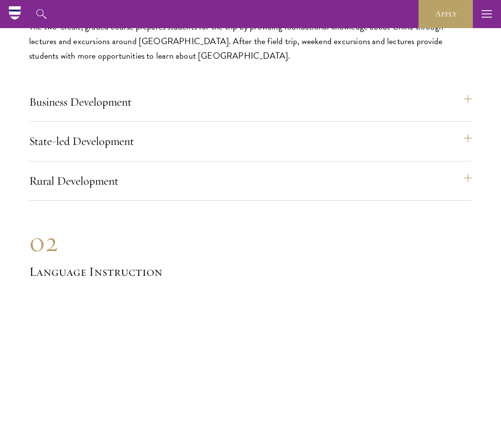
scroll to position [5192, 0]
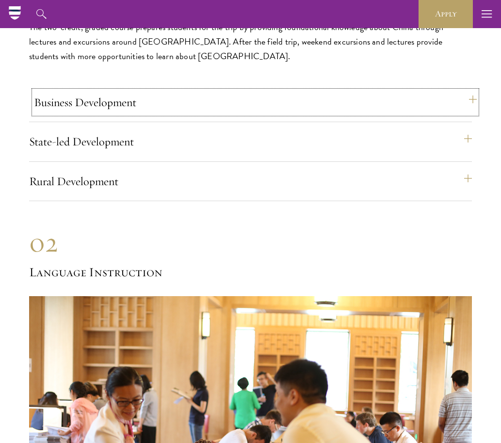
click at [100, 109] on button "Business Development" at bounding box center [255, 102] width 443 height 23
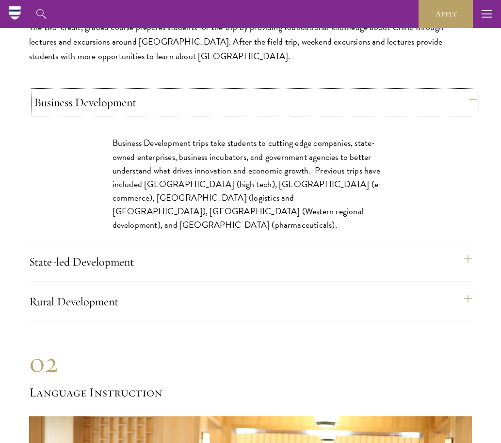
click at [112, 109] on button "Business Development" at bounding box center [255, 102] width 443 height 23
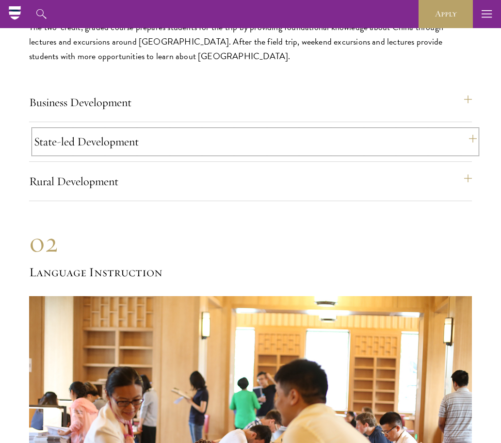
click at [122, 141] on button "State-led Development" at bounding box center [255, 141] width 443 height 23
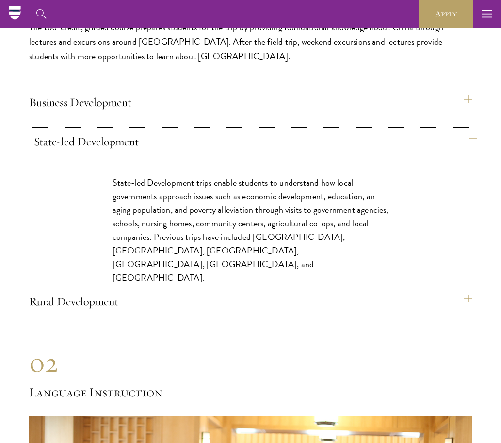
click at [121, 140] on button "State-led Development" at bounding box center [255, 141] width 443 height 23
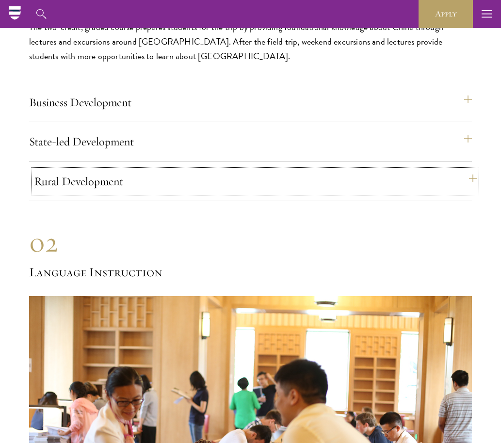
click at [103, 176] on button "Rural Development" at bounding box center [255, 181] width 443 height 23
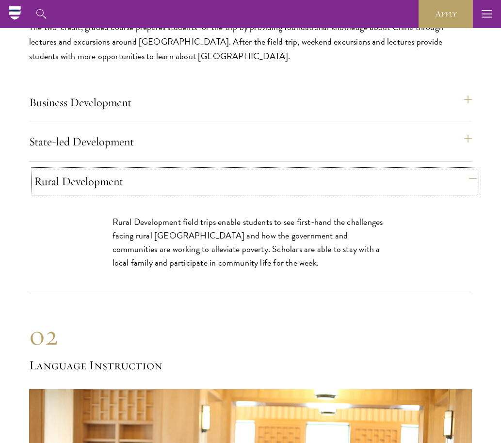
click at [103, 176] on button "Rural Development" at bounding box center [255, 181] width 443 height 23
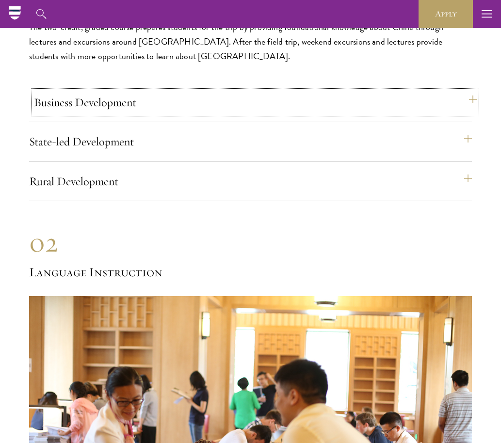
click at [122, 107] on button "Business Development" at bounding box center [255, 102] width 443 height 23
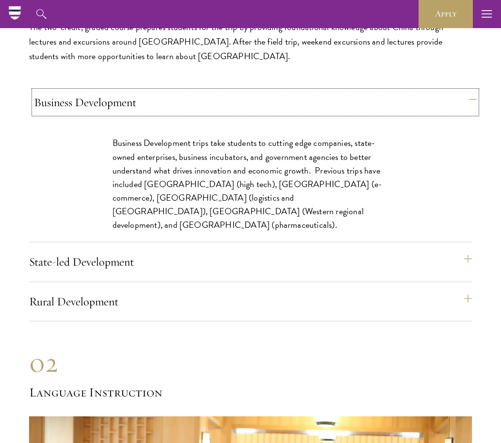
click at [122, 107] on button "Business Development" at bounding box center [255, 102] width 443 height 23
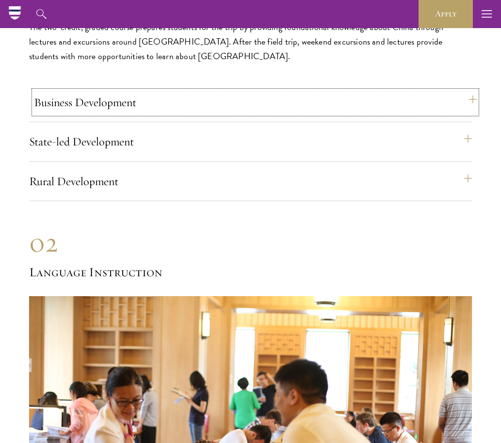
click at [113, 104] on button "Business Development" at bounding box center [255, 102] width 443 height 23
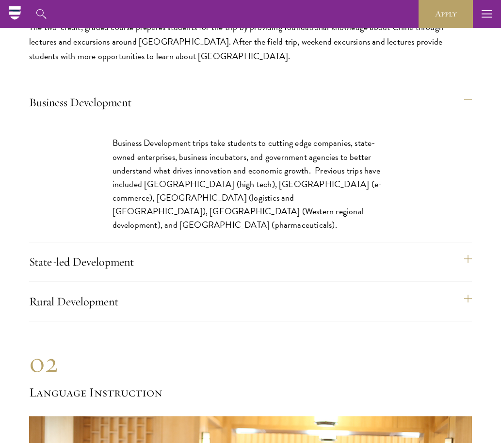
click at [226, 162] on p "Business Development trips take students to cutting edge companies, state-owned…" at bounding box center [251, 184] width 276 height 96
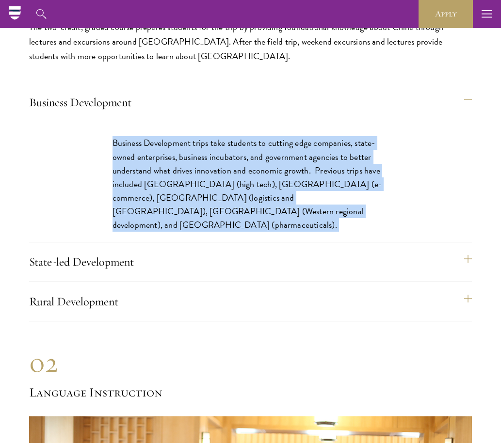
click at [226, 162] on p "Business Development trips take students to cutting edge companies, state-owned…" at bounding box center [251, 184] width 276 height 96
click at [186, 174] on p "Business Development trips take students to cutting edge companies, state-owned…" at bounding box center [251, 184] width 276 height 96
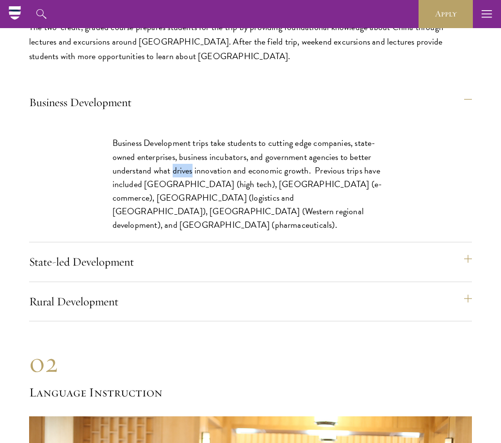
click at [186, 174] on p "Business Development trips take students to cutting edge companies, state-owned…" at bounding box center [251, 184] width 276 height 96
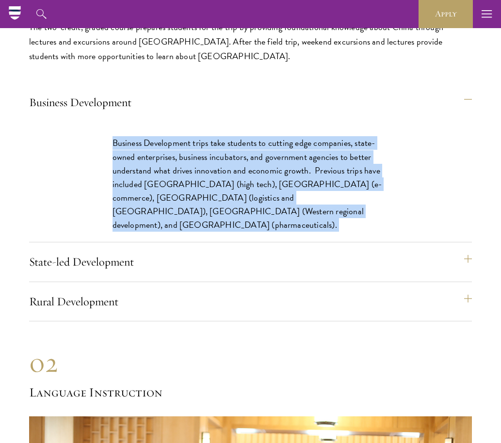
click at [186, 174] on p "Business Development trips take students to cutting edge companies, state-owned…" at bounding box center [251, 184] width 276 height 96
click at [156, 173] on p "Business Development trips take students to cutting edge companies, state-owned…" at bounding box center [251, 184] width 276 height 96
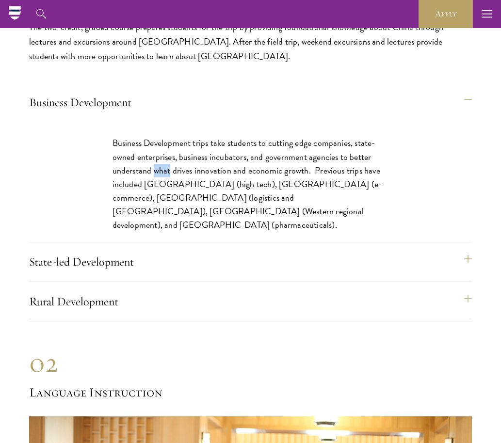
click at [156, 173] on p "Business Development trips take students to cutting edge companies, state-owned…" at bounding box center [251, 184] width 276 height 96
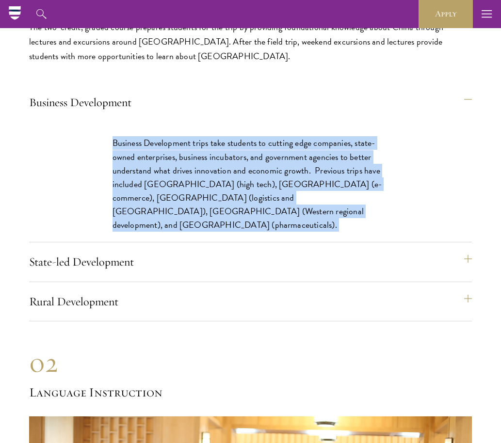
click at [156, 173] on p "Business Development trips take students to cutting edge companies, state-owned…" at bounding box center [251, 184] width 276 height 96
click at [139, 183] on p "Business Development trips take students to cutting edge companies, state-owned…" at bounding box center [251, 184] width 276 height 96
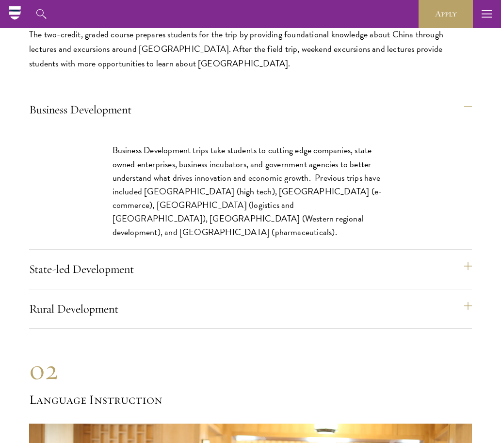
scroll to position [5185, 0]
click at [150, 180] on p "Business Development trips take students to cutting edge companies, state-owned…" at bounding box center [251, 192] width 276 height 96
click at [151, 181] on p "Business Development trips take students to cutting edge companies, state-owned…" at bounding box center [251, 192] width 276 height 96
click at [171, 194] on p "Business Development trips take students to cutting edge companies, state-owned…" at bounding box center [251, 192] width 276 height 96
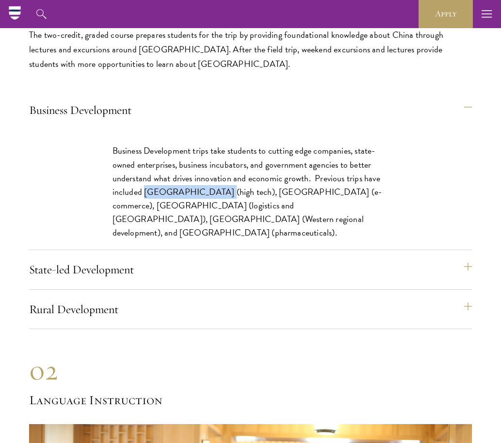
drag, startPoint x: 145, startPoint y: 193, endPoint x: 212, endPoint y: 192, distance: 67.9
click at [212, 192] on p "Business Development trips take students to cutting edge companies, state-owned…" at bounding box center [251, 192] width 276 height 96
drag, startPoint x: 242, startPoint y: 192, endPoint x: 269, endPoint y: 192, distance: 27.2
click at [242, 192] on p "Business Development trips take students to cutting edge companies, state-owned…" at bounding box center [251, 192] width 276 height 96
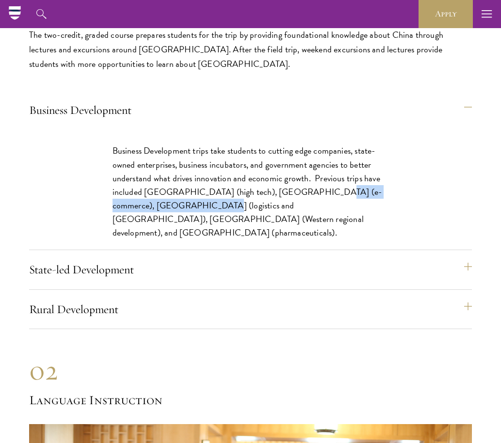
drag, startPoint x: 314, startPoint y: 191, endPoint x: 158, endPoint y: 201, distance: 156.5
click at [158, 201] on p "Business Development trips take students to cutting edge companies, state-owned…" at bounding box center [251, 192] width 276 height 96
click at [162, 187] on p "Business Development trips take students to cutting edge companies, state-owned…" at bounding box center [251, 192] width 276 height 96
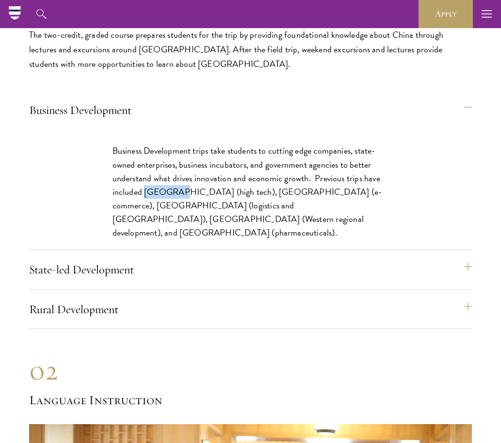
click at [162, 187] on p "Business Development trips take students to cutting edge companies, state-owned…" at bounding box center [251, 192] width 276 height 96
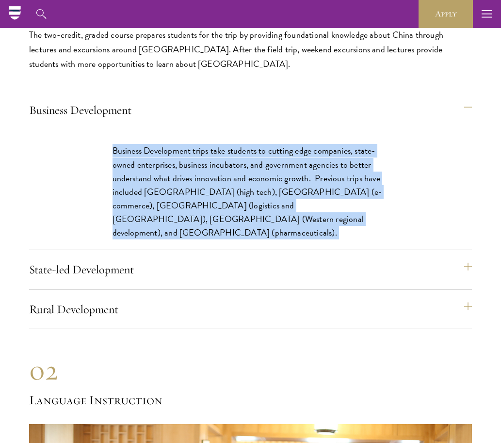
click at [162, 187] on p "Business Development trips take students to cutting edge companies, state-owned…" at bounding box center [251, 192] width 276 height 96
click at [140, 191] on p "Business Development trips take students to cutting edge companies, state-owned…" at bounding box center [251, 192] width 276 height 96
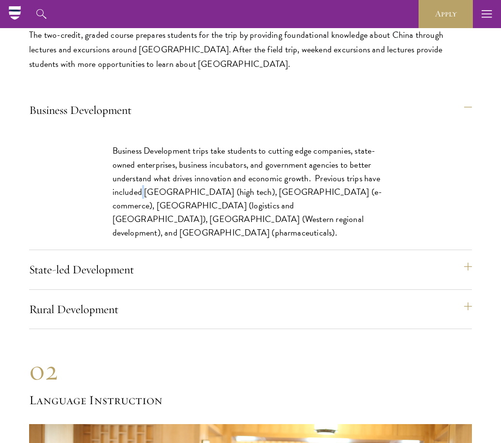
click at [140, 191] on p "Business Development trips take students to cutting edge companies, state-owned…" at bounding box center [251, 192] width 276 height 96
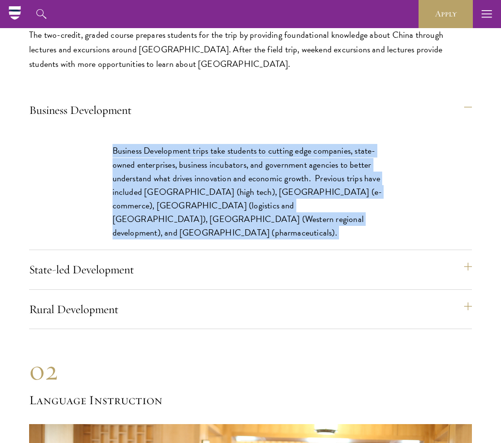
click at [140, 191] on p "Business Development trips take students to cutting edge companies, state-owned…" at bounding box center [251, 192] width 276 height 96
click at [182, 191] on p "Business Development trips take students to cutting edge companies, state-owned…" at bounding box center [251, 192] width 276 height 96
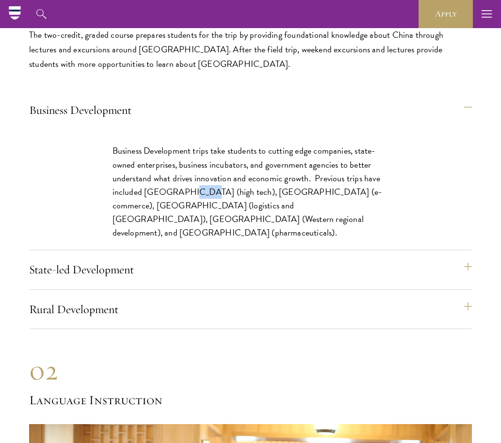
click at [182, 191] on p "Business Development trips take students to cutting edge companies, state-owned…" at bounding box center [251, 192] width 276 height 96
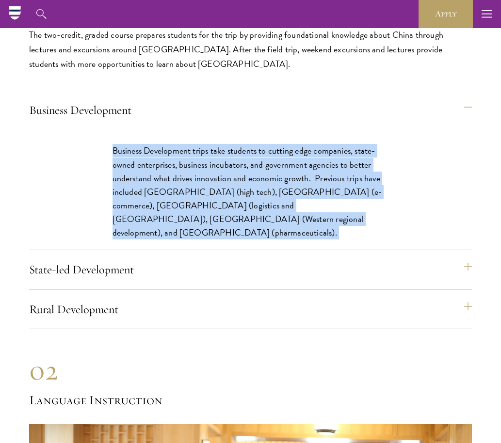
click at [182, 191] on p "Business Development trips take students to cutting edge companies, state-owned…" at bounding box center [251, 192] width 276 height 96
click at [142, 191] on p "Business Development trips take students to cutting edge companies, state-owned…" at bounding box center [251, 192] width 276 height 96
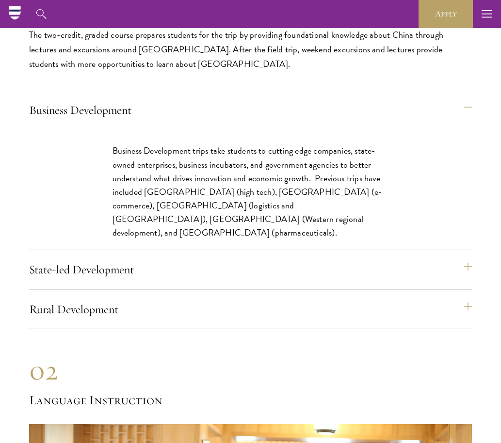
click at [213, 182] on p "Business Development trips take students to cutting edge companies, state-owned…" at bounding box center [251, 192] width 276 height 96
click at [213, 174] on p "Business Development trips take students to cutting edge companies, state-owned…" at bounding box center [251, 192] width 276 height 96
click at [271, 167] on p "Business Development trips take students to cutting edge companies, state-owned…" at bounding box center [251, 192] width 276 height 96
click at [278, 166] on p "Business Development trips take students to cutting edge companies, state-owned…" at bounding box center [251, 192] width 276 height 96
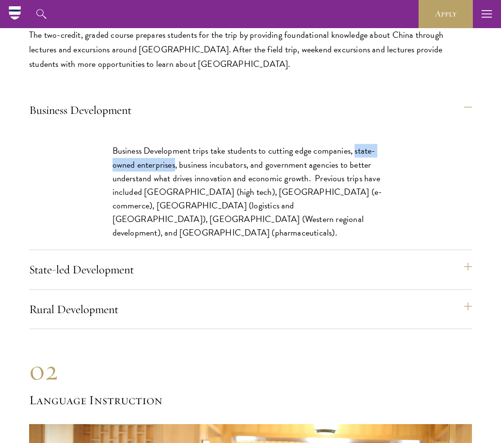
drag, startPoint x: 174, startPoint y: 167, endPoint x: 356, endPoint y: 152, distance: 183.4
click at [356, 152] on p "Business Development trips take students to cutting edge companies, state-owned…" at bounding box center [251, 192] width 276 height 96
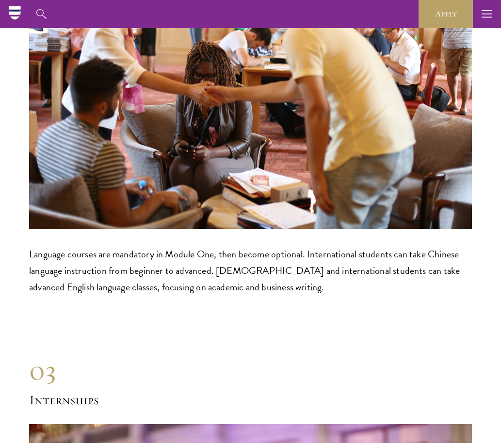
scroll to position [5674, 0]
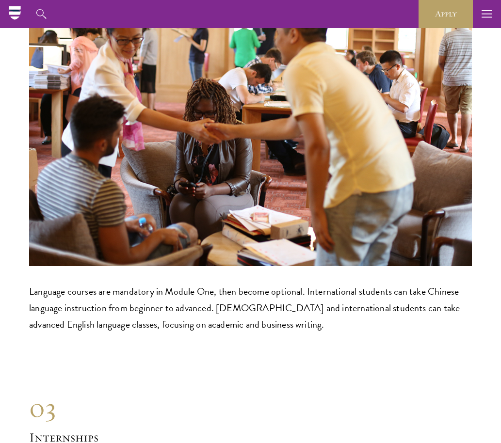
click at [229, 287] on p "Language courses are mandatory in Module One, then become optional. Internation…" at bounding box center [250, 307] width 443 height 49
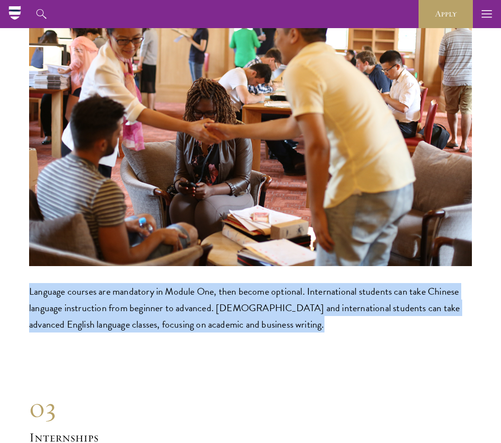
click at [229, 287] on p "Language courses are mandatory in Module One, then become optional. Internation…" at bounding box center [250, 307] width 443 height 49
click at [191, 297] on p "Language courses are mandatory in Module One, then become optional. Internation…" at bounding box center [250, 307] width 443 height 49
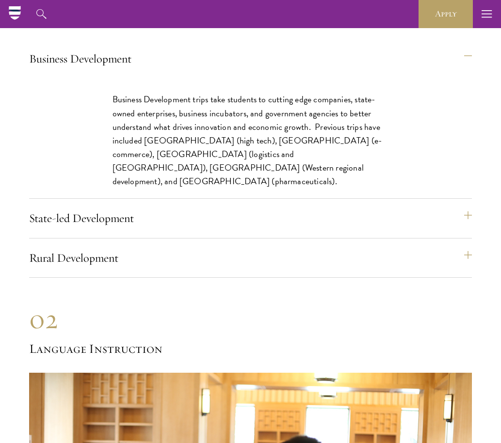
scroll to position [5235, 0]
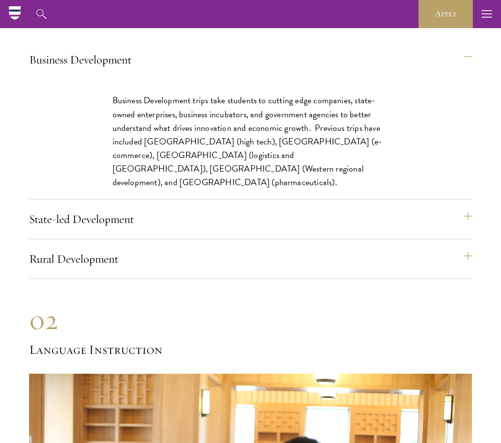
click at [161, 145] on p "Business Development trips take students to cutting edge companies, state-owned…" at bounding box center [251, 142] width 276 height 96
click at [149, 143] on p "Business Development trips take students to cutting edge companies, state-owned…" at bounding box center [251, 142] width 276 height 96
drag, startPoint x: 144, startPoint y: 141, endPoint x: 177, endPoint y: 144, distance: 33.1
click at [177, 144] on p "Business Development trips take students to cutting edge companies, state-owned…" at bounding box center [251, 142] width 276 height 96
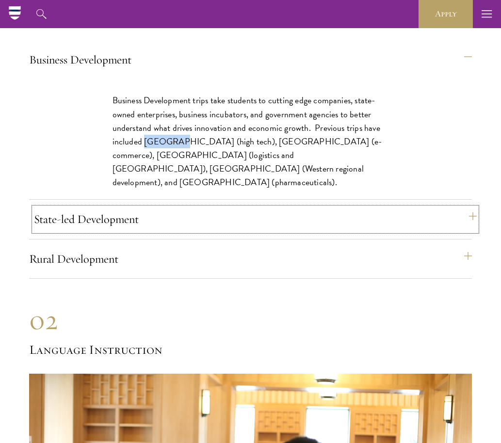
click at [128, 220] on button "State-led Development" at bounding box center [255, 219] width 443 height 23
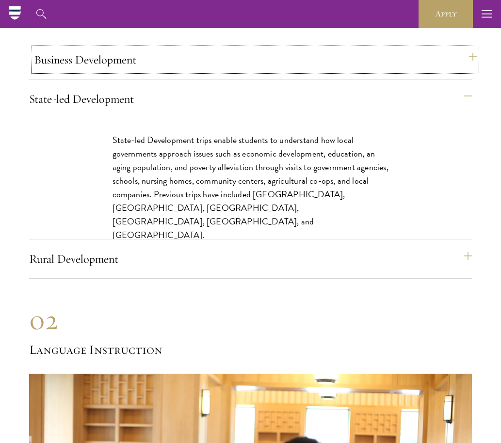
click at [137, 68] on button "Business Development" at bounding box center [255, 59] width 443 height 23
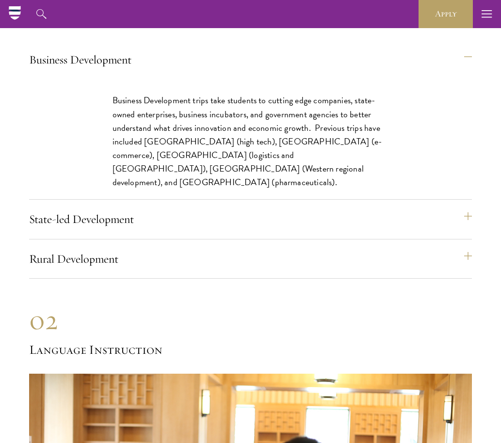
click at [137, 180] on div "Business Development trips take students to cutting edge companies, state-owned…" at bounding box center [250, 146] width 335 height 134
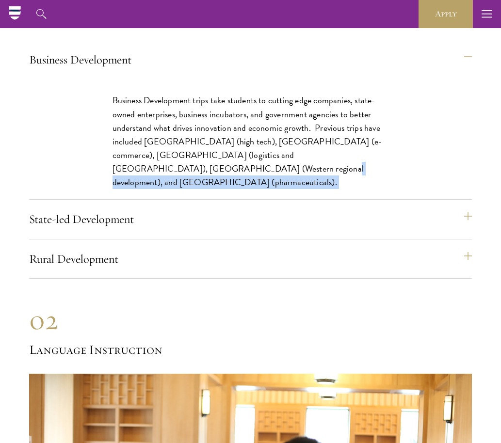
click at [137, 180] on div "Business Development trips take students to cutting edge companies, state-owned…" at bounding box center [250, 146] width 335 height 134
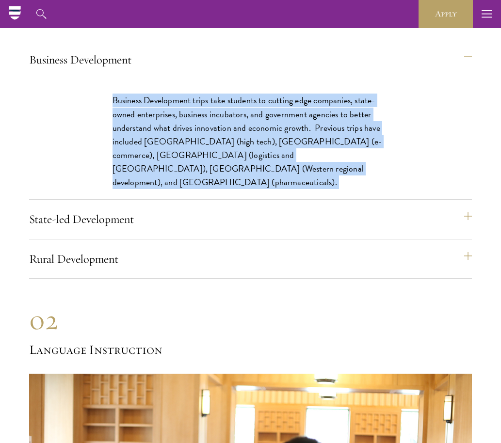
click at [137, 180] on div "Business Development trips take students to cutting edge companies, state-owned…" at bounding box center [250, 146] width 335 height 134
click at [133, 159] on p "Business Development trips take students to cutting edge companies, state-owned…" at bounding box center [251, 142] width 276 height 96
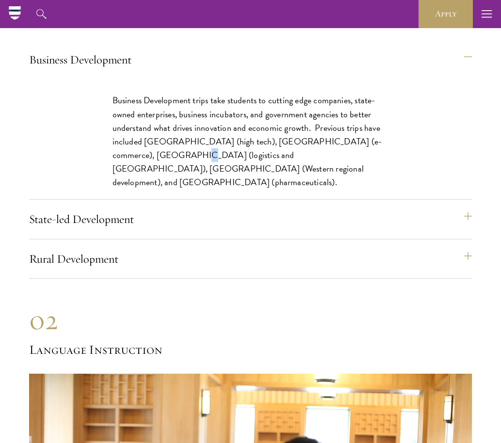
click at [133, 159] on p "Business Development trips take students to cutting edge companies, state-owned…" at bounding box center [251, 142] width 276 height 96
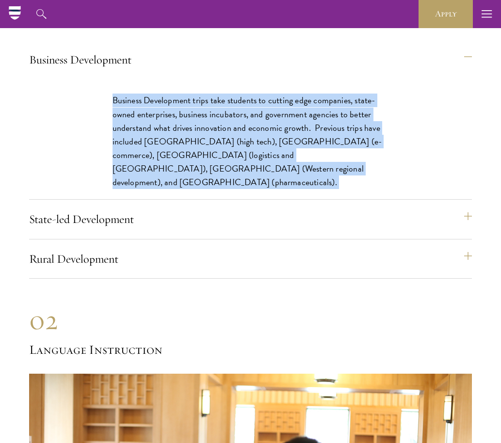
click at [133, 159] on p "Business Development trips take students to cutting edge companies, state-owned…" at bounding box center [251, 142] width 276 height 96
click at [191, 159] on p "Business Development trips take students to cutting edge companies, state-owned…" at bounding box center [251, 142] width 276 height 96
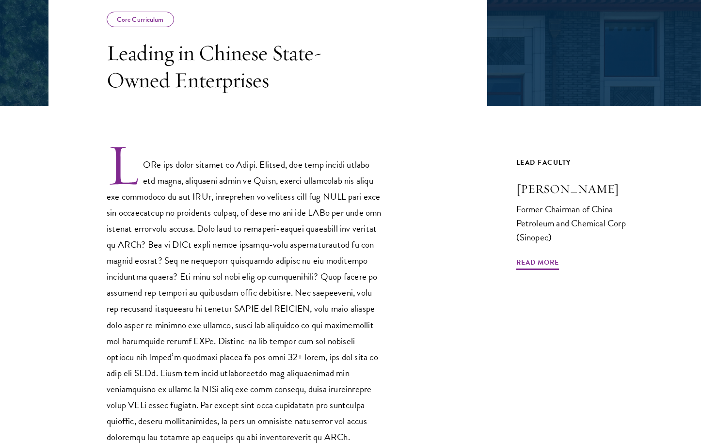
scroll to position [214, 0]
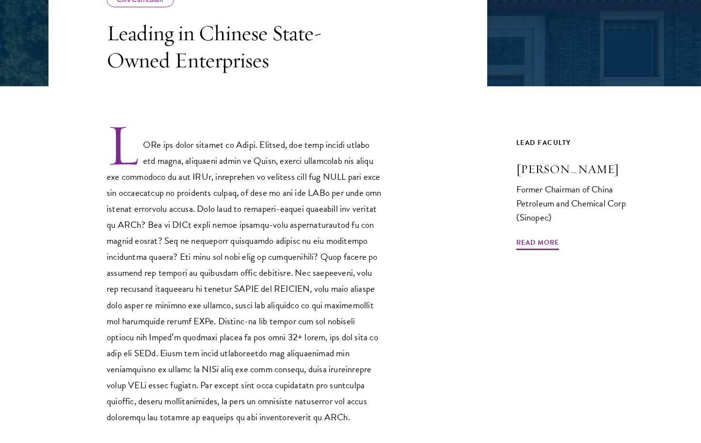
click at [192, 200] on p at bounding box center [245, 274] width 276 height 303
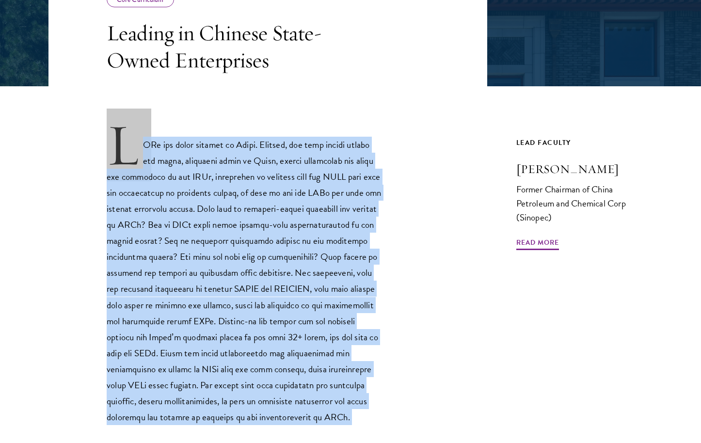
click at [192, 200] on p at bounding box center [245, 274] width 276 height 303
click at [209, 200] on p at bounding box center [245, 274] width 276 height 303
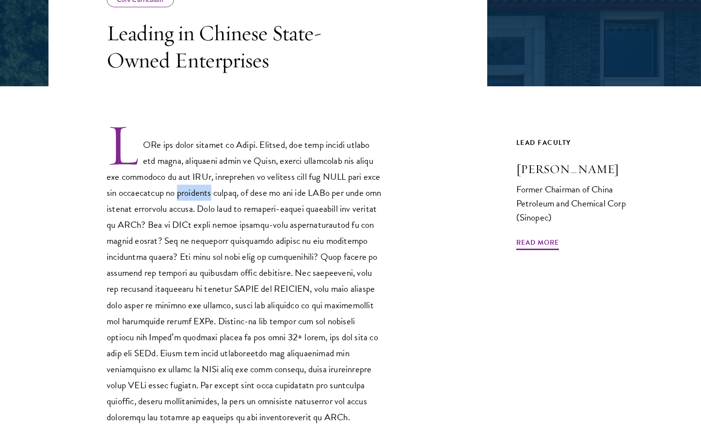
click at [209, 200] on p at bounding box center [245, 274] width 276 height 303
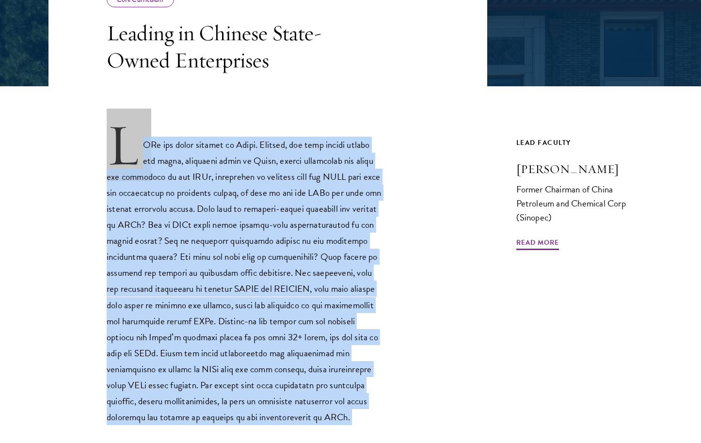
click at [209, 200] on p at bounding box center [245, 274] width 276 height 303
click at [193, 198] on p at bounding box center [245, 274] width 276 height 303
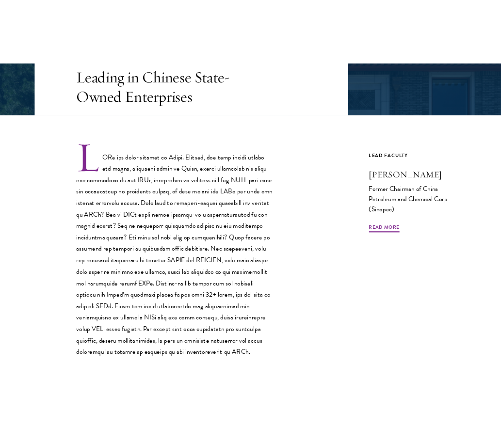
scroll to position [249, 0]
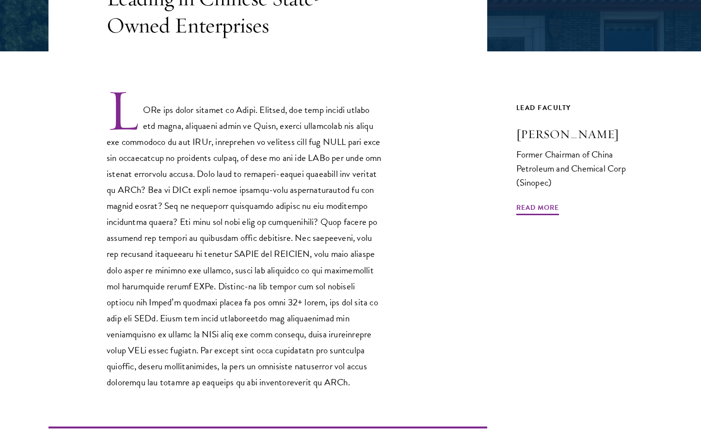
click at [214, 192] on p at bounding box center [245, 239] width 276 height 303
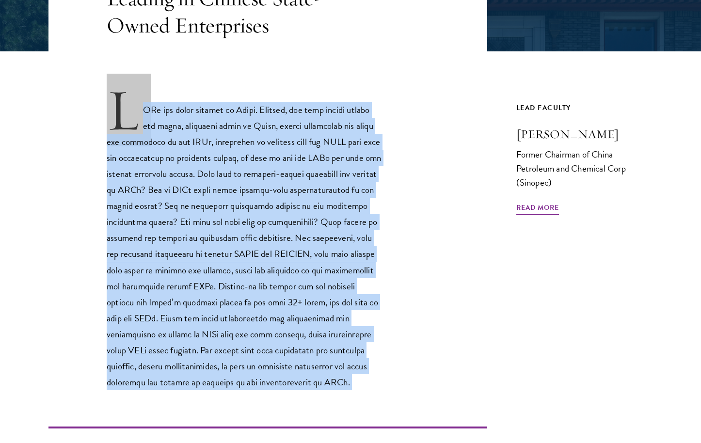
click at [214, 192] on p at bounding box center [245, 239] width 276 height 303
click at [199, 204] on p at bounding box center [245, 239] width 276 height 303
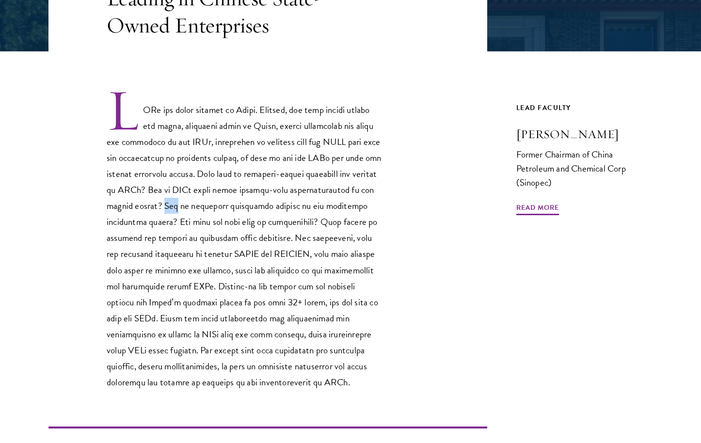
click at [199, 204] on p at bounding box center [245, 239] width 276 height 303
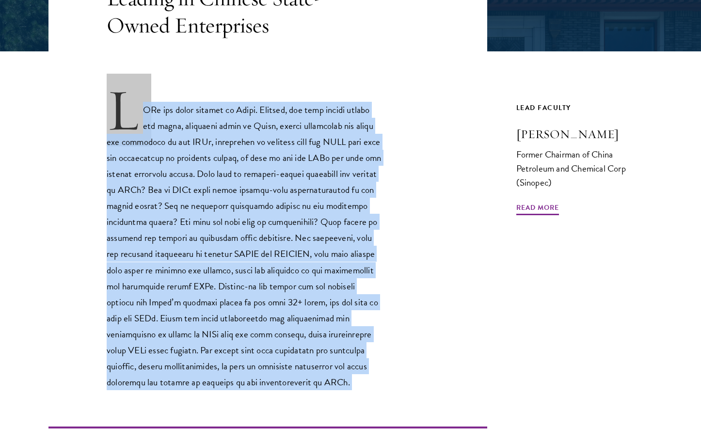
click at [199, 204] on p at bounding box center [245, 239] width 276 height 303
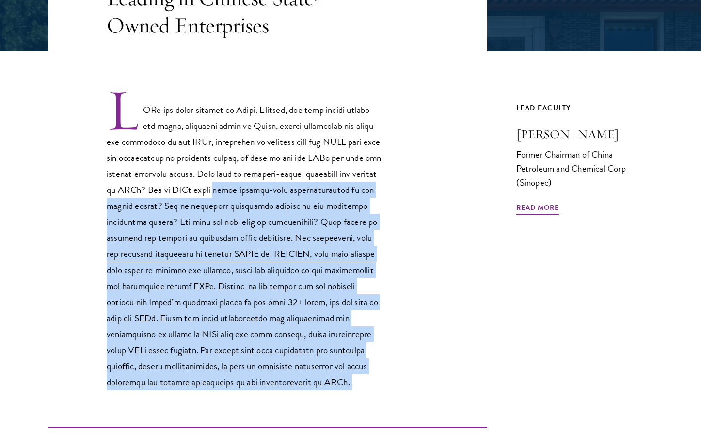
click at [253, 197] on p at bounding box center [245, 239] width 276 height 303
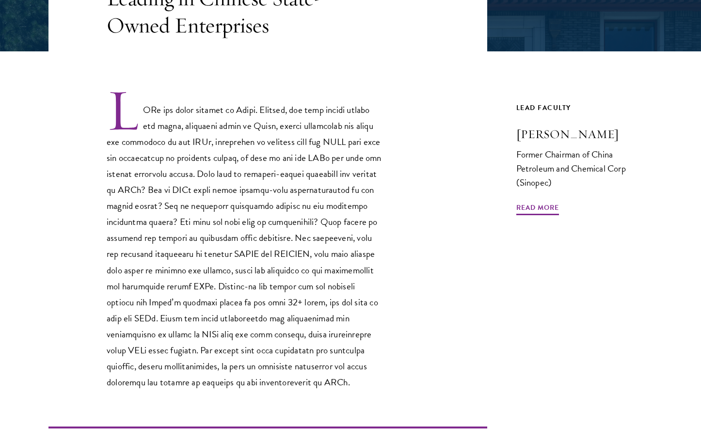
click at [186, 194] on p at bounding box center [245, 239] width 276 height 303
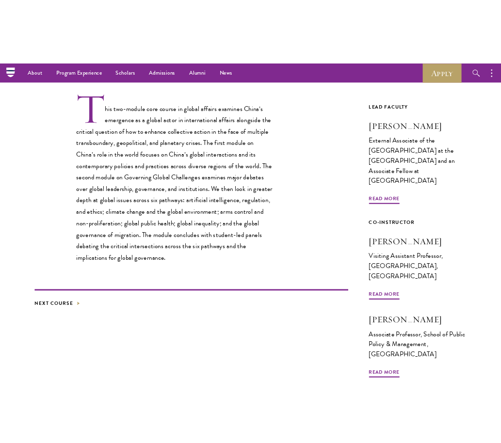
scroll to position [284, 0]
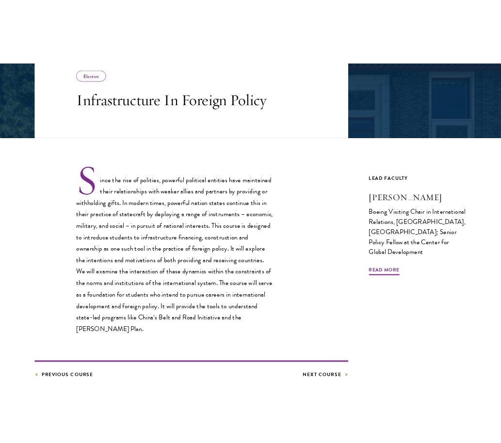
scroll to position [198, 0]
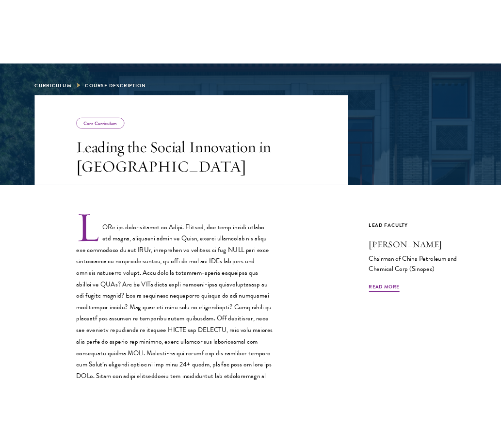
scroll to position [257, 0]
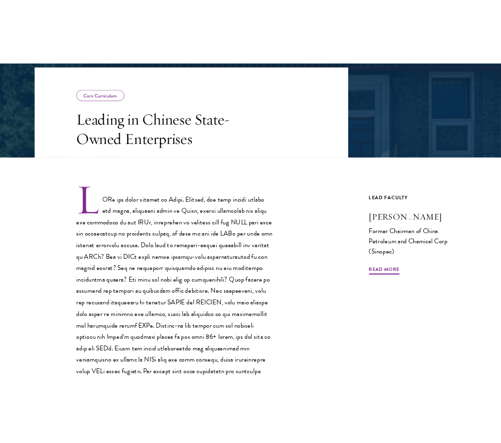
scroll to position [243, 0]
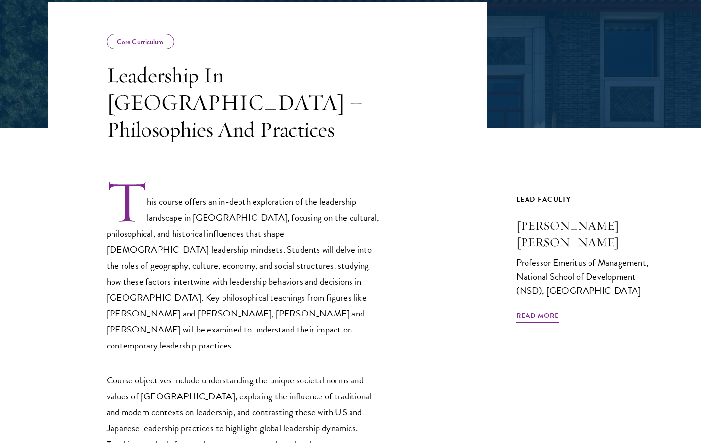
scroll to position [198, 0]
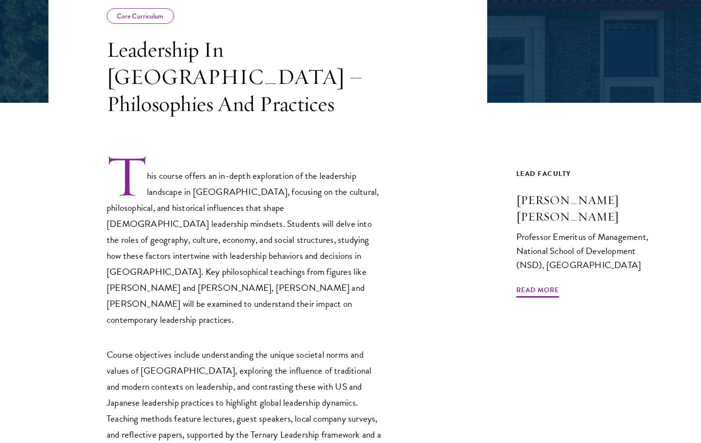
click at [282, 223] on p "This course offers an in-depth exploration of the leadership landscape in [GEOG…" at bounding box center [245, 241] width 276 height 175
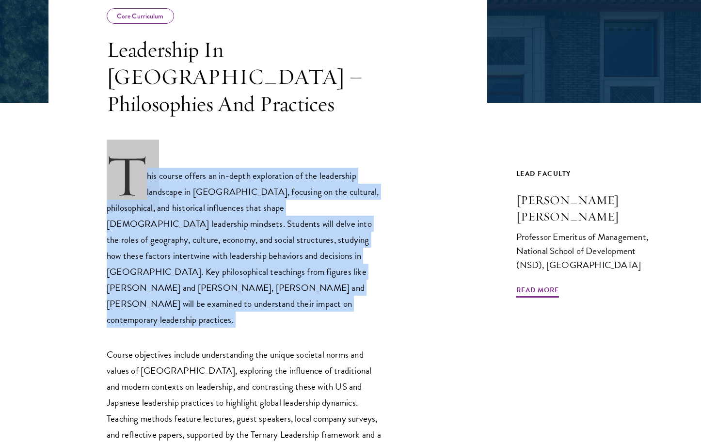
click at [283, 223] on p "This course offers an in-depth exploration of the leadership landscape in [GEOG…" at bounding box center [245, 241] width 276 height 175
click at [282, 235] on p "This course offers an in-depth exploration of the leadership landscape in [GEOG…" at bounding box center [245, 241] width 276 height 175
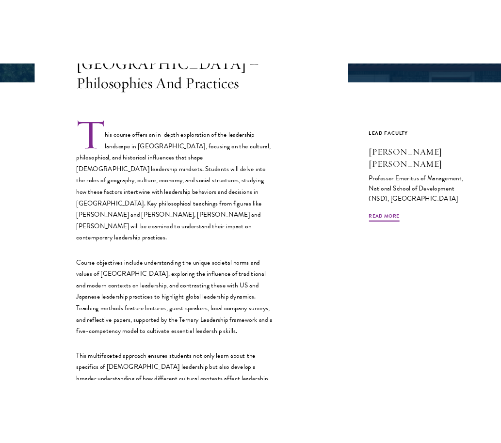
scroll to position [289, 0]
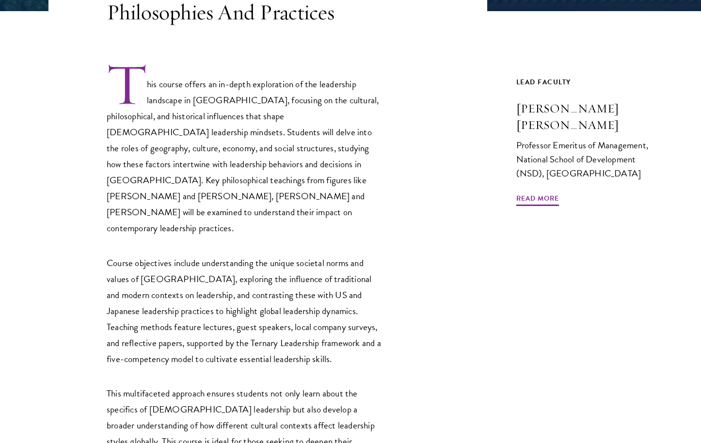
click at [286, 255] on p "Course objectives include understanding the unique societal norms and values of…" at bounding box center [245, 311] width 276 height 112
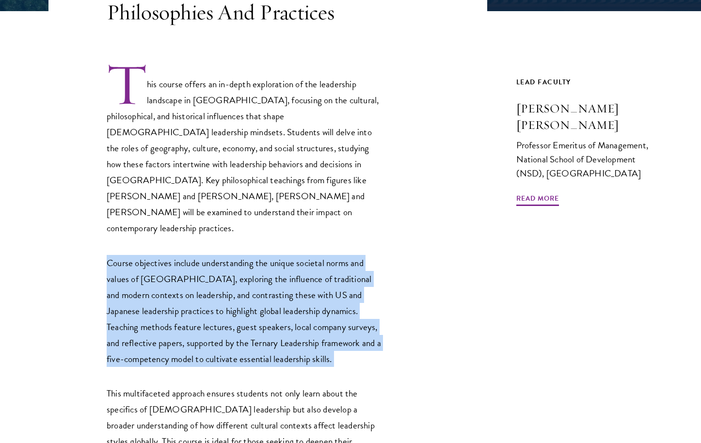
click at [286, 255] on p "Course objectives include understanding the unique societal norms and values of…" at bounding box center [245, 311] width 276 height 112
click at [280, 255] on p "Course objectives include understanding the unique societal norms and values of…" at bounding box center [245, 311] width 276 height 112
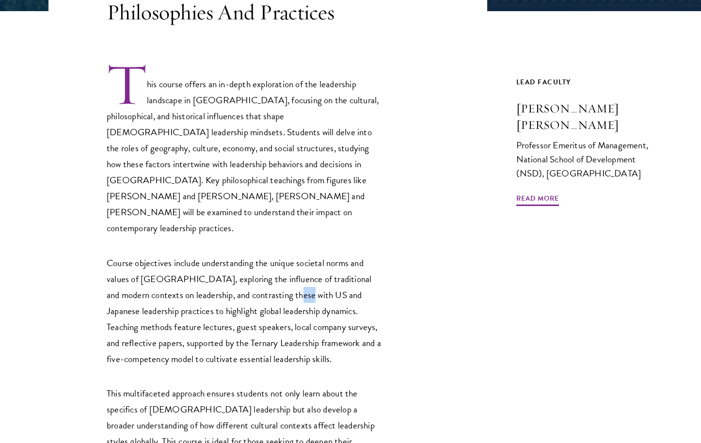
click at [280, 255] on p "Course objectives include understanding the unique societal norms and values of…" at bounding box center [245, 311] width 276 height 112
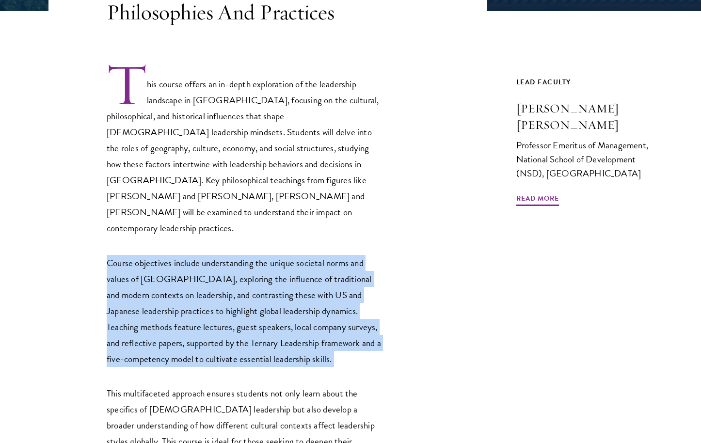
click at [280, 255] on p "Course objectives include understanding the unique societal norms and values of…" at bounding box center [245, 311] width 276 height 112
click at [283, 270] on p "Course objectives include understanding the unique societal norms and values of…" at bounding box center [245, 311] width 276 height 112
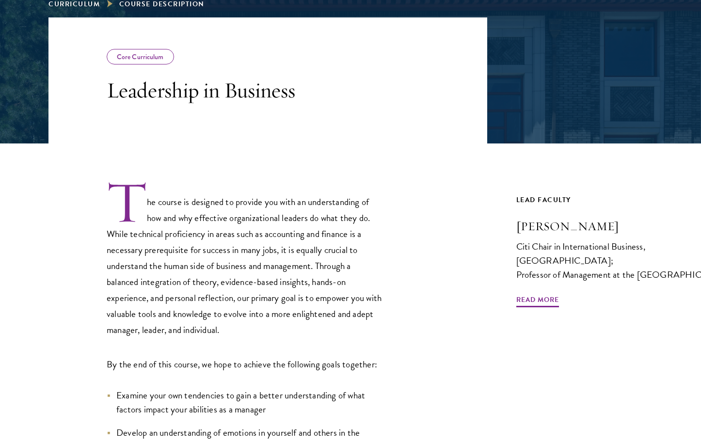
scroll to position [201, 0]
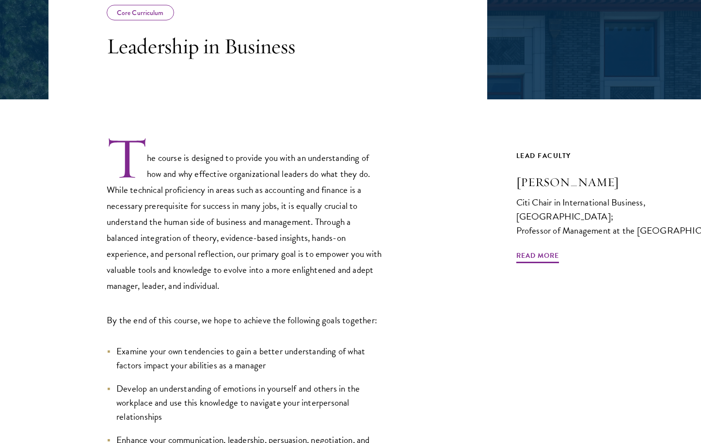
click at [278, 181] on p "The course is designed to provide you with an understanding of how and why effe…" at bounding box center [245, 215] width 276 height 158
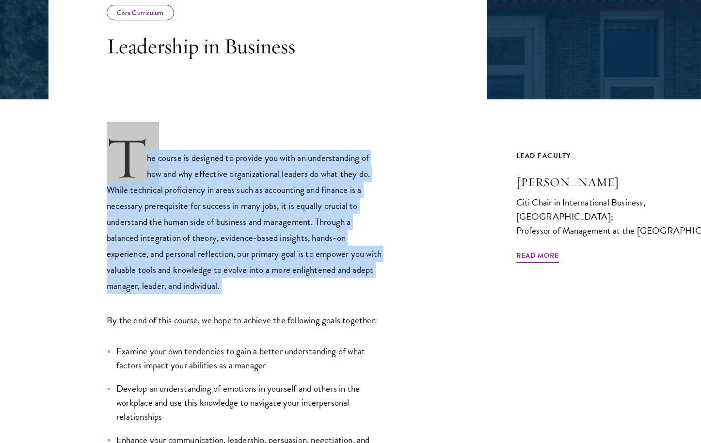
click at [278, 181] on p "The course is designed to provide you with an understanding of how and why effe…" at bounding box center [245, 215] width 276 height 158
click at [266, 188] on p "The course is designed to provide you with an understanding of how and why effe…" at bounding box center [245, 215] width 276 height 158
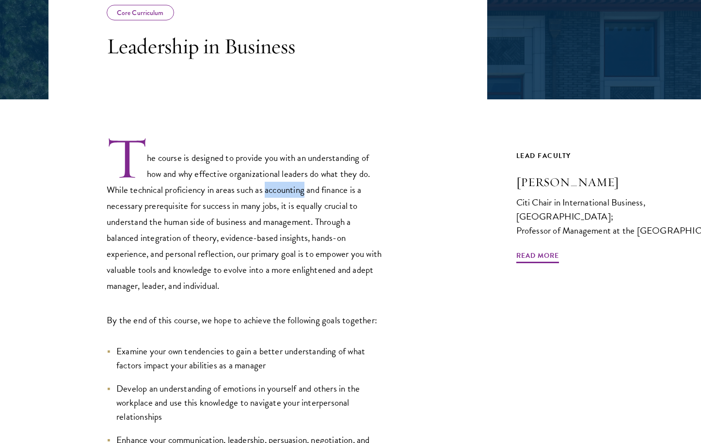
click at [266, 188] on p "The course is designed to provide you with an understanding of how and why effe…" at bounding box center [245, 215] width 276 height 158
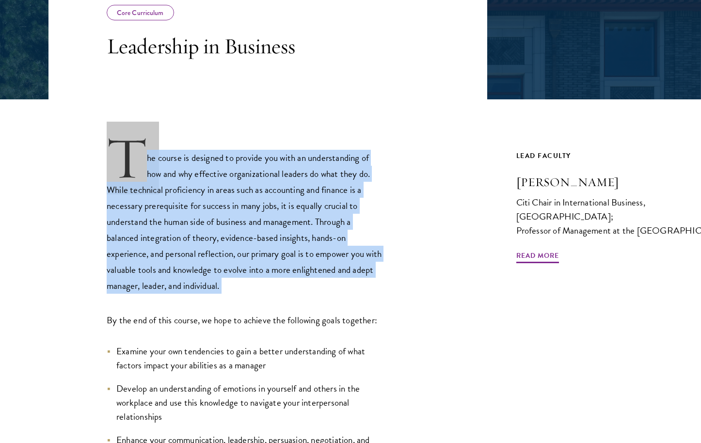
click at [266, 188] on p "The course is designed to provide you with an understanding of how and why effe…" at bounding box center [245, 215] width 276 height 158
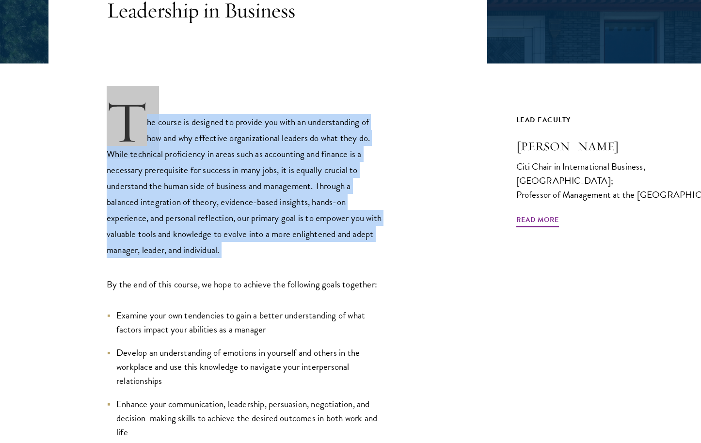
scroll to position [268, 0]
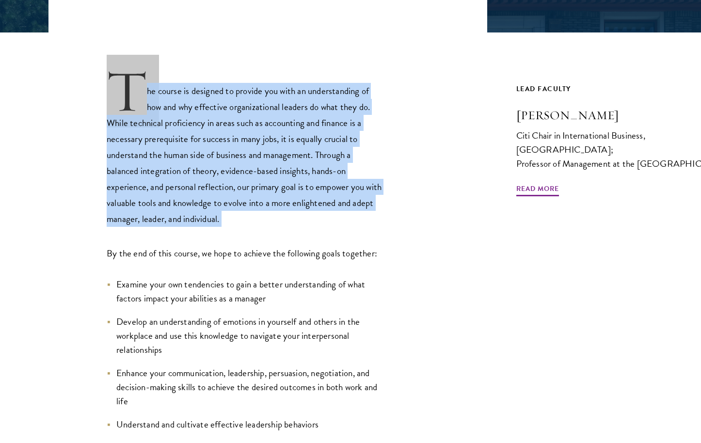
click at [266, 188] on p "The course is designed to provide you with an understanding of how and why effe…" at bounding box center [245, 148] width 276 height 158
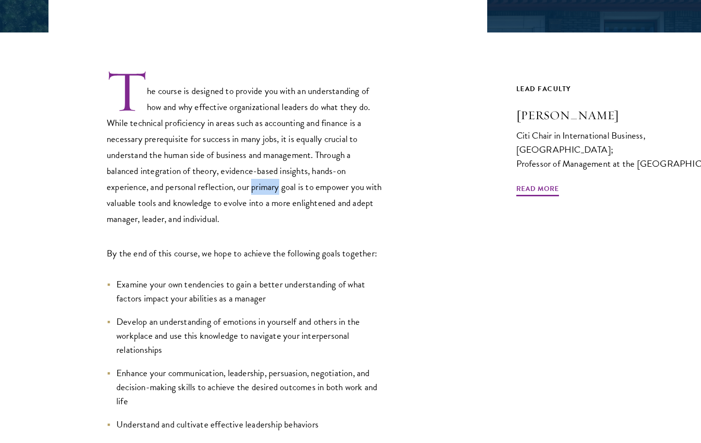
click at [266, 188] on p "The course is designed to provide you with an understanding of how and why effe…" at bounding box center [245, 148] width 276 height 158
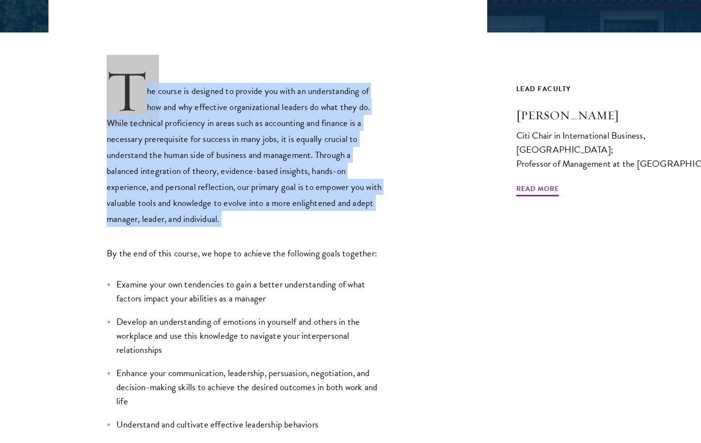
click at [266, 188] on p "The course is designed to provide you with an understanding of how and why effe…" at bounding box center [245, 148] width 276 height 158
click at [289, 190] on p "The course is designed to provide you with an understanding of how and why effe…" at bounding box center [245, 148] width 276 height 158
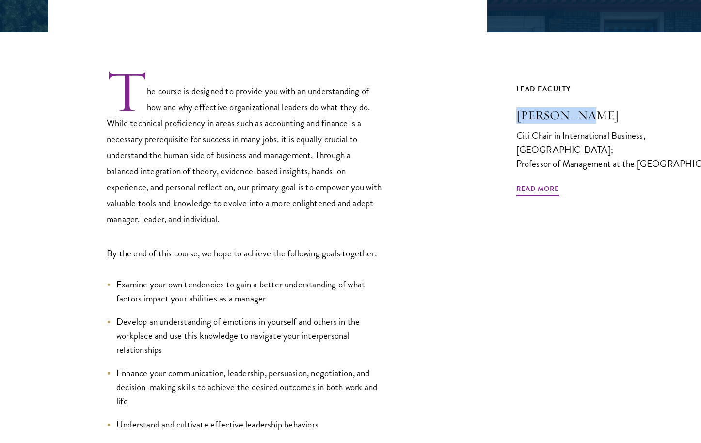
drag, startPoint x: 514, startPoint y: 121, endPoint x: 591, endPoint y: 114, distance: 76.4
click at [591, 114] on div "Core Curriculum Leadership in Business The course is designed to provide you wi…" at bounding box center [350, 242] width 604 height 672
copy h3 "Jasmine Hu"
drag, startPoint x: 548, startPoint y: 120, endPoint x: 126, endPoint y: 134, distance: 422.6
click at [126, 134] on div "Core Curriculum Leadership in Business The course is designed to provide you wi…" at bounding box center [350, 242] width 604 height 672
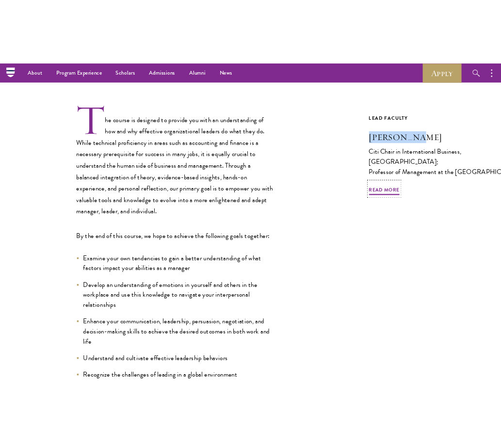
scroll to position [254, 0]
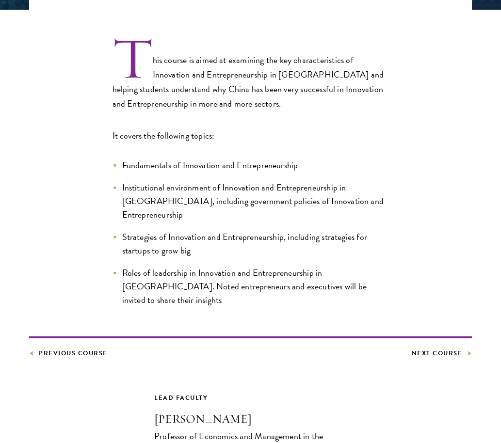
scroll to position [294, 0]
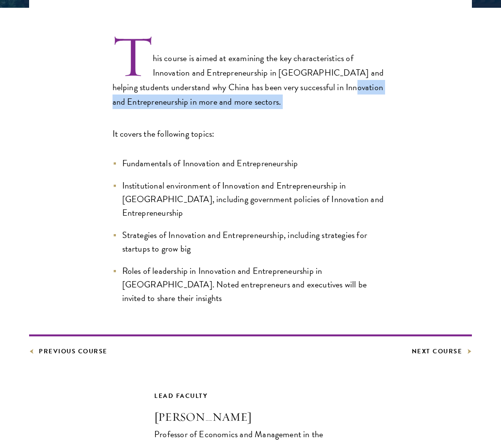
drag, startPoint x: 1, startPoint y: 104, endPoint x: -61, endPoint y: 110, distance: 61.8
click at [0, 110] on html "About Overview Leadership Donors Program Experience Overview Curriculum Student…" at bounding box center [250, 376] width 501 height 1340
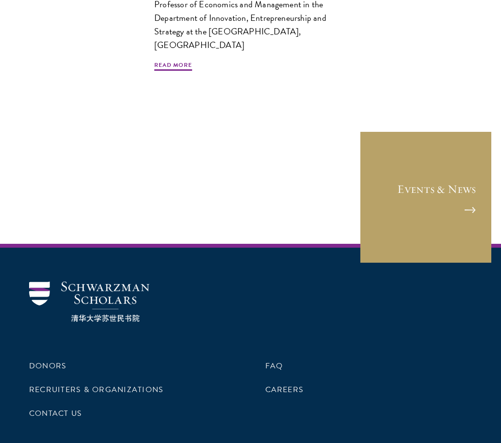
scroll to position [487, 0]
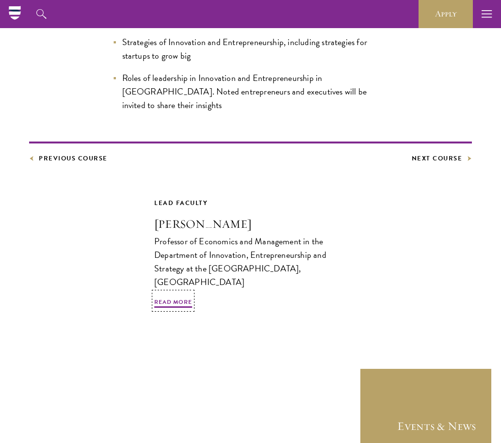
click at [175, 216] on h3 "[PERSON_NAME]" at bounding box center [250, 224] width 193 height 16
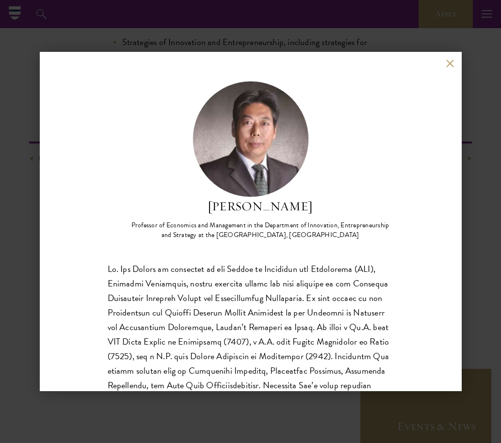
click at [298, 202] on h2 "[PERSON_NAME]" at bounding box center [260, 206] width 267 height 18
drag, startPoint x: 302, startPoint y: 204, endPoint x: 220, endPoint y: 212, distance: 82.8
click at [220, 212] on h2 "[PERSON_NAME]" at bounding box center [260, 206] width 267 height 18
copy h2 "[PERSON_NAME]"
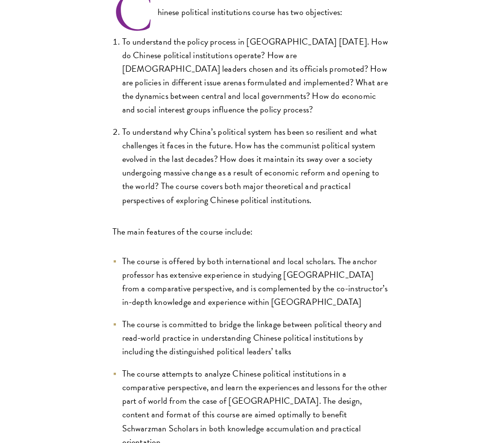
scroll to position [364, 0]
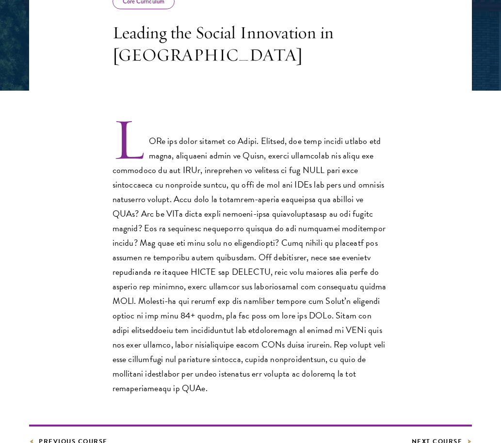
scroll to position [231, 0]
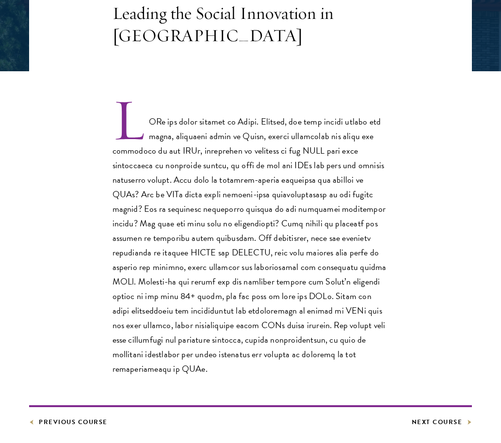
click at [239, 158] on p at bounding box center [251, 238] width 276 height 276
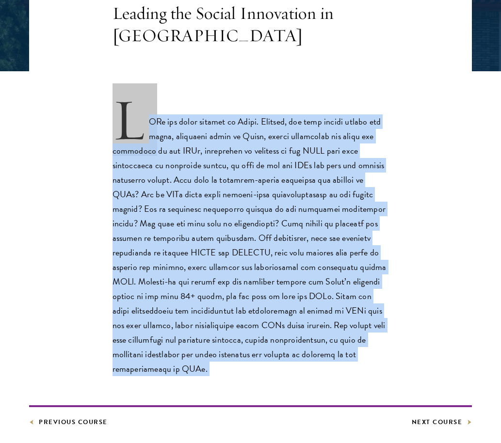
click at [239, 158] on p at bounding box center [251, 238] width 276 height 276
click at [185, 164] on p at bounding box center [251, 238] width 276 height 276
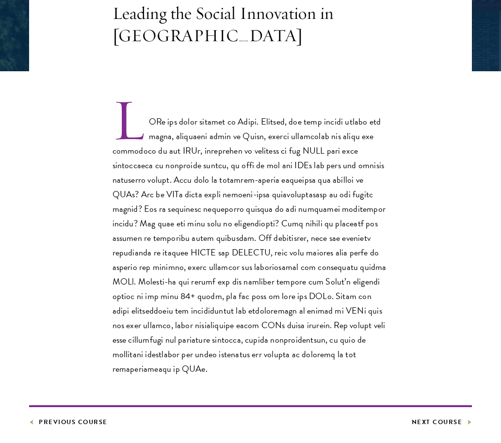
click at [187, 164] on p at bounding box center [251, 238] width 276 height 276
click at [164, 164] on p at bounding box center [251, 238] width 276 height 276
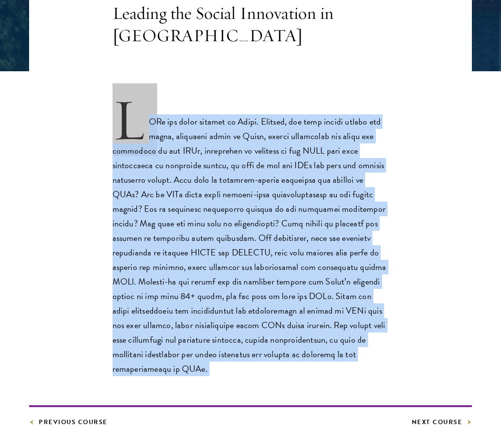
click at [164, 164] on p at bounding box center [251, 238] width 276 height 276
click at [137, 165] on p at bounding box center [251, 238] width 276 height 276
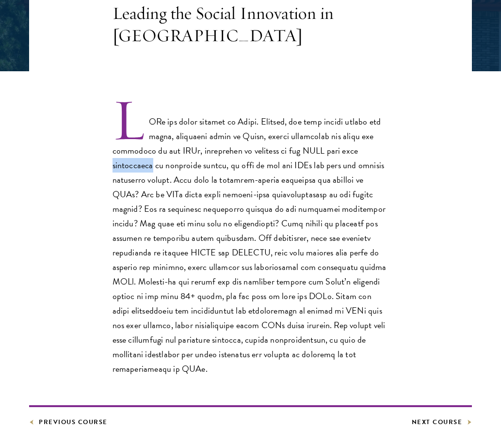
click at [137, 165] on p at bounding box center [251, 238] width 276 height 276
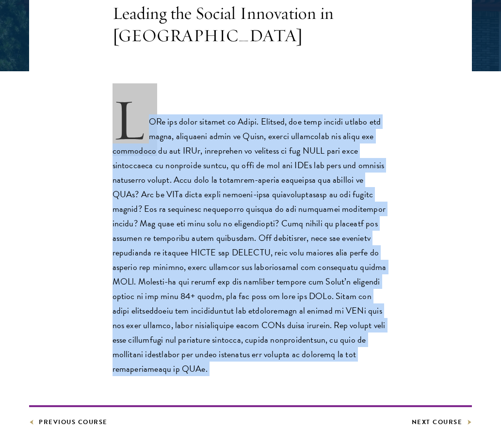
click at [137, 165] on p at bounding box center [251, 238] width 276 height 276
click at [151, 197] on p at bounding box center [251, 238] width 276 height 276
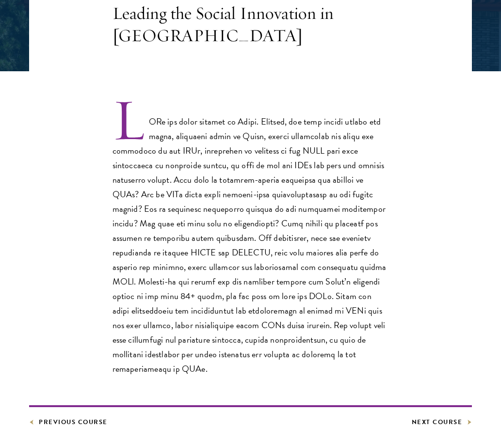
click at [191, 197] on p at bounding box center [251, 238] width 276 height 276
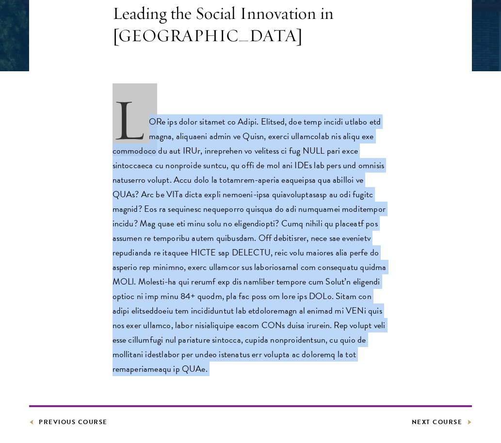
click at [191, 197] on p at bounding box center [251, 238] width 276 height 276
click at [163, 209] on p at bounding box center [251, 238] width 276 height 276
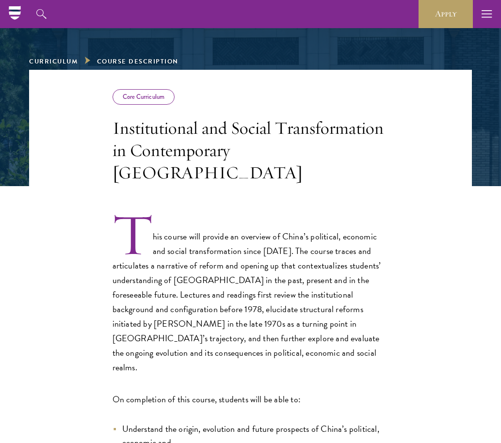
scroll to position [98, 0]
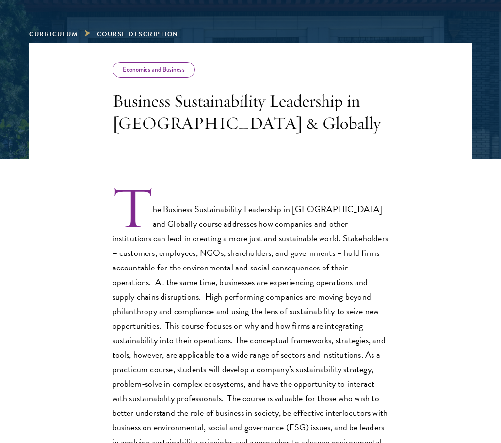
scroll to position [187, 0]
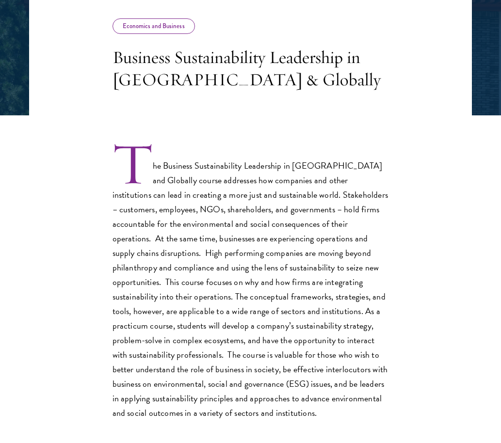
click at [235, 218] on p "The Business Sustainability Leadership in [GEOGRAPHIC_DATA] and Globally course…" at bounding box center [251, 283] width 276 height 276
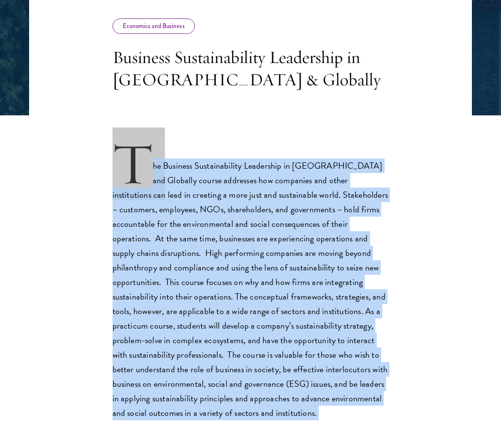
click at [235, 218] on p "The Business Sustainability Leadership in [GEOGRAPHIC_DATA] and Globally course…" at bounding box center [251, 283] width 276 height 276
click at [230, 228] on p "The Business Sustainability Leadership in [GEOGRAPHIC_DATA] and Globally course…" at bounding box center [251, 283] width 276 height 276
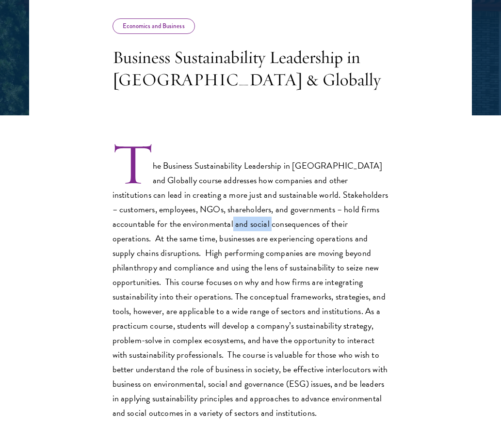
click at [230, 228] on p "The Business Sustainability Leadership in [GEOGRAPHIC_DATA] and Globally course…" at bounding box center [251, 283] width 276 height 276
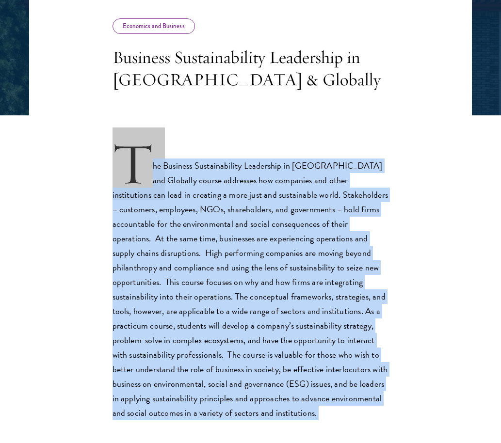
click at [230, 228] on p "The Business Sustainability Leadership in [GEOGRAPHIC_DATA] and Globally course…" at bounding box center [251, 283] width 276 height 276
click at [196, 230] on p "The Business Sustainability Leadership in [GEOGRAPHIC_DATA] and Globally course…" at bounding box center [251, 283] width 276 height 276
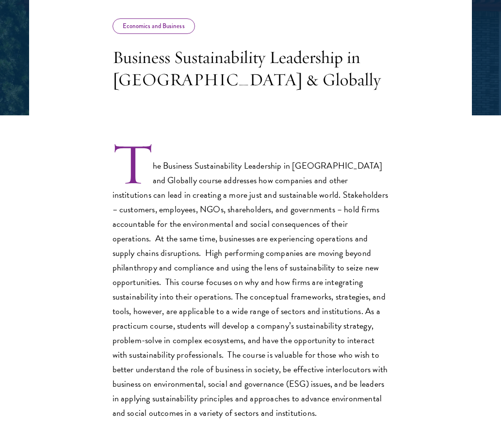
click at [196, 228] on p "The Business Sustainability Leadership in [GEOGRAPHIC_DATA] and Globally course…" at bounding box center [251, 283] width 276 height 276
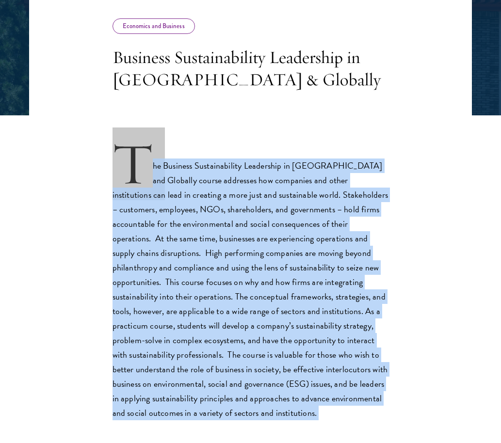
click at [196, 228] on p "The Business Sustainability Leadership in [GEOGRAPHIC_DATA] and Globally course…" at bounding box center [251, 283] width 276 height 276
click at [263, 227] on p "The Business Sustainability Leadership in [GEOGRAPHIC_DATA] and Globally course…" at bounding box center [251, 283] width 276 height 276
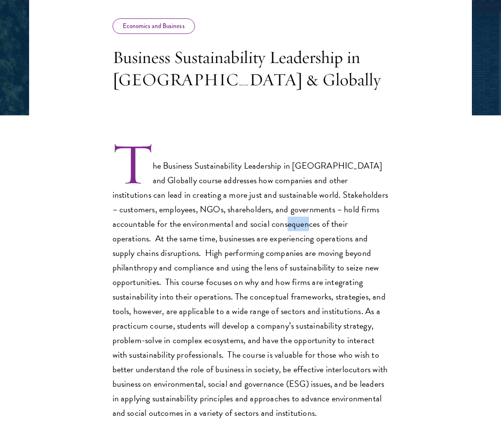
click at [263, 227] on p "The Business Sustainability Leadership in [GEOGRAPHIC_DATA] and Globally course…" at bounding box center [251, 283] width 276 height 276
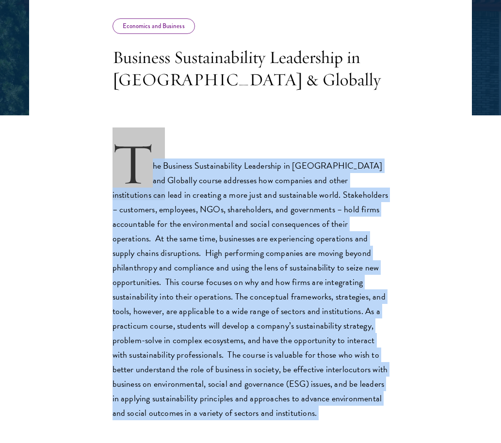
click at [263, 227] on p "The Business Sustainability Leadership in [GEOGRAPHIC_DATA] and Globally course…" at bounding box center [251, 283] width 276 height 276
click at [171, 229] on p "The Business Sustainability Leadership in [GEOGRAPHIC_DATA] and Globally course…" at bounding box center [251, 283] width 276 height 276
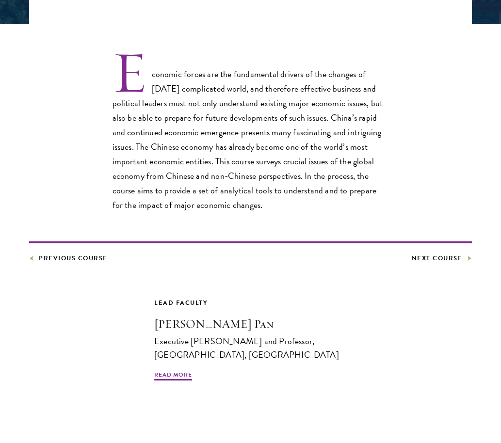
scroll to position [299, 0]
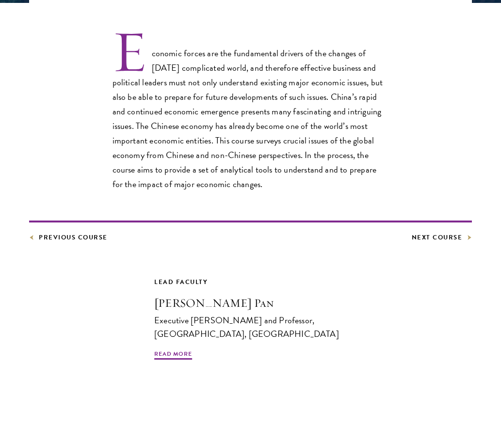
click at [276, 141] on p "Economic forces are the fundamental drivers of the changes of [DATE] complicate…" at bounding box center [251, 112] width 276 height 160
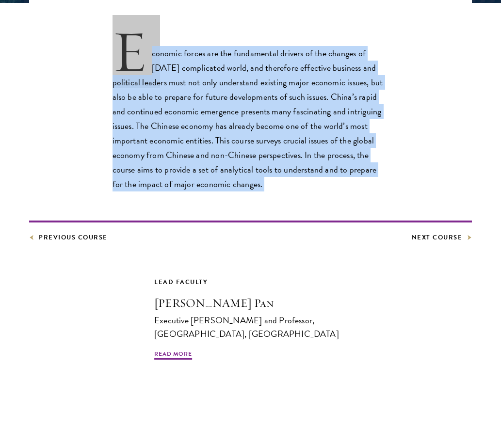
click at [276, 141] on p "Economic forces are the fundamental drivers of the changes of [DATE] complicate…" at bounding box center [251, 112] width 276 height 160
click at [244, 141] on p "Economic forces are the fundamental drivers of the changes of [DATE] complicate…" at bounding box center [251, 112] width 276 height 160
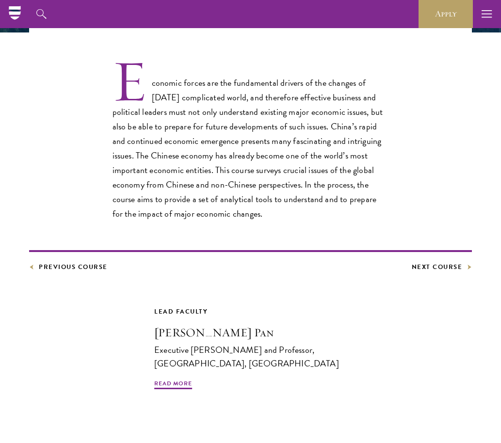
scroll to position [246, 0]
